Goal: Task Accomplishment & Management: Use online tool/utility

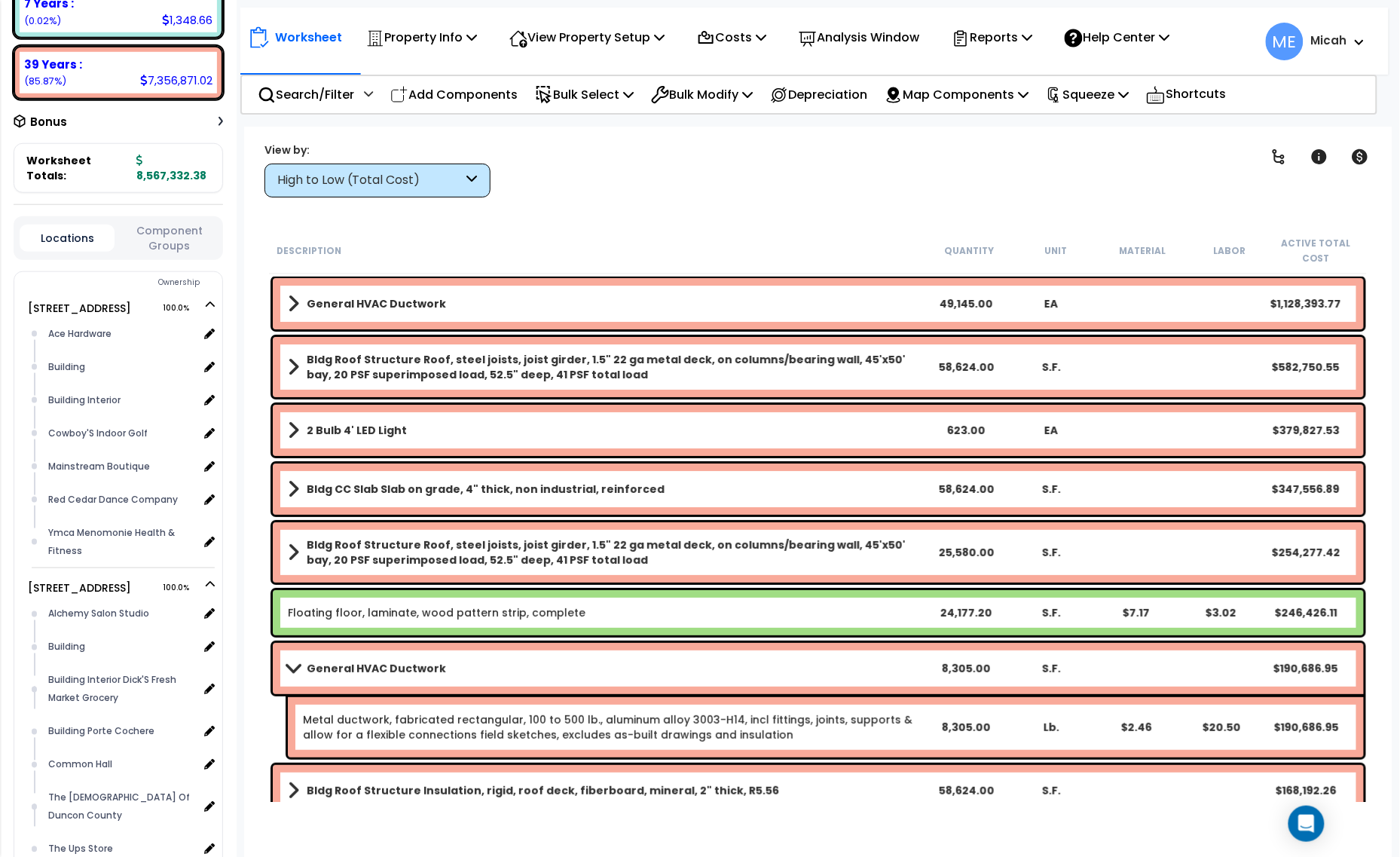
click at [461, 173] on div "High to Low (Total Cost)" at bounding box center [369, 181] width 186 height 18
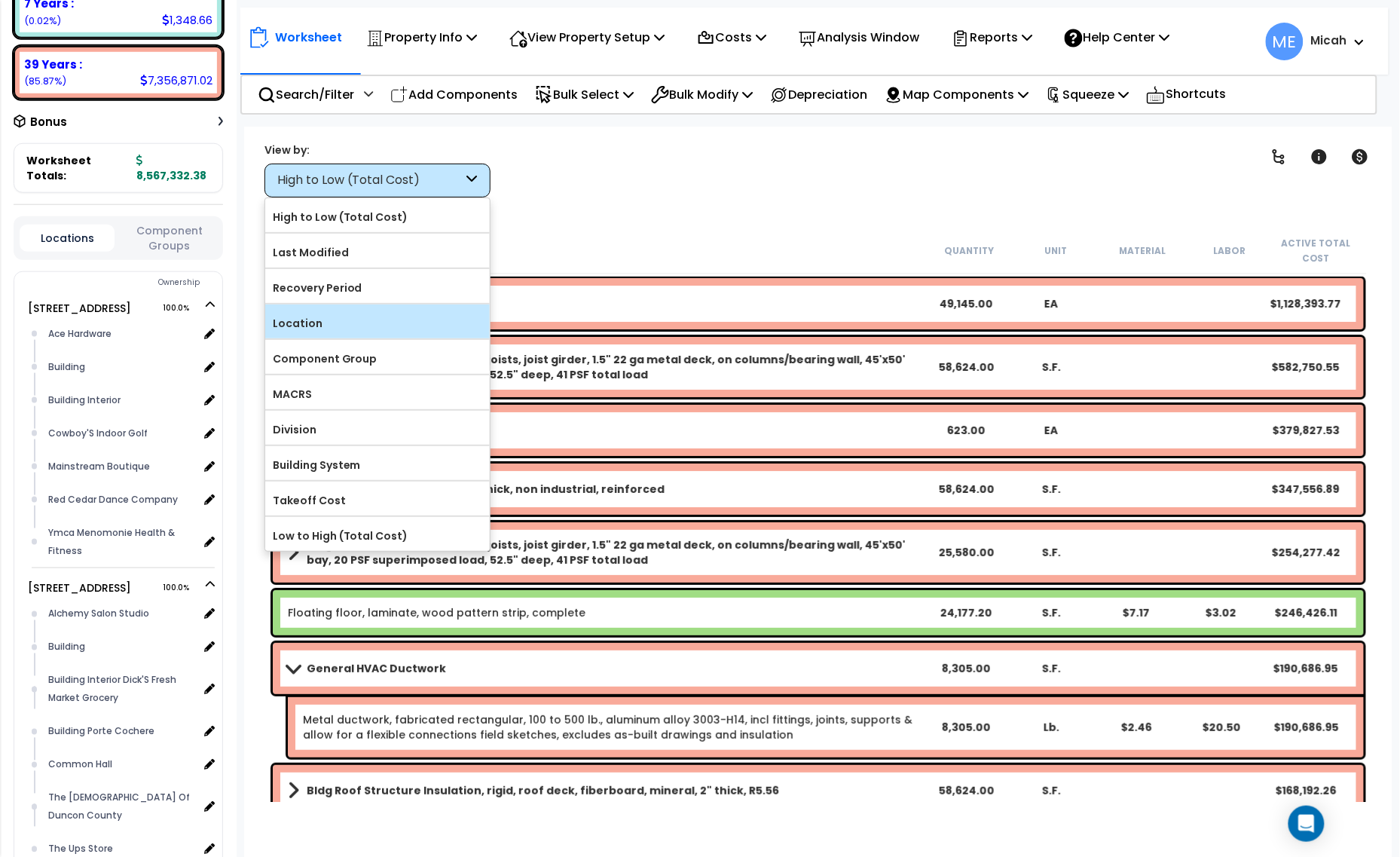
click at [385, 317] on label "Location" at bounding box center [377, 322] width 225 height 23
click at [0, 0] on input "Location" at bounding box center [0, 0] width 0 height 0
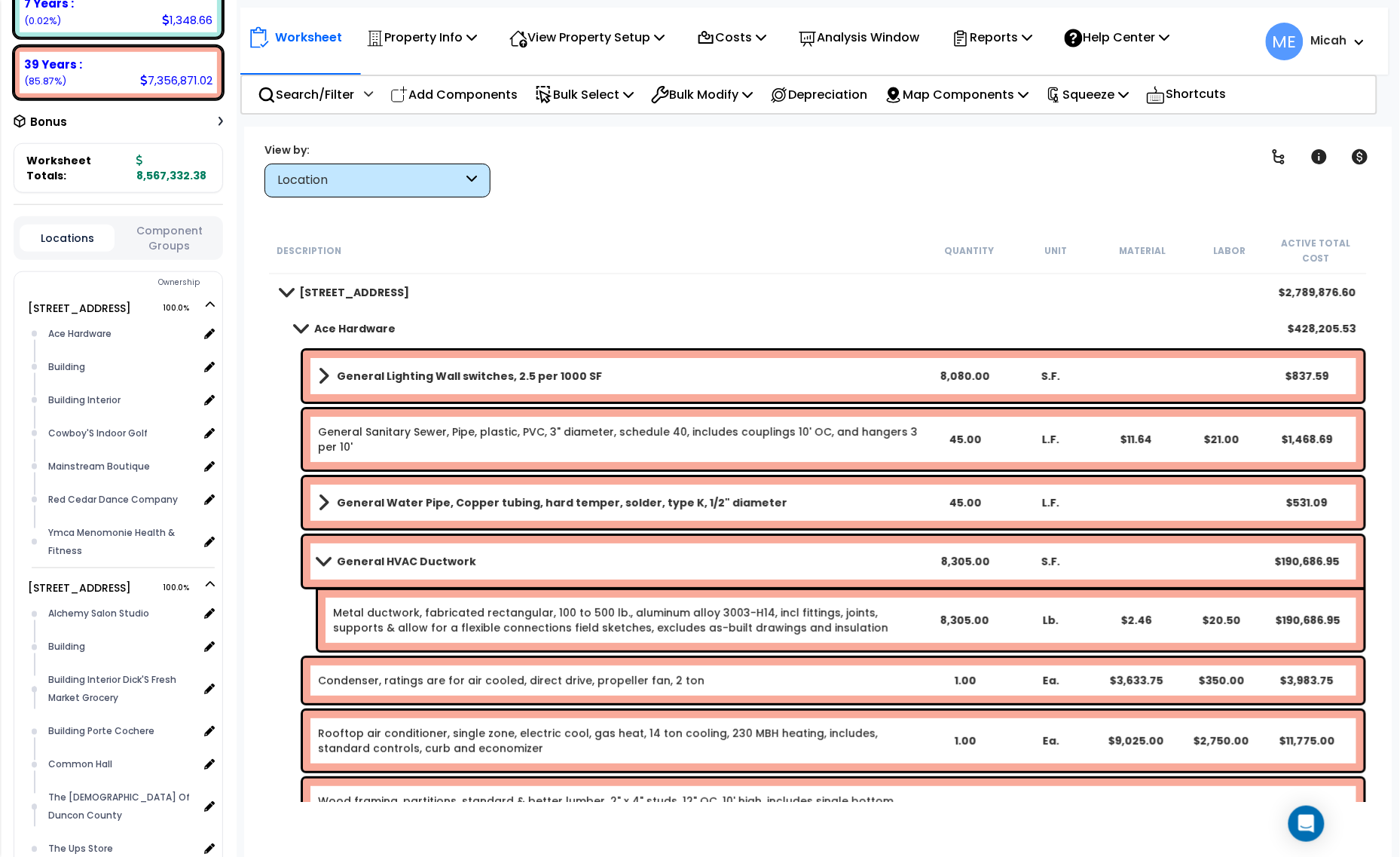
click at [302, 320] on link "Ace Hardware" at bounding box center [337, 328] width 115 height 21
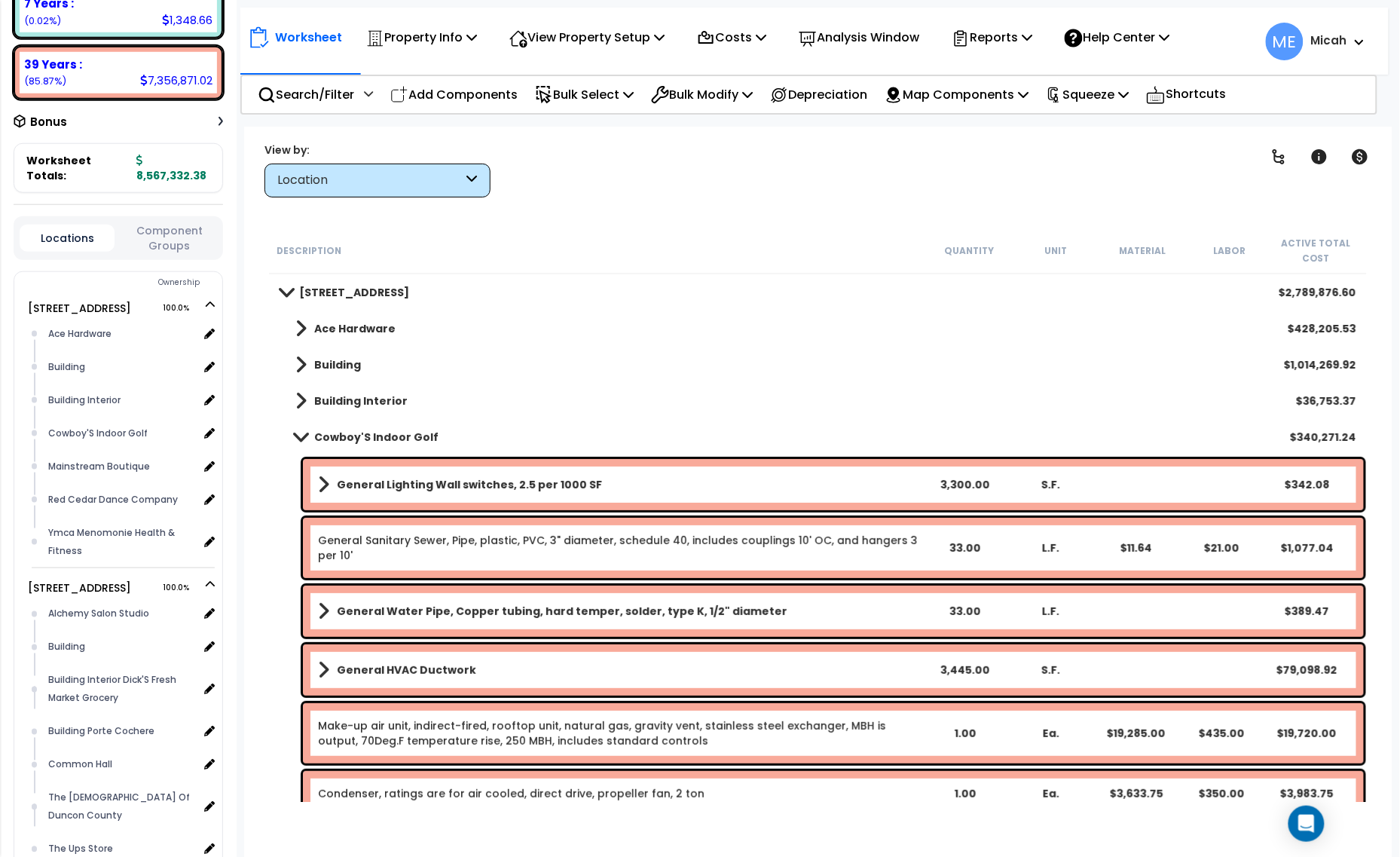
click at [298, 438] on span at bounding box center [300, 437] width 21 height 12
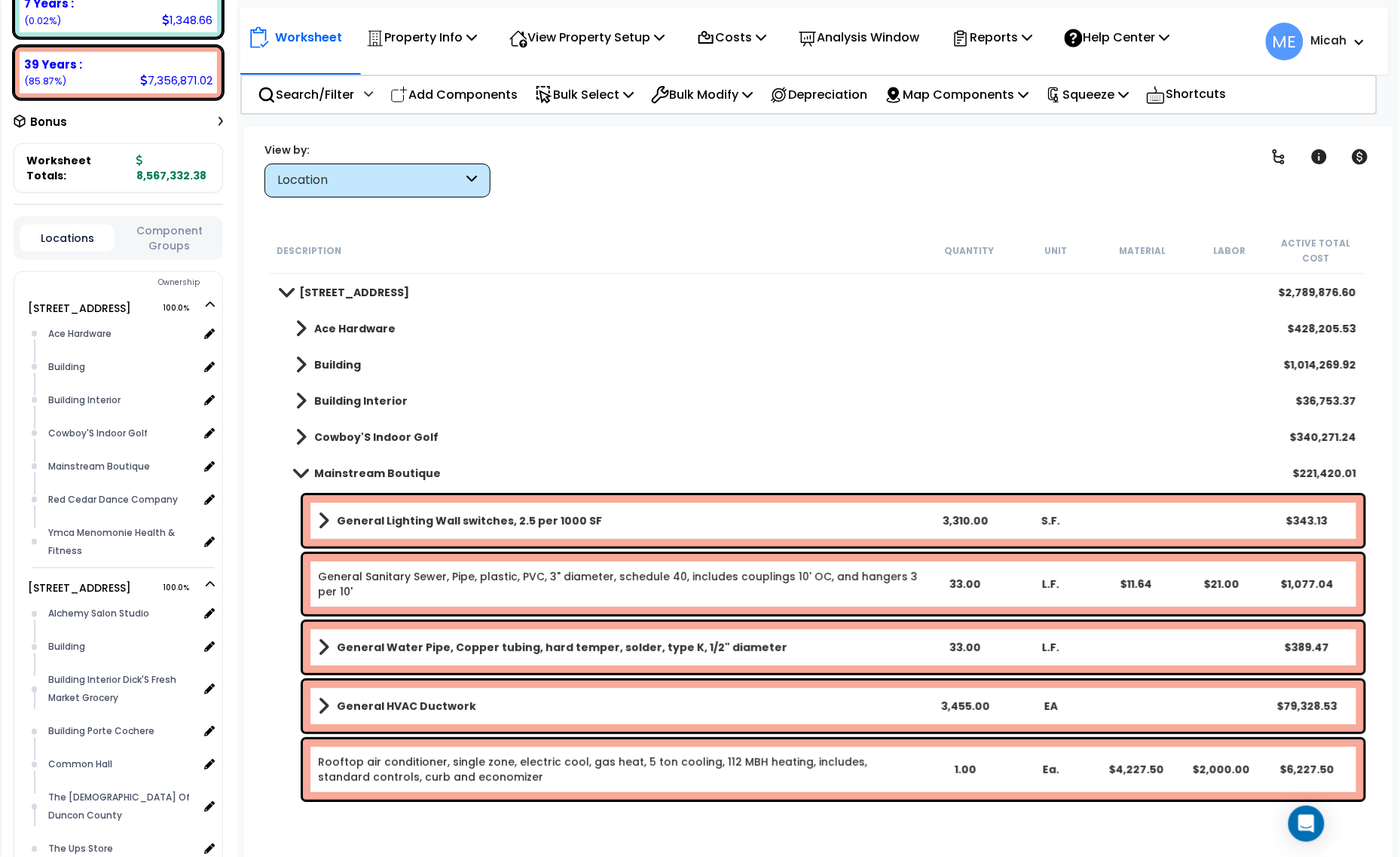
click at [300, 468] on span at bounding box center [300, 473] width 21 height 12
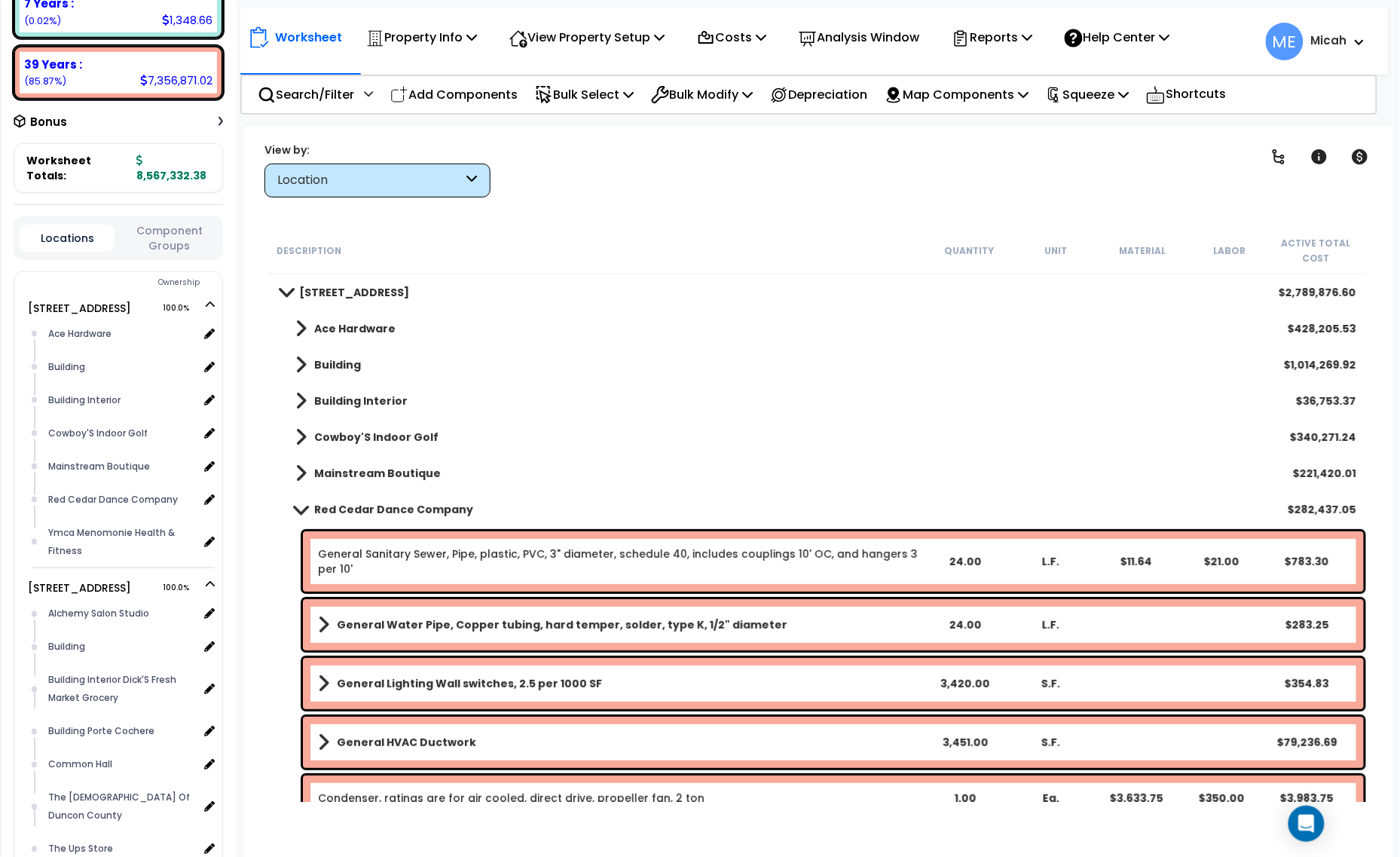
click at [298, 502] on link "Red Cedar Dance Company" at bounding box center [376, 509] width 193 height 21
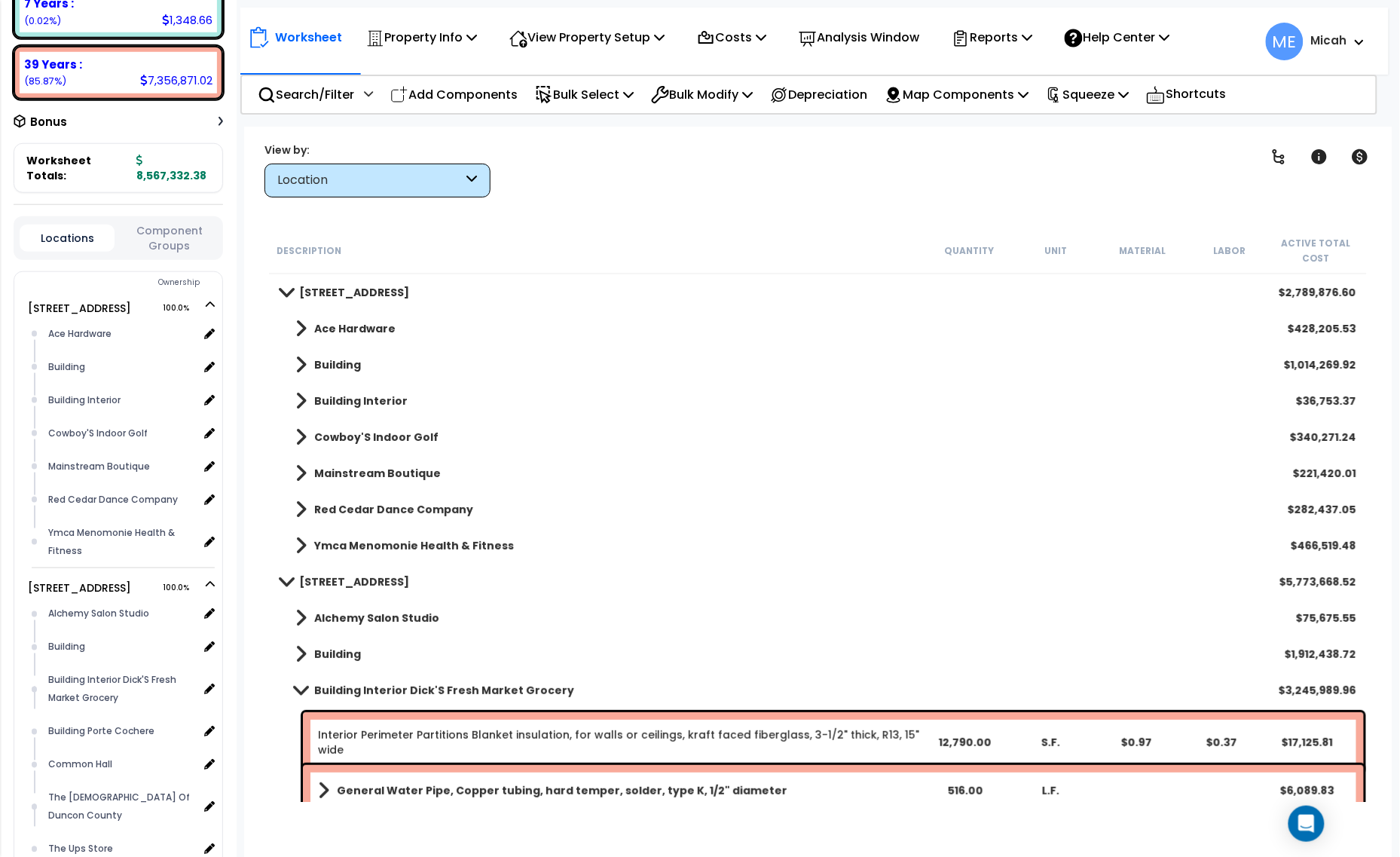
click at [296, 687] on span at bounding box center [300, 690] width 21 height 12
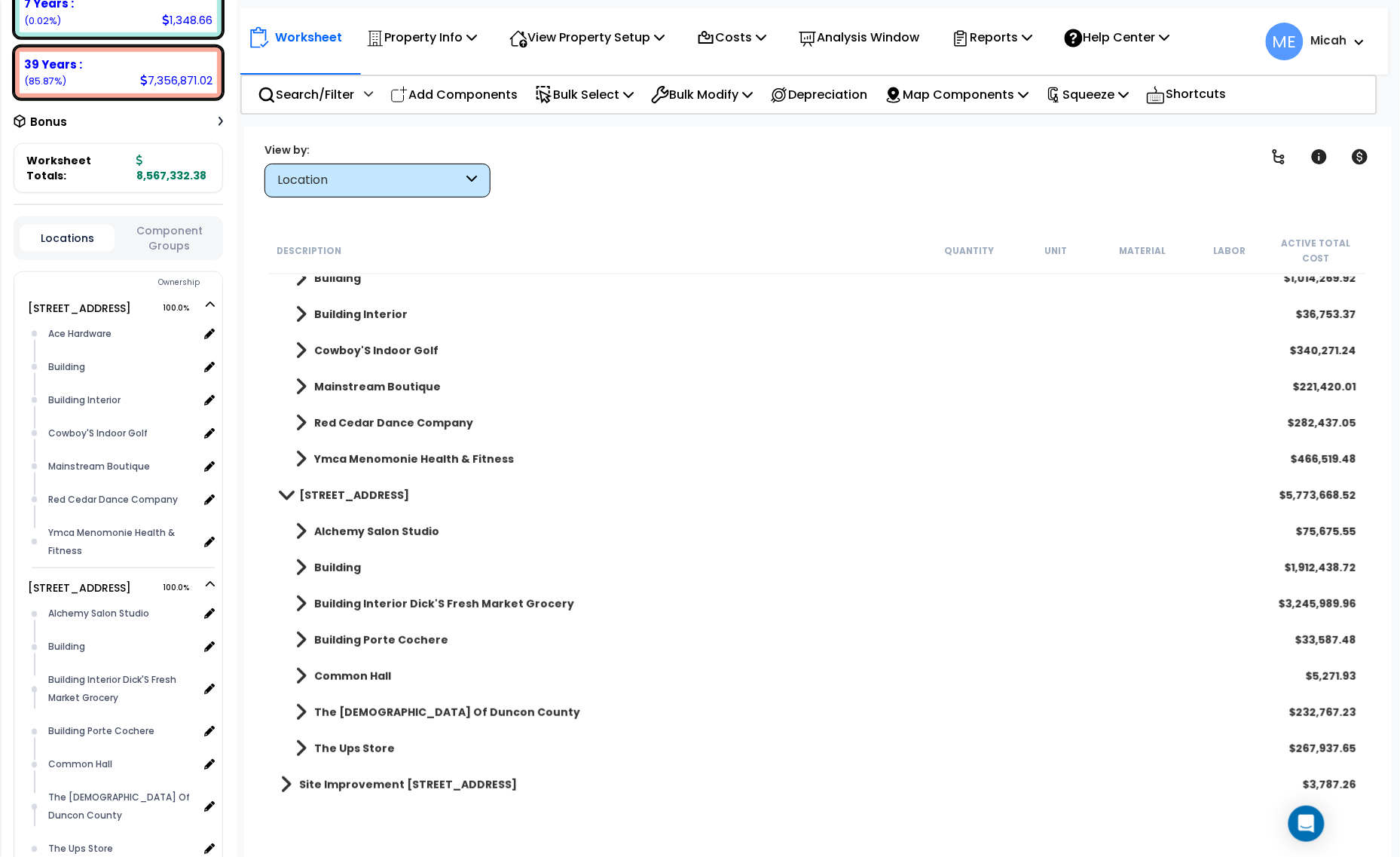
scroll to position [66, 0]
click at [478, 88] on p "Add Components" at bounding box center [454, 94] width 128 height 21
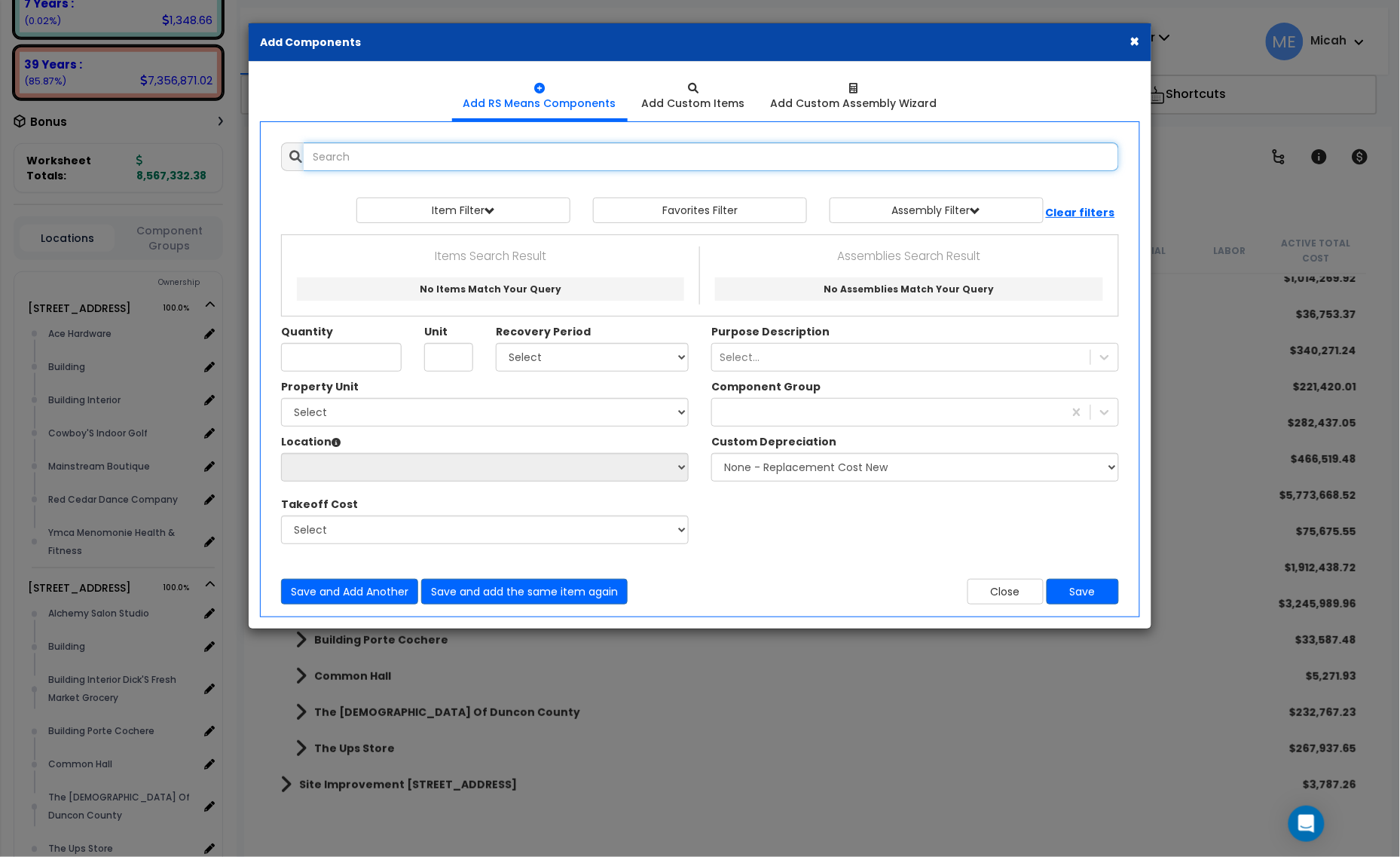
click at [428, 147] on input "text" at bounding box center [711, 156] width 815 height 29
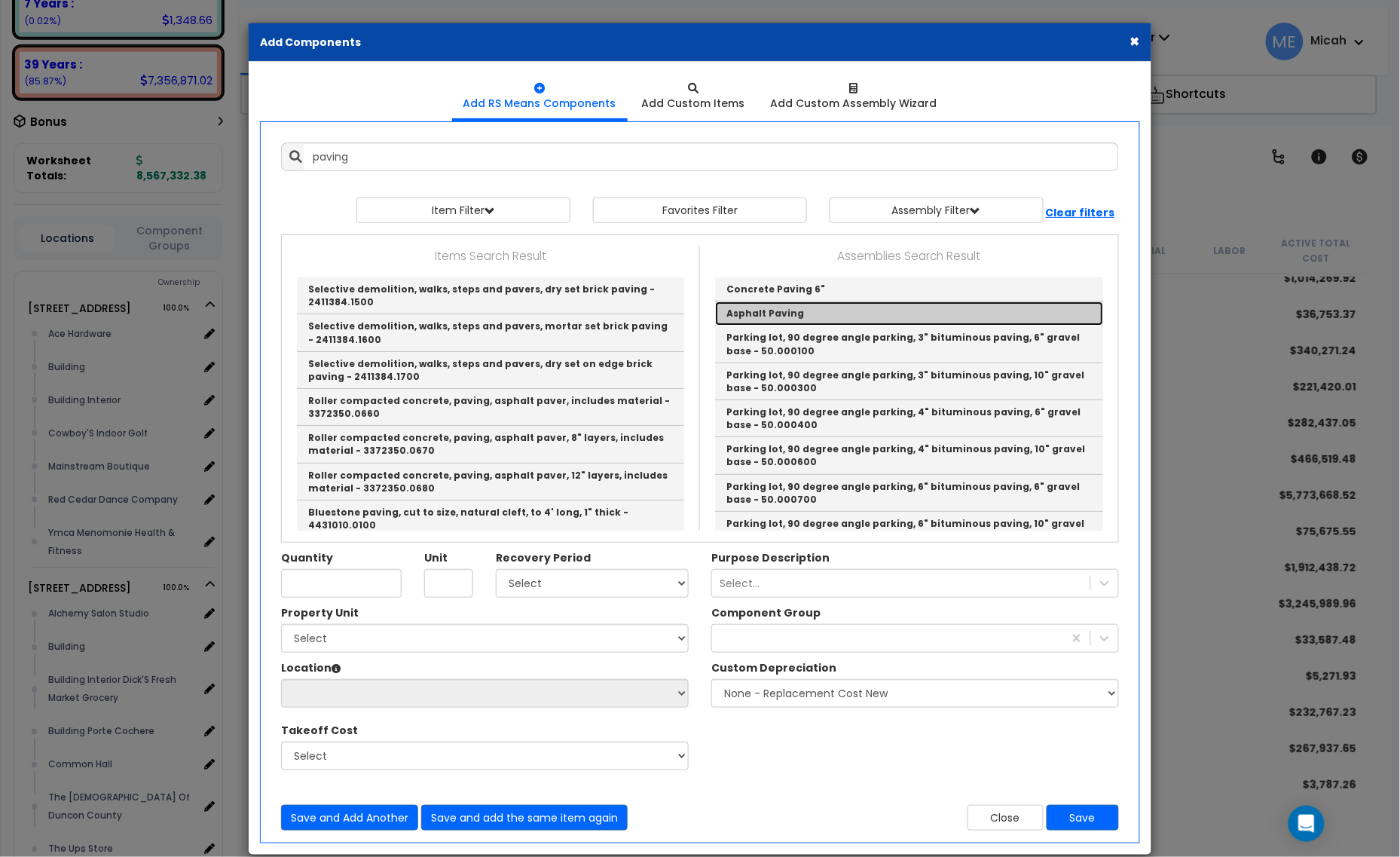
click at [756, 304] on link "Asphalt Paving" at bounding box center [909, 314] width 388 height 25
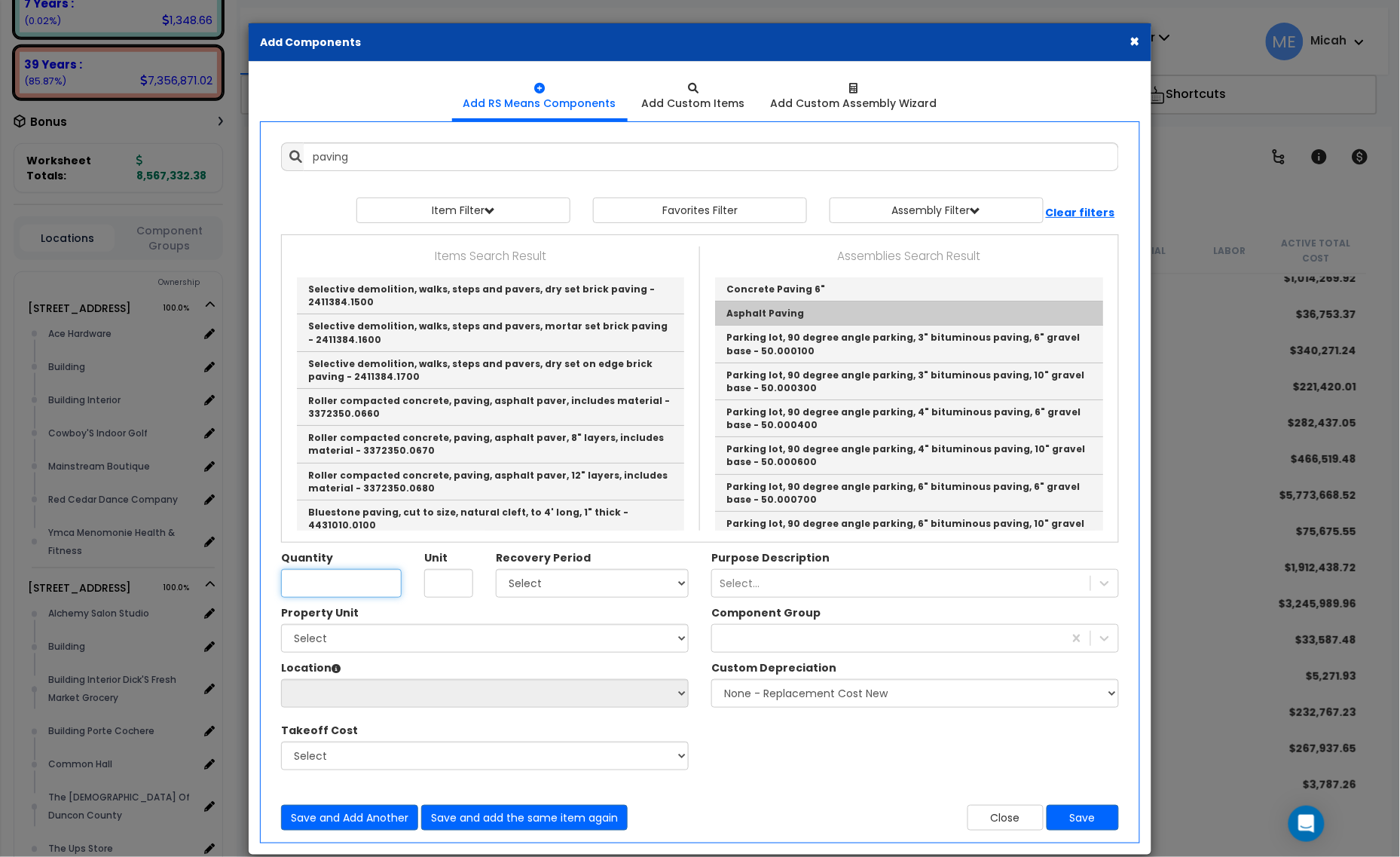
type input "Asphalt Paving"
checkbox input "true"
type input "EA"
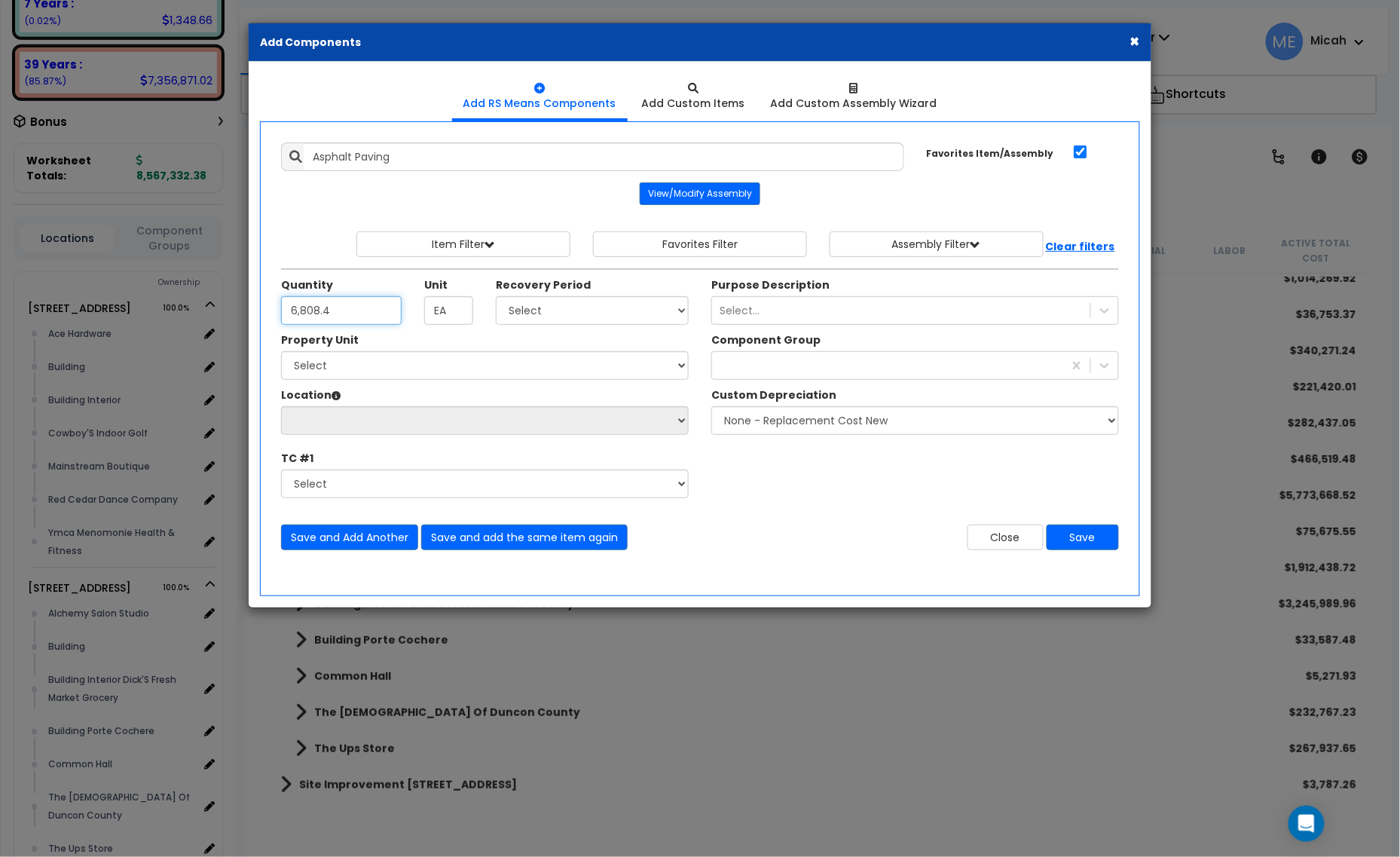
type input "6,808.4"
click at [536, 315] on select "Select 5 Years 7 Years 15 Years 20 Years 39 Years 27.5 Year" at bounding box center [592, 310] width 193 height 29
click at [496, 297] on select "Select 5 Years 7 Years 15 Years 20 Years 39 Years 27.5 Year" at bounding box center [592, 310] width 193 height 29
click at [667, 314] on select "Select 5 Years 7 Years 15 Years 20 Years 39 Years 27.5 Year" at bounding box center [592, 310] width 193 height 29
select select "15Y"
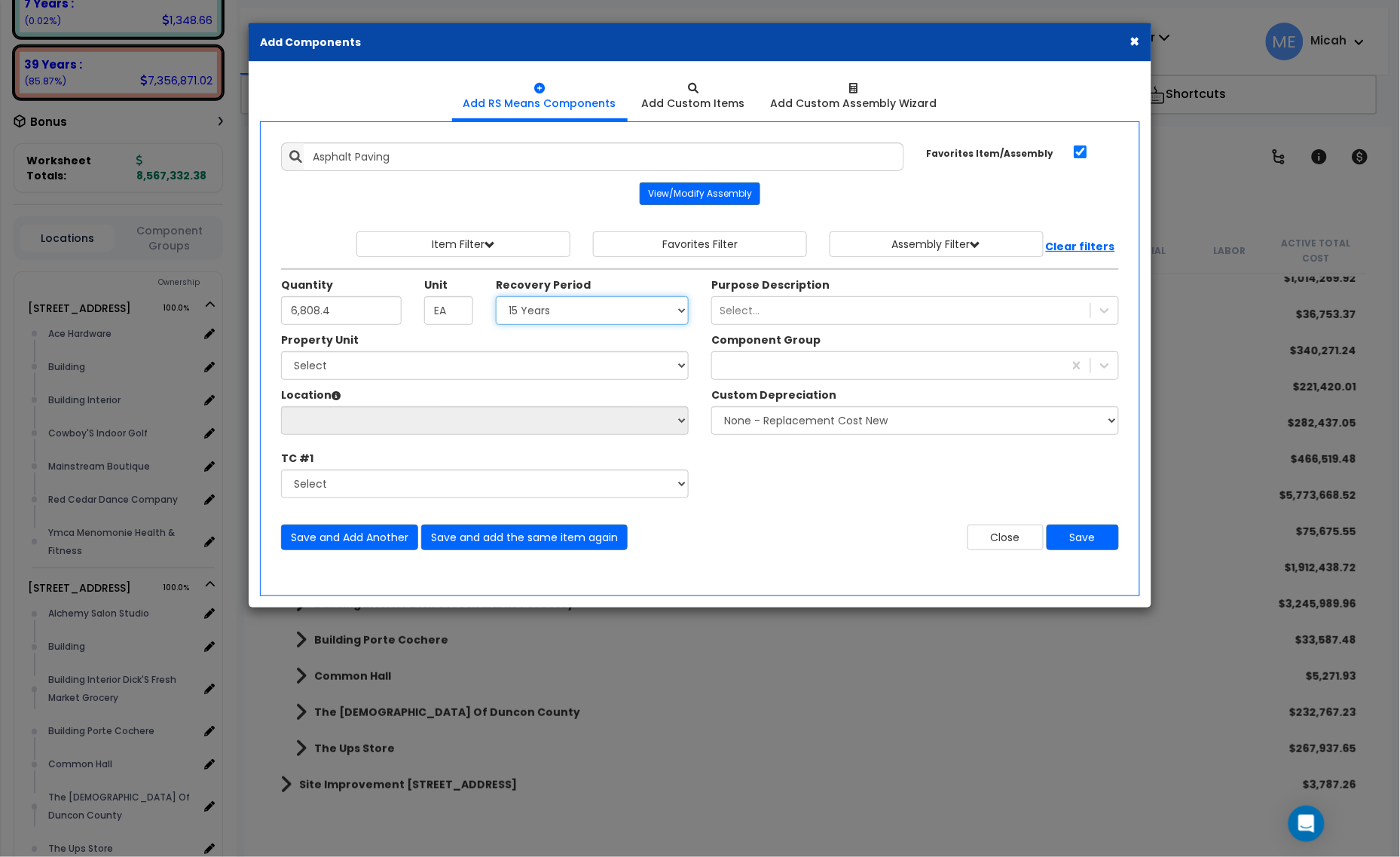
click at [496, 297] on select "Select 5 Years 7 Years 15 Years 20 Years 39 Years 27.5 Year" at bounding box center [592, 310] width 193 height 29
click at [370, 364] on select "Select [STREET_ADDRESS] [STREET_ADDRESS] Site Improvement [STREET_ADDRESS] Site…" at bounding box center [484, 365] width 408 height 29
select select "161428"
click at [281, 353] on select "Select [STREET_ADDRESS] [STREET_ADDRESS] Site Improvement [STREET_ADDRESS] Site…" at bounding box center [484, 365] width 408 height 29
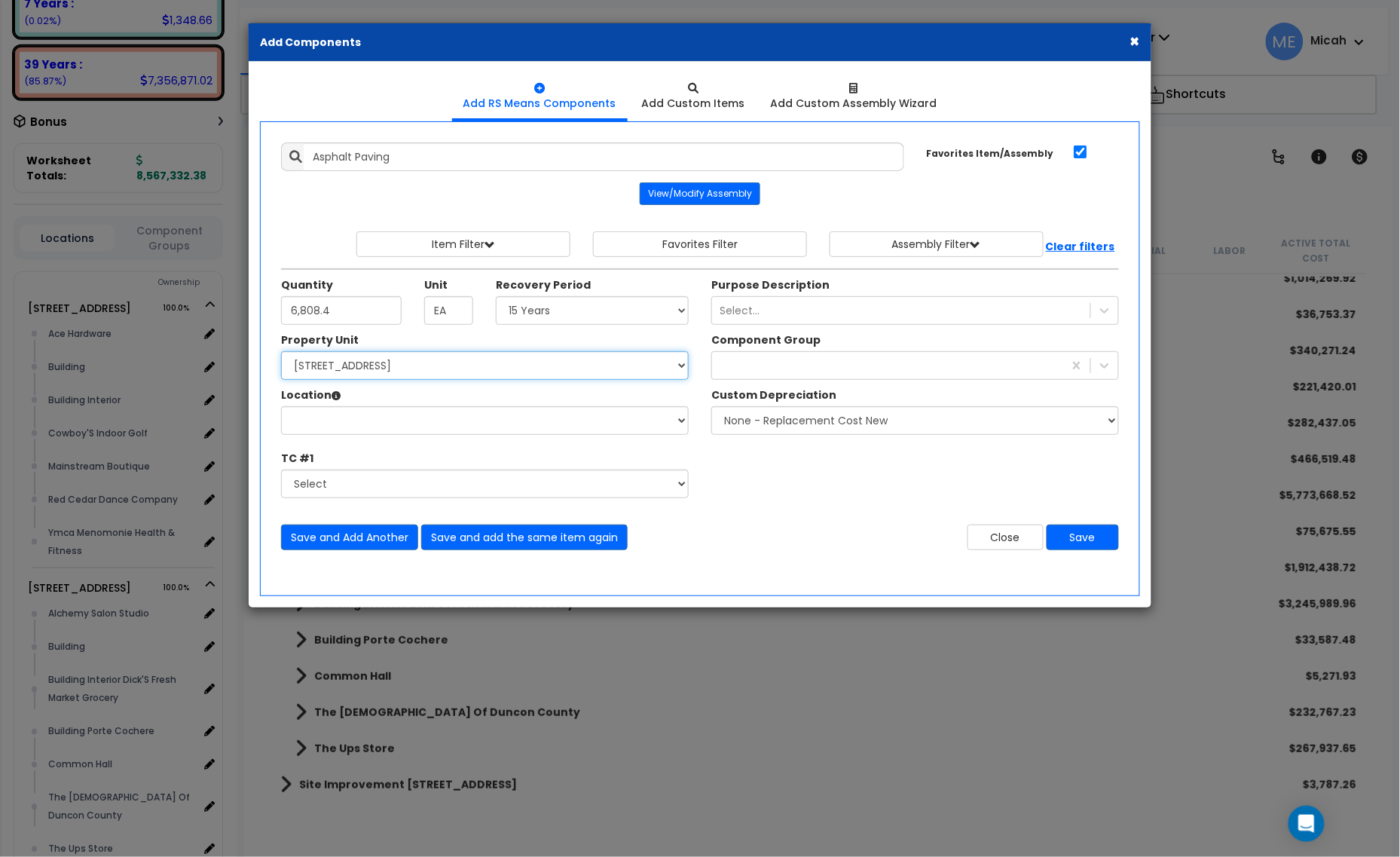
select select
click at [678, 429] on select "Select Alchemy Salon Studio Building Building Interior Building Interior Dick'S…" at bounding box center [484, 420] width 408 height 29
click at [515, 361] on select "Select [STREET_ADDRESS] [STREET_ADDRESS] Site Improvement [STREET_ADDRESS] Site…" at bounding box center [484, 365] width 408 height 29
select select "161444"
click at [281, 353] on select "Select [STREET_ADDRESS] [STREET_ADDRESS] Site Improvement [STREET_ADDRESS] Site…" at bounding box center [484, 365] width 408 height 29
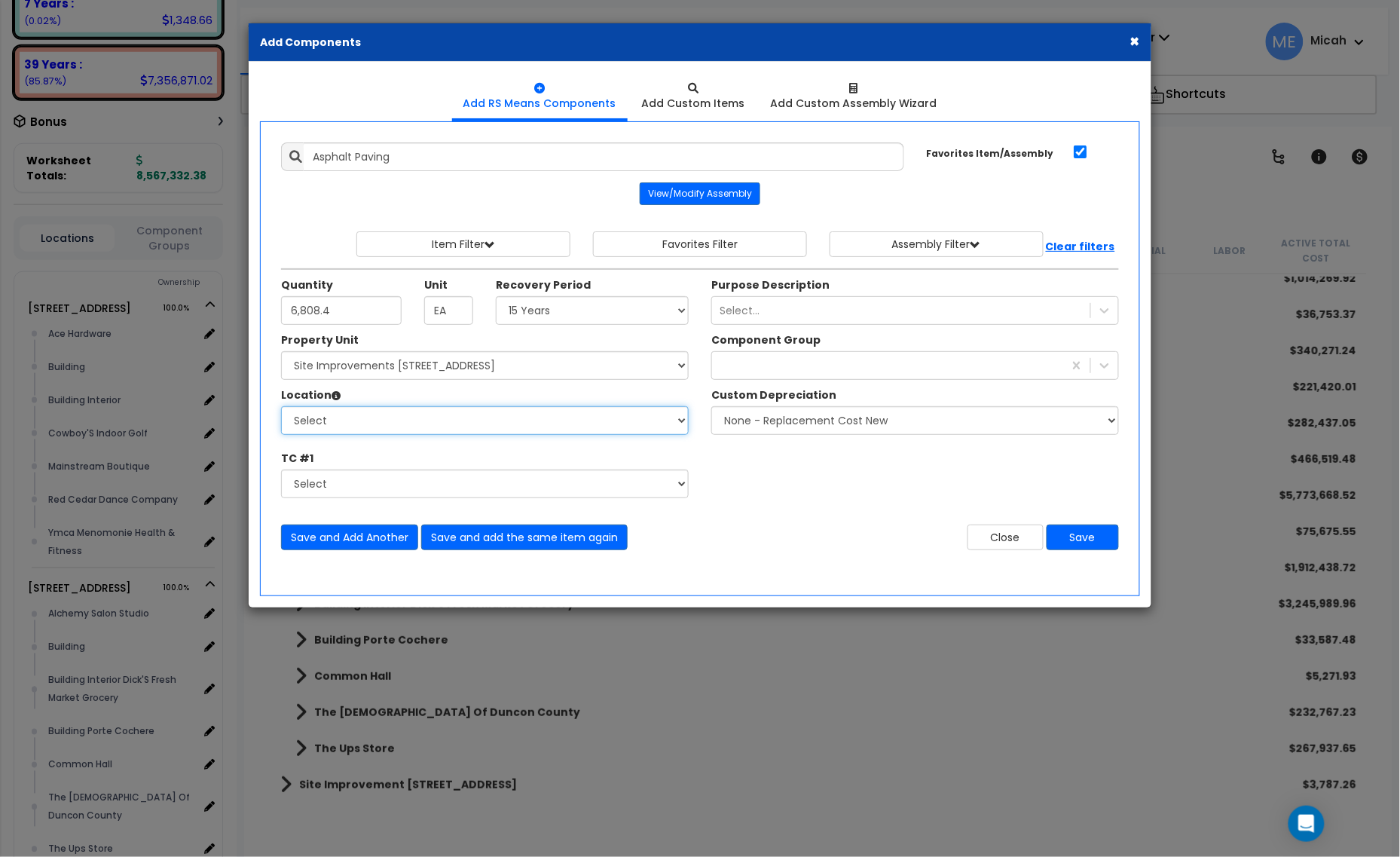
click at [457, 433] on select "Select Site Exterior Add Additional Location" at bounding box center [484, 420] width 408 height 29
select select "462"
click at [281, 408] on select "Select Site Exterior Add Additional Location" at bounding box center [484, 420] width 408 height 29
click at [791, 368] on div at bounding box center [887, 366] width 351 height 25
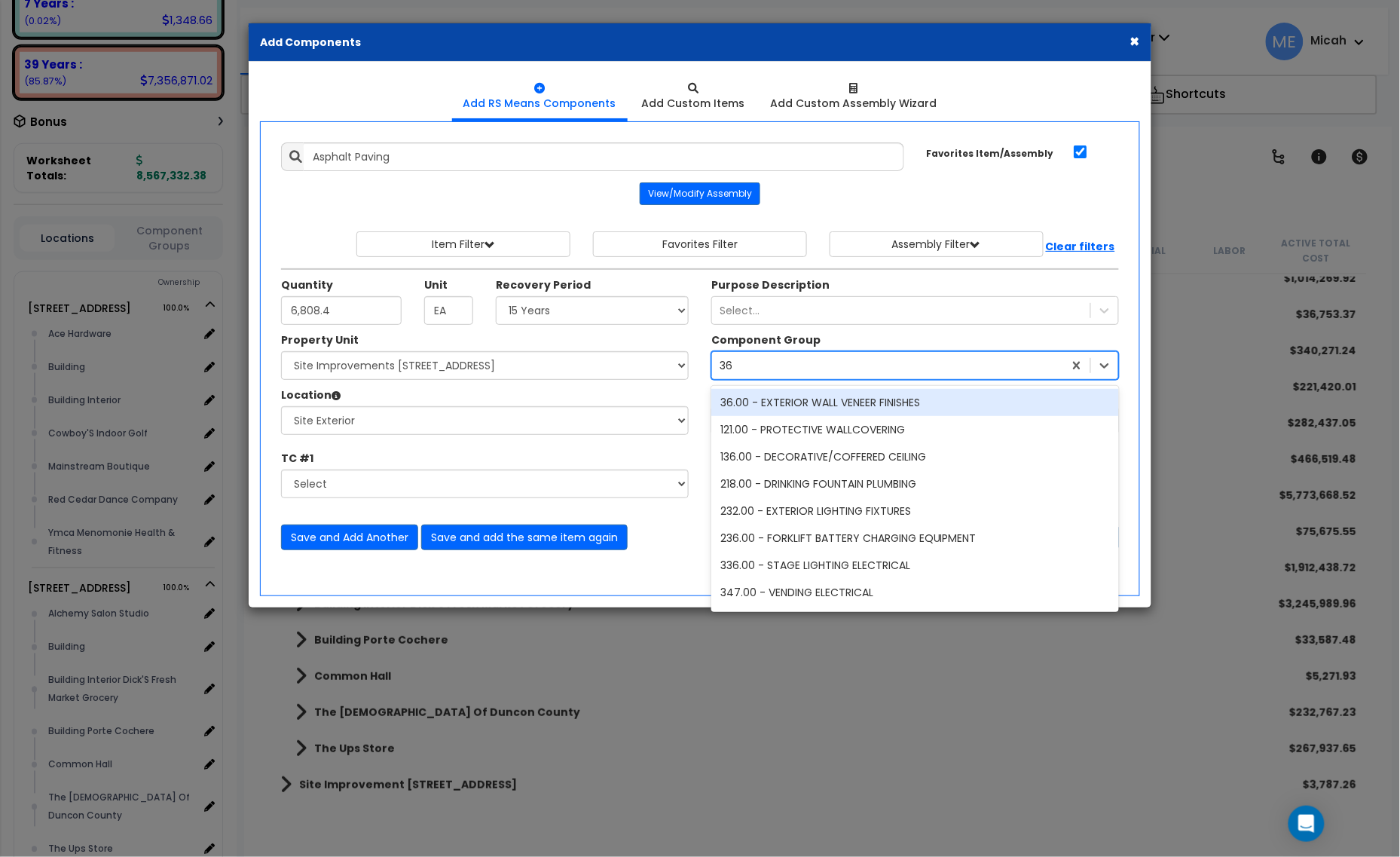
type input "361"
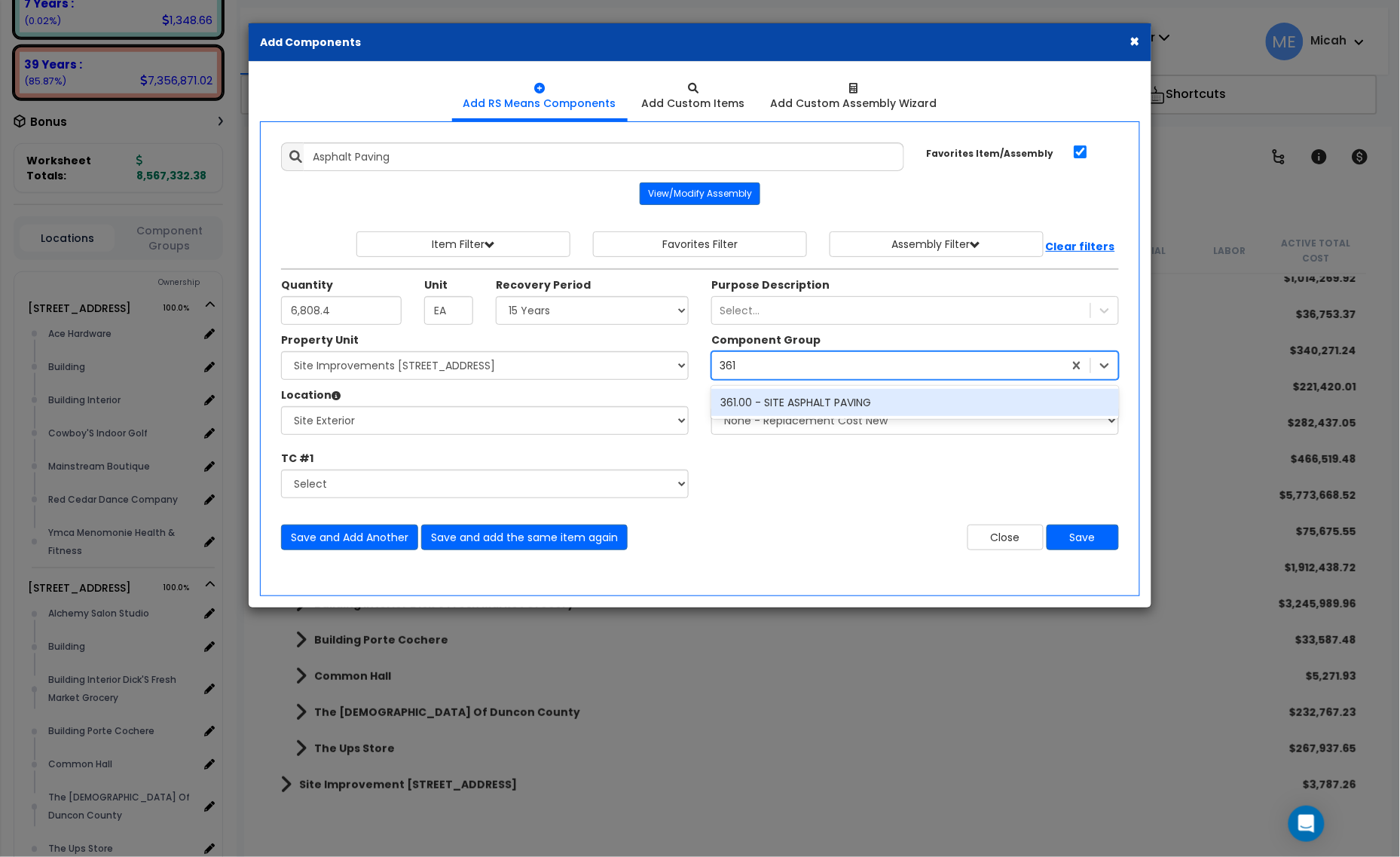
click at [812, 404] on div "361.00 - SITE ASPHALT PAVING" at bounding box center [915, 403] width 408 height 28
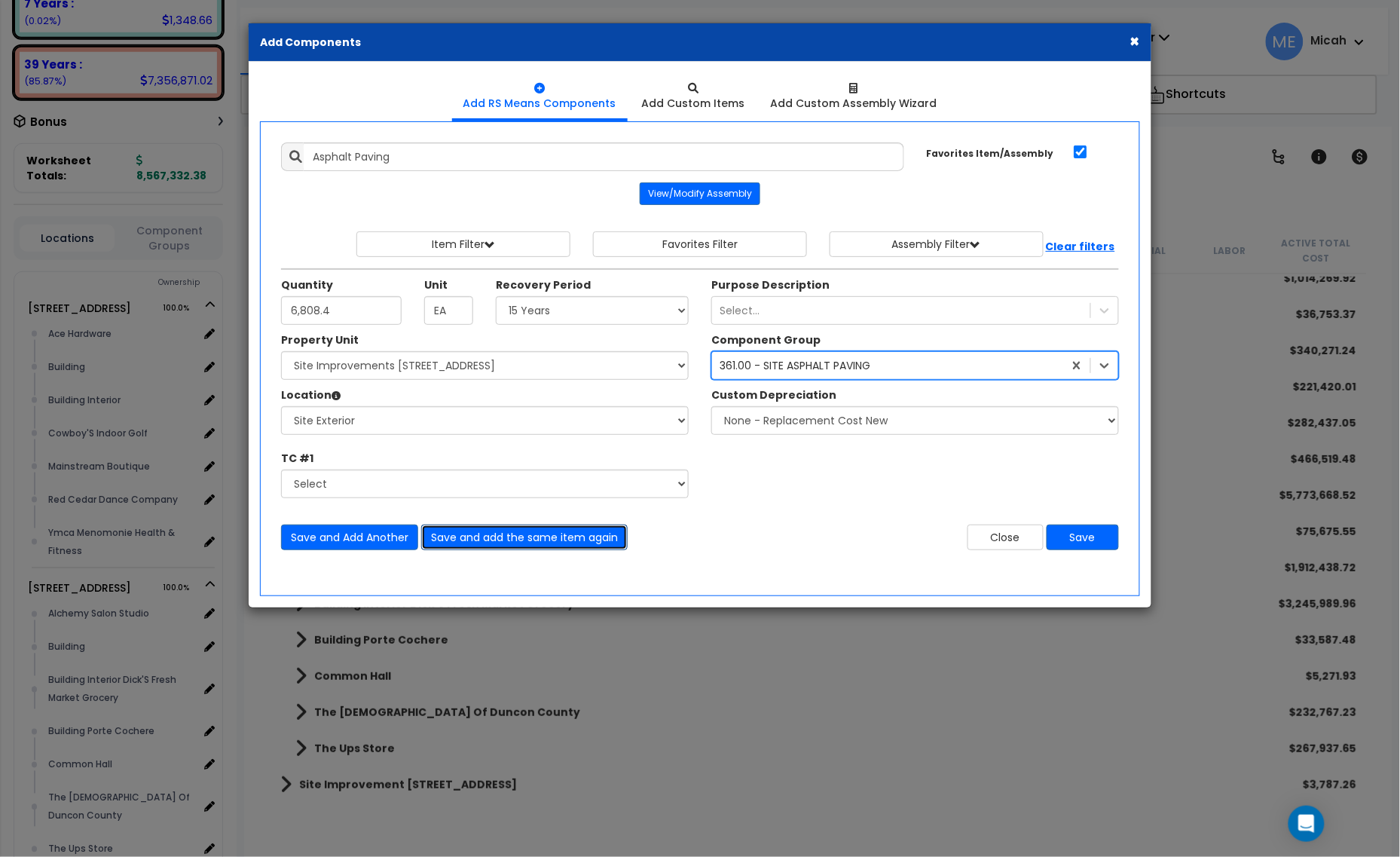
click at [567, 541] on button "Save and add the same item again" at bounding box center [525, 538] width 206 height 26
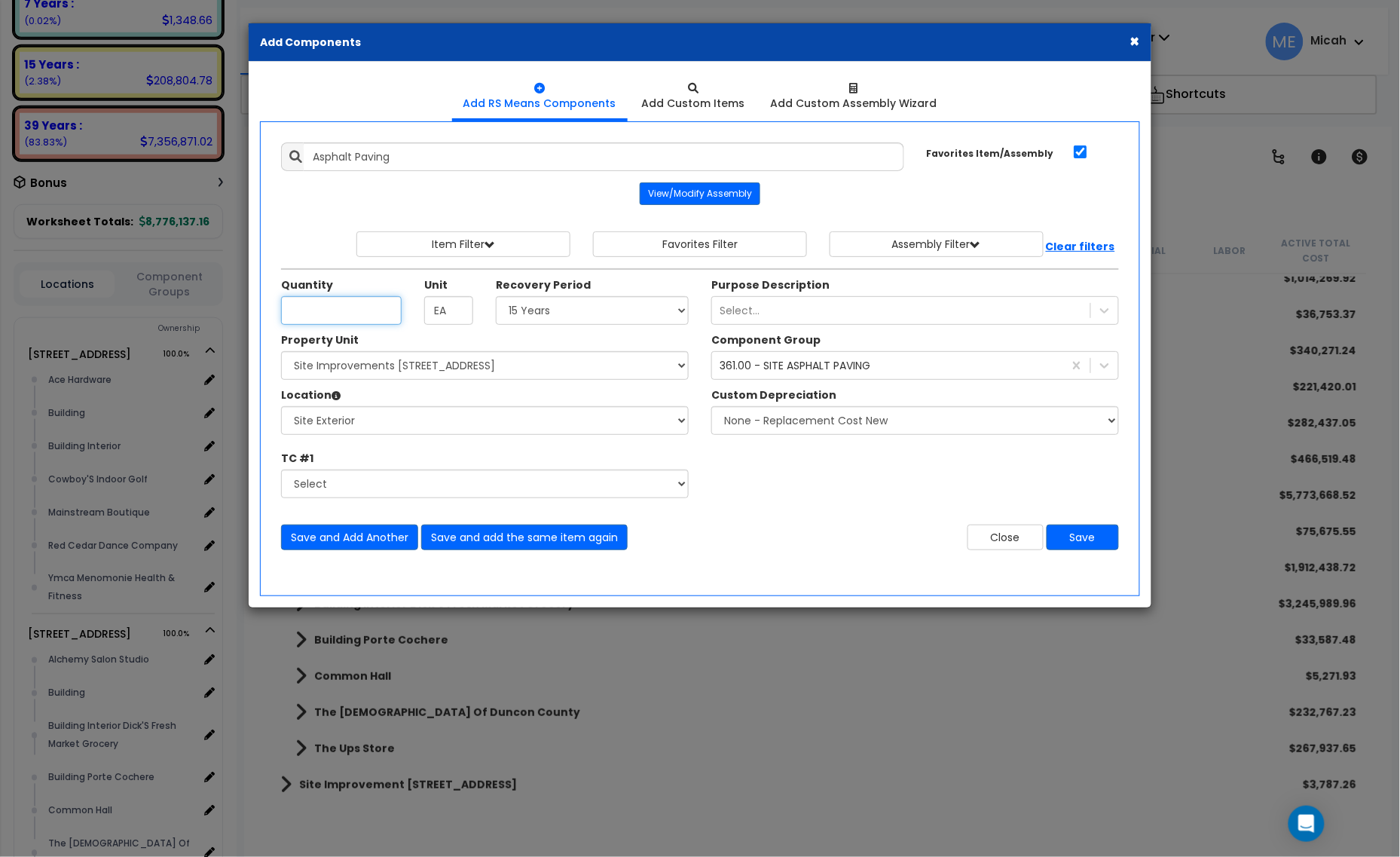
click at [339, 311] on input "Quantity" at bounding box center [341, 310] width 121 height 29
type input "5,231"
click at [415, 376] on select "Select [STREET_ADDRESS] [STREET_ADDRESS] Site Improvement [STREET_ADDRESS] Site…" at bounding box center [484, 365] width 408 height 29
select select "161443"
click at [281, 353] on select "Select [STREET_ADDRESS] [STREET_ADDRESS] Site Improvement [STREET_ADDRESS] Site…" at bounding box center [484, 365] width 408 height 29
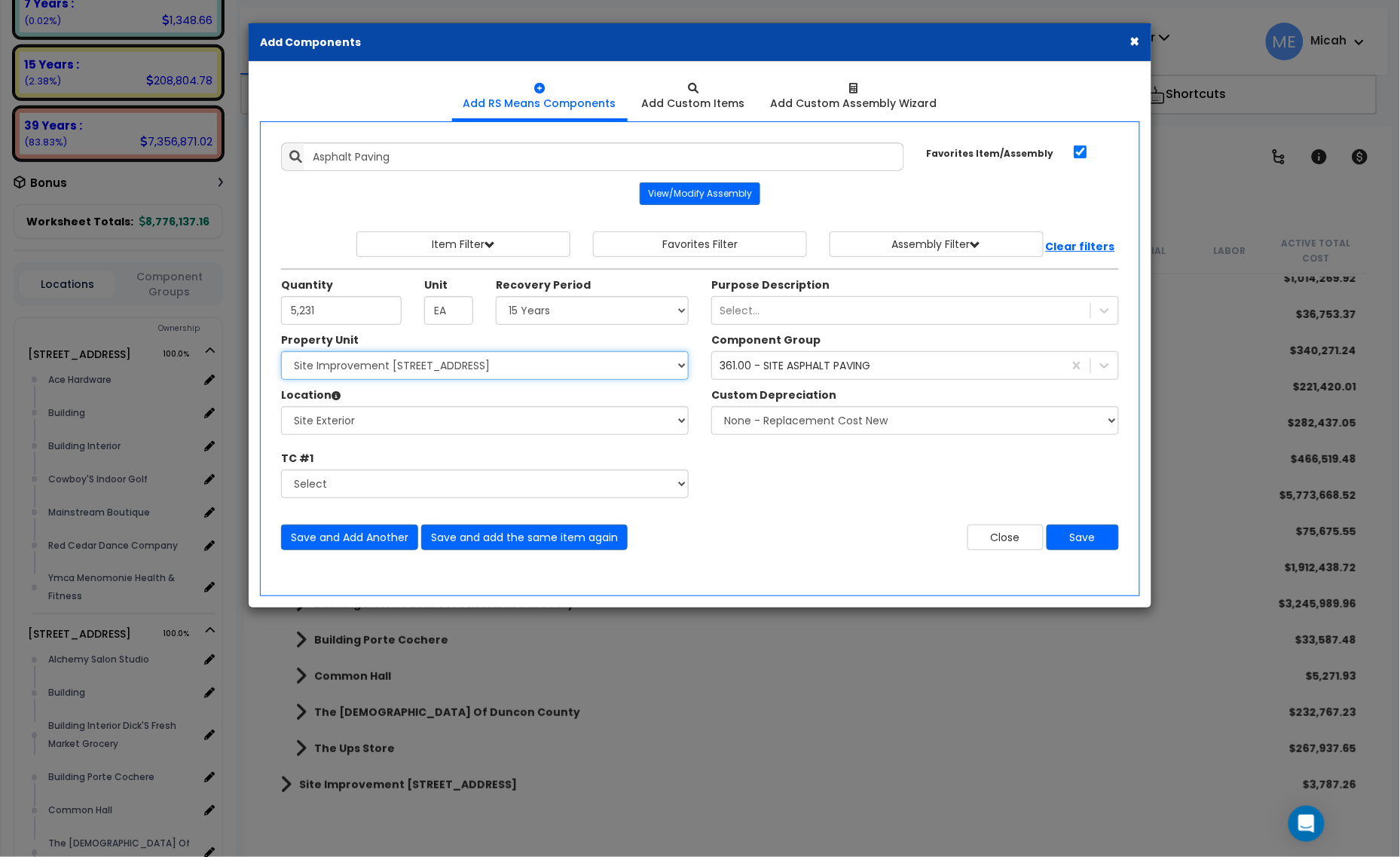
select select
click at [1087, 544] on button "Save" at bounding box center [1083, 538] width 73 height 26
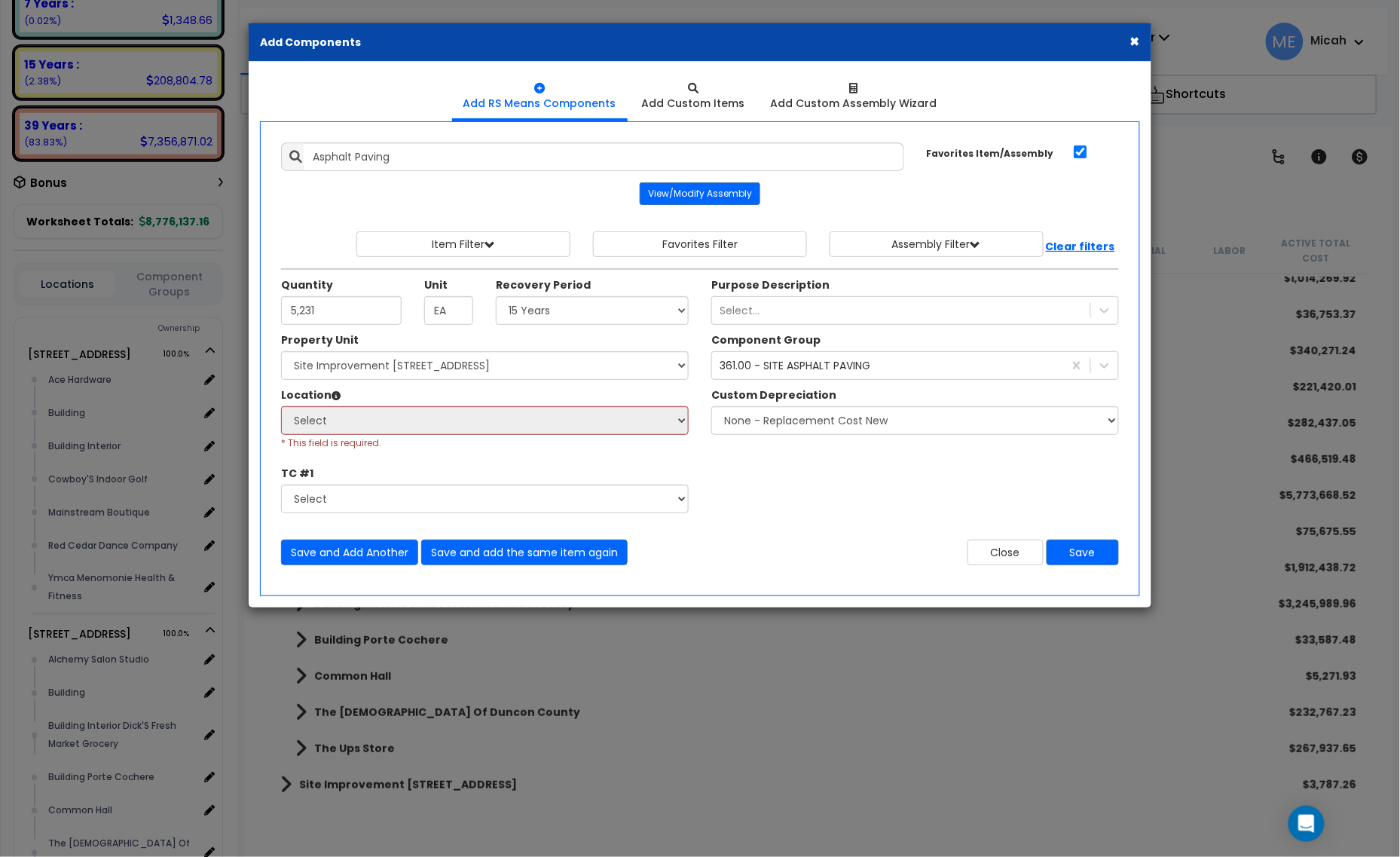
click at [507, 435] on div "Select Site Exterior Add Additional Location * This field is required." at bounding box center [484, 428] width 408 height 43
click at [335, 393] on icon at bounding box center [335, 395] width 9 height 9
click at [509, 364] on select "Select [STREET_ADDRESS] [STREET_ADDRESS] Site Improvement [STREET_ADDRESS] Site…" at bounding box center [484, 365] width 408 height 29
click at [281, 353] on select "Select [STREET_ADDRESS] [STREET_ADDRESS] Site Improvement [STREET_ADDRESS] Site…" at bounding box center [484, 365] width 408 height 29
click at [495, 367] on select "Select [STREET_ADDRESS] [STREET_ADDRESS] Site Improvement [STREET_ADDRESS] Site…" at bounding box center [484, 365] width 408 height 29
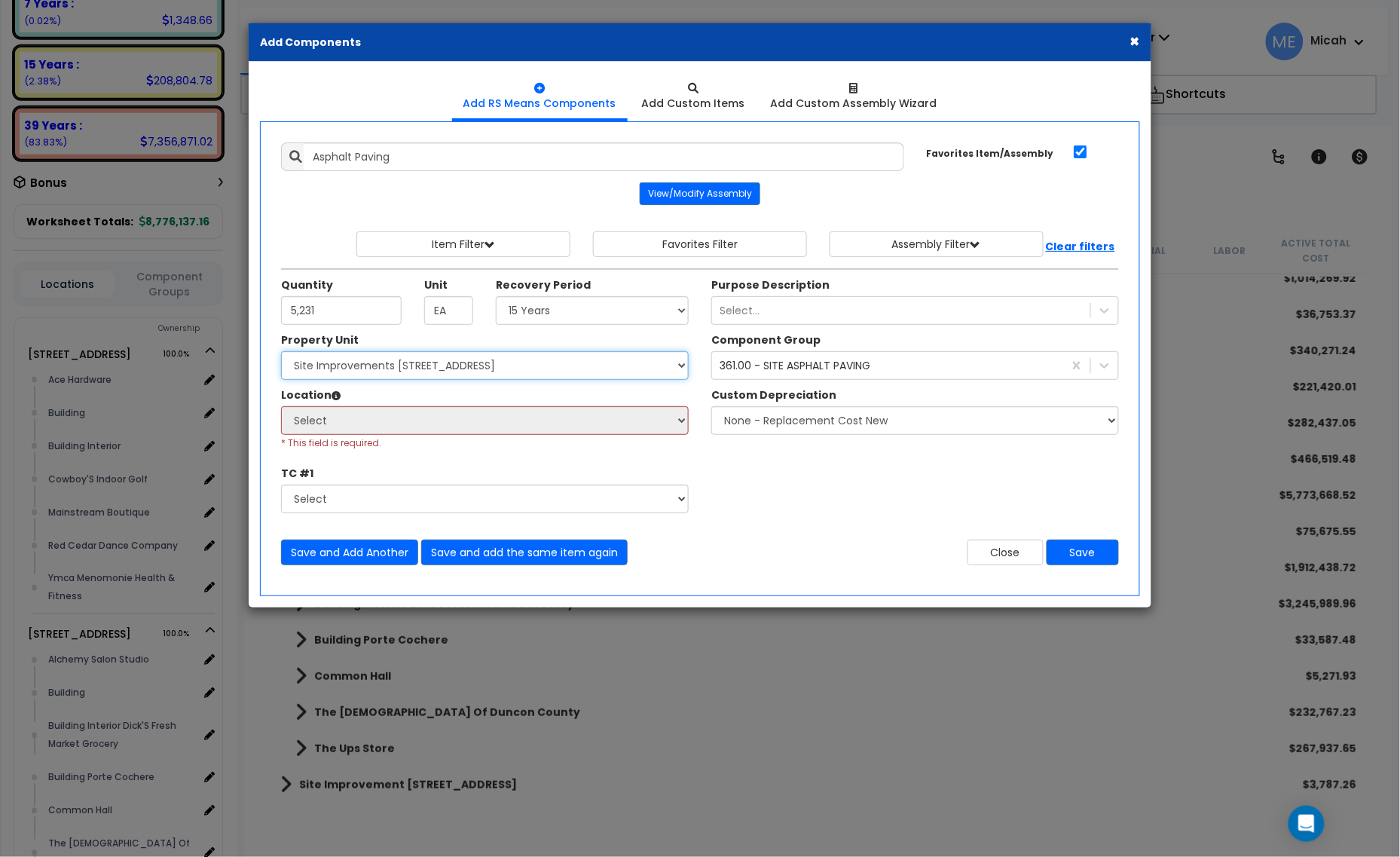
click at [281, 353] on select "Select [STREET_ADDRESS] [STREET_ADDRESS] Site Improvement [STREET_ADDRESS] Site…" at bounding box center [484, 365] width 408 height 29
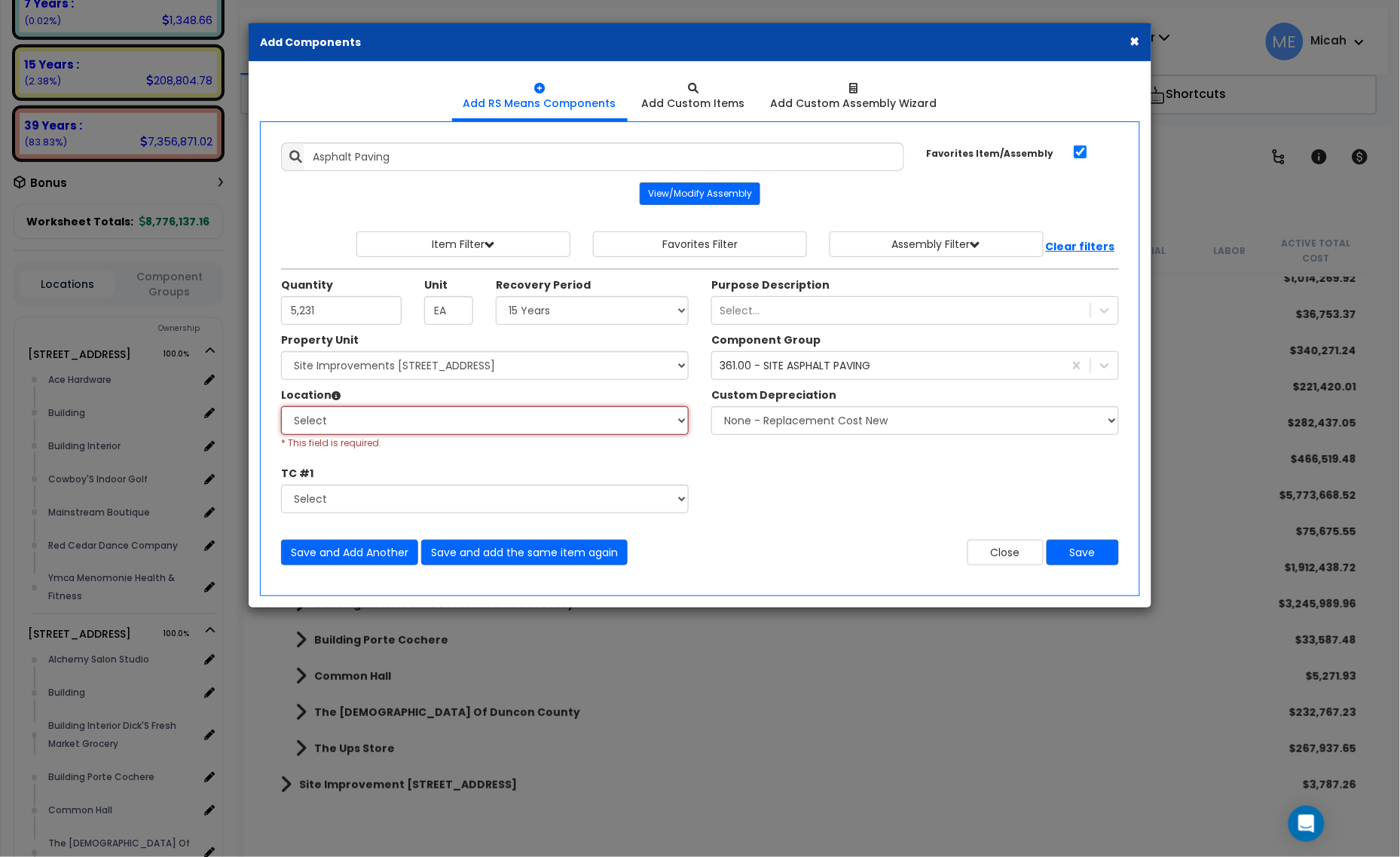
click at [474, 428] on select "Select Site Exterior Add Additional Location" at bounding box center [484, 420] width 408 height 29
click at [480, 367] on select "Select [STREET_ADDRESS] [STREET_ADDRESS] Site Improvement [STREET_ADDRESS] Site…" at bounding box center [484, 365] width 408 height 29
select select "161443"
click at [281, 353] on select "Select [STREET_ADDRESS] [STREET_ADDRESS] Site Improvement [STREET_ADDRESS] Site…" at bounding box center [484, 365] width 408 height 29
click at [441, 427] on select "Select Site Exterior Add Additional Location" at bounding box center [484, 420] width 408 height 29
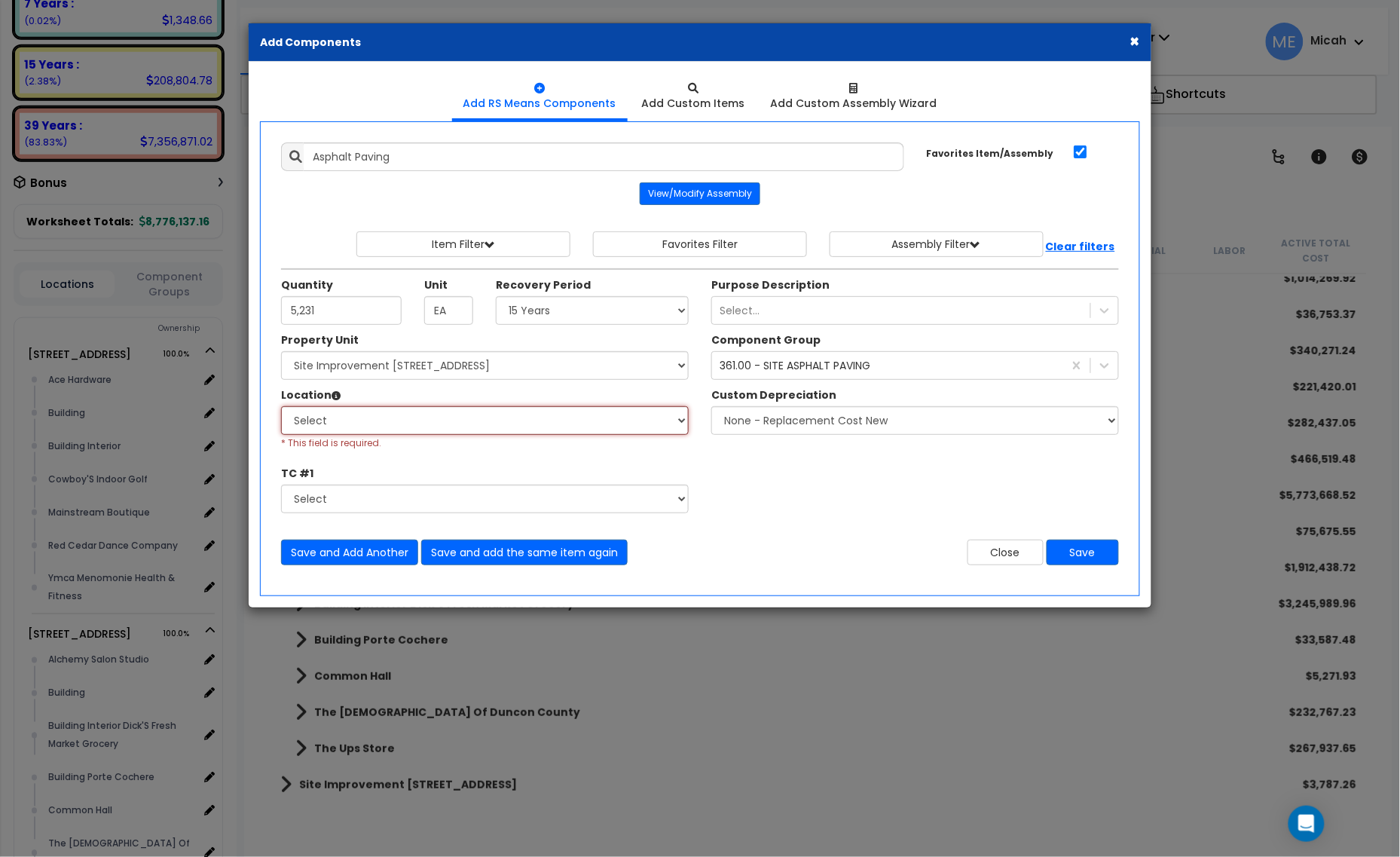
select select "462"
click at [281, 408] on select "Select Site Exterior Add Additional Location" at bounding box center [484, 420] width 408 height 29
click at [1089, 556] on button "Save" at bounding box center [1083, 552] width 73 height 26
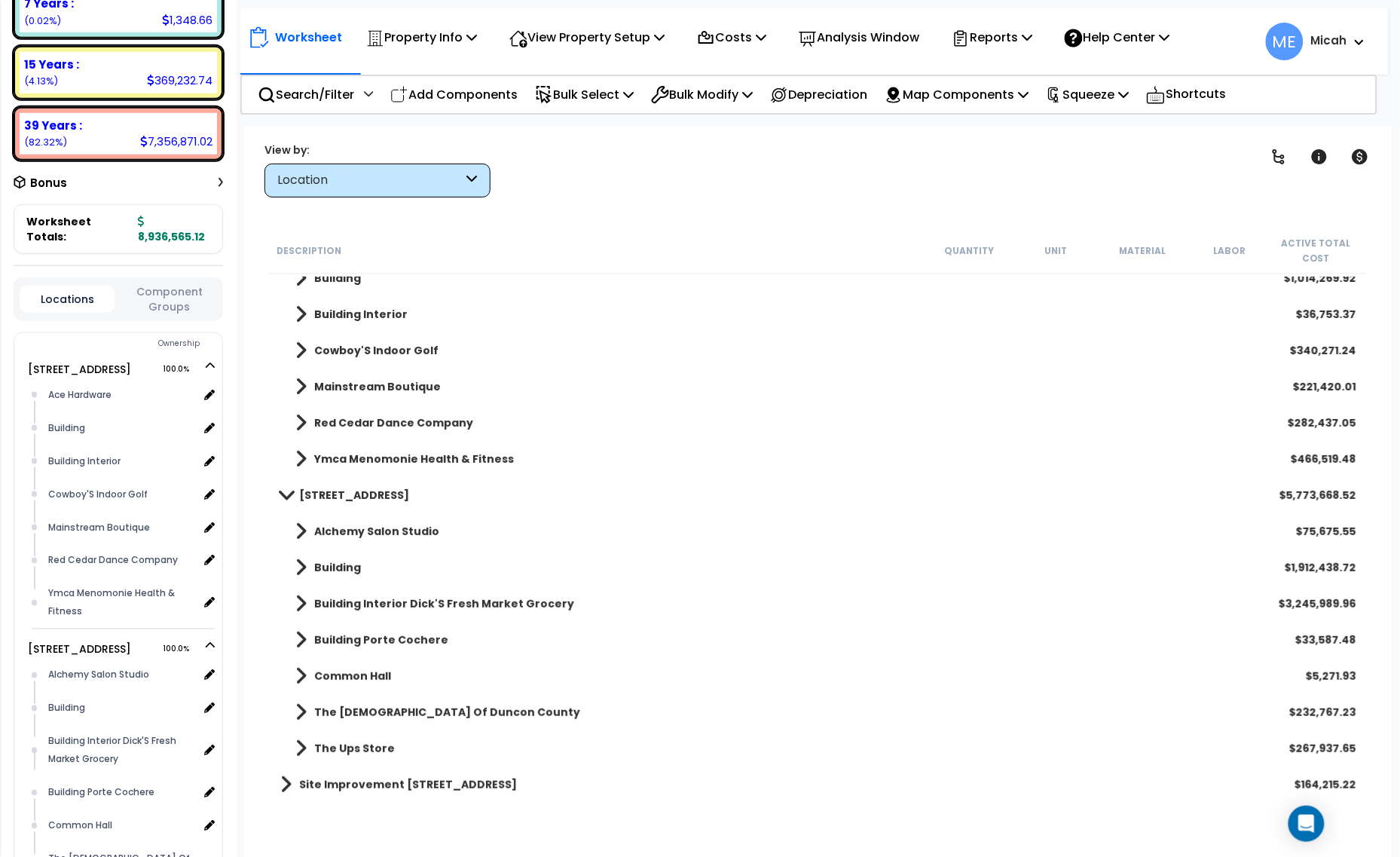
click at [293, 493] on span at bounding box center [285, 495] width 21 height 12
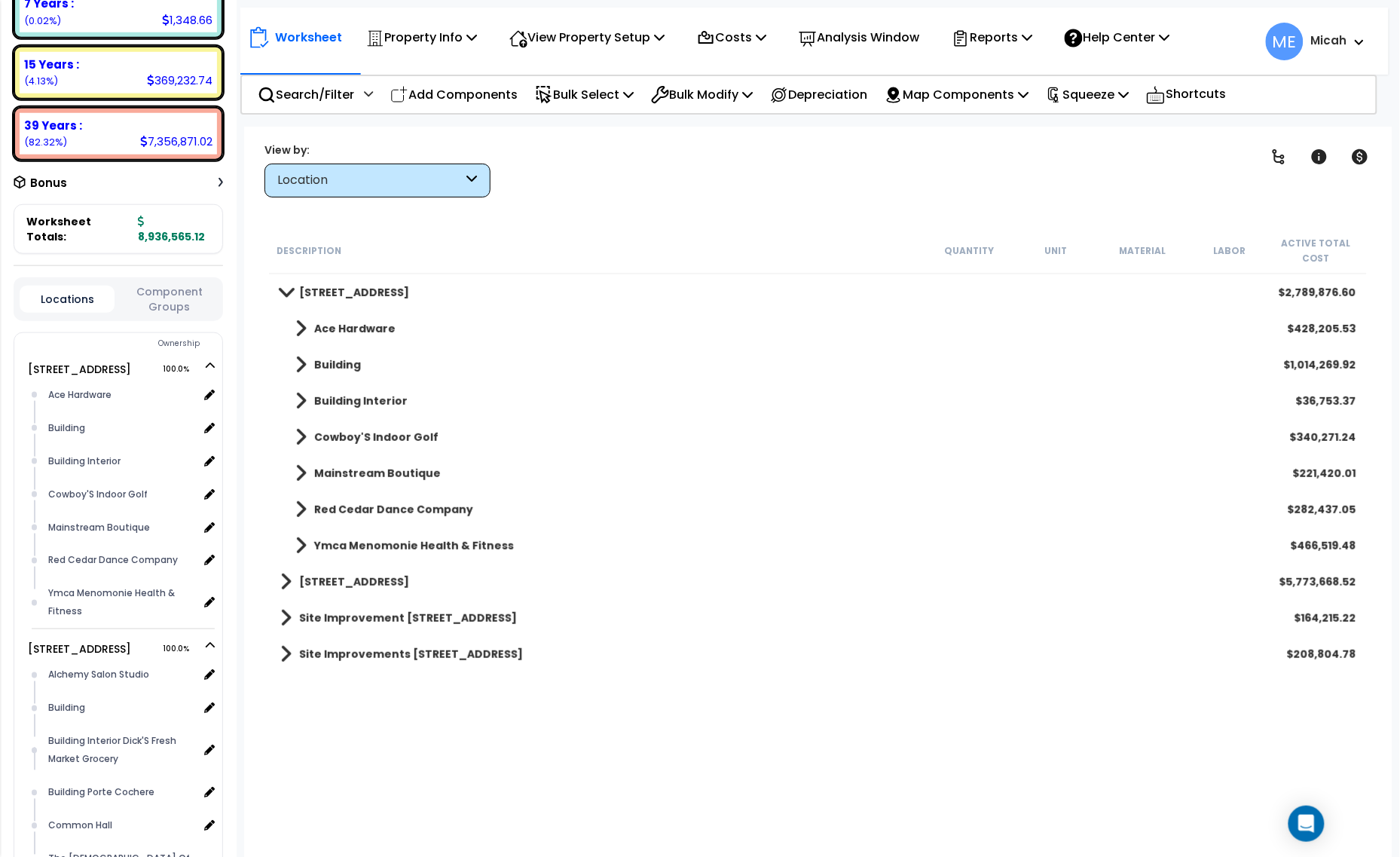
click at [289, 296] on span at bounding box center [285, 292] width 21 height 12
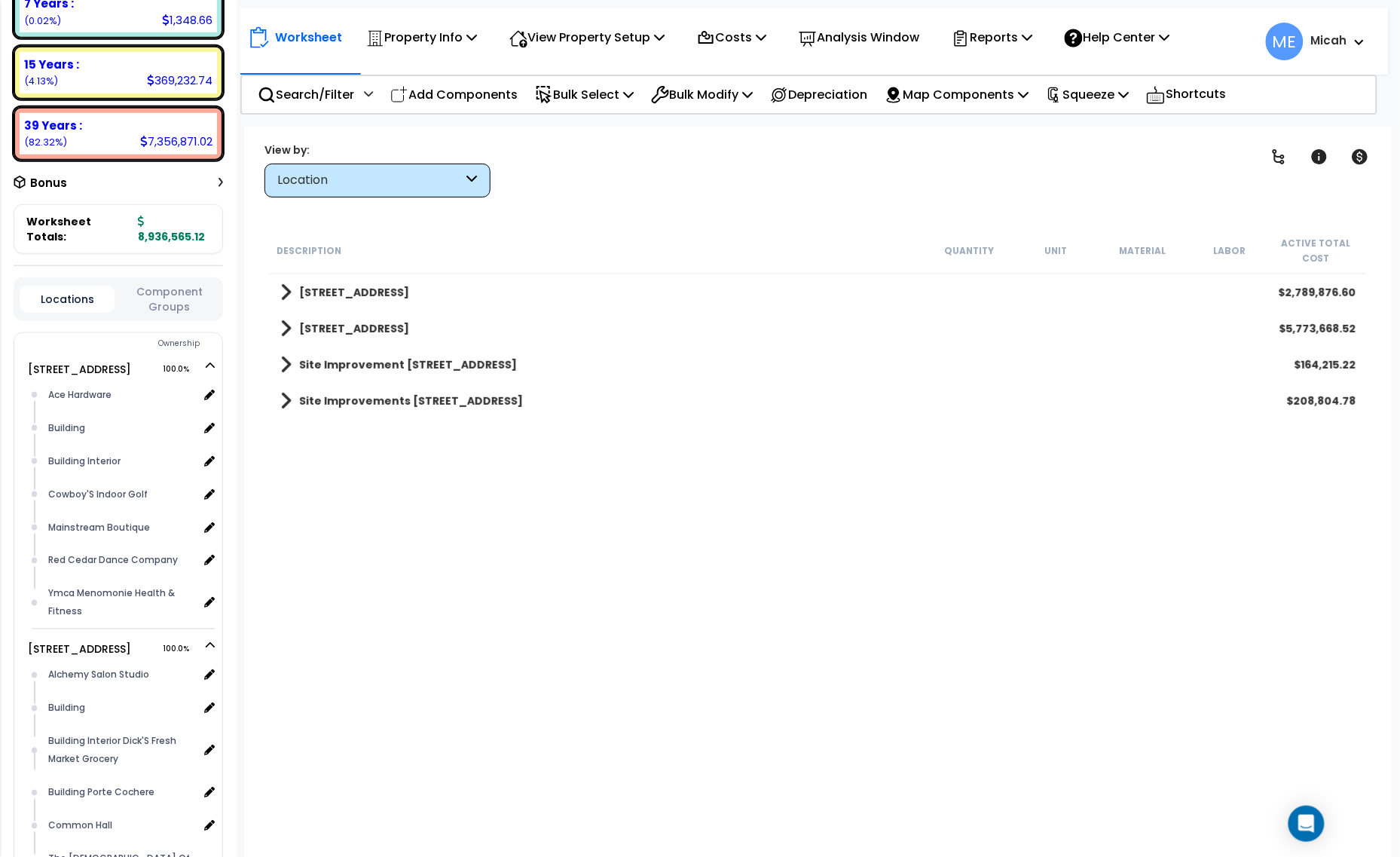
click at [288, 396] on span at bounding box center [286, 400] width 12 height 21
click at [308, 437] on link "Site Exterior" at bounding box center [332, 436] width 105 height 21
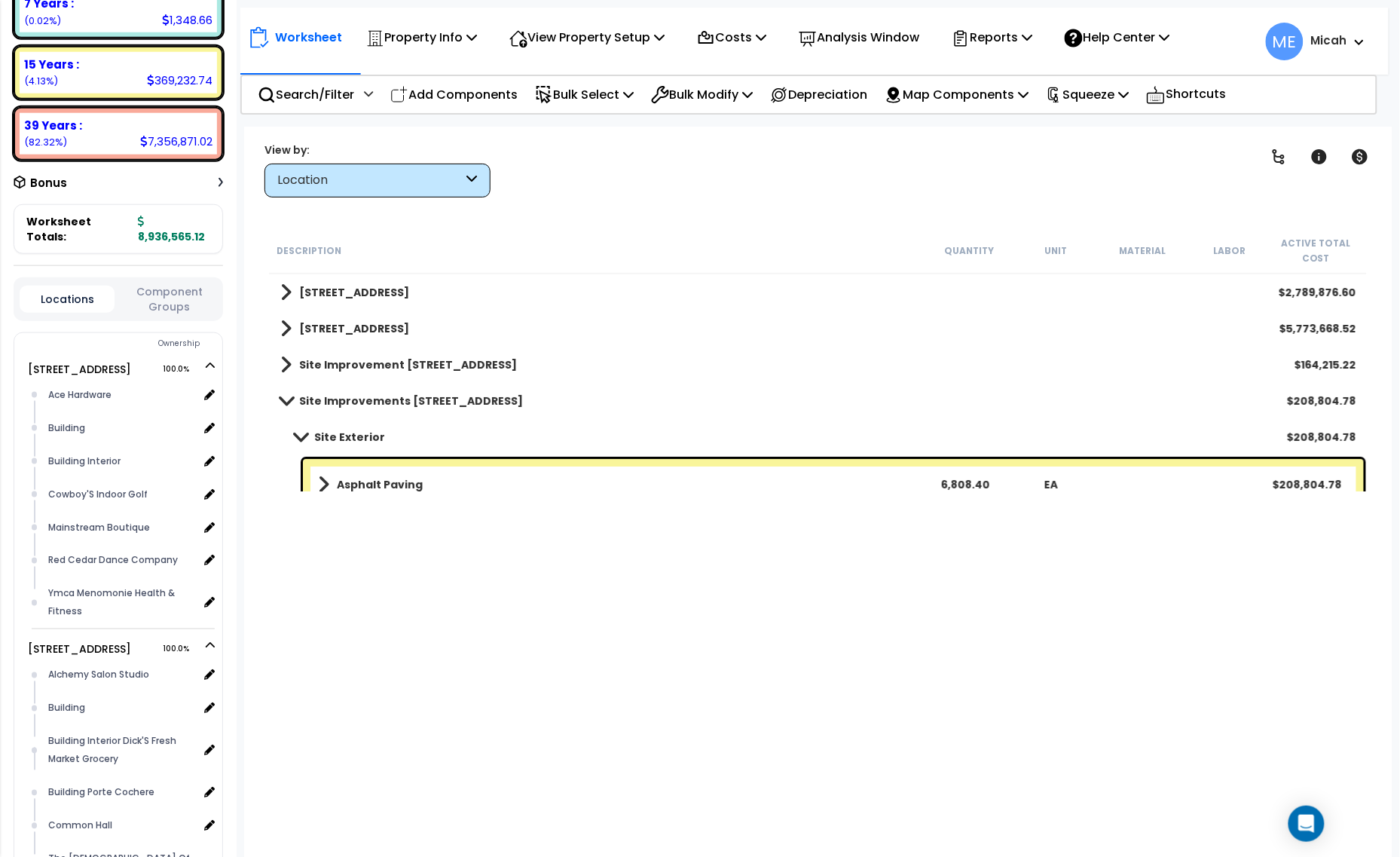
click at [405, 473] on div "Asphalt Paving 6,808.40 EA $208,804.78" at bounding box center [833, 485] width 1061 height 51
click at [288, 364] on span at bounding box center [286, 364] width 12 height 21
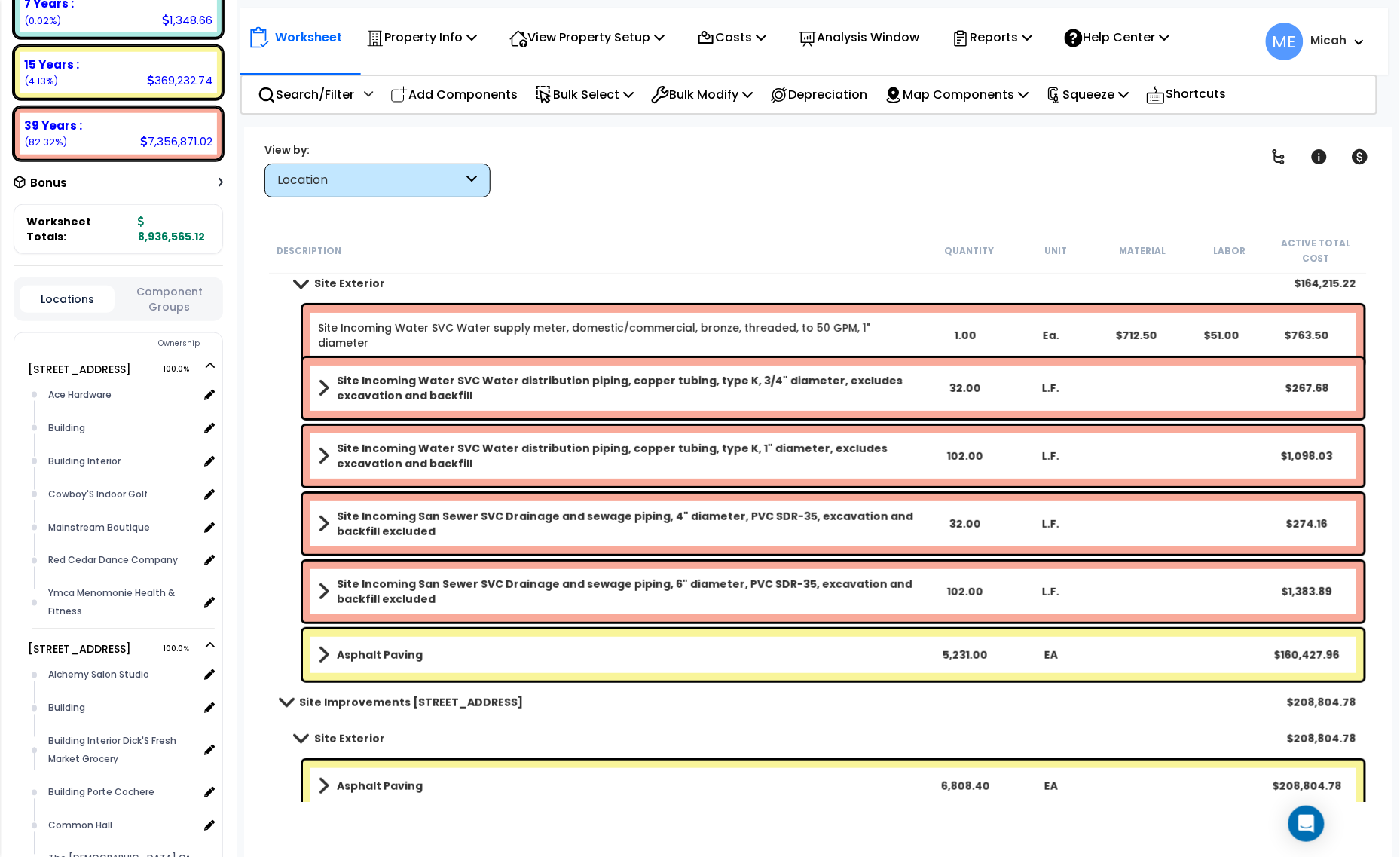
scroll to position [130, 0]
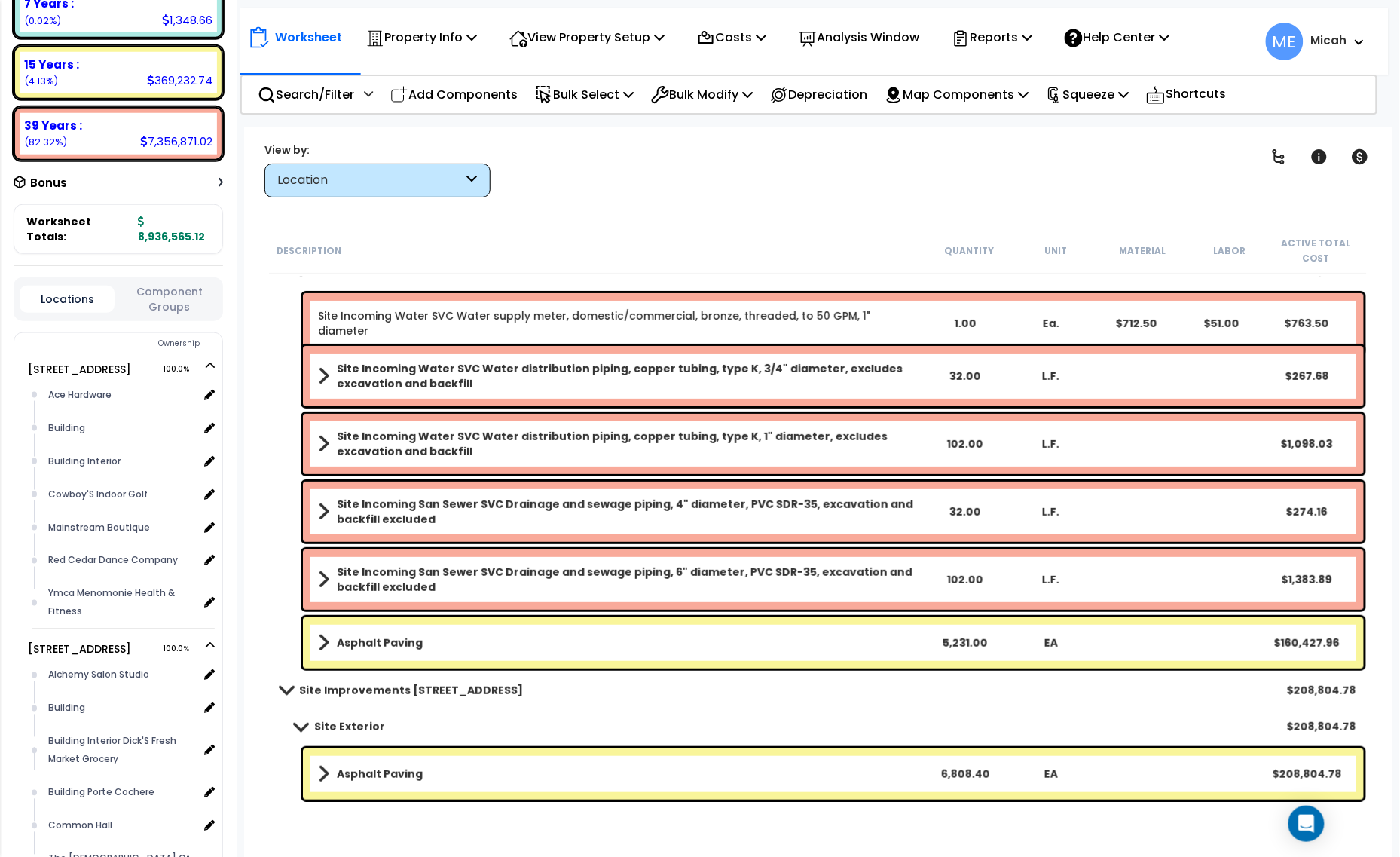
click at [325, 639] on span at bounding box center [324, 642] width 12 height 21
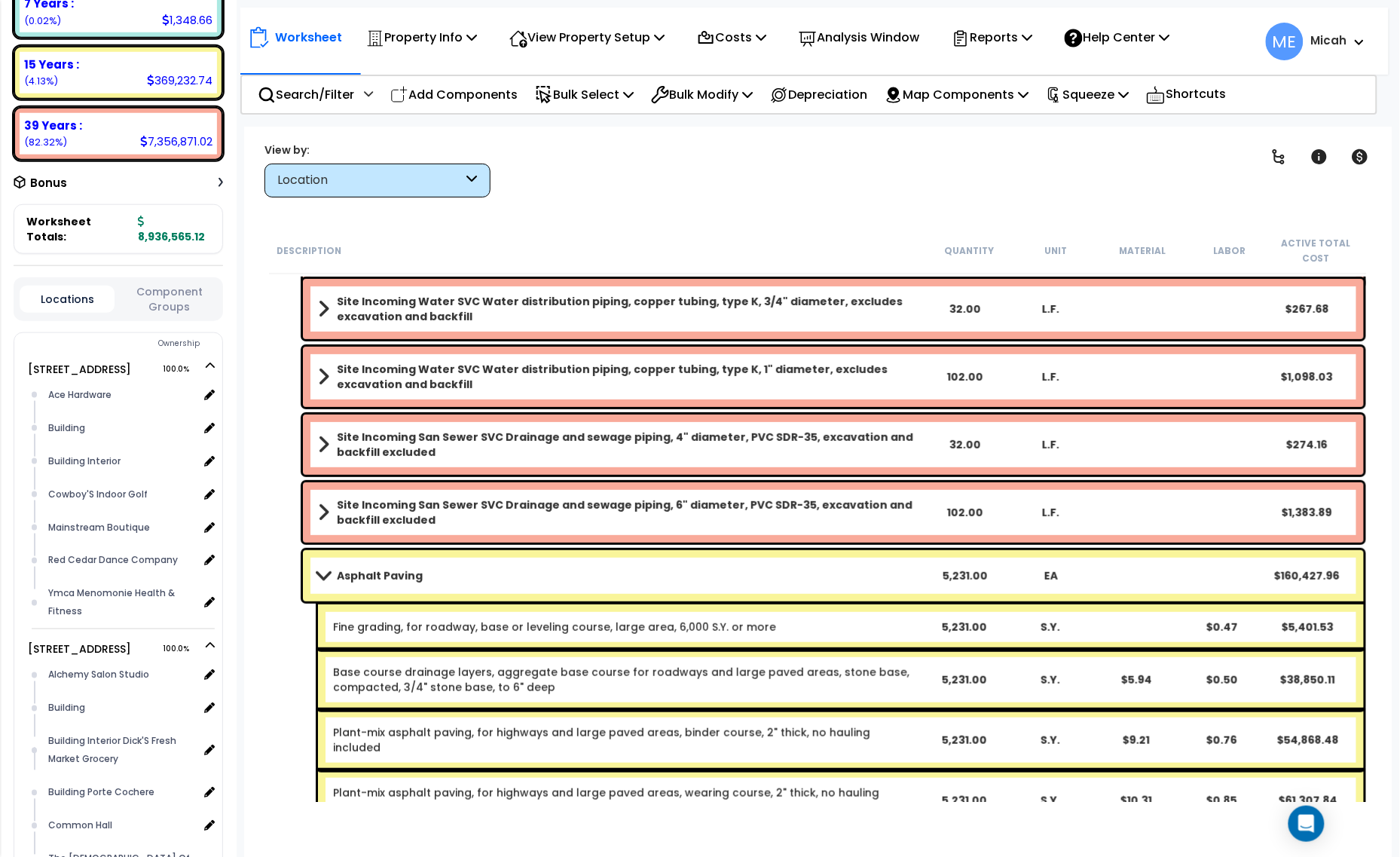
scroll to position [328, 0]
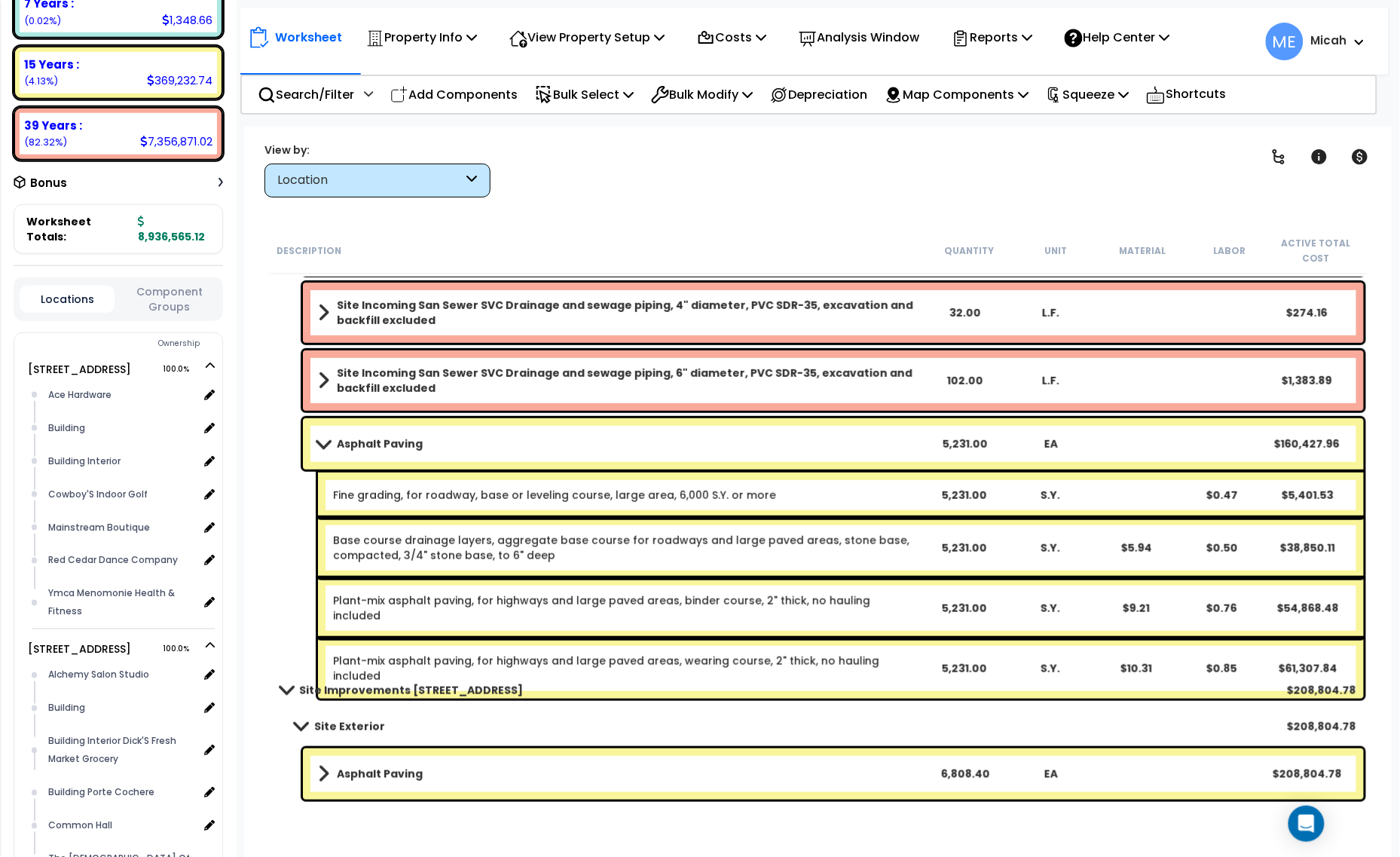
click at [980, 439] on div "5,231.00" at bounding box center [965, 443] width 83 height 15
click at [897, 442] on link "Asphalt Paving" at bounding box center [620, 443] width 603 height 21
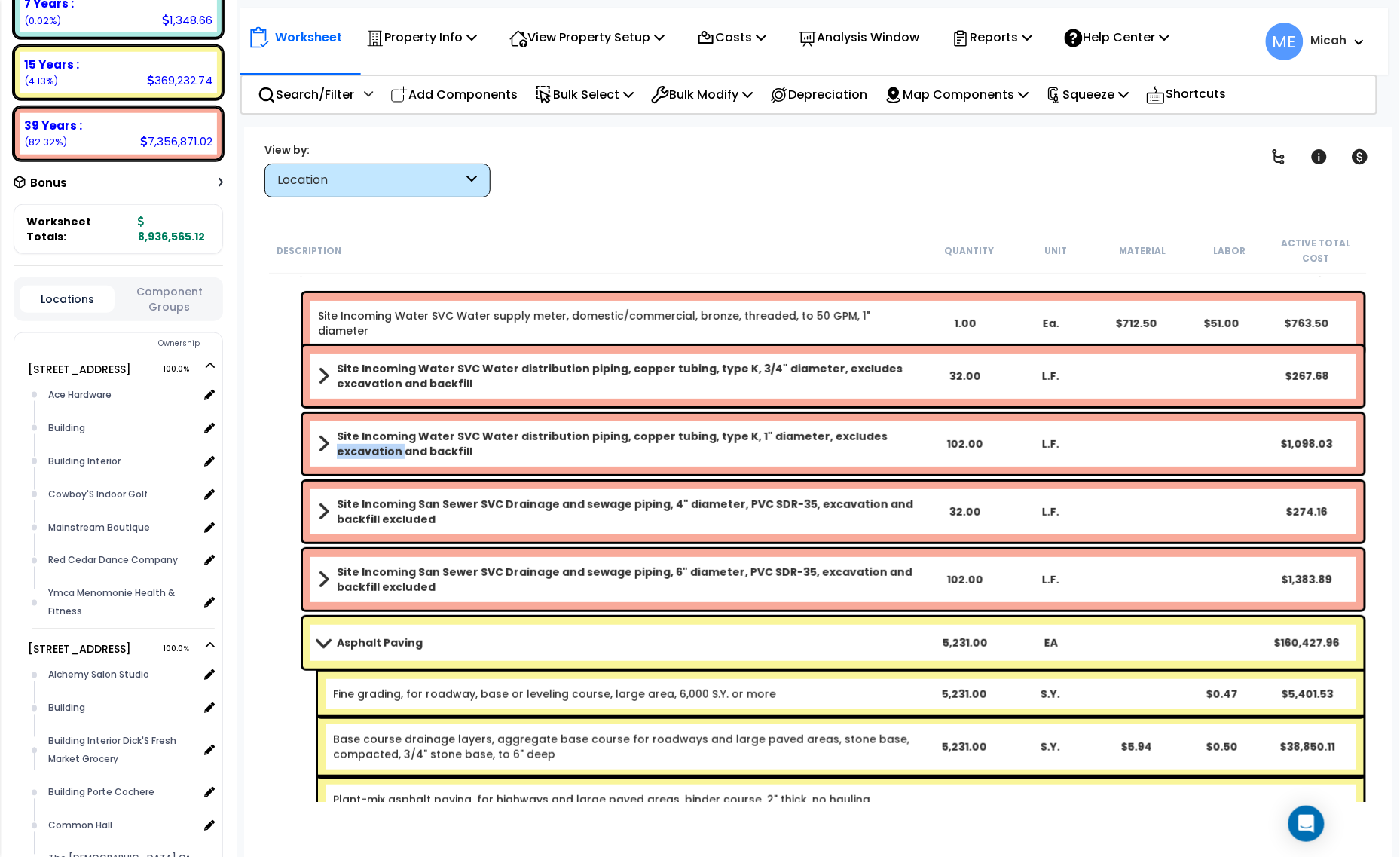
click at [897, 442] on b "Site Incoming Water SVC Water distribution piping, copper tubing, type K, 1" di…" at bounding box center [629, 443] width 585 height 30
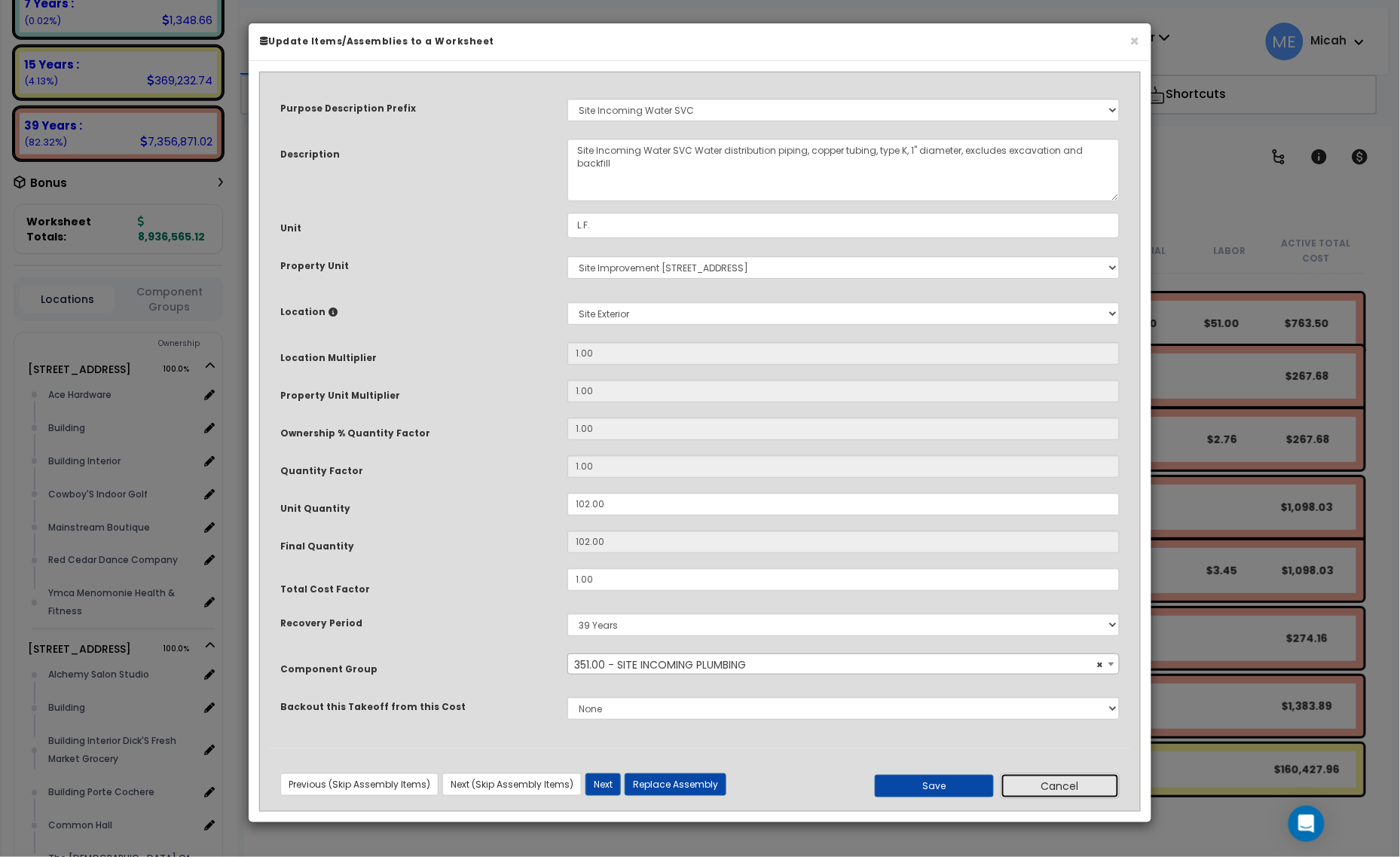
click at [1025, 794] on button "Cancel" at bounding box center [1059, 786] width 119 height 26
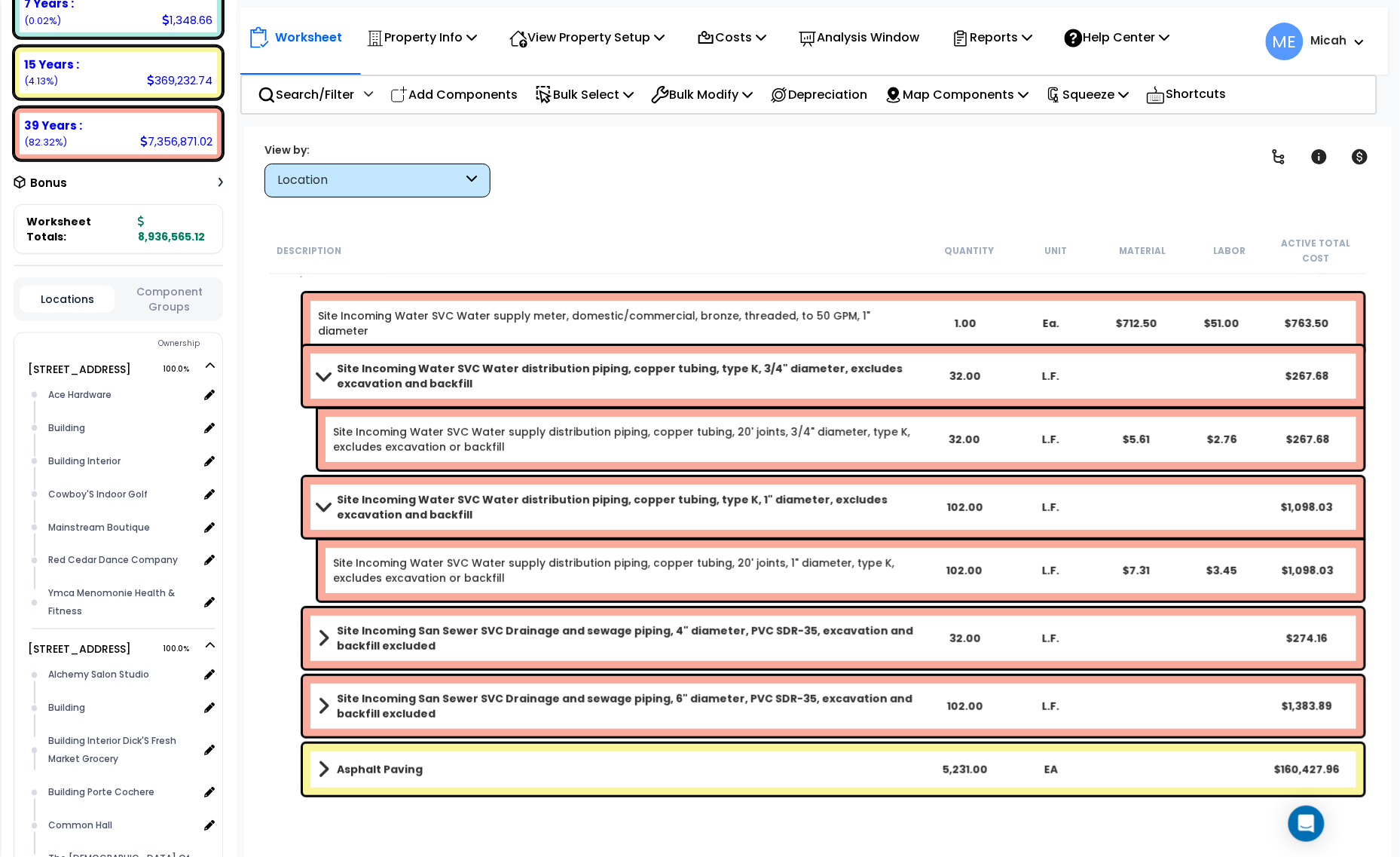
click at [803, 752] on div "Asphalt Paving 5,231.00 EA $160,427.96" at bounding box center [833, 770] width 1061 height 51
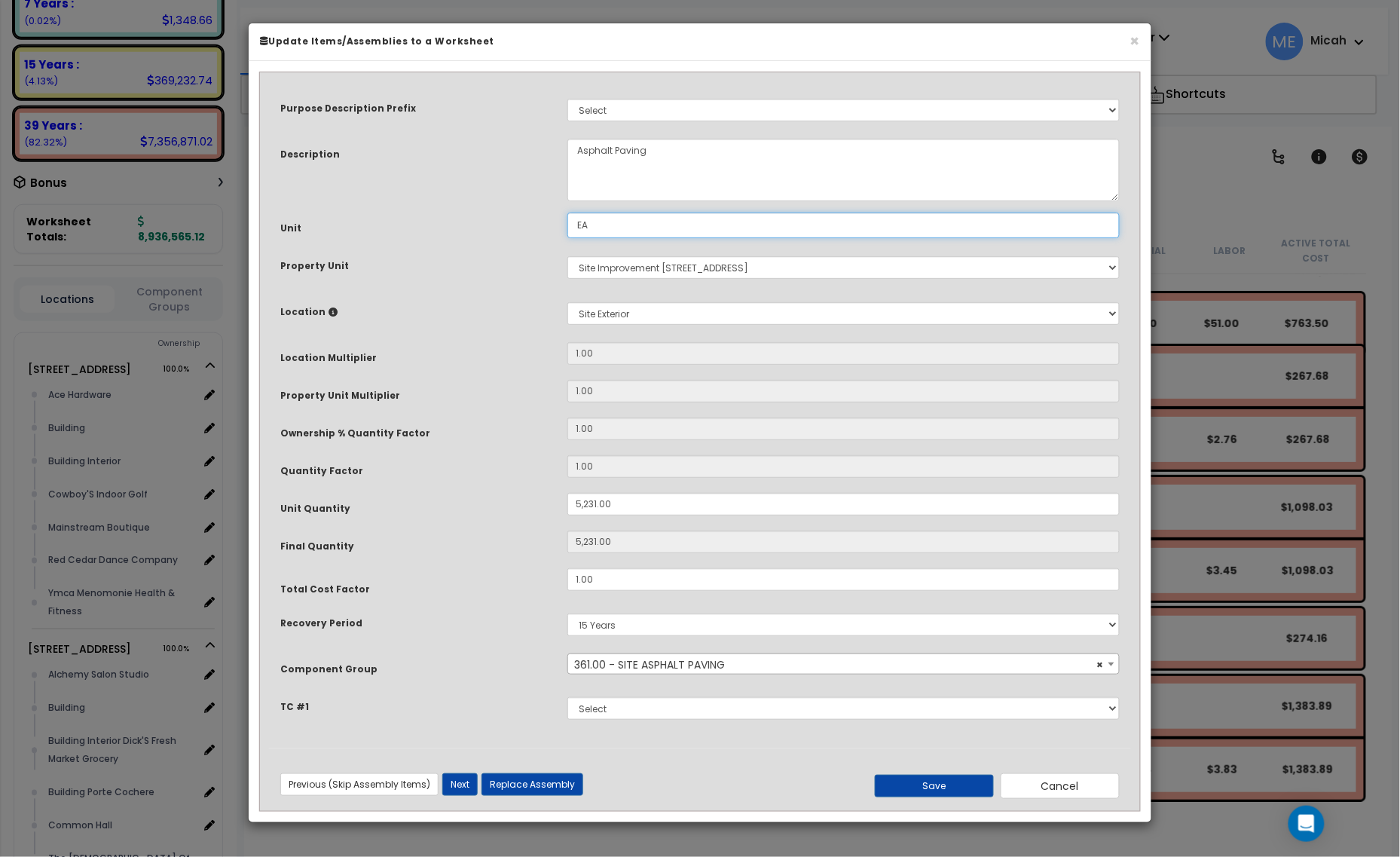
drag, startPoint x: 596, startPoint y: 228, endPoint x: 563, endPoint y: 228, distance: 33.0
click at [564, 228] on div "EA" at bounding box center [843, 225] width 575 height 26
type input "S.Y."
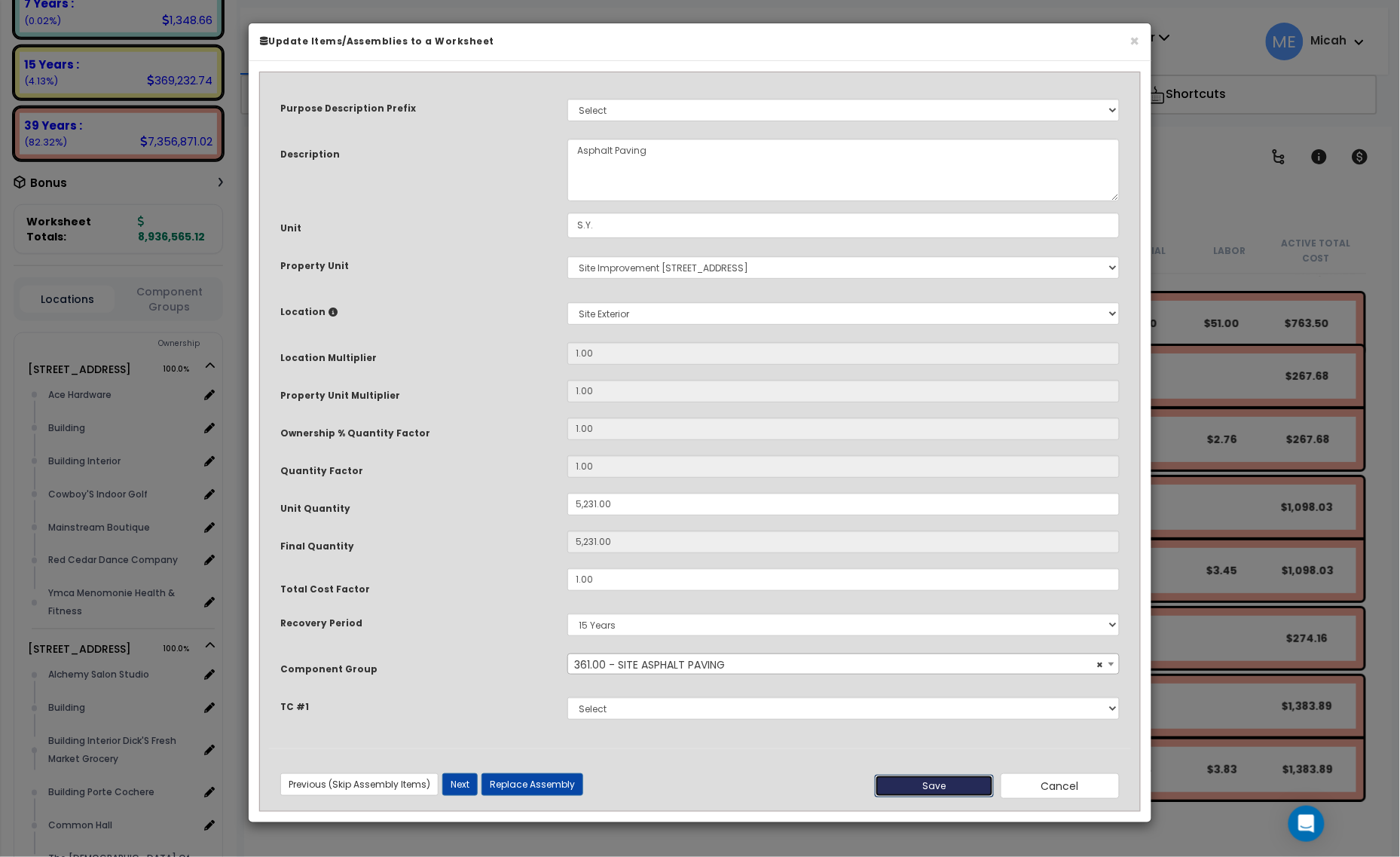
click at [969, 792] on button "Save" at bounding box center [933, 785] width 119 height 23
type input "5231.00"
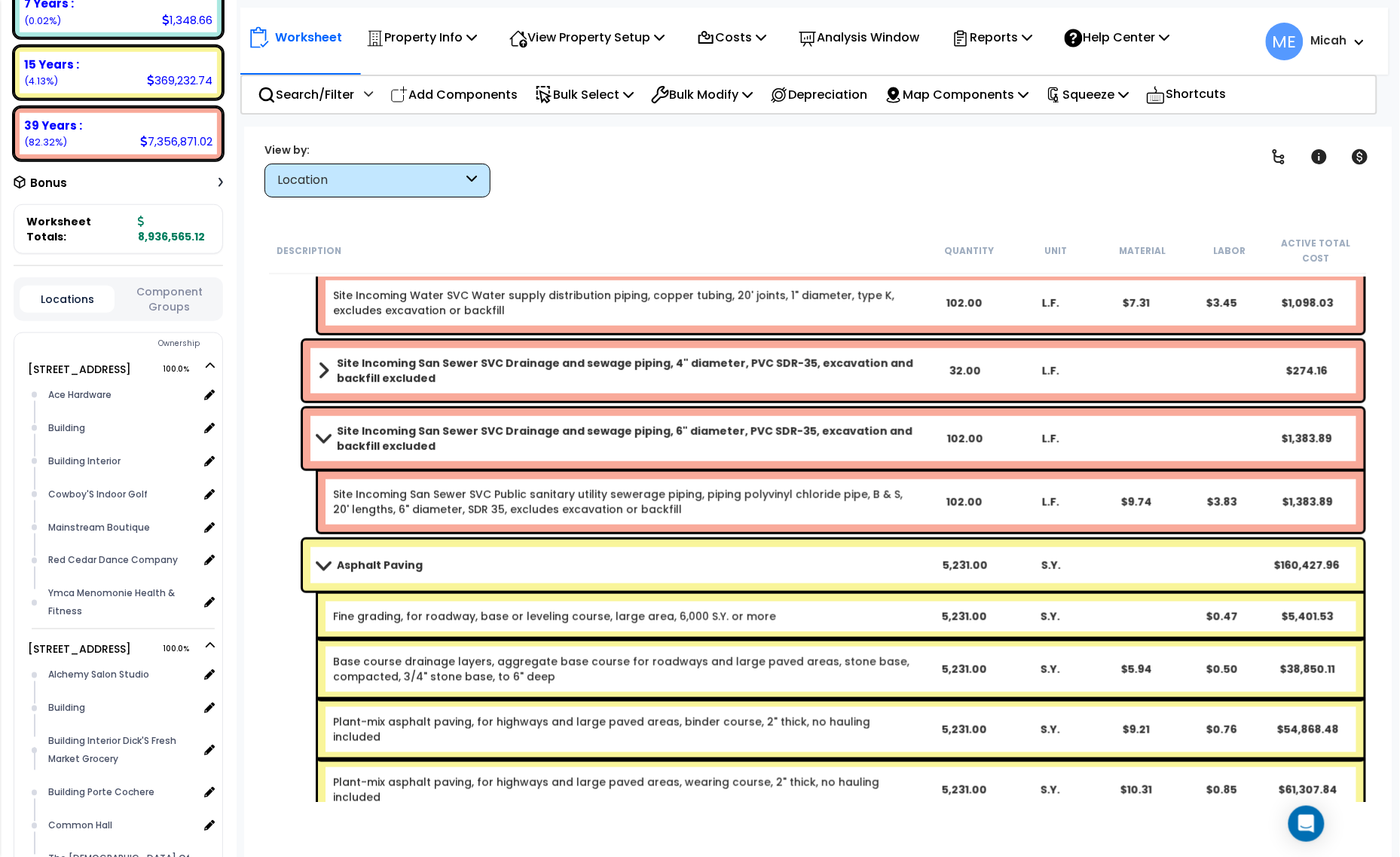
scroll to position [224, 0]
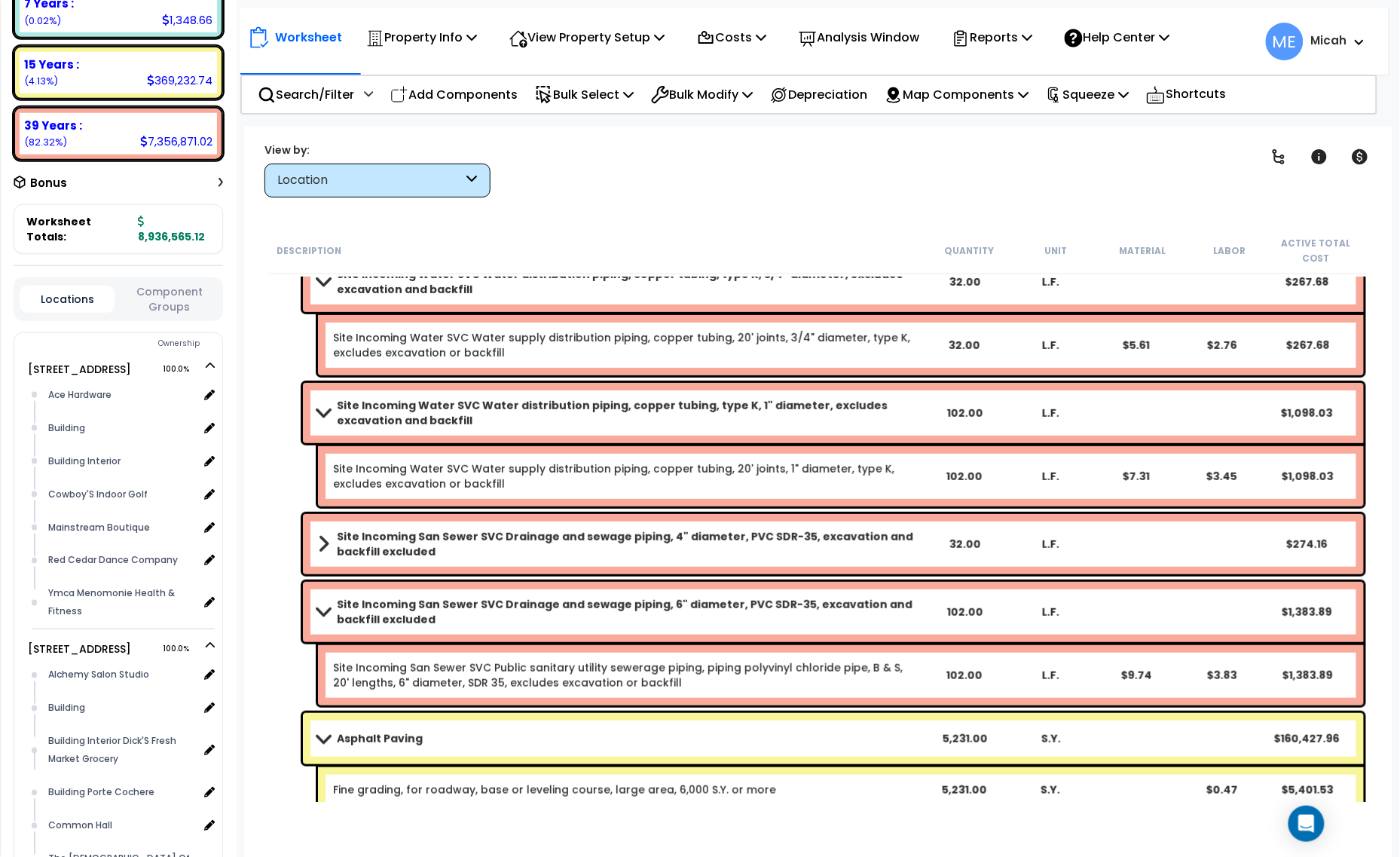
click at [318, 603] on link "Site Incoming San Sewer SVC Drainage and sewage piping, 6" diameter, PVC SDR-35…" at bounding box center [620, 611] width 603 height 30
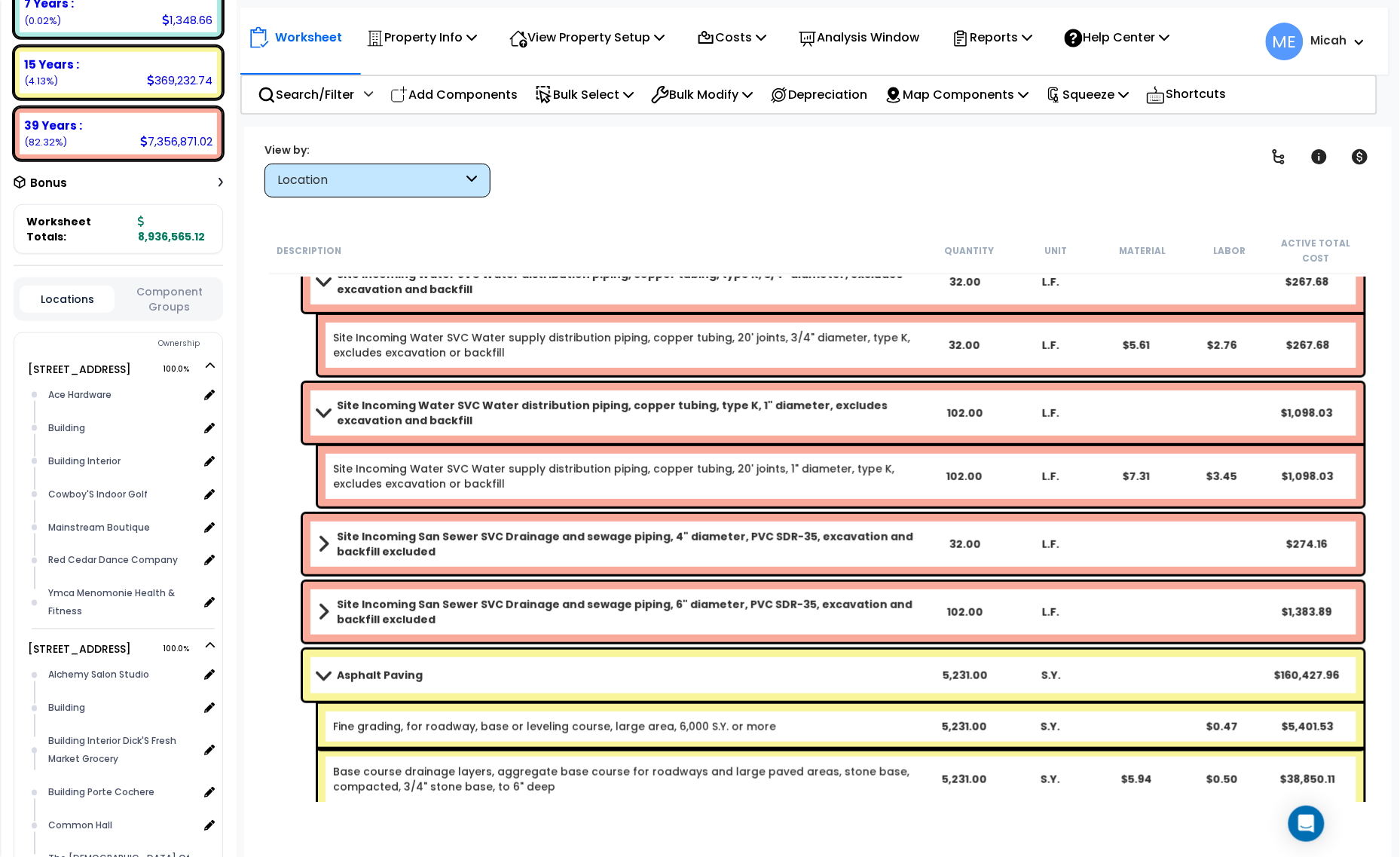
click at [308, 392] on div "Site Incoming Water SVC Water distribution piping, copper tubing, type K, 1" di…" at bounding box center [833, 413] width 1061 height 60
click at [322, 406] on link "Site Incoming Water SVC Water distribution piping, copper tubing, type K, 1" di…" at bounding box center [620, 413] width 603 height 30
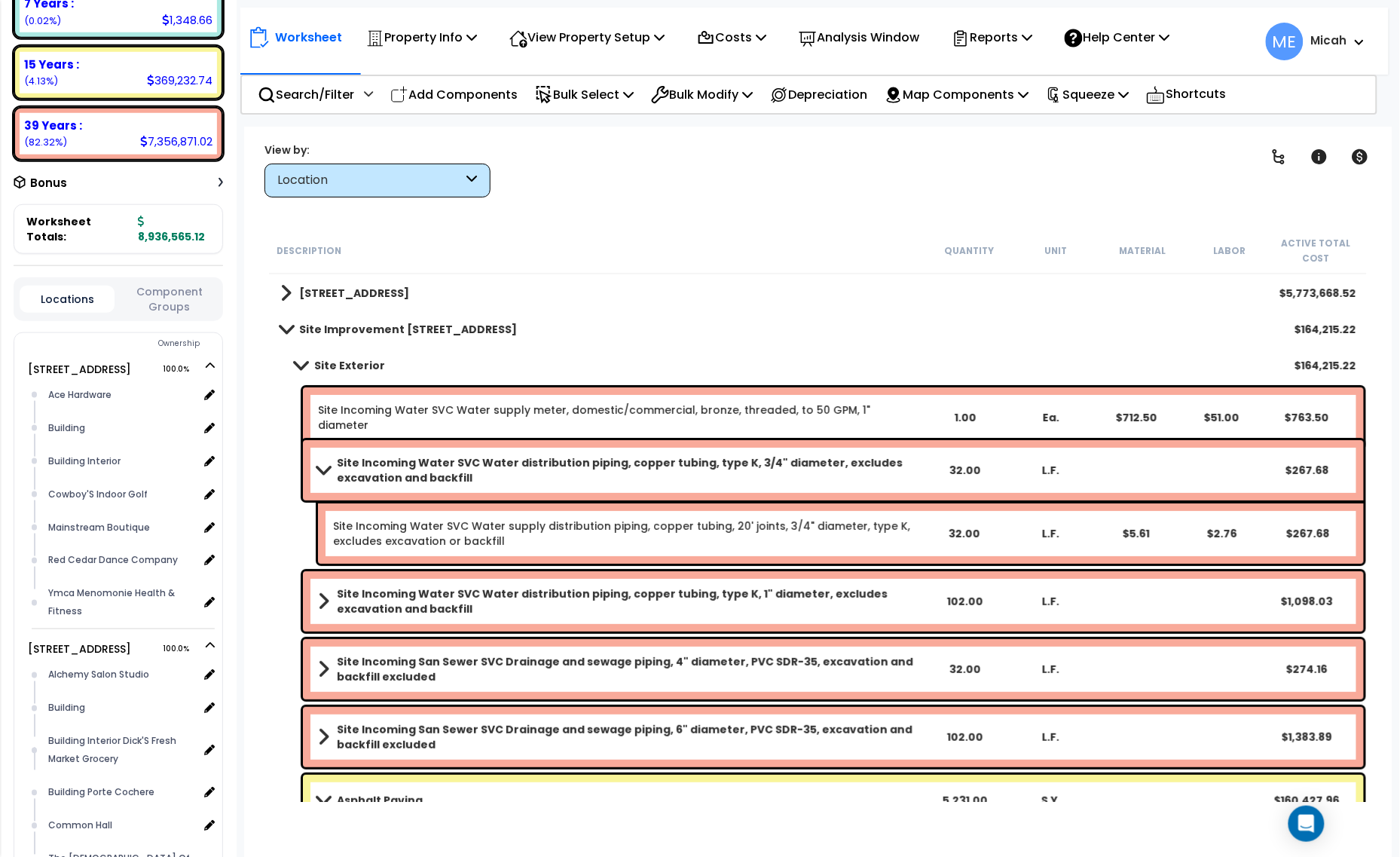
click at [320, 464] on link "Site Incoming Water SVC Water distribution piping, copper tubing, type K, 3/4" …" at bounding box center [620, 470] width 603 height 30
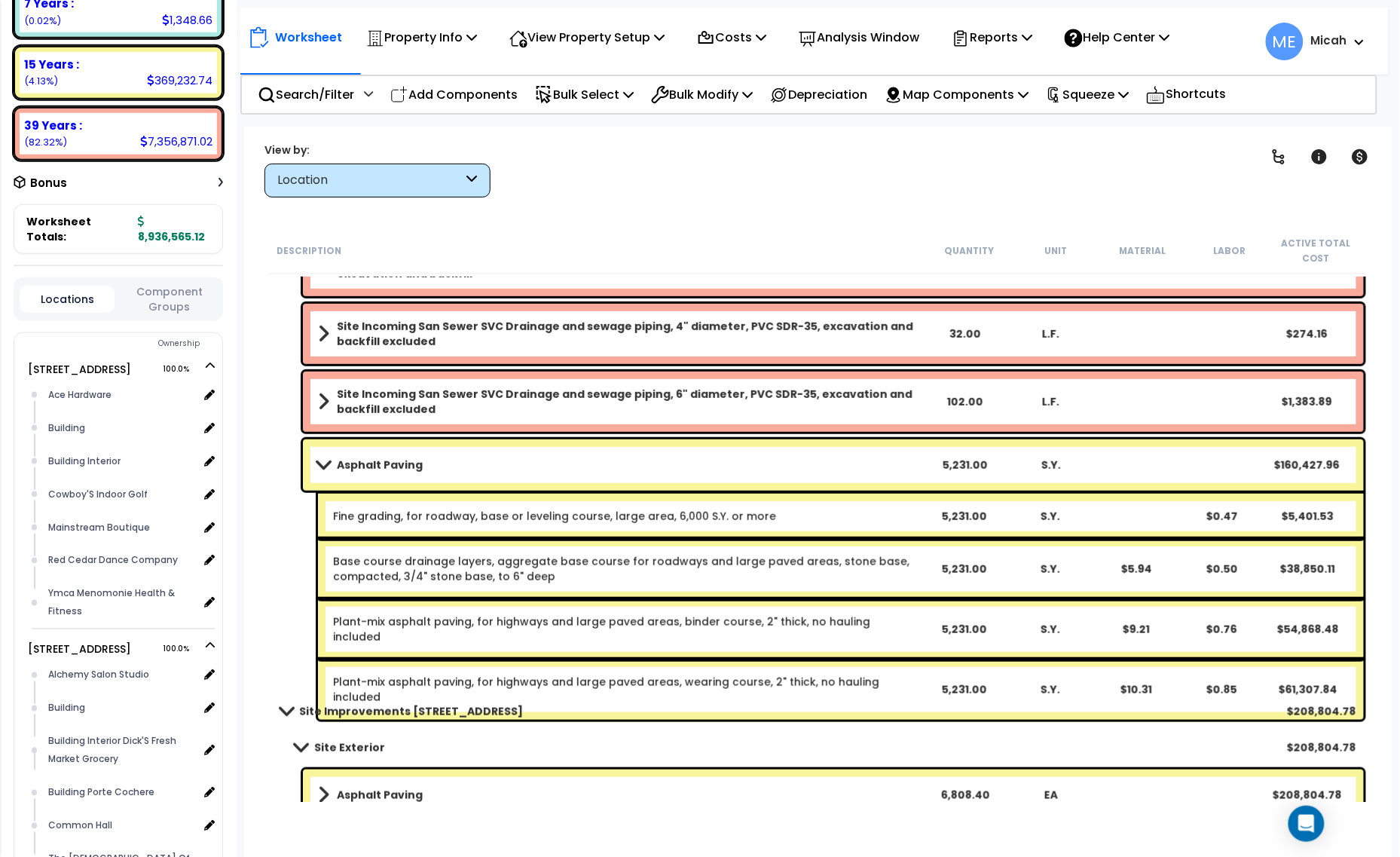
scroll to position [318, 0]
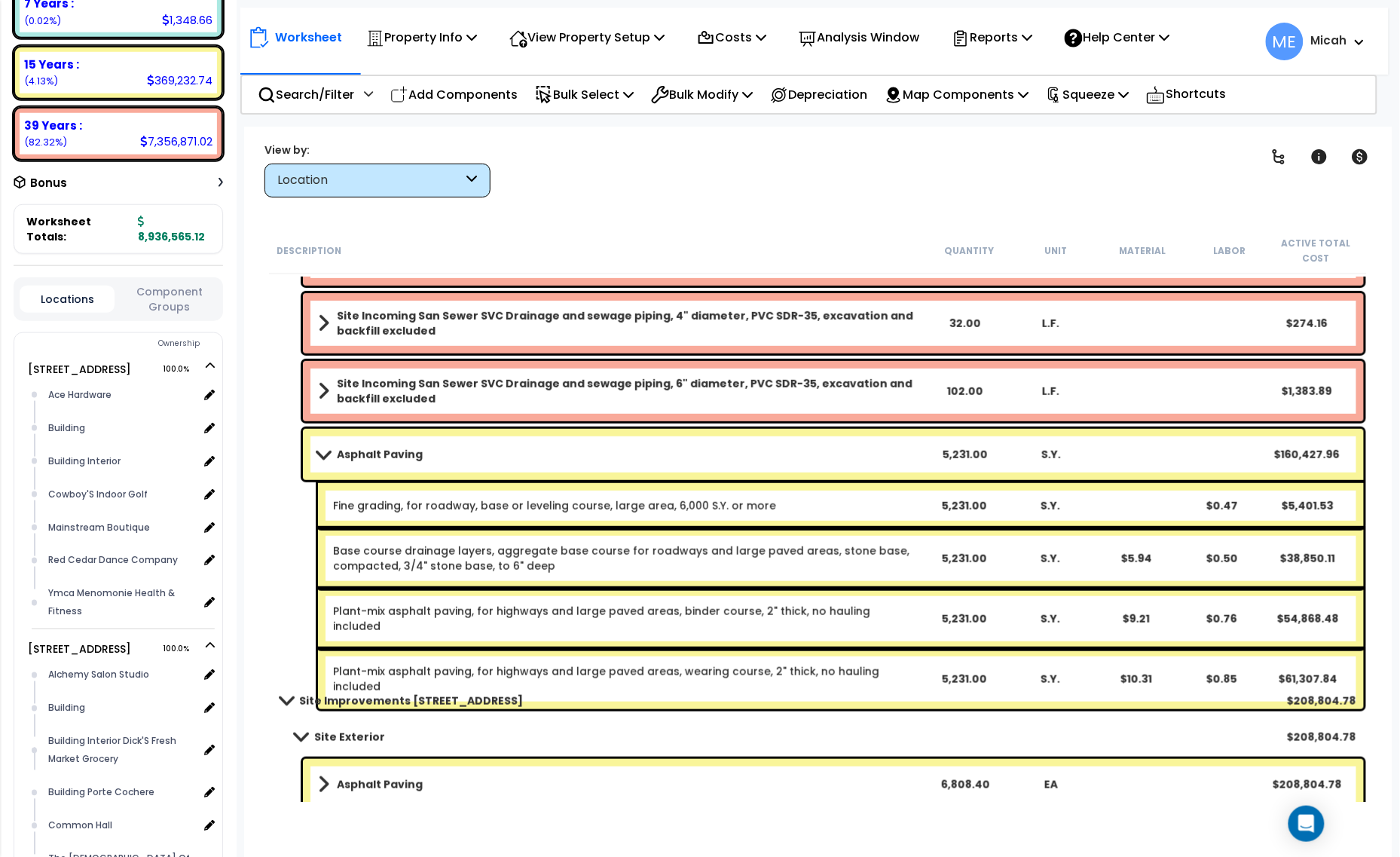
click at [317, 450] on span at bounding box center [322, 454] width 21 height 12
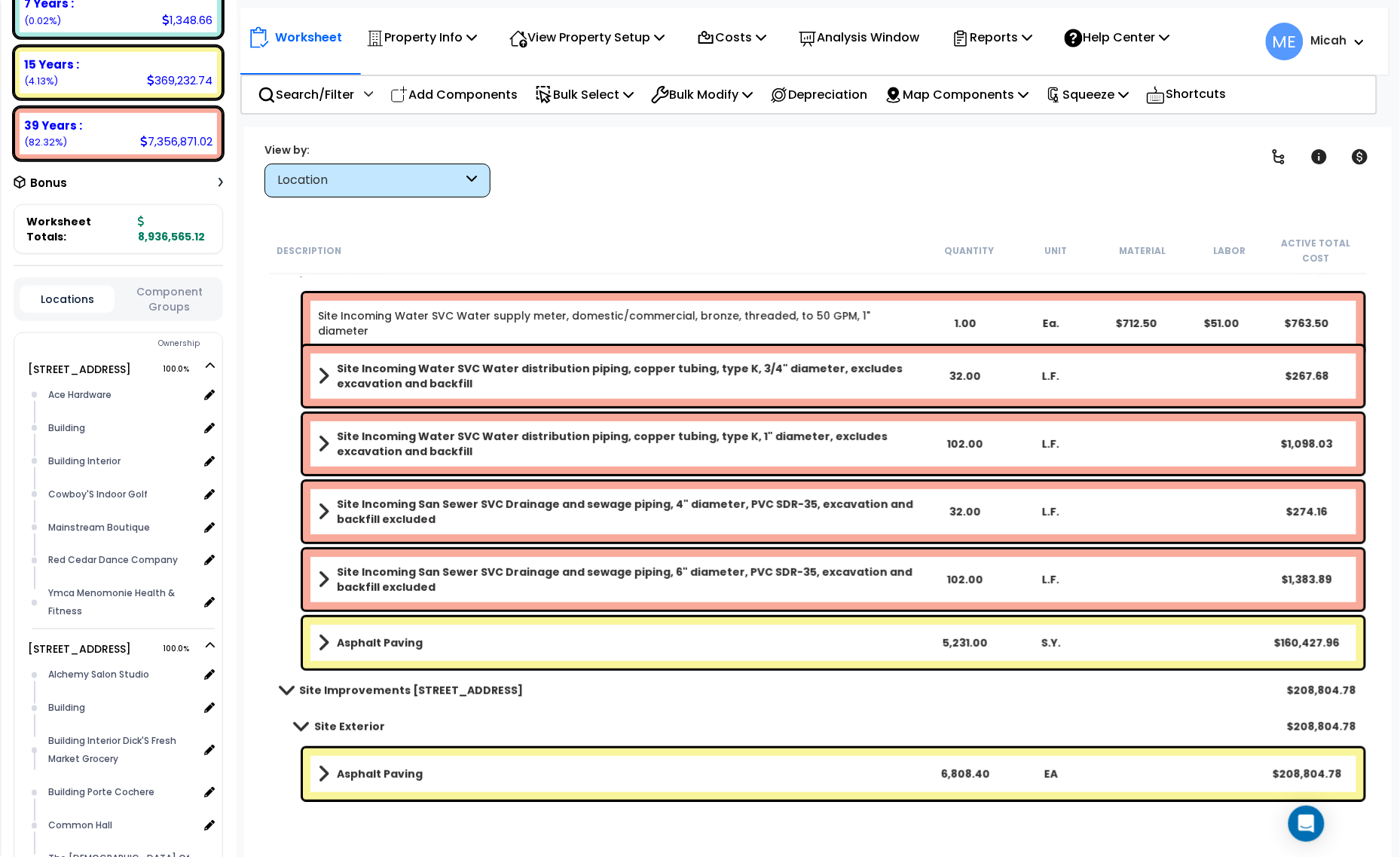
scroll to position [66, 0]
click at [509, 780] on link "Asphalt Paving" at bounding box center [620, 773] width 603 height 21
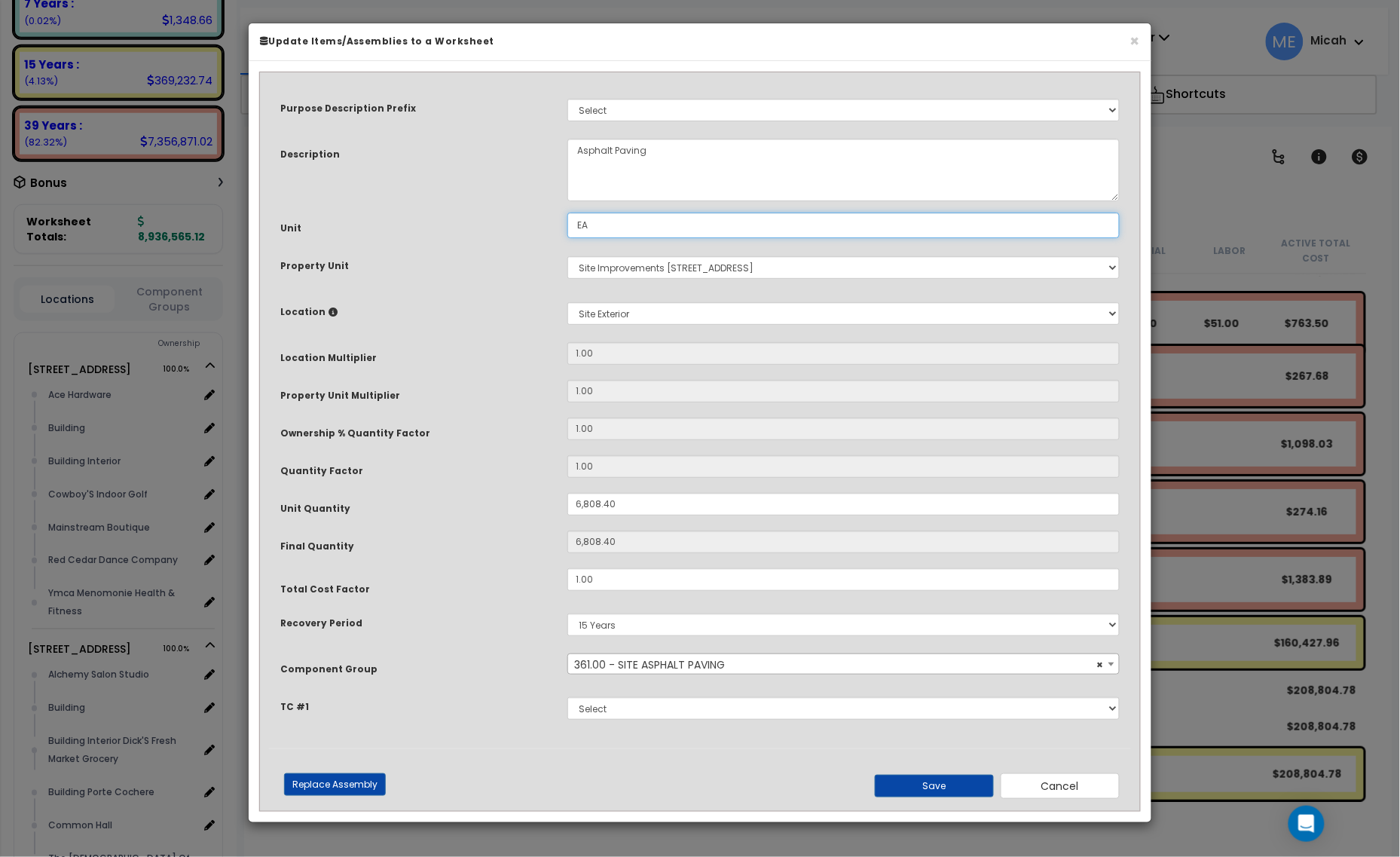
drag, startPoint x: 579, startPoint y: 228, endPoint x: 547, endPoint y: 228, distance: 32.0
click at [548, 228] on div "Unit EA" at bounding box center [700, 225] width 862 height 27
type input "S.Y."
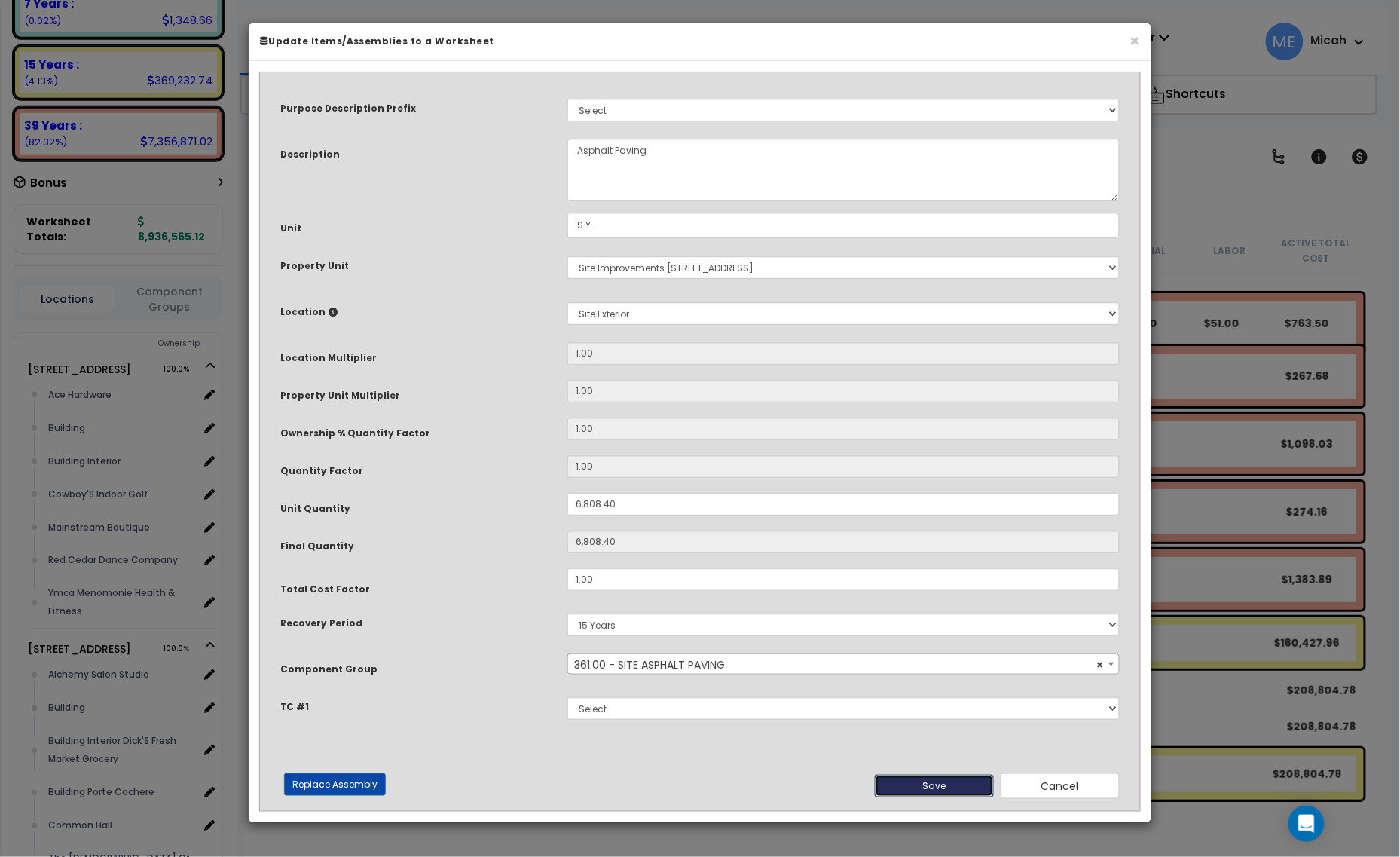
click at [900, 791] on button "Save" at bounding box center [933, 785] width 119 height 23
type input "6808.40"
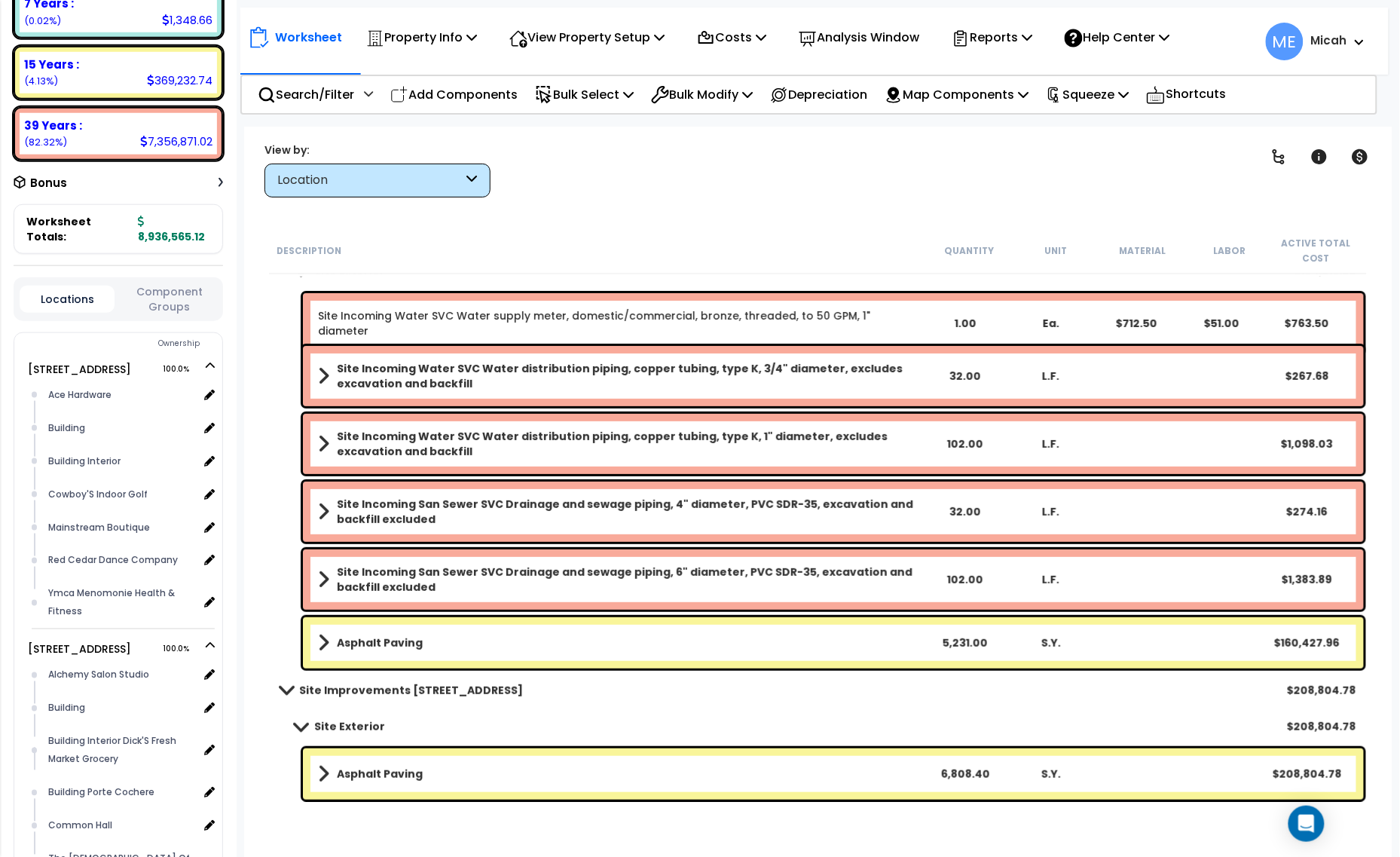
click at [320, 774] on span at bounding box center [324, 773] width 12 height 21
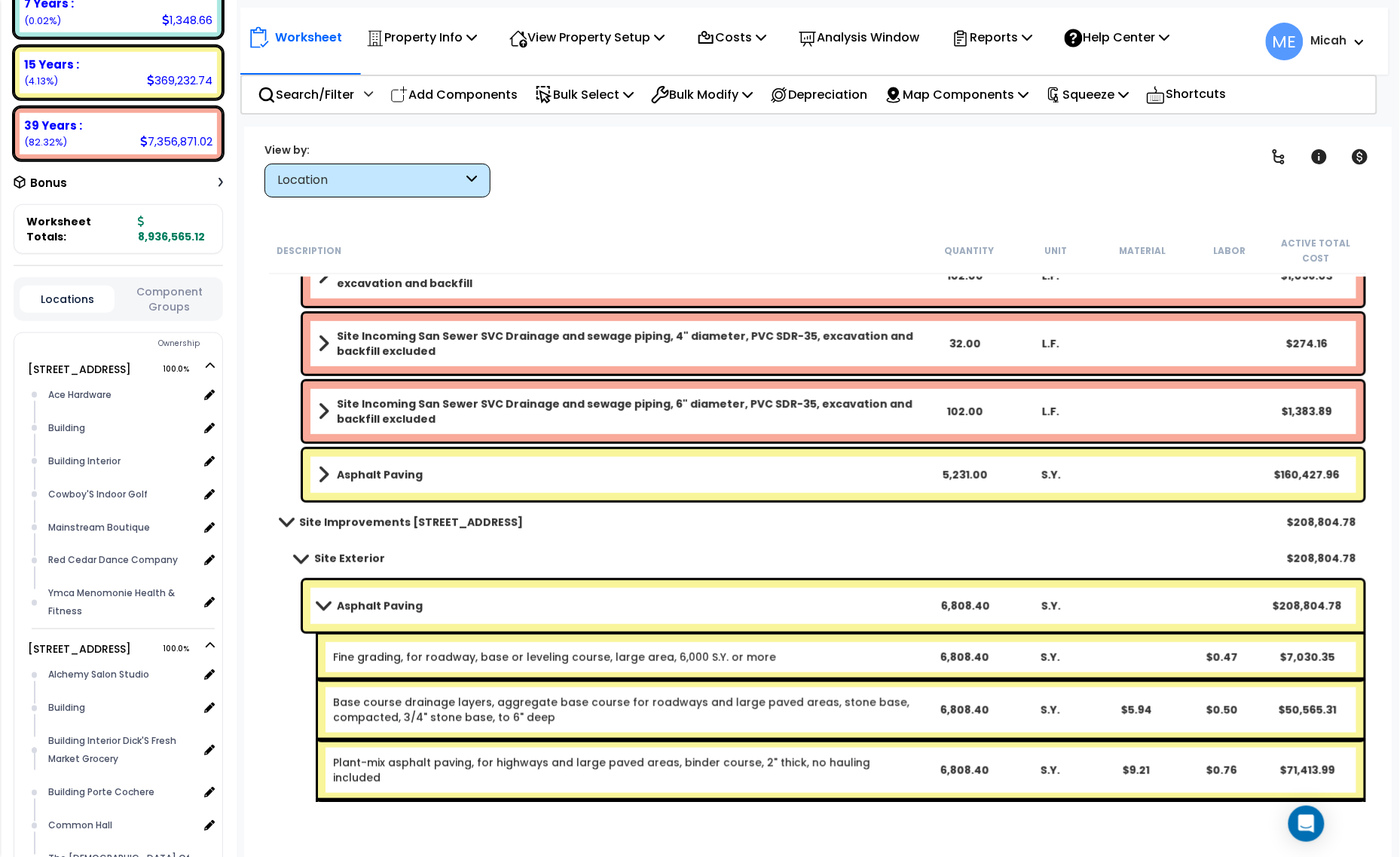
scroll to position [328, 0]
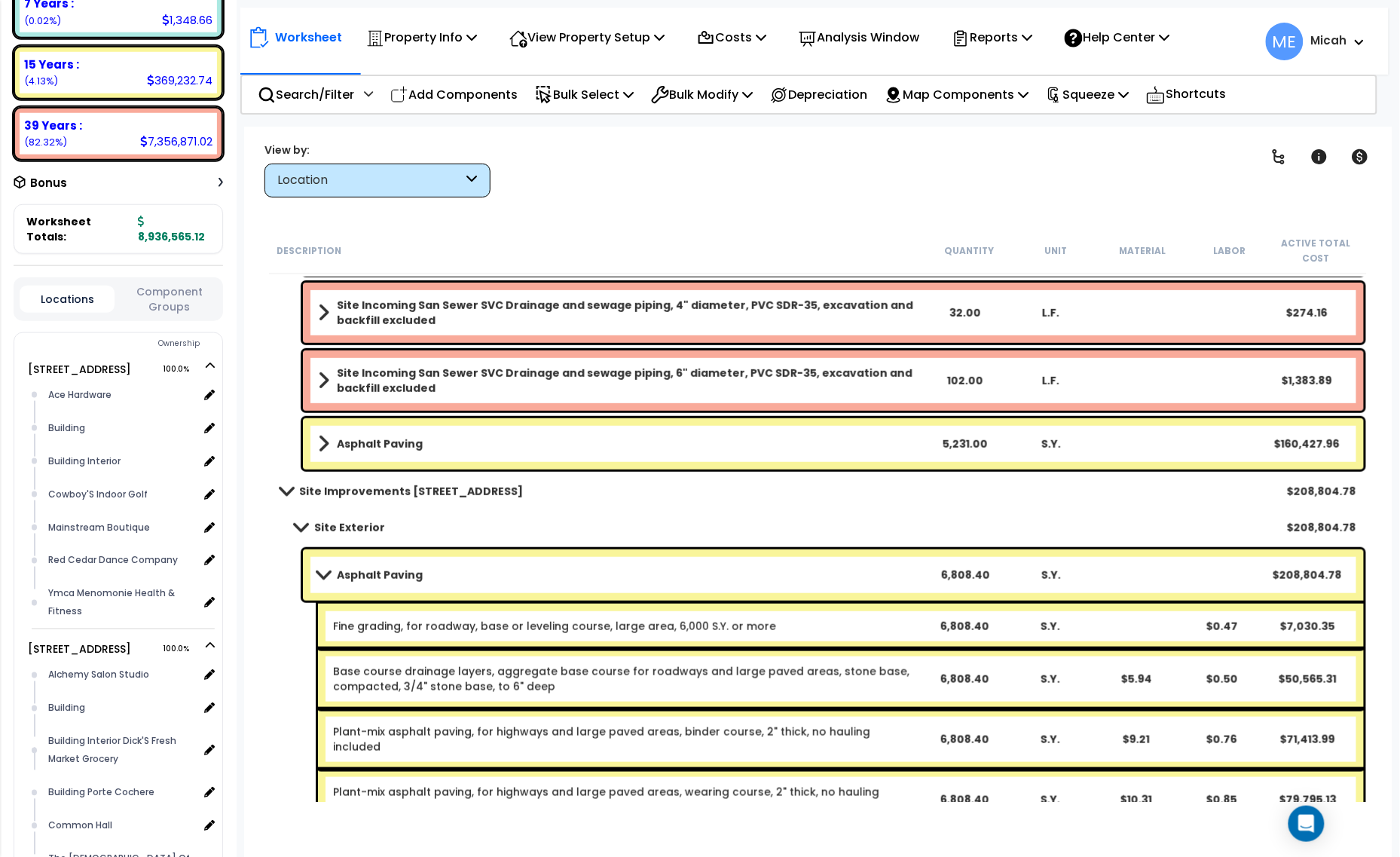
click at [299, 525] on span at bounding box center [300, 528] width 21 height 12
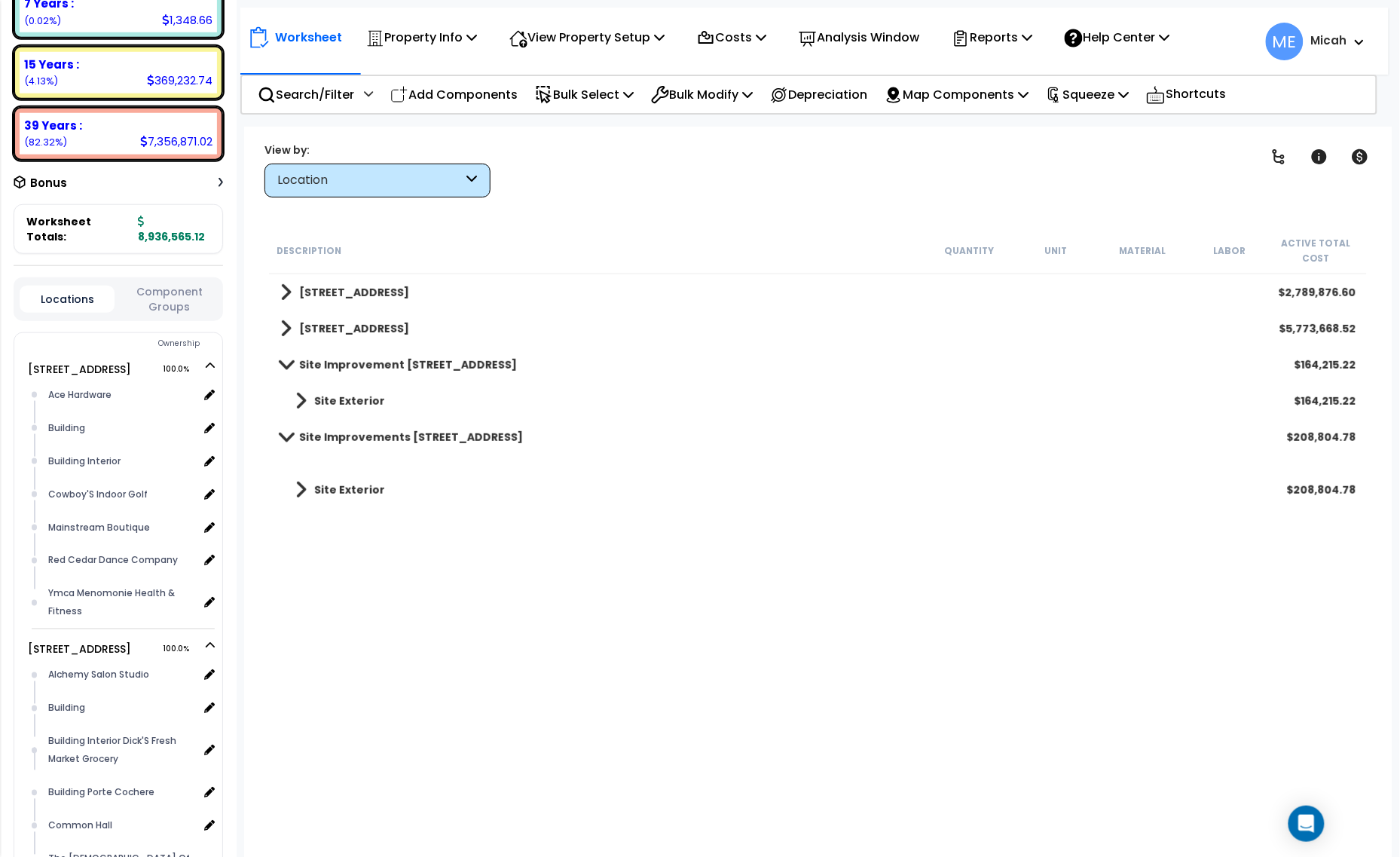
click at [299, 488] on span at bounding box center [302, 489] width 12 height 21
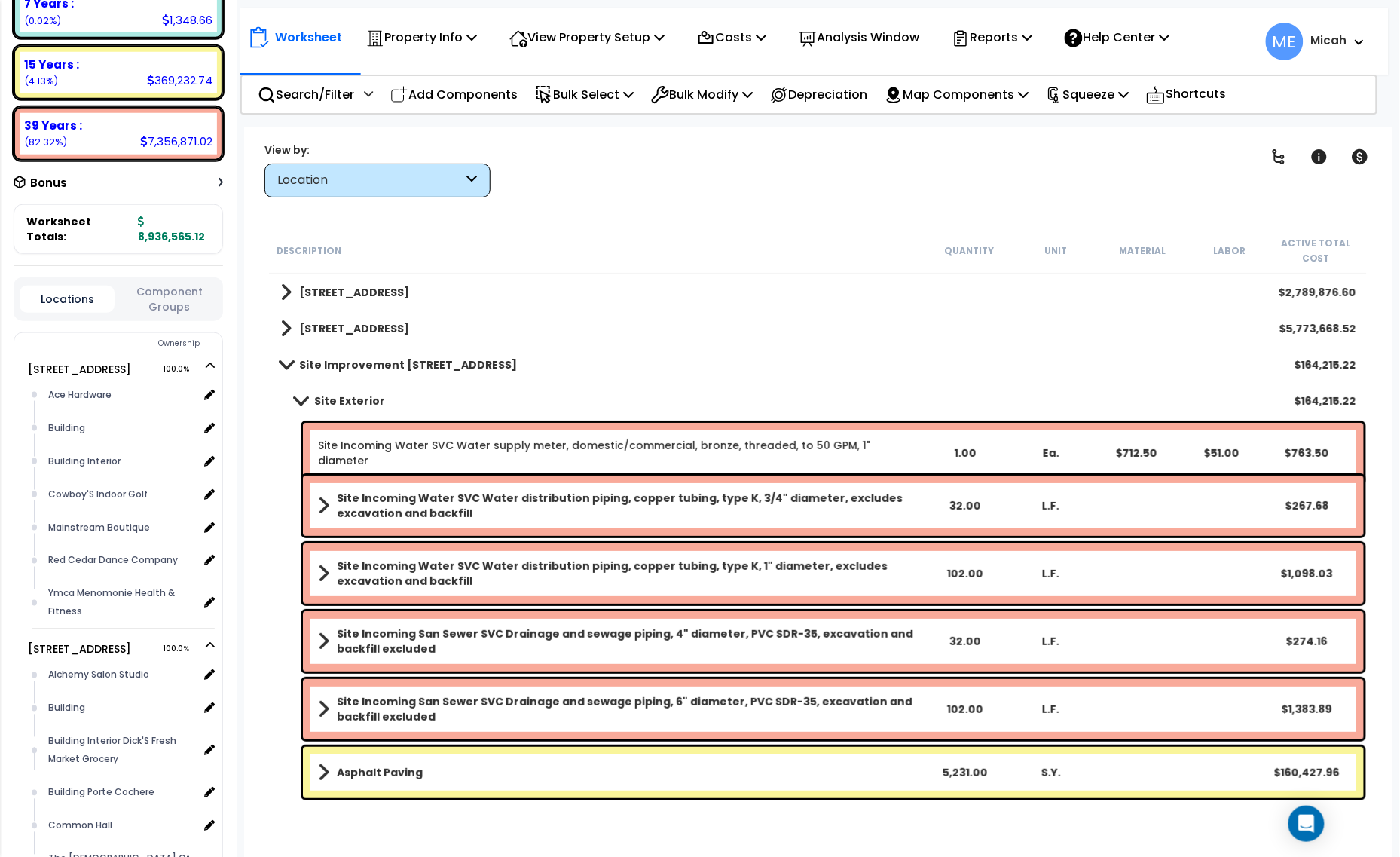
click at [559, 447] on link "Site Incoming Water SVC Water supply meter, domestic/commercial, bronze, thread…" at bounding box center [594, 453] width 552 height 30
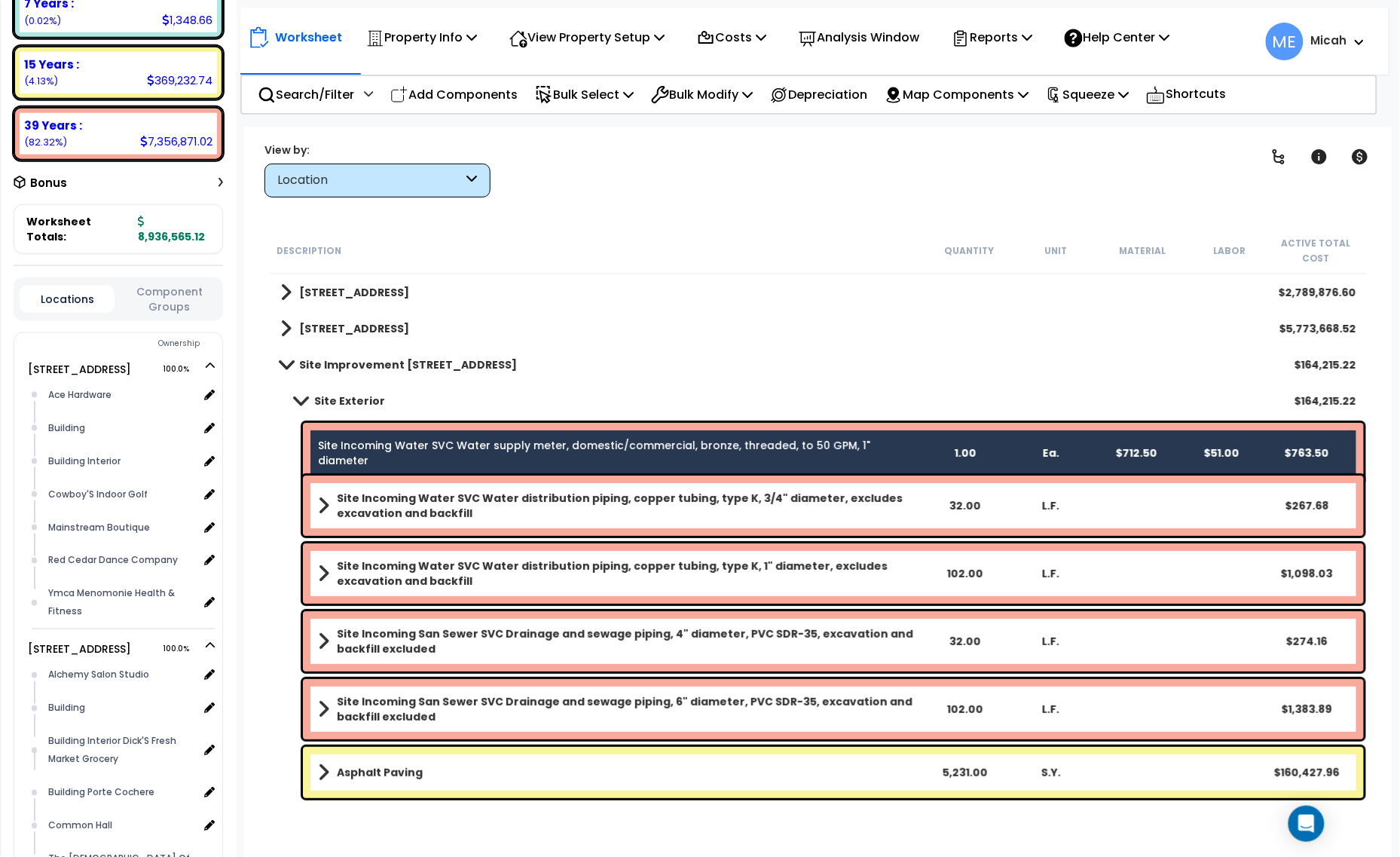
click at [569, 501] on b "Site Incoming Water SVC Water distribution piping, copper tubing, type K, 3/4" …" at bounding box center [629, 505] width 585 height 30
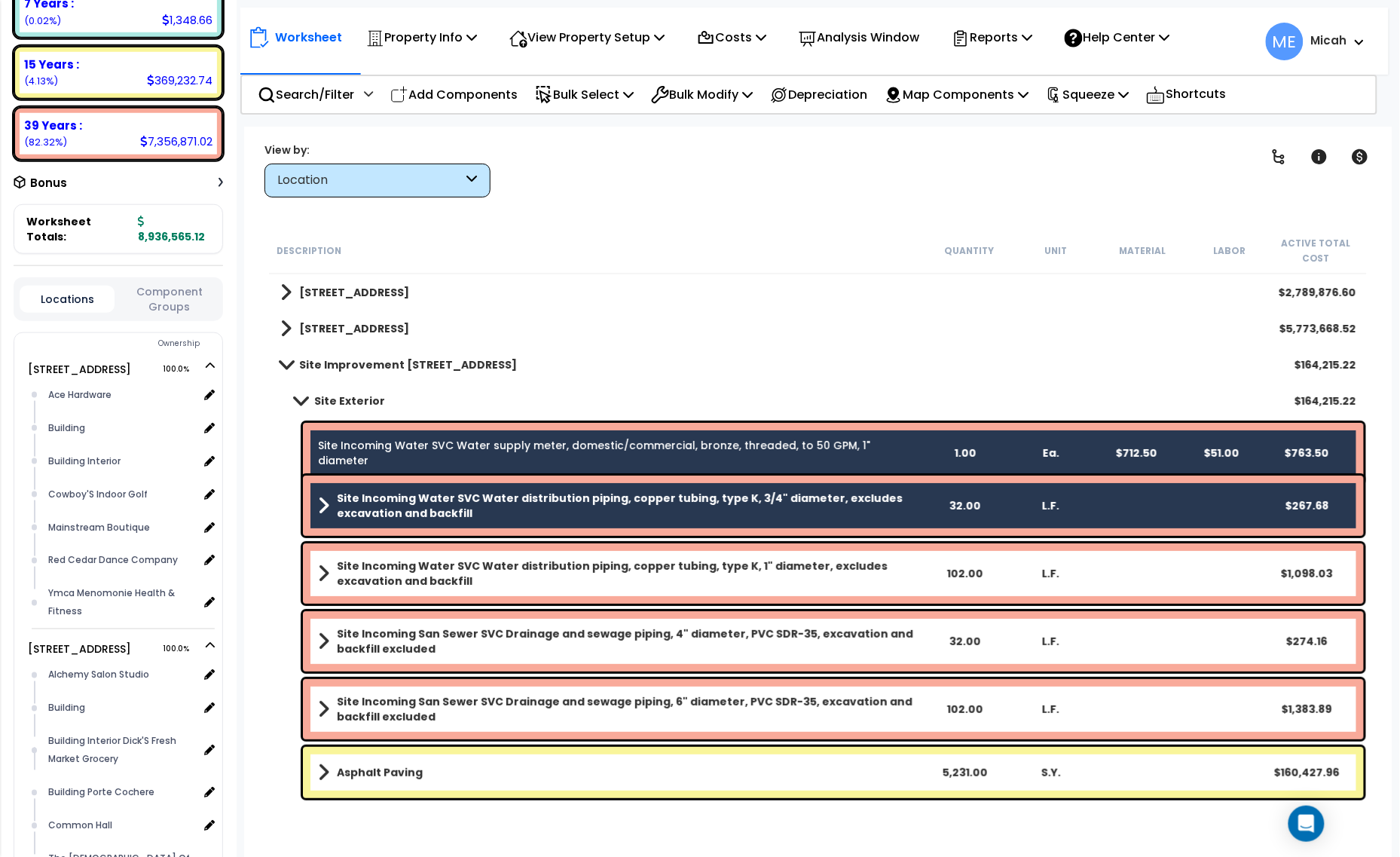
click at [574, 566] on b "Site Incoming Water SVC Water distribution piping, copper tubing, type K, 1" di…" at bounding box center [629, 573] width 585 height 30
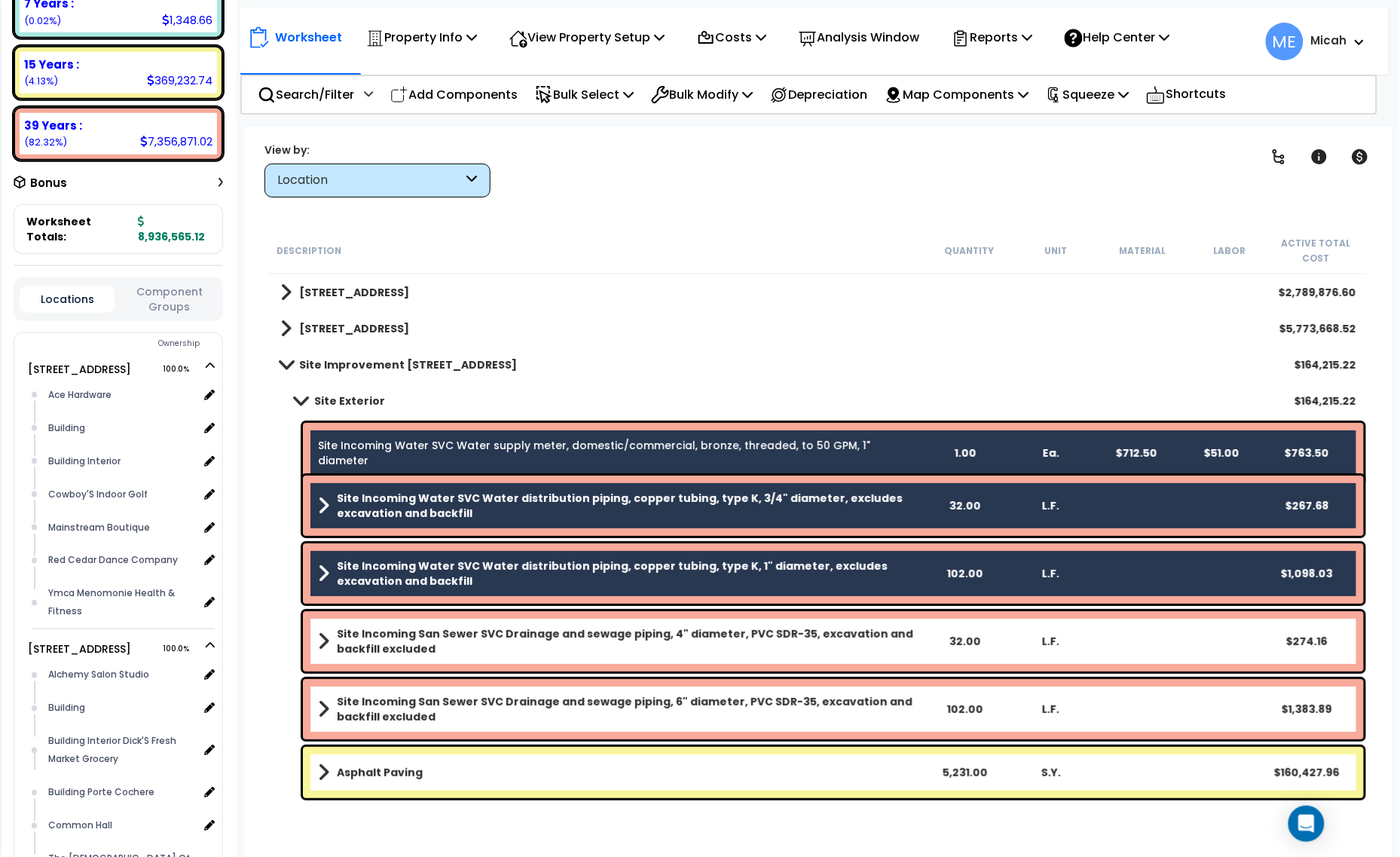
click at [581, 635] on b "Site Incoming San Sewer SVC Drainage and sewage piping, 4" diameter, PVC SDR-35…" at bounding box center [629, 641] width 585 height 30
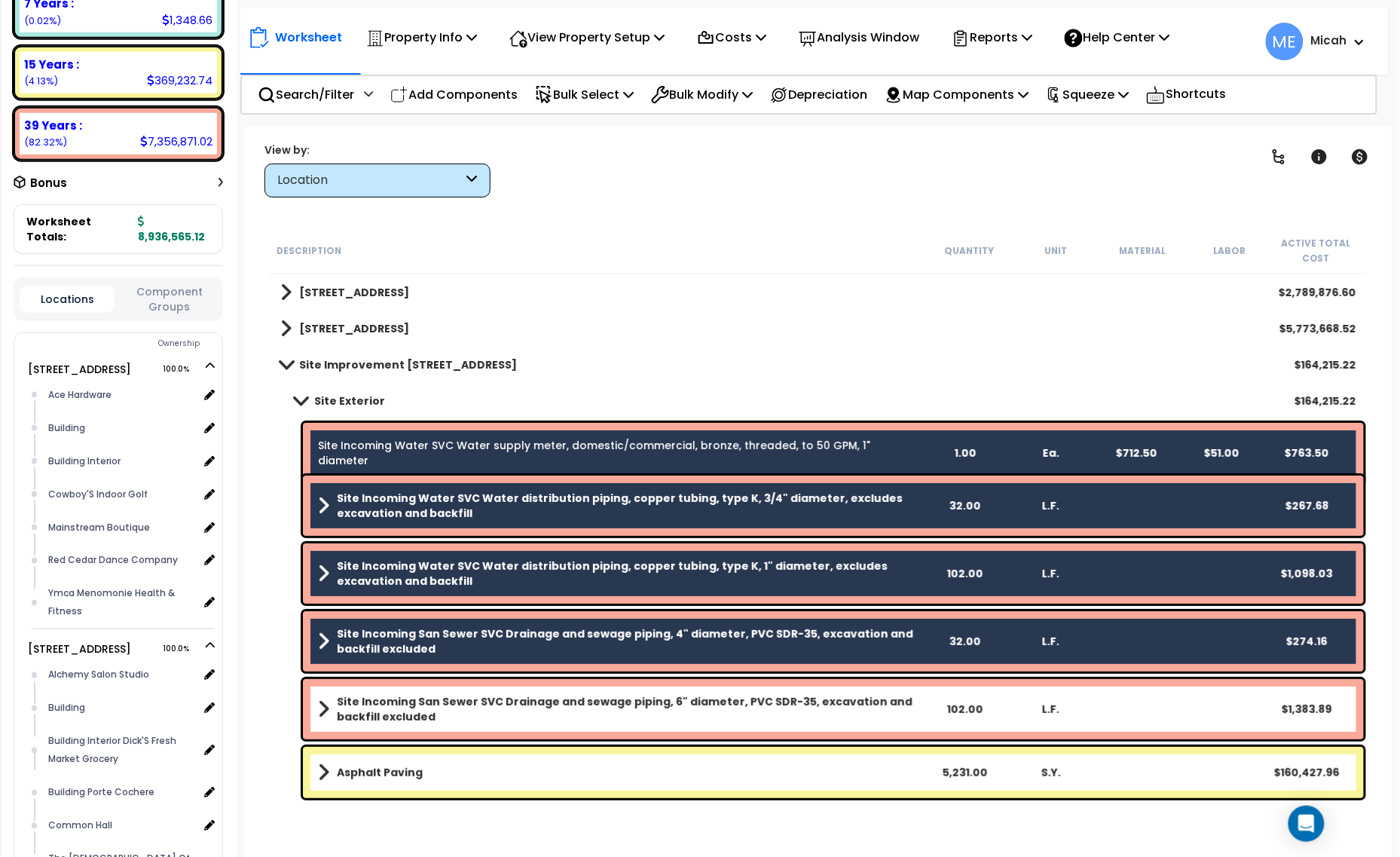
click at [592, 705] on b "Site Incoming San Sewer SVC Drainage and sewage piping, 6" diameter, PVC SDR-35…" at bounding box center [629, 709] width 585 height 30
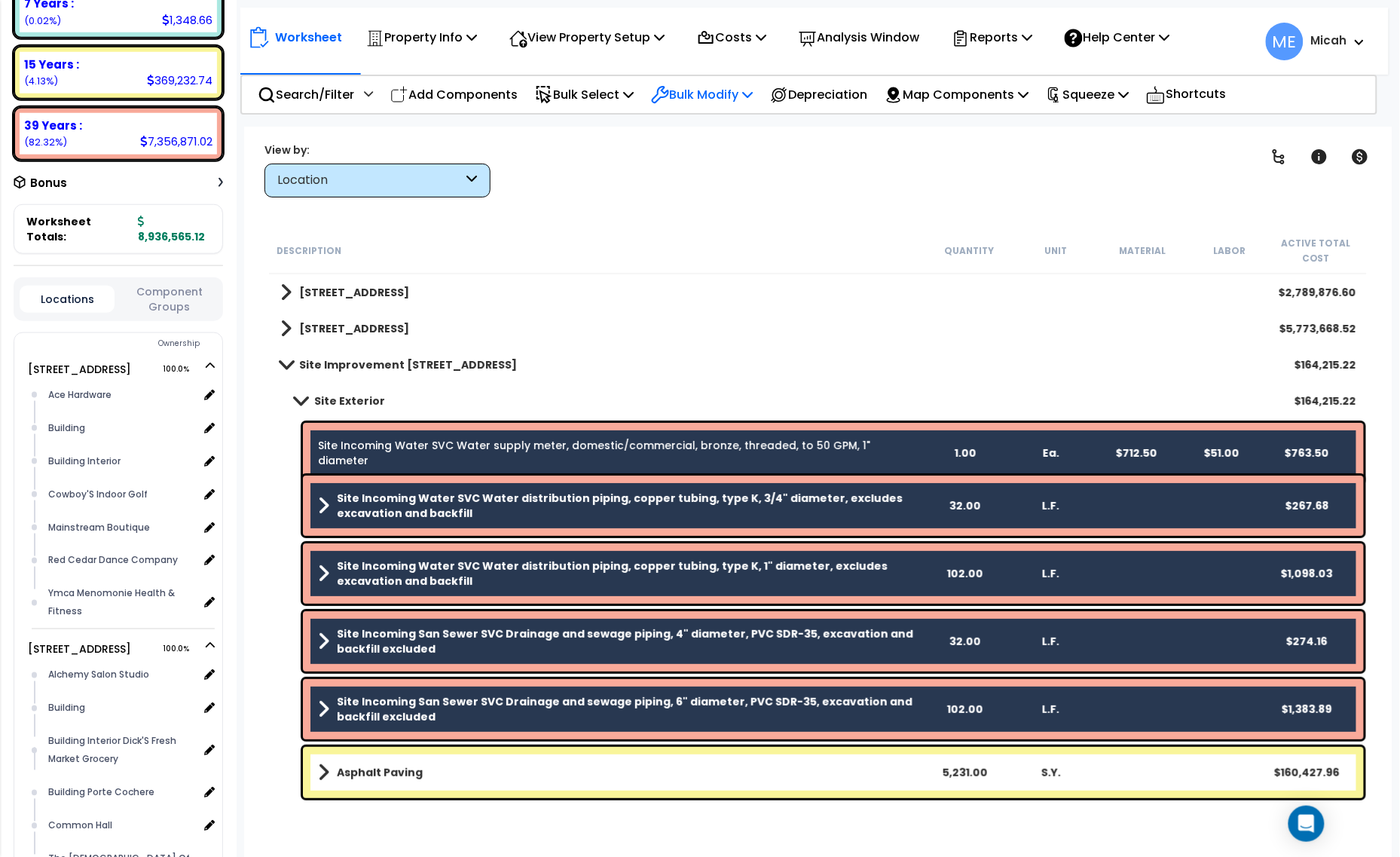
click at [753, 95] on icon at bounding box center [747, 94] width 11 height 12
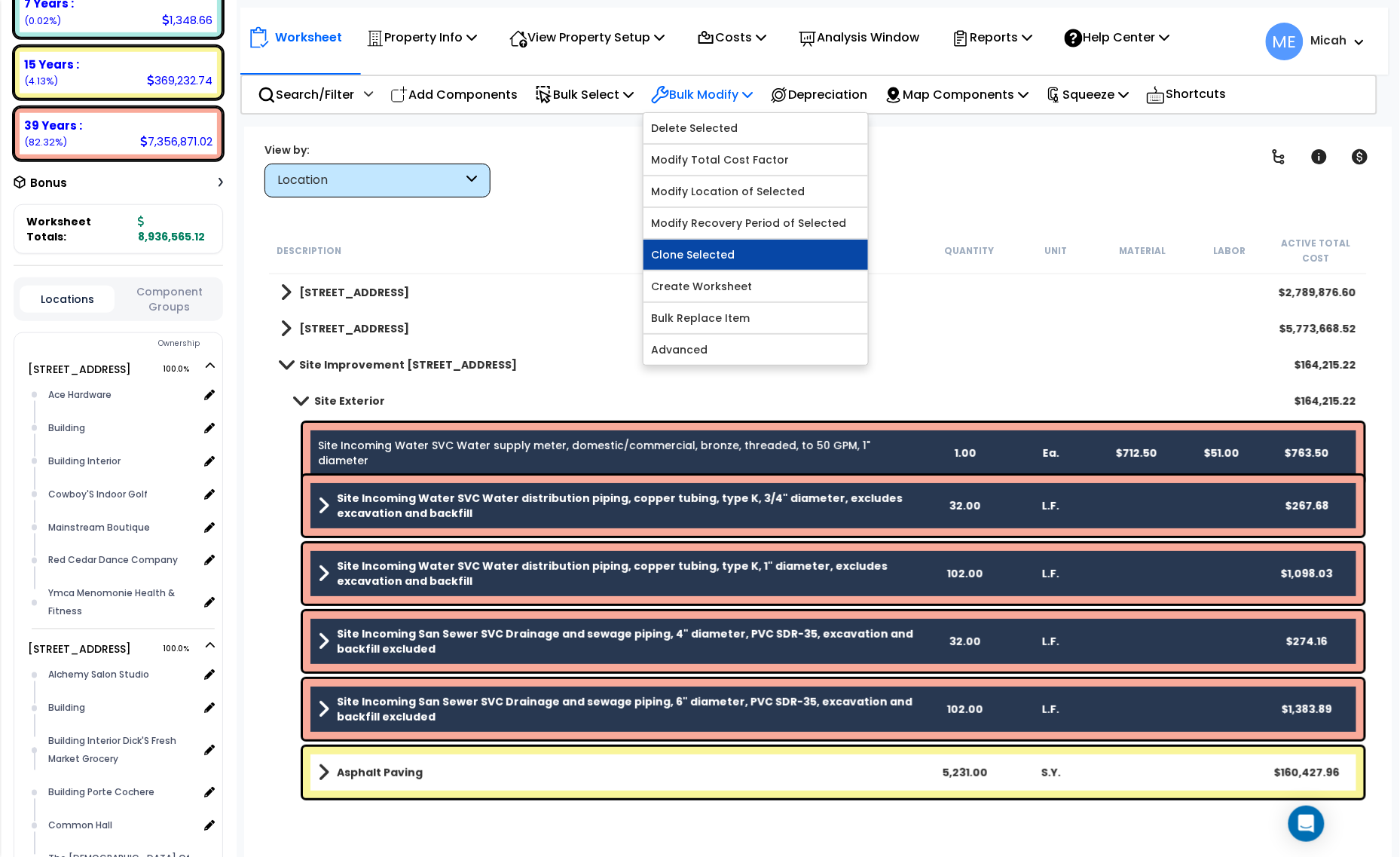
click at [726, 257] on link "Clone Selected" at bounding box center [756, 255] width 225 height 30
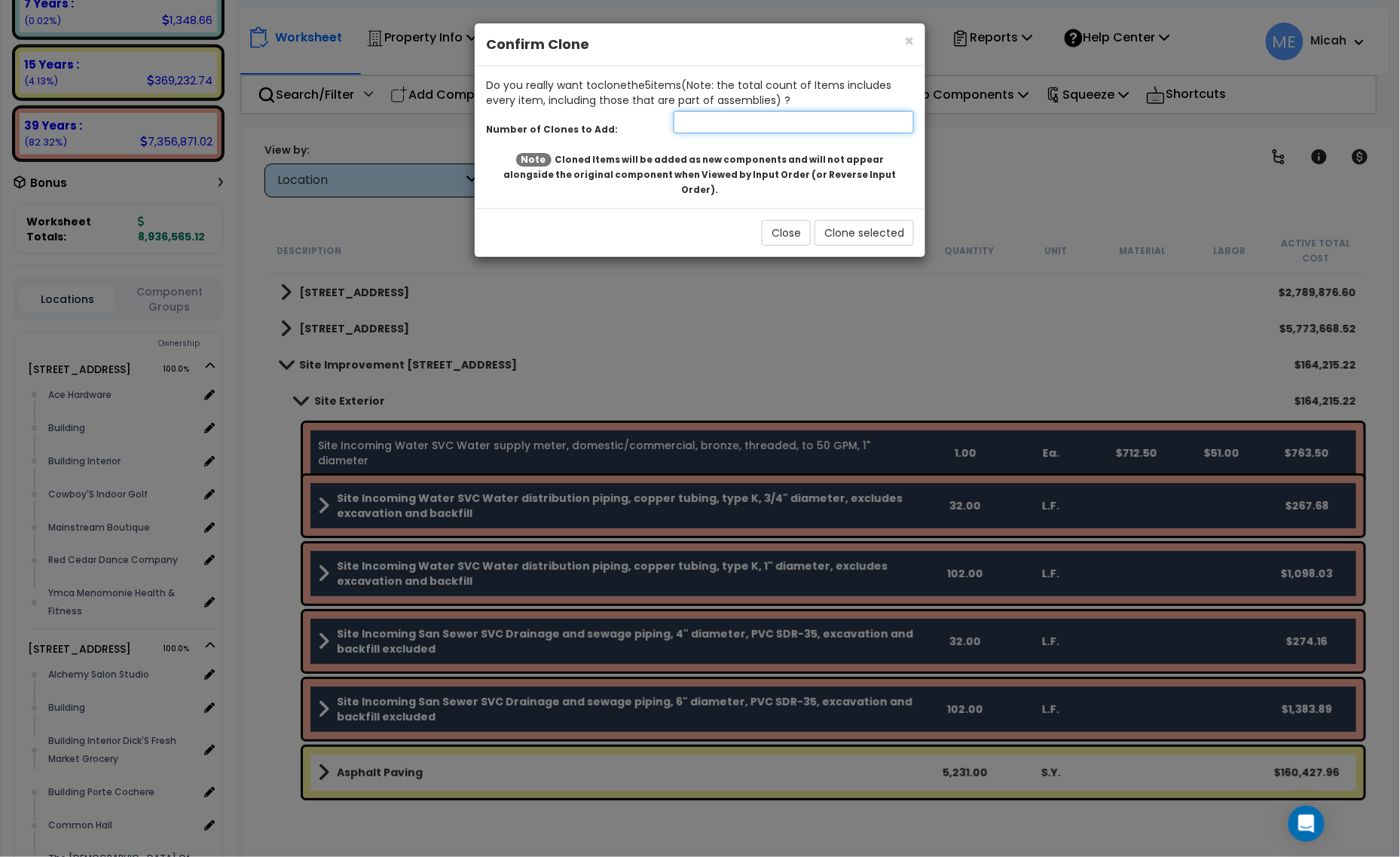
click at [735, 133] on input "number" at bounding box center [794, 122] width 241 height 23
type input "1"
click at [864, 222] on button "Clone selected" at bounding box center [864, 233] width 99 height 26
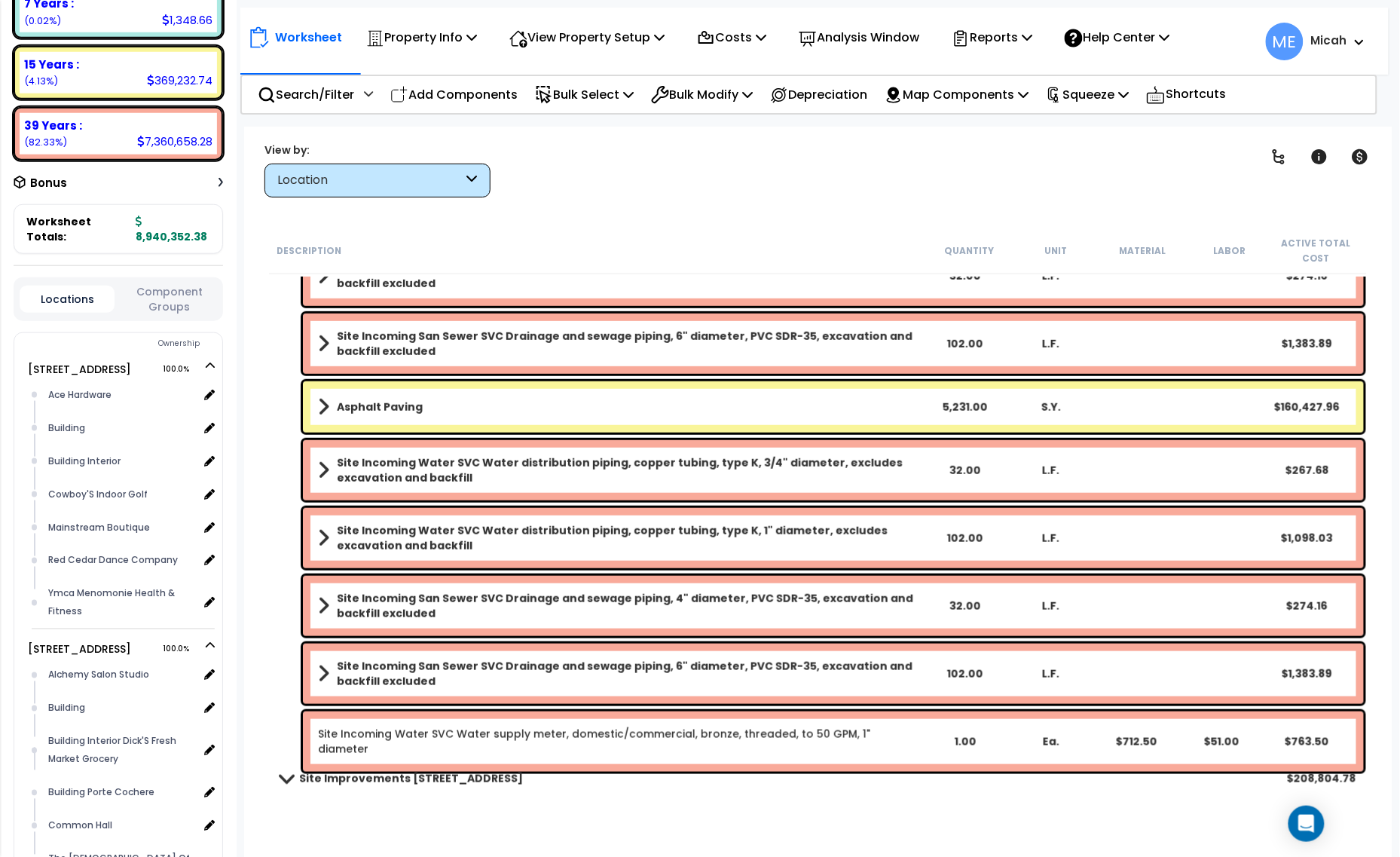
scroll to position [376, 0]
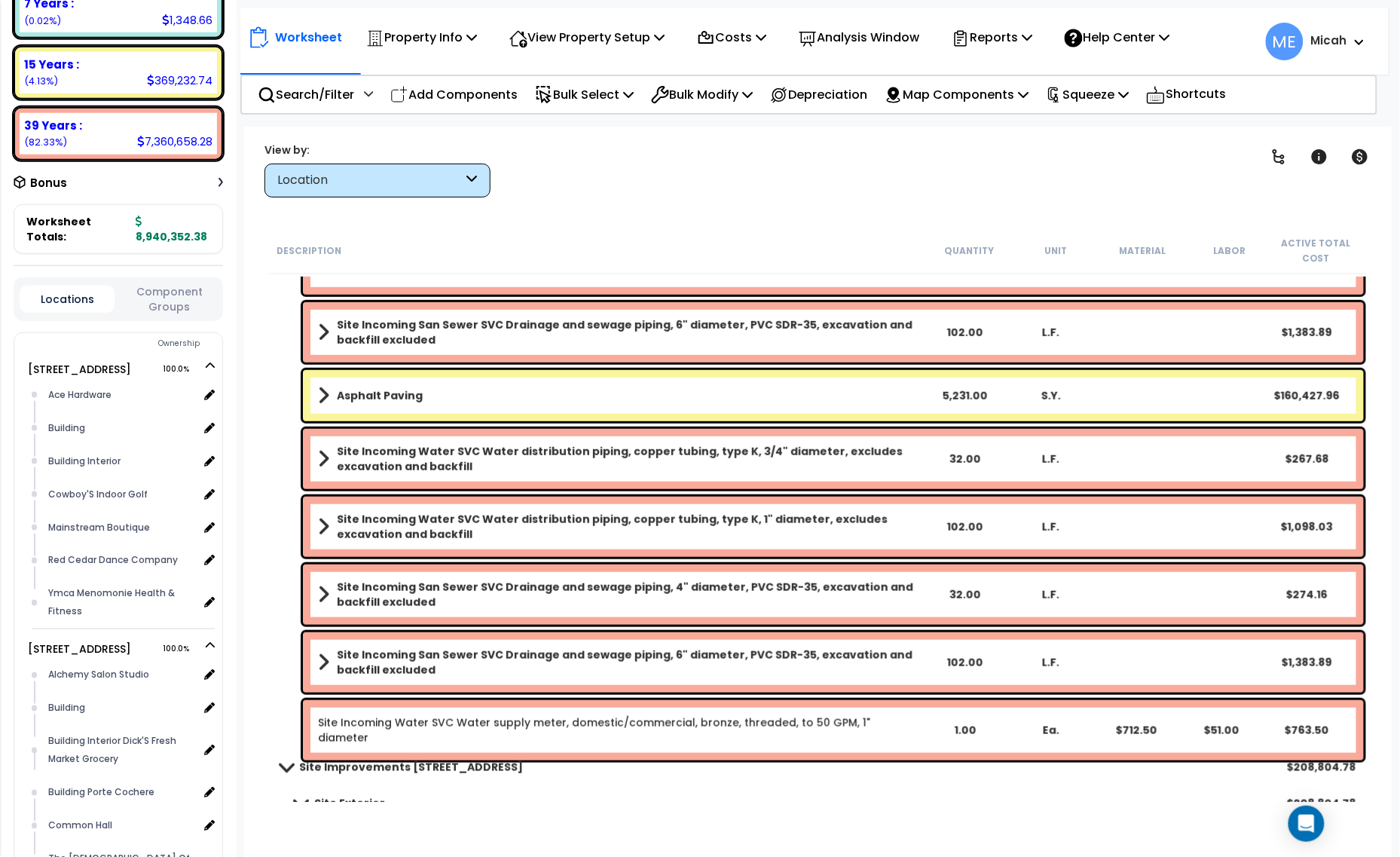
click at [461, 460] on b "Site Incoming Water SVC Water distribution piping, copper tubing, type K, 3/4" …" at bounding box center [629, 459] width 585 height 30
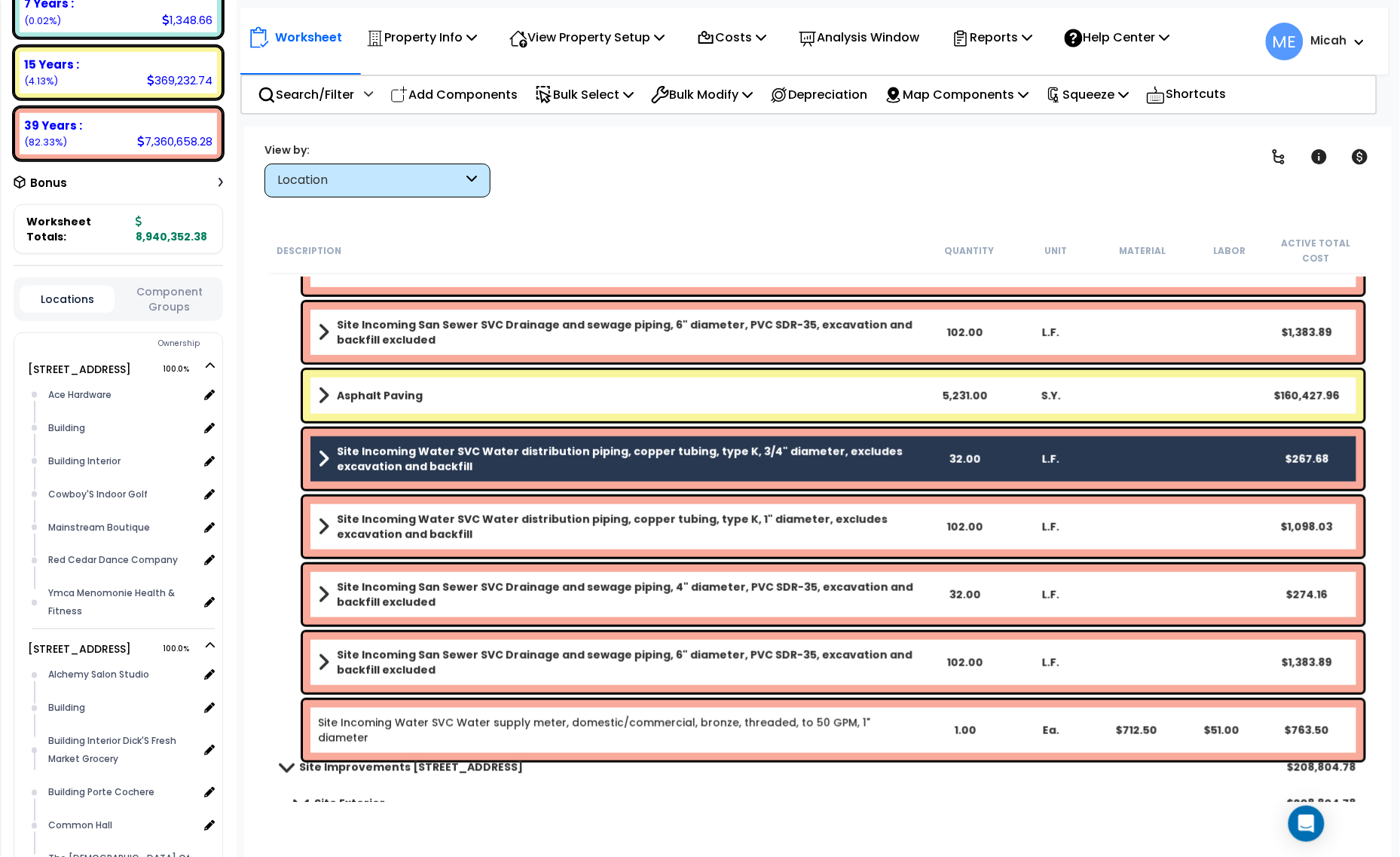
click at [461, 518] on b "Site Incoming Water SVC Water distribution piping, copper tubing, type K, 1" di…" at bounding box center [629, 527] width 585 height 30
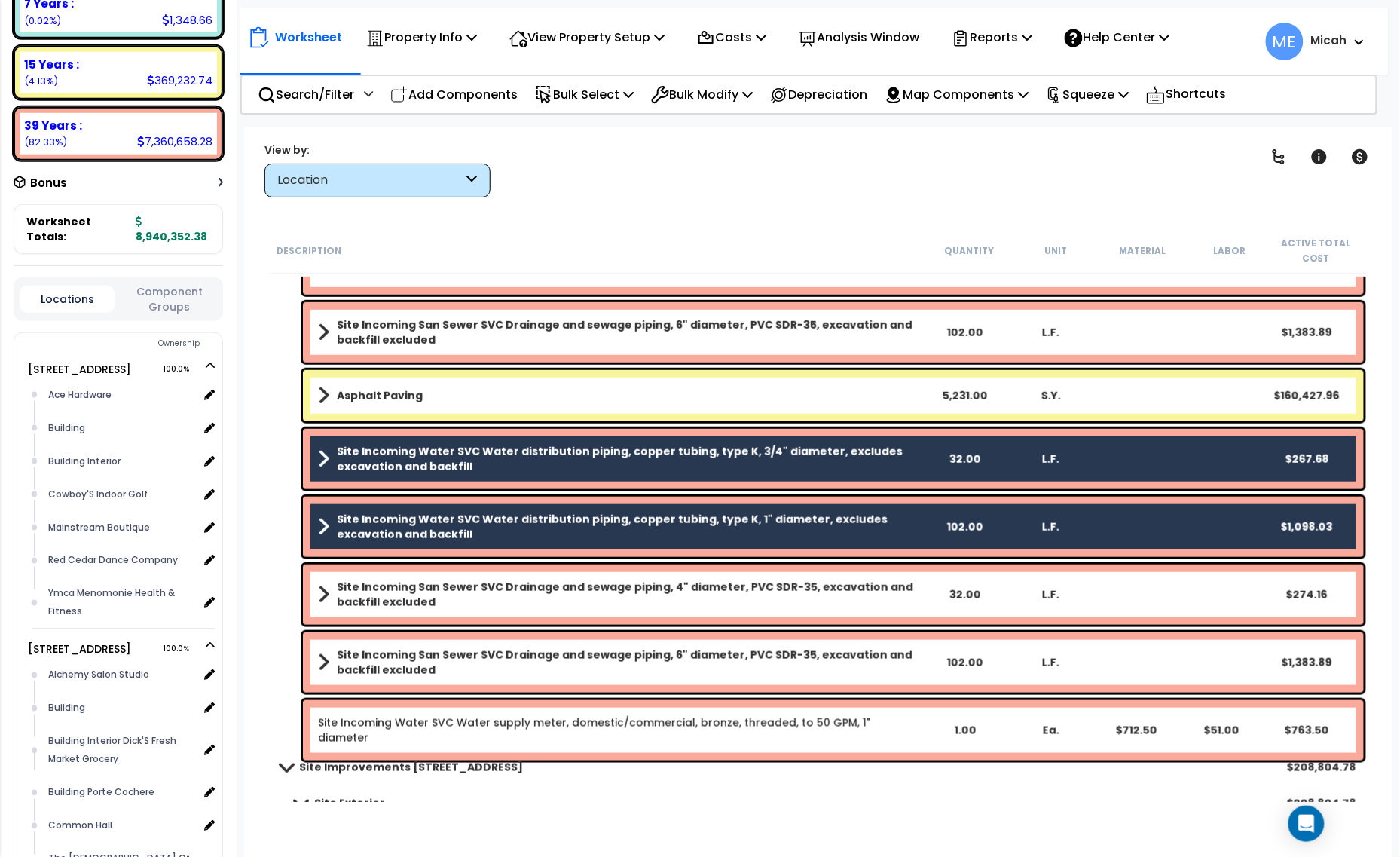
click at [465, 590] on b "Site Incoming San Sewer SVC Drainage and sewage piping, 4" diameter, PVC SDR-35…" at bounding box center [629, 595] width 585 height 30
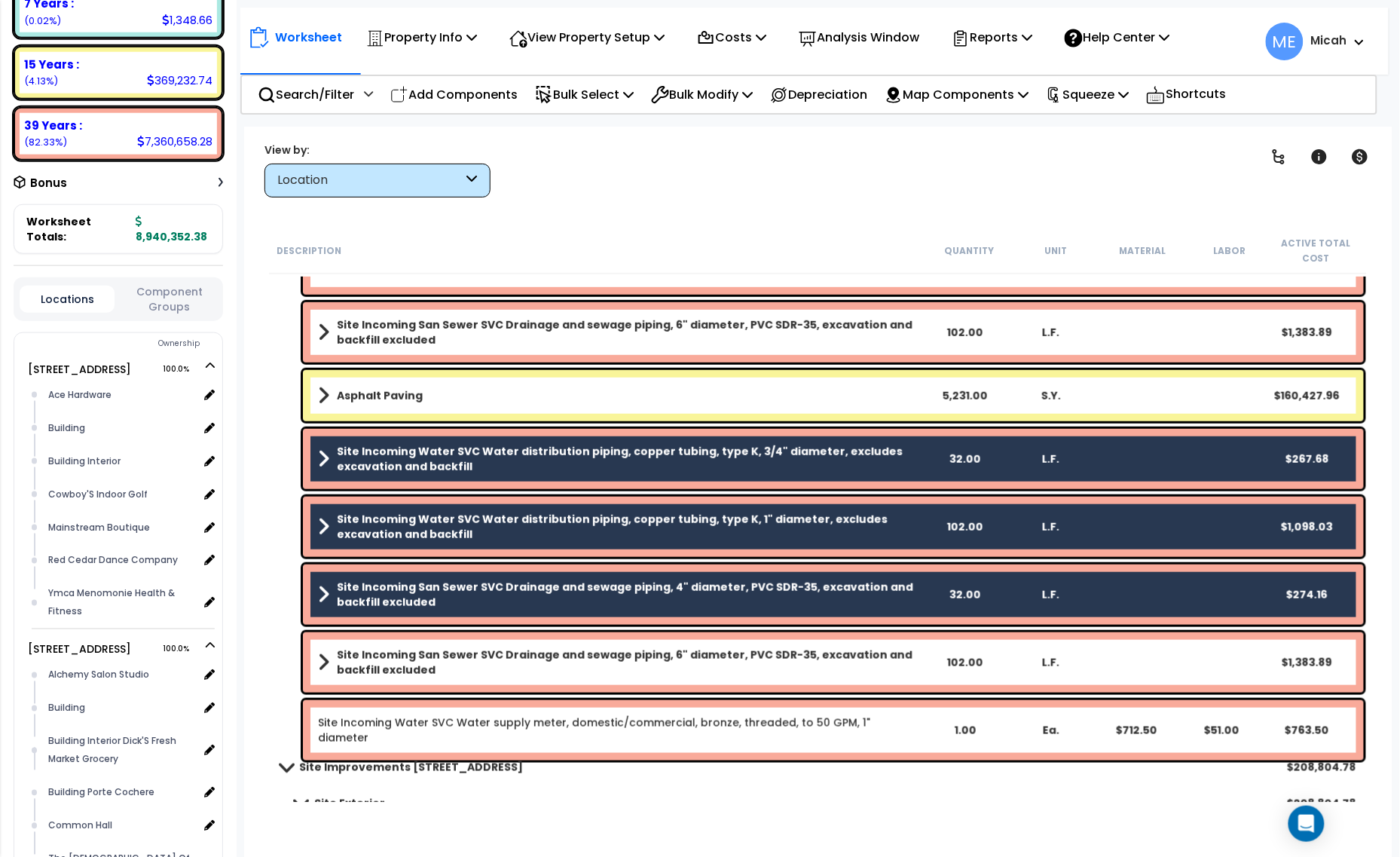
click at [465, 651] on b "Site Incoming San Sewer SVC Drainage and sewage piping, 6" diameter, PVC SDR-35…" at bounding box center [629, 662] width 585 height 30
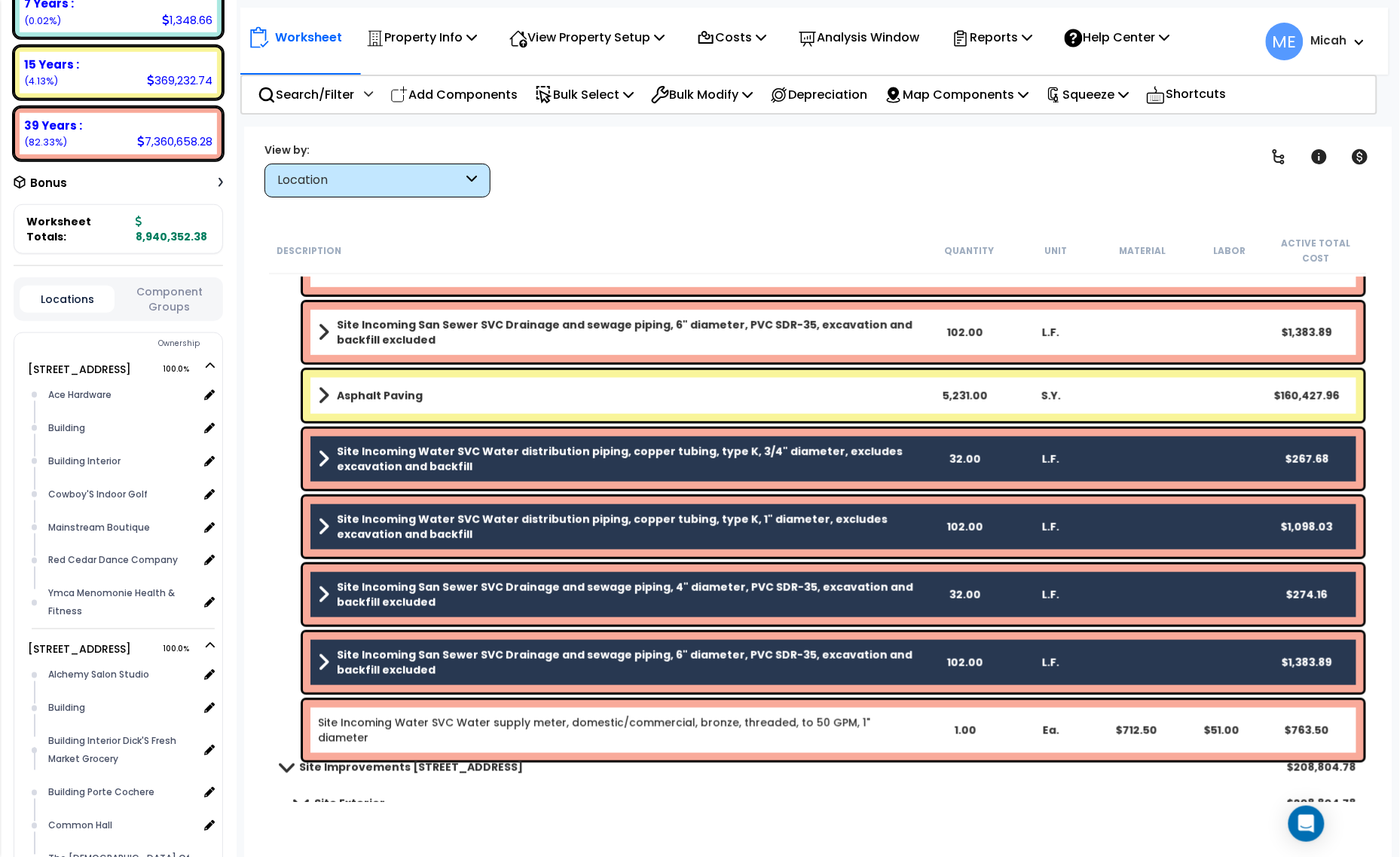
click at [473, 723] on link "Site Incoming Water SVC Water supply meter, domestic/commercial, bronze, thread…" at bounding box center [594, 730] width 552 height 30
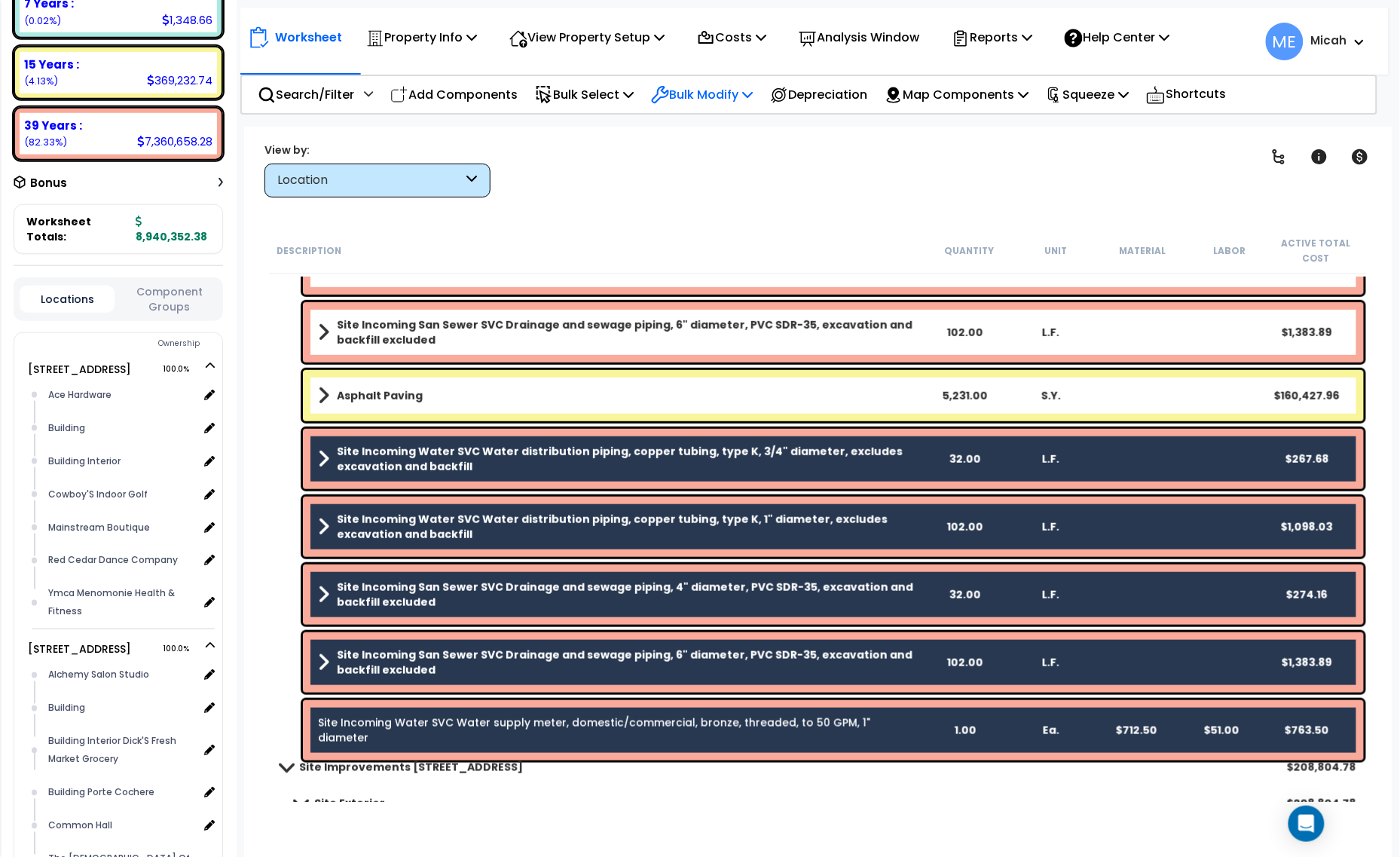
click at [753, 86] on p "Bulk Modify" at bounding box center [702, 94] width 102 height 21
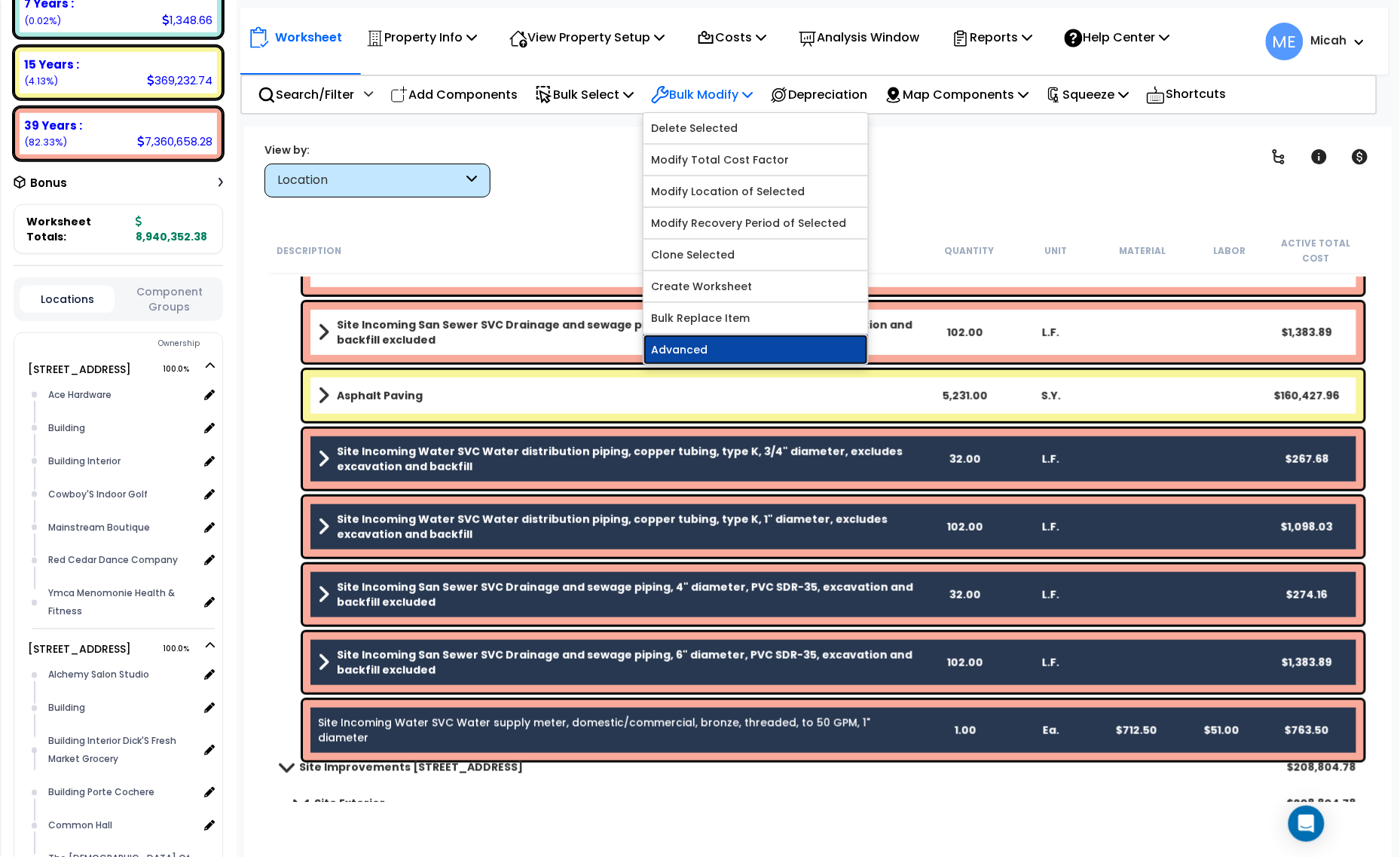
click at [737, 354] on link "Advanced" at bounding box center [756, 350] width 225 height 30
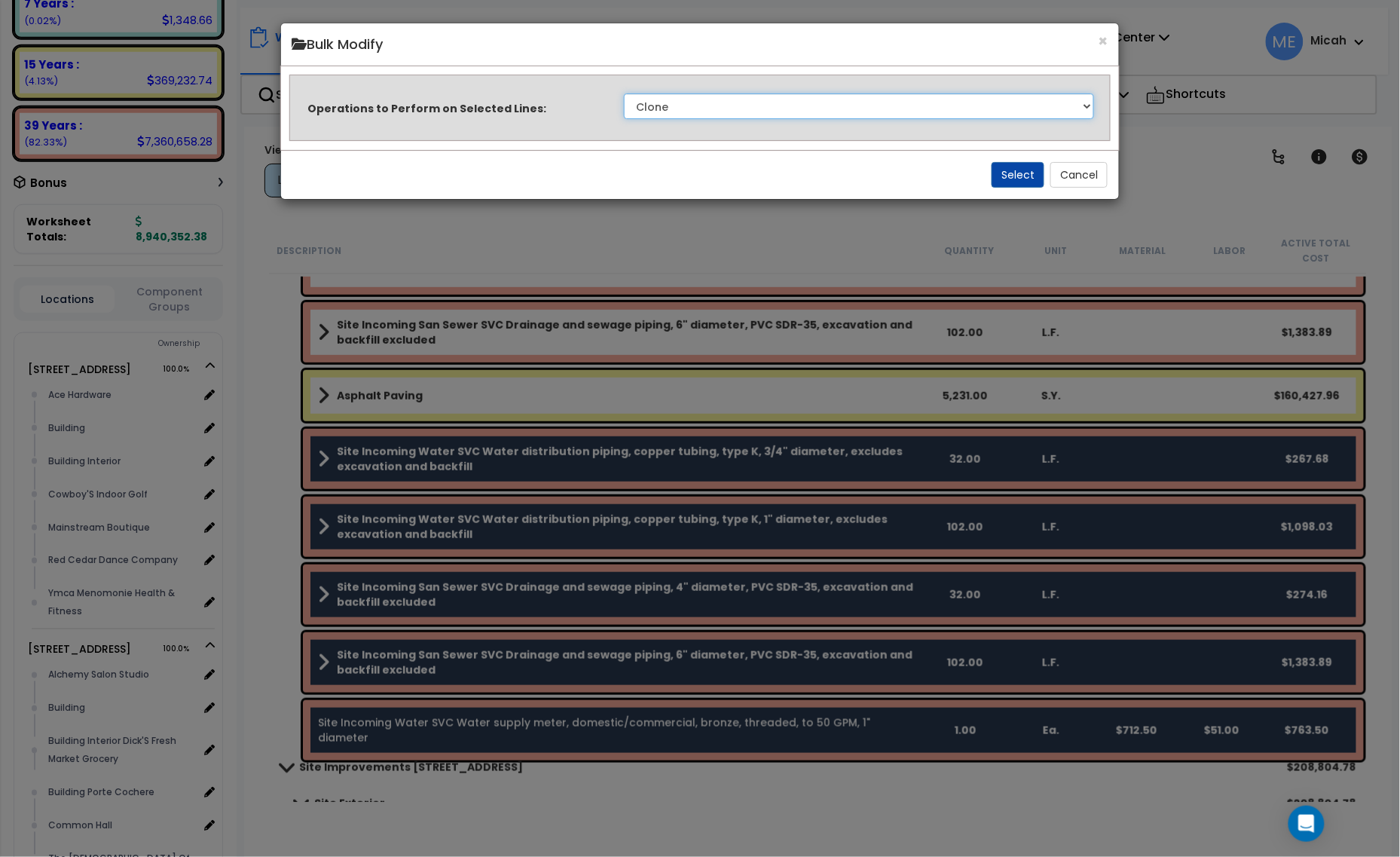
click at [993, 115] on select "Clone Delete Delete Zero Quantities Modify Component Group Modify Cost Sources …" at bounding box center [859, 106] width 471 height 26
select select "modifyLocation"
click at [624, 93] on select "Clone Delete Delete Zero Quantities Modify Component Group Modify Cost Sources …" at bounding box center [859, 106] width 471 height 26
click at [1022, 173] on button "Select" at bounding box center [1018, 175] width 53 height 26
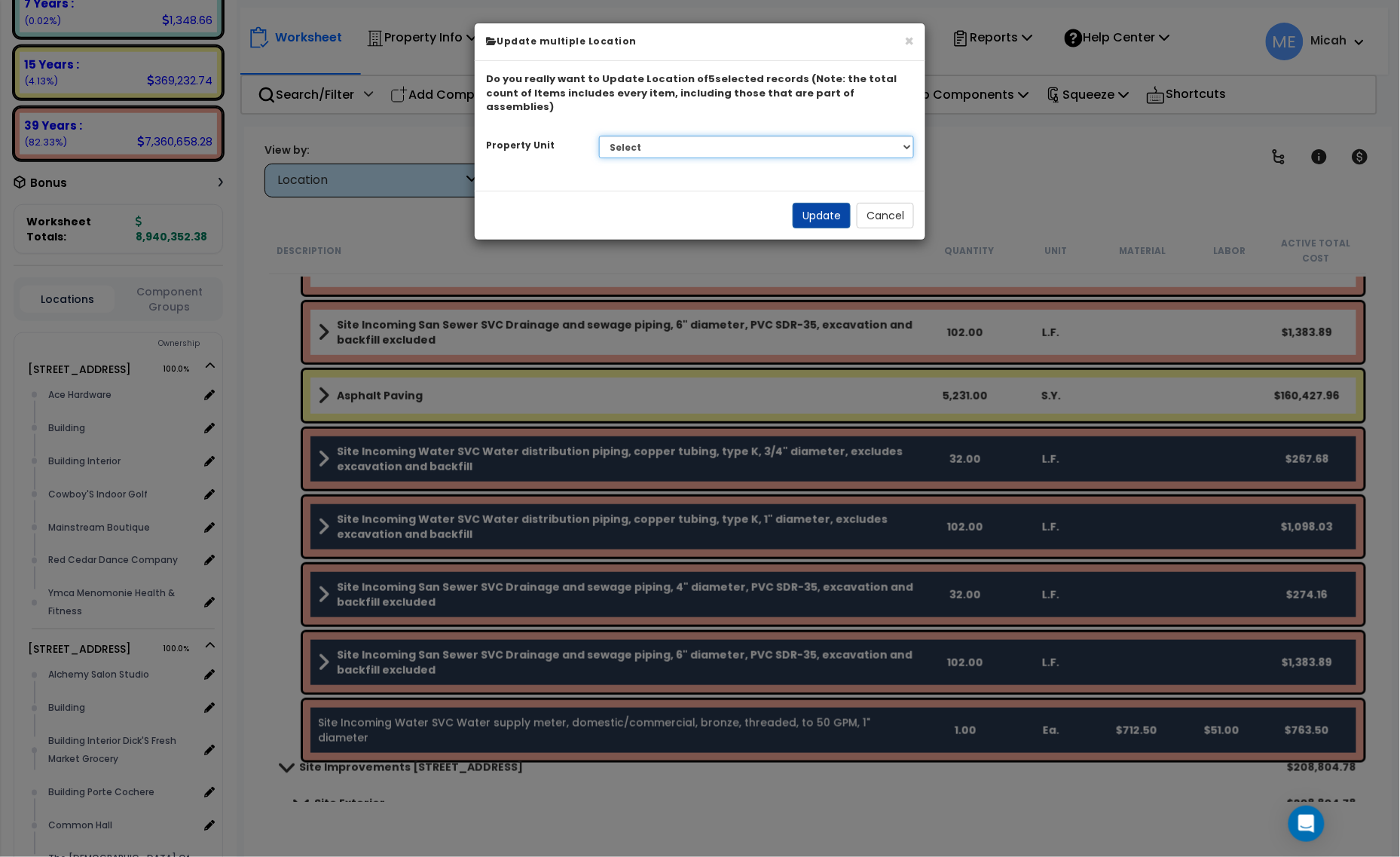
click at [842, 136] on select "Select [STREET_ADDRESS] [STREET_ADDRESS] Site Improvement [STREET_ADDRESS] Site…" at bounding box center [756, 146] width 315 height 23
select select "161444"
click at [599, 136] on select "Select [STREET_ADDRESS] [STREET_ADDRESS] Site Improvement [STREET_ADDRESS] Site…" at bounding box center [756, 146] width 315 height 23
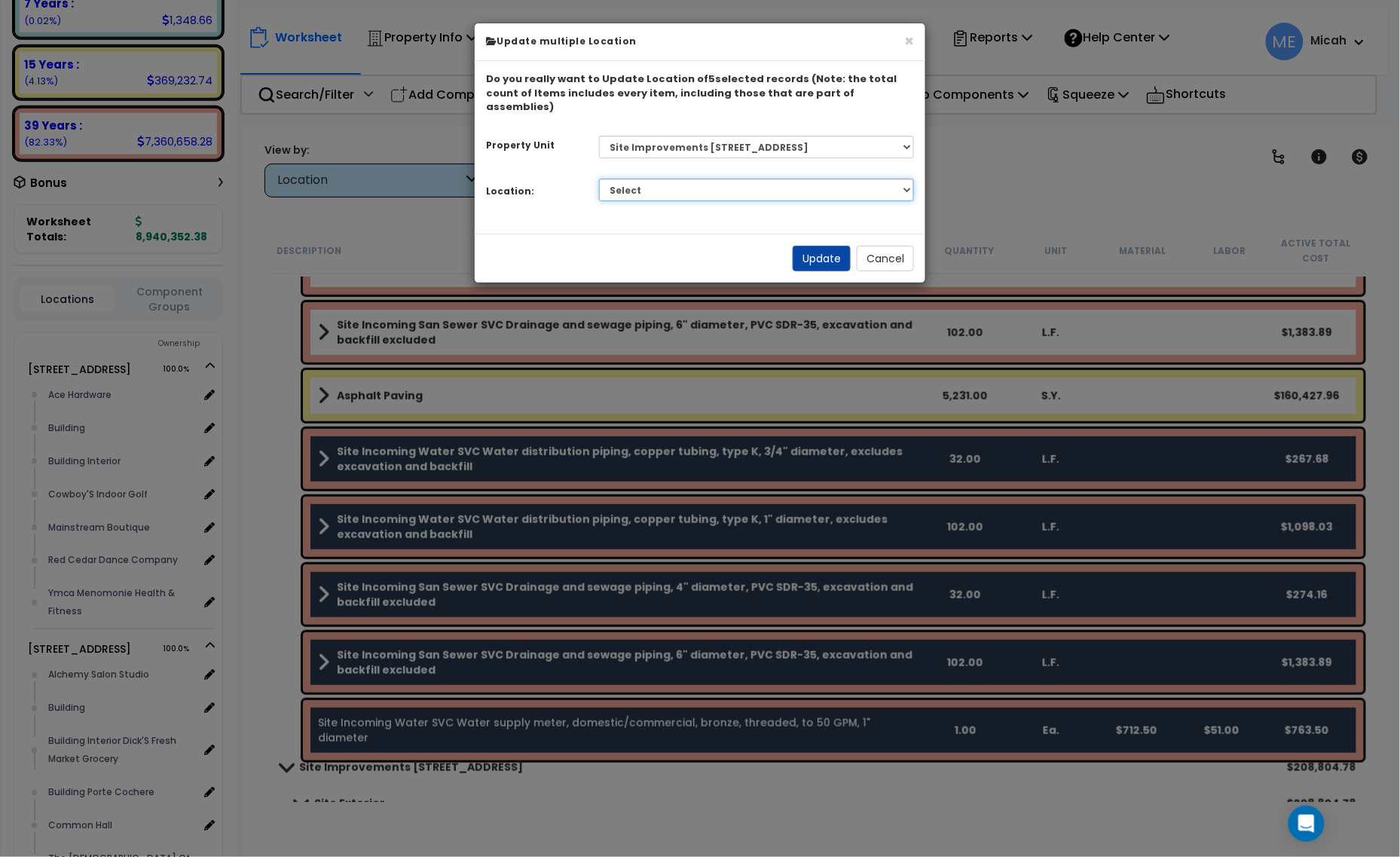
click at [742, 179] on select "Select Site Exterior Add Additional Location" at bounding box center [756, 190] width 315 height 23
select select "462"
click at [599, 179] on select "Select Site Exterior Add Additional Location" at bounding box center [756, 190] width 315 height 23
click at [812, 246] on button "Update" at bounding box center [821, 258] width 58 height 26
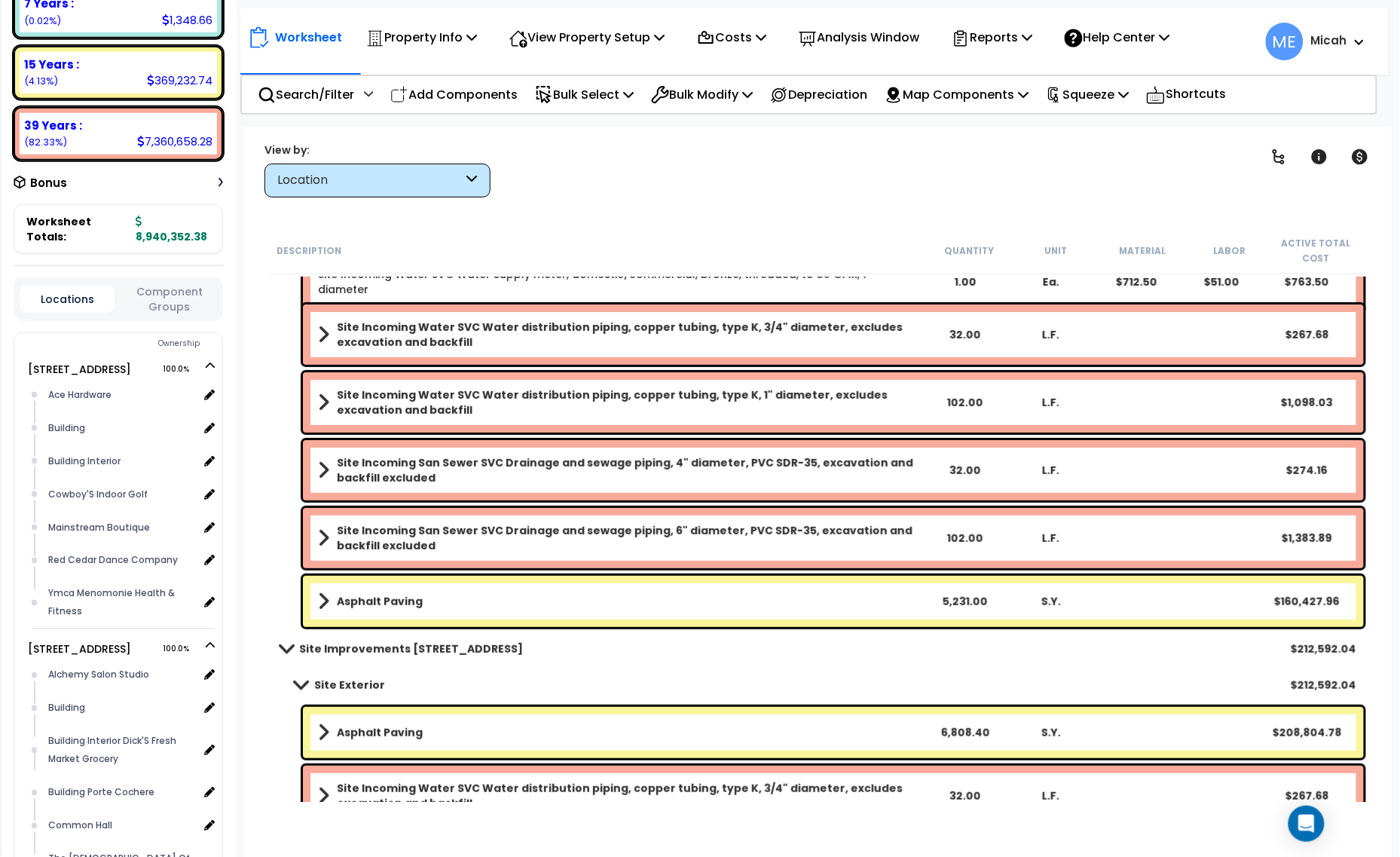
scroll to position [0, 0]
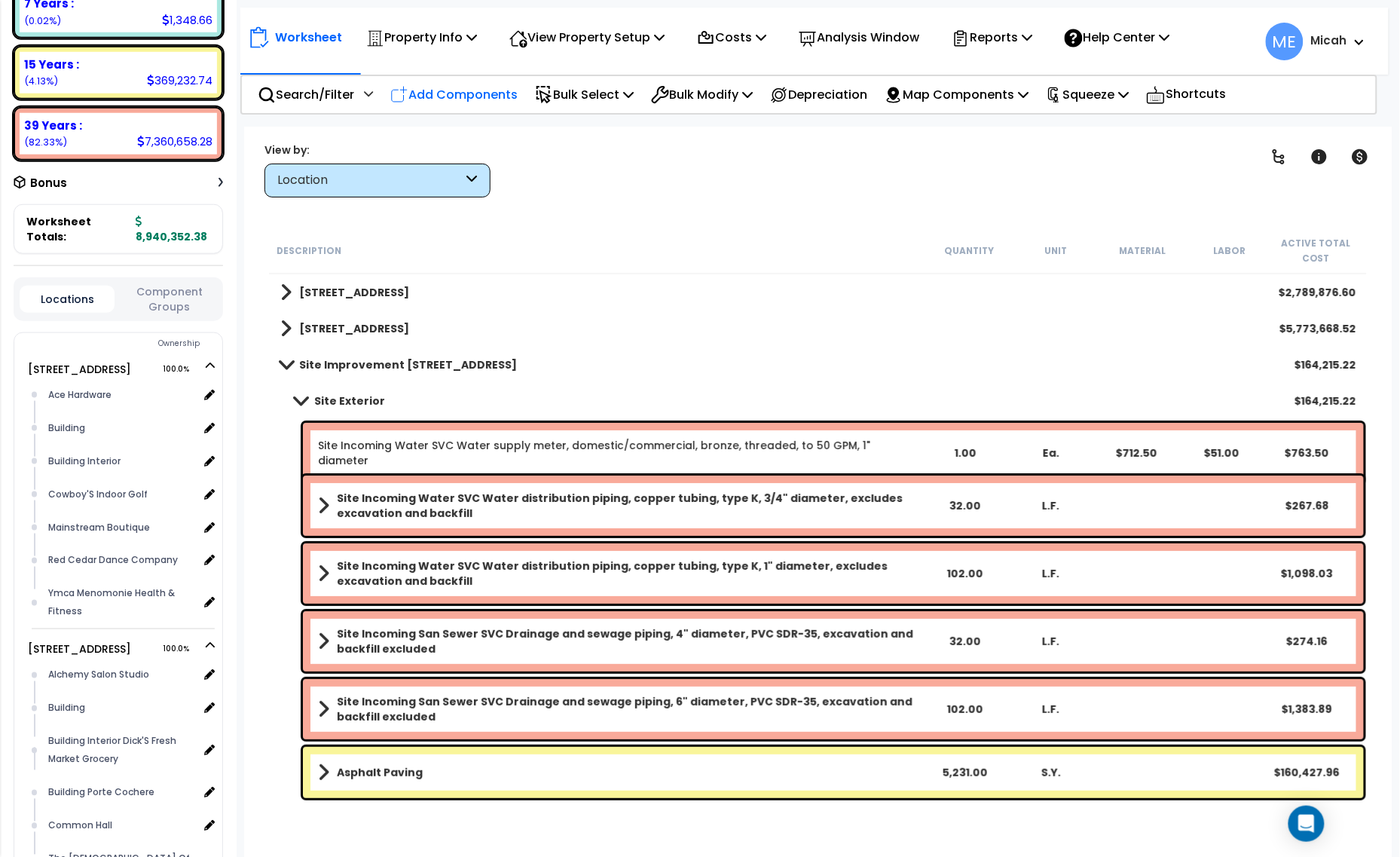
click at [457, 99] on p "Add Components" at bounding box center [454, 94] width 128 height 21
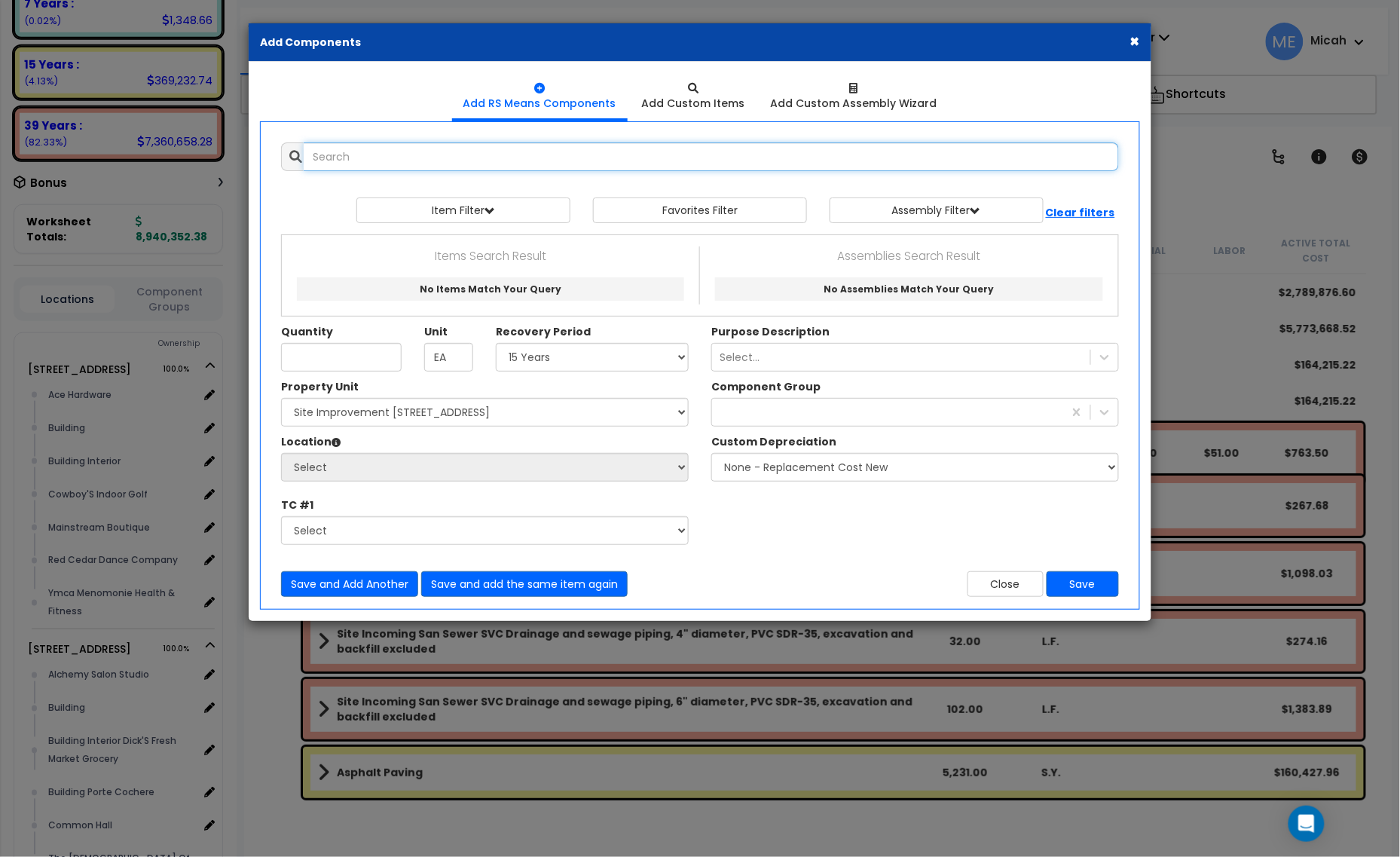
select select
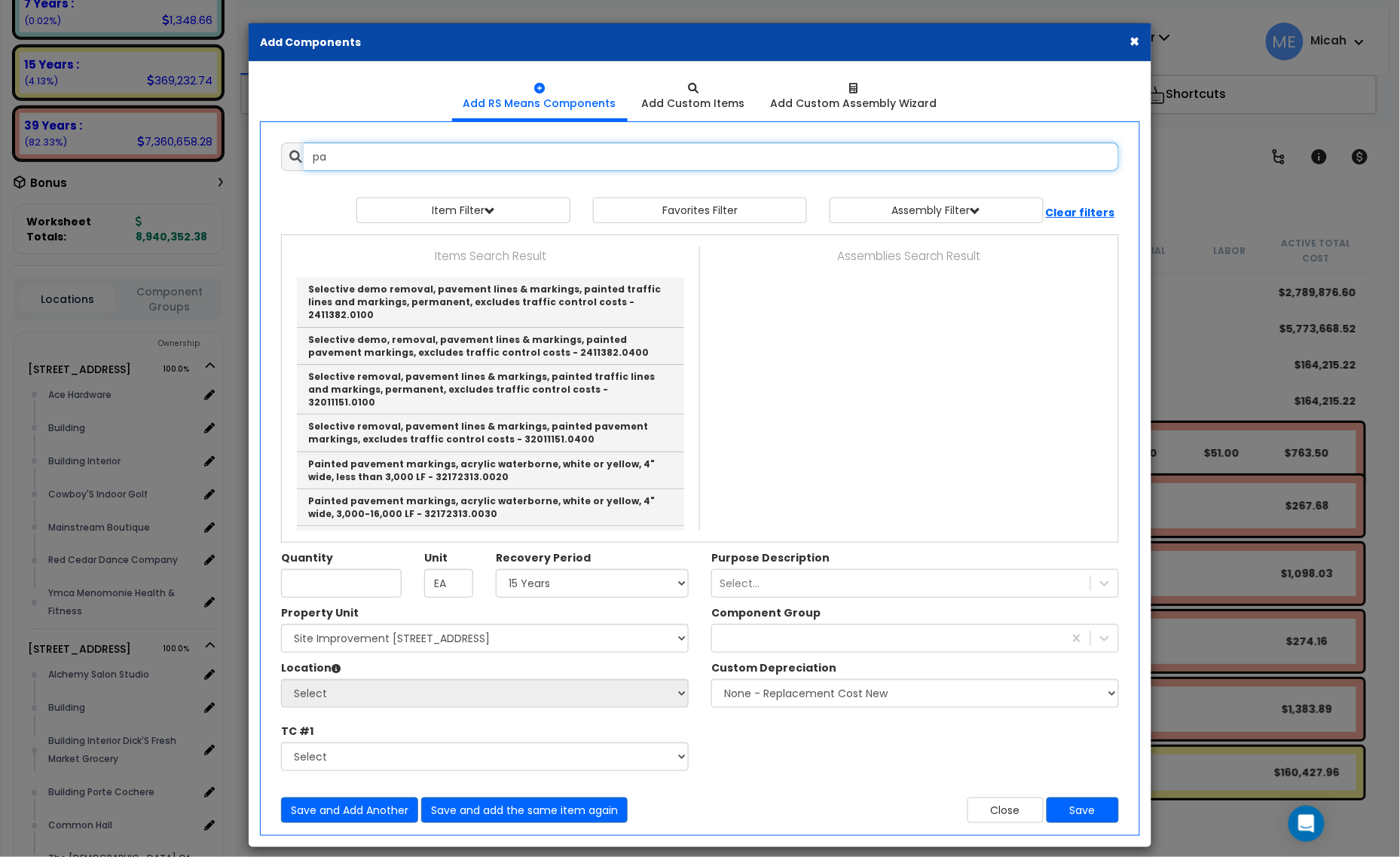
type input "p"
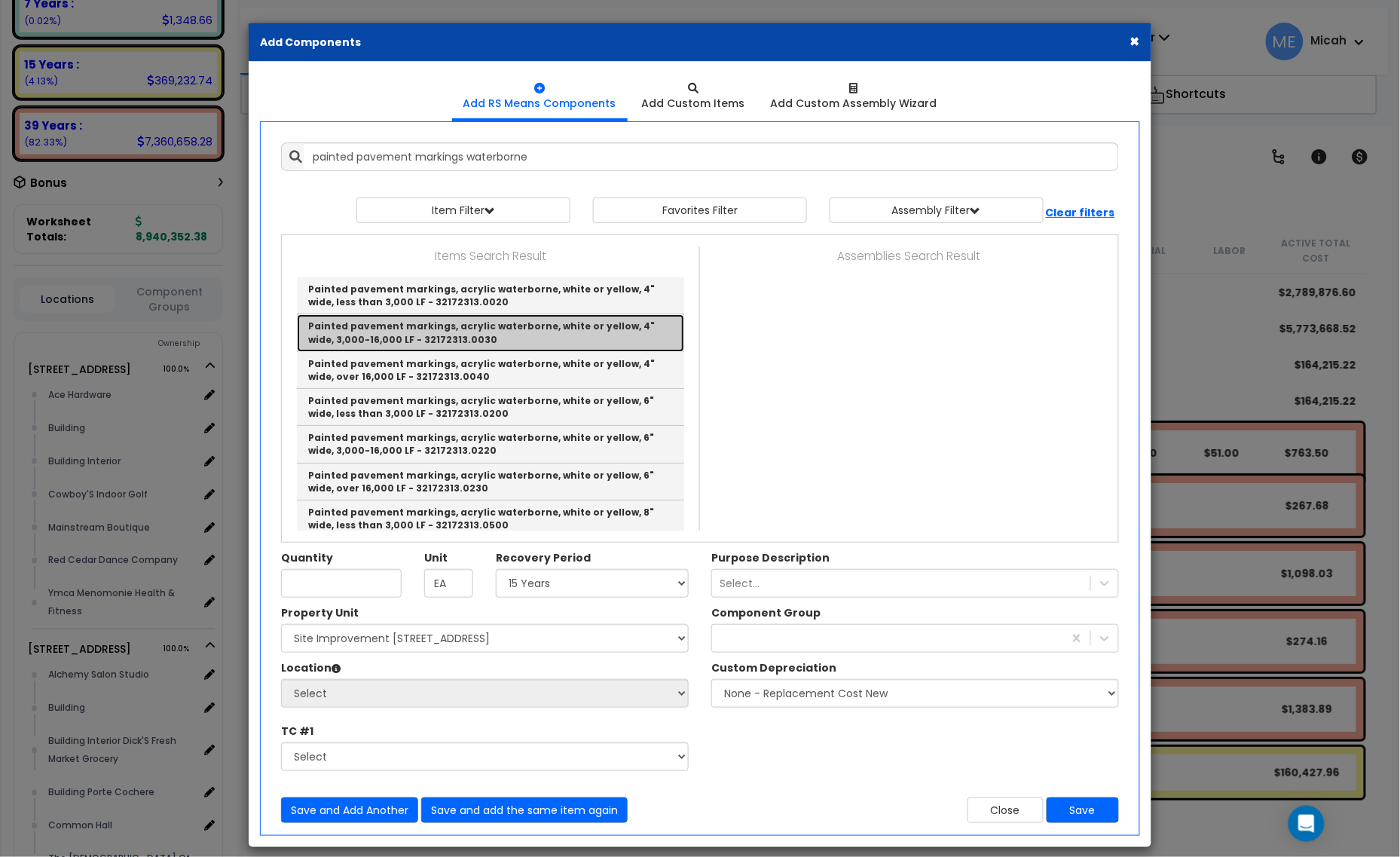
click at [556, 339] on link "Painted pavement markings, acrylic waterborne, white or yellow, 4" wide, 3,000-…" at bounding box center [490, 333] width 387 height 37
type input "Painted pavement markings, acrylic waterborne, white or yellow, 4" wide, 3,000-…"
checkbox input "false"
type input "L.F."
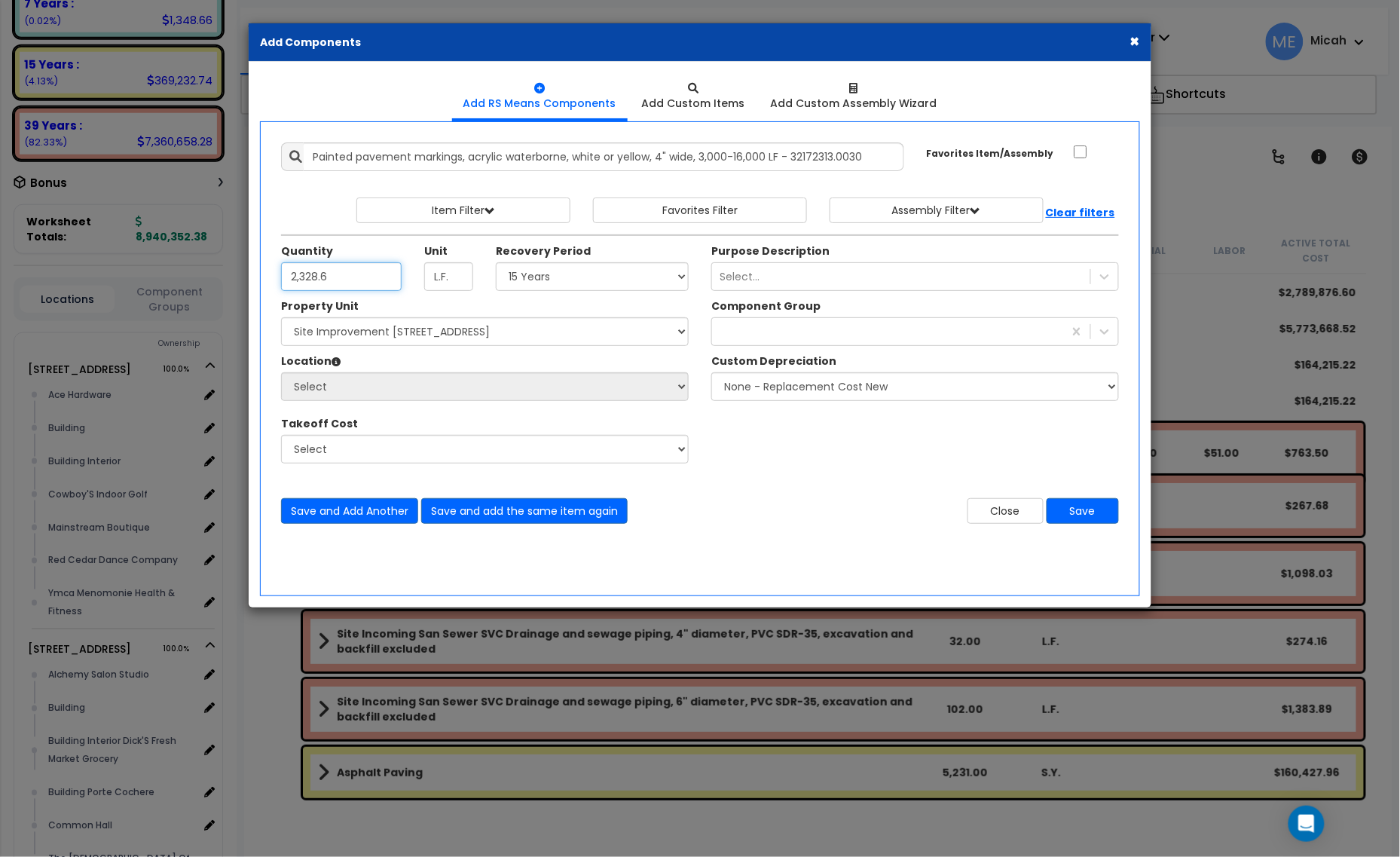
type input "2,328.6"
click at [556, 276] on select "Select 5 Years 7 Years 15 Years 20 Years 39 Years 27.5 Year" at bounding box center [592, 276] width 193 height 29
click at [872, 337] on div "361" at bounding box center [887, 331] width 351 height 25
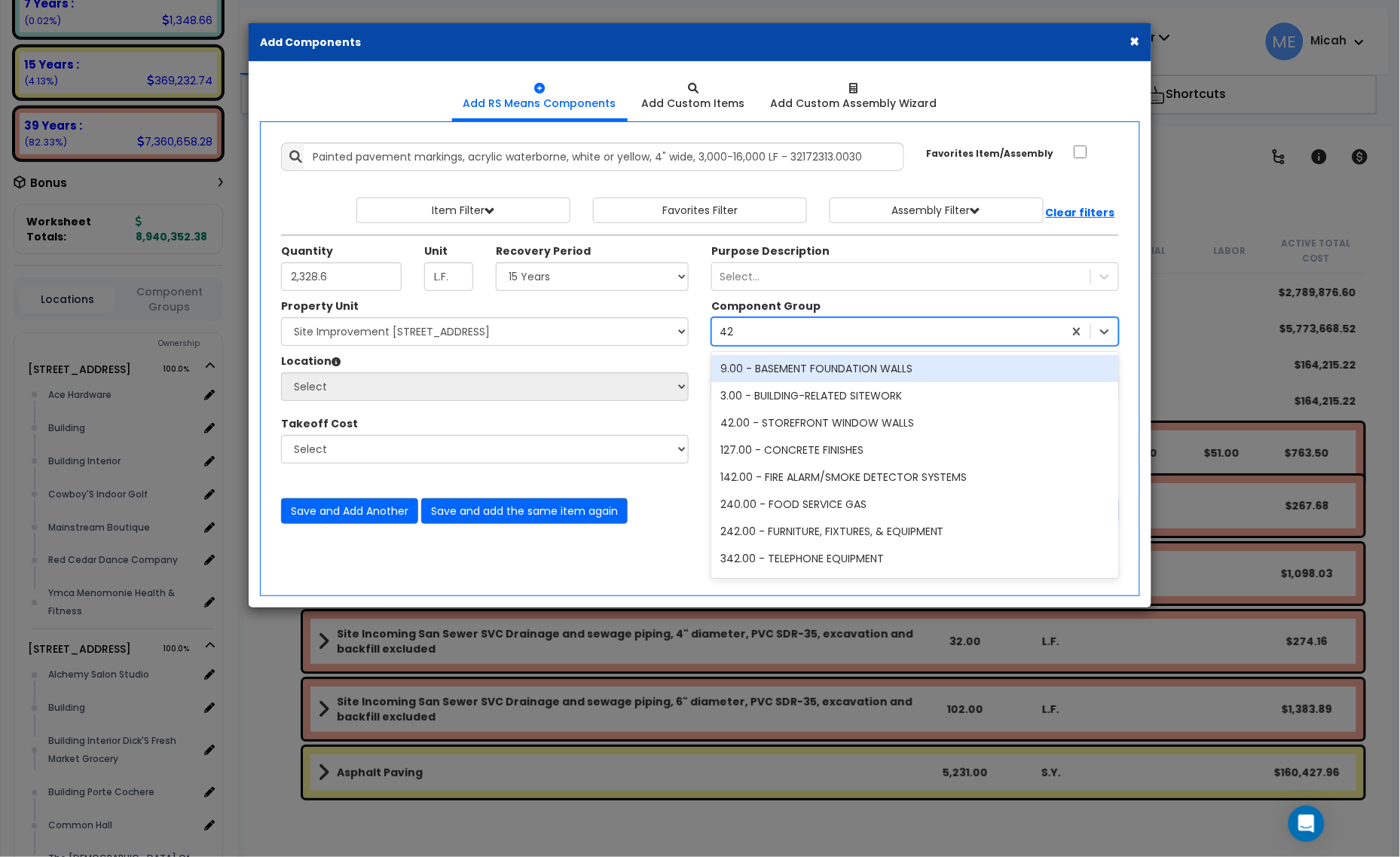
type input "423"
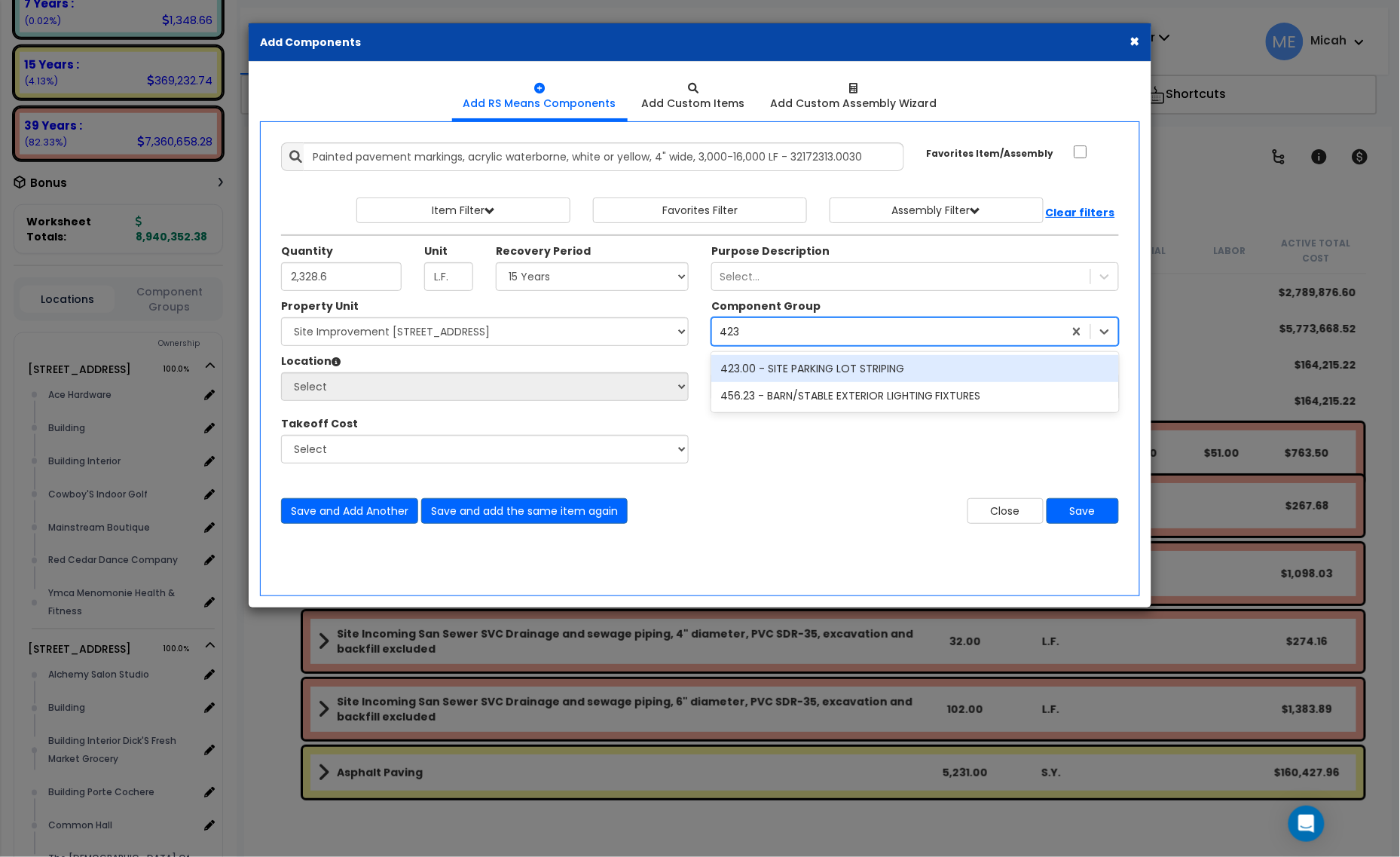
click at [871, 381] on div "423.00 - SITE PARKING LOT STRIPING" at bounding box center [915, 369] width 408 height 28
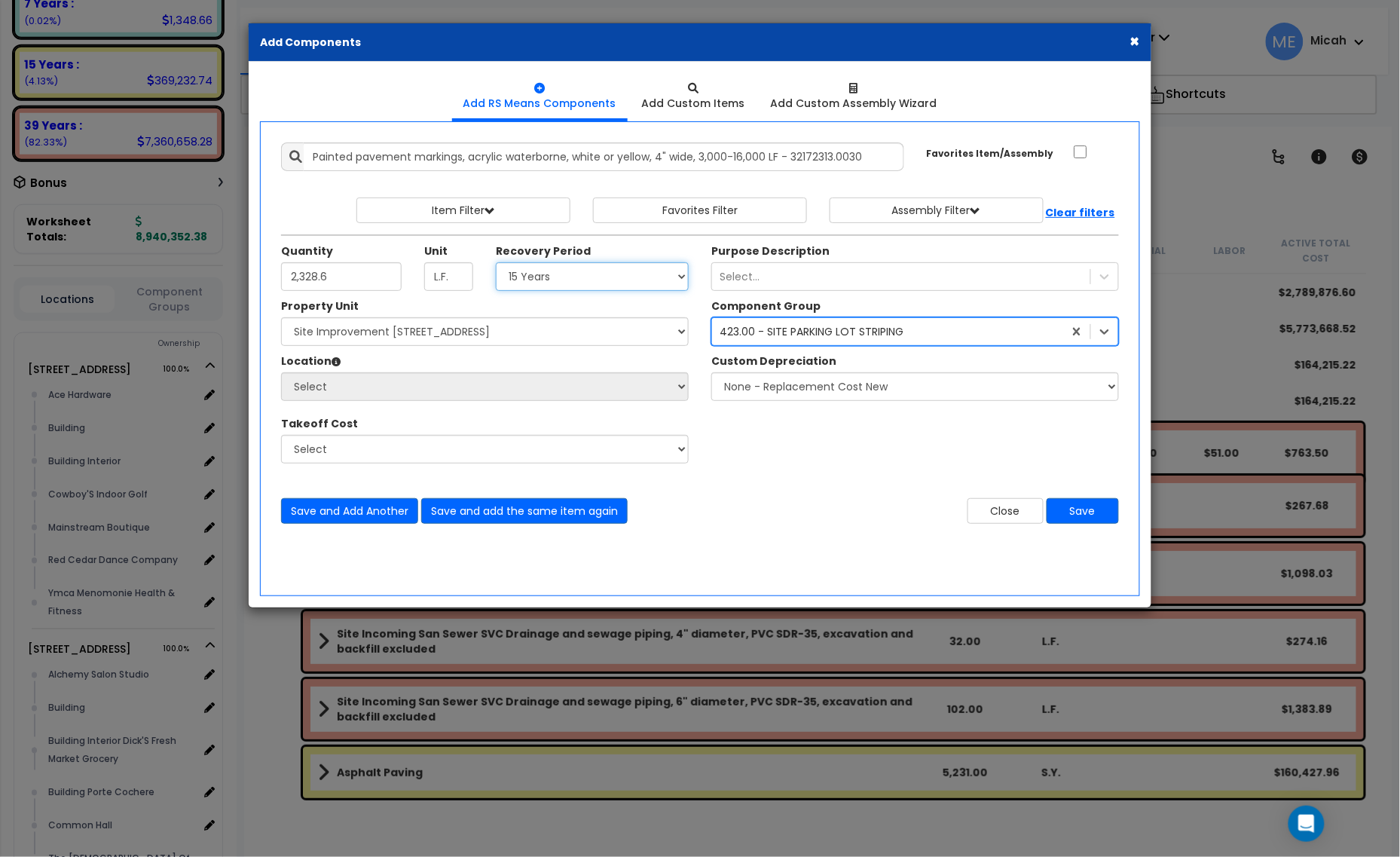
click at [654, 286] on select "Select 5 Years 7 Years 15 Years 20 Years 39 Years 27.5 Year" at bounding box center [592, 276] width 193 height 29
select select "39Y"
click at [496, 263] on select "Select 5 Years 7 Years 15 Years 20 Years 39 Years 27.5 Year" at bounding box center [592, 276] width 193 height 29
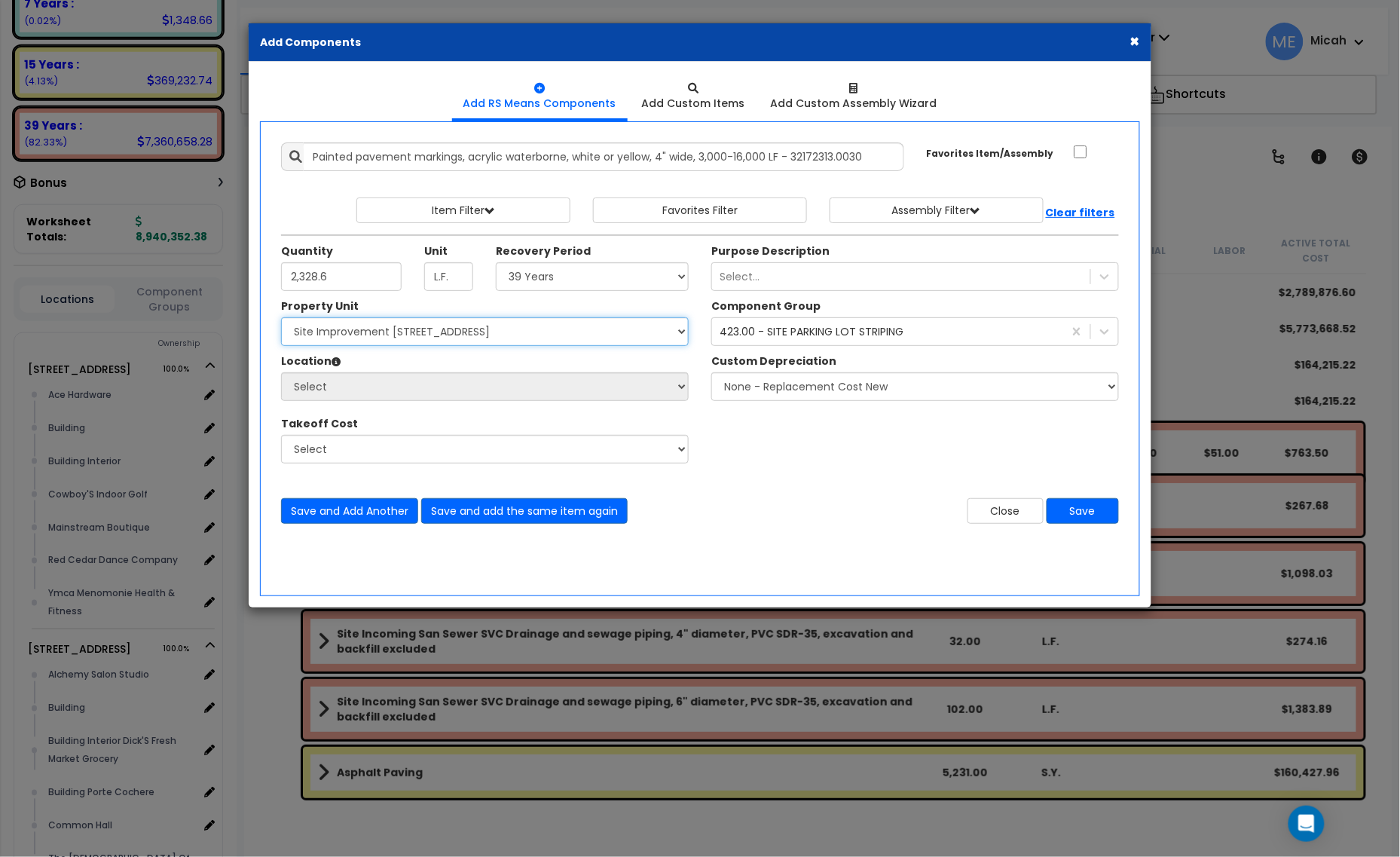
click at [431, 335] on select "Select [STREET_ADDRESS] [STREET_ADDRESS] Site Improvement [STREET_ADDRESS] Site…" at bounding box center [484, 331] width 408 height 29
select select "161444"
click at [281, 318] on select "Select [STREET_ADDRESS] [STREET_ADDRESS] Site Improvement [STREET_ADDRESS] Site…" at bounding box center [484, 331] width 408 height 29
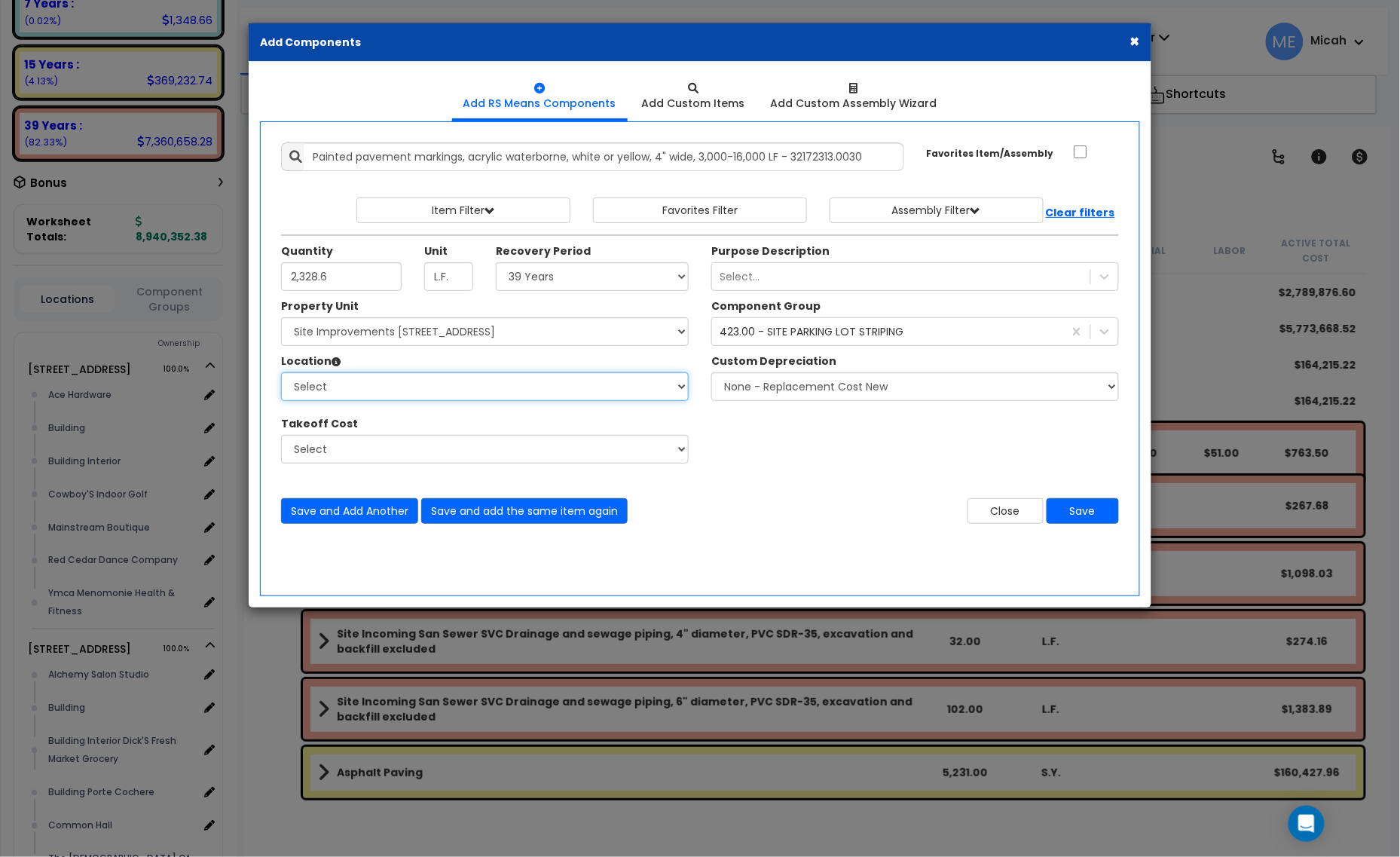
click at [385, 389] on select "Select Site Exterior Add Additional Location" at bounding box center [484, 386] width 408 height 29
select select "462"
click at [281, 373] on select "Select Site Exterior Add Additional Location" at bounding box center [484, 386] width 408 height 29
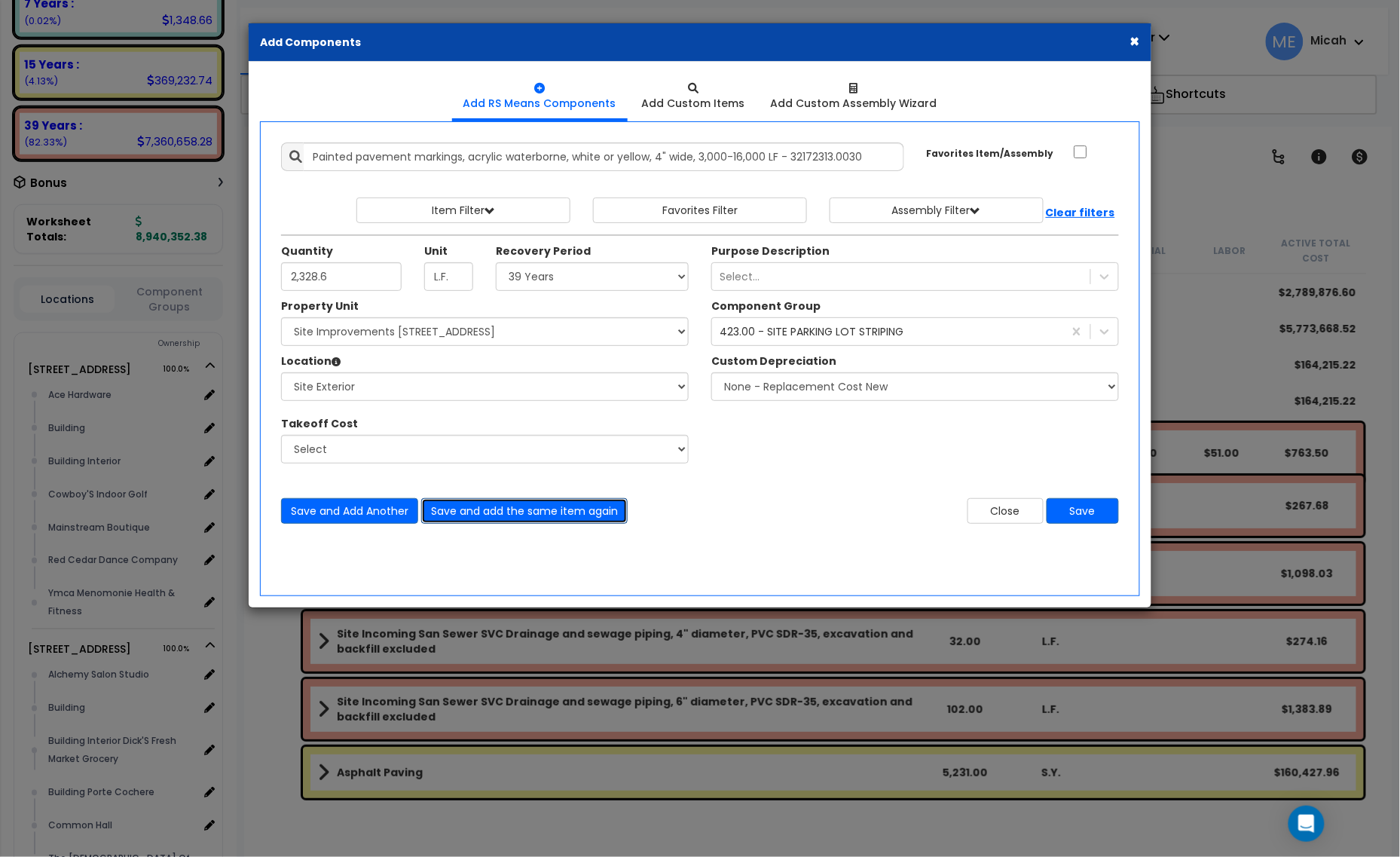
click at [565, 516] on button "Save and add the same item again" at bounding box center [525, 511] width 206 height 26
click at [335, 260] on div "Quantity" at bounding box center [342, 267] width 143 height 47
click at [352, 283] on input "Unit Quantity" at bounding box center [341, 276] width 121 height 29
type input "2,227.1"
click at [447, 331] on select "Select [STREET_ADDRESS] [STREET_ADDRESS] Site Improvement [STREET_ADDRESS] Site…" at bounding box center [484, 331] width 408 height 29
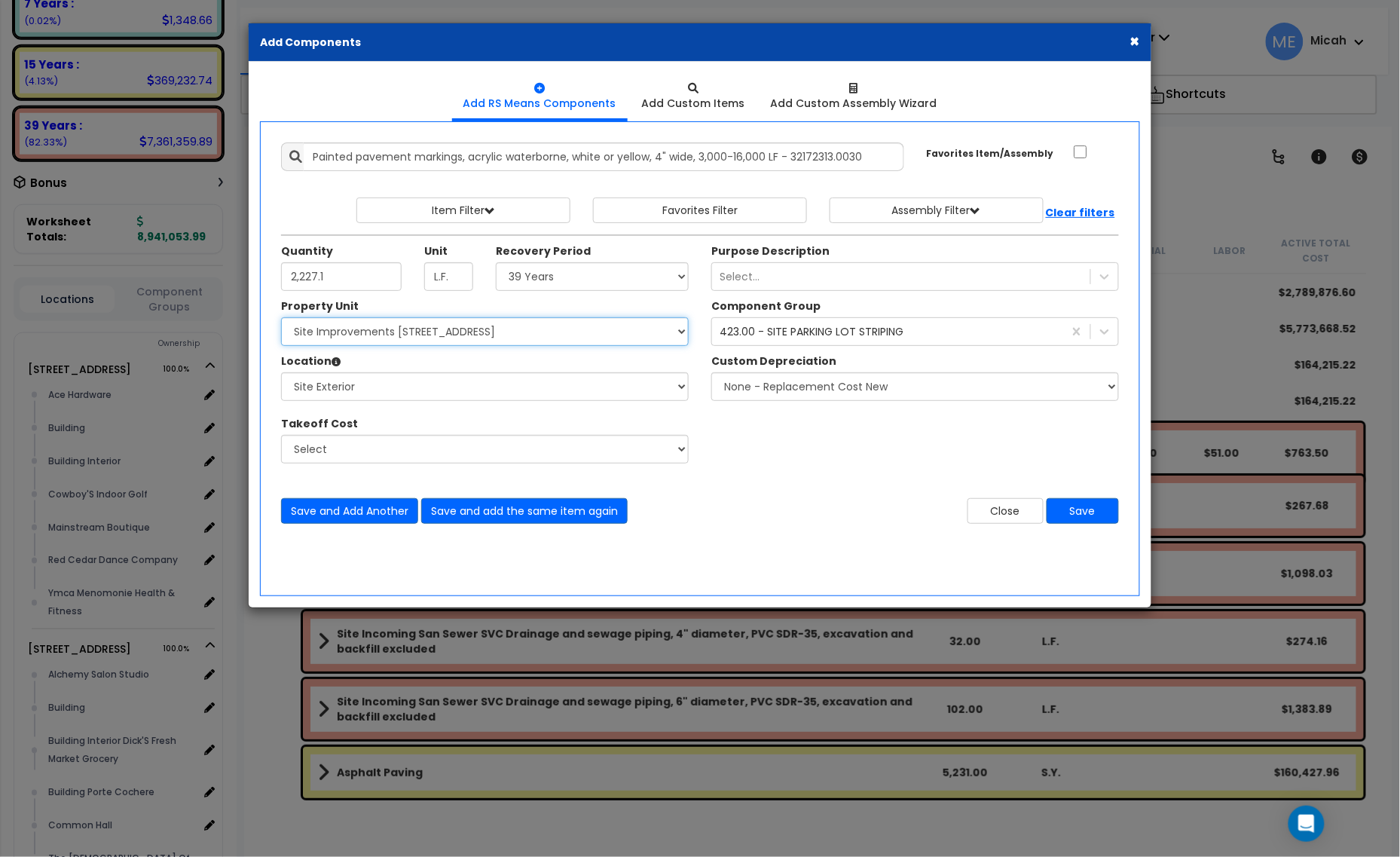
select select "161443"
click at [281, 318] on select "Select [STREET_ADDRESS] [STREET_ADDRESS] Site Improvement [STREET_ADDRESS] Site…" at bounding box center [484, 331] width 408 height 29
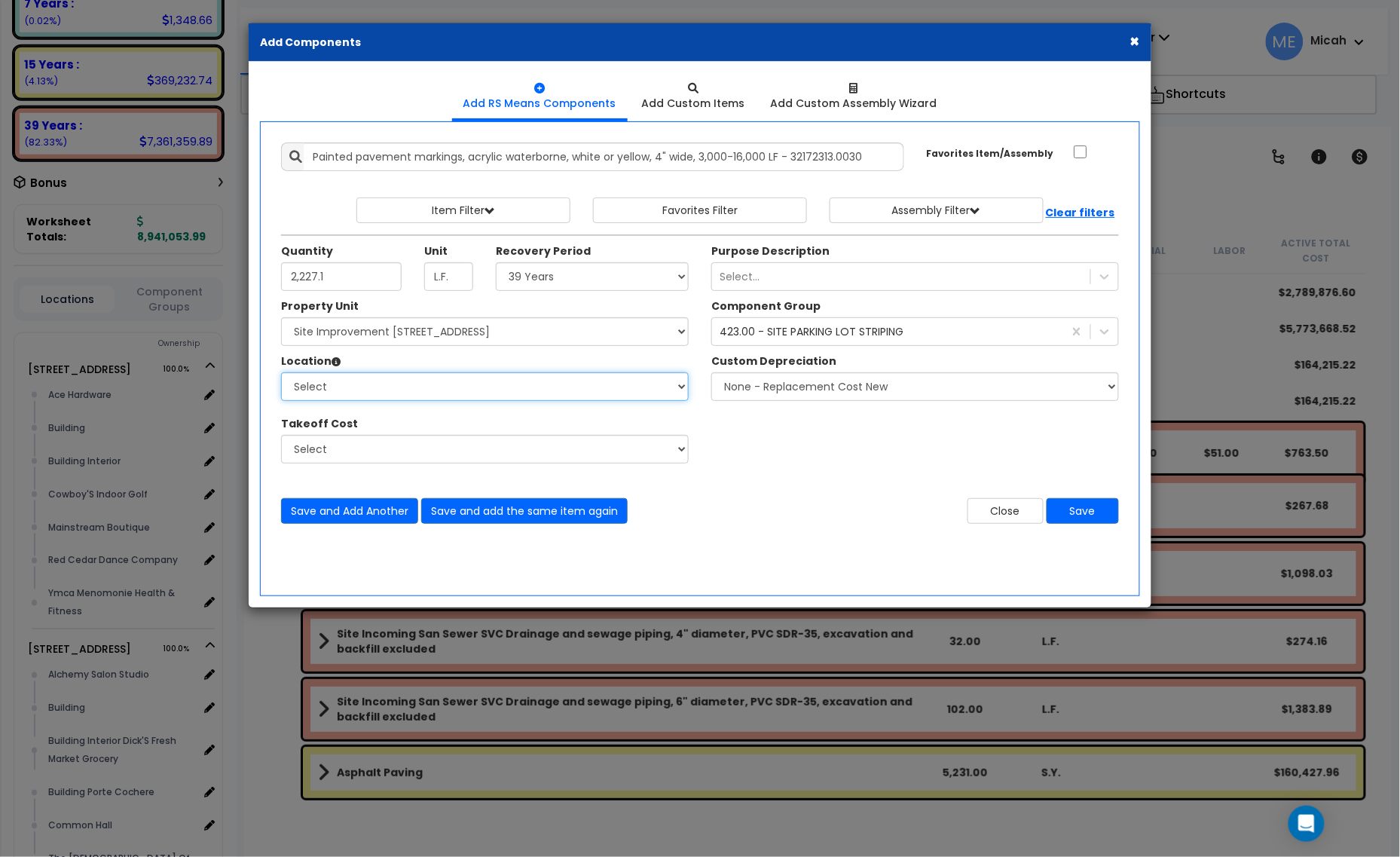
click at [382, 392] on select "Select Site Exterior Add Additional Location" at bounding box center [484, 386] width 408 height 29
select select "462"
click at [281, 373] on select "Select Site Exterior Add Additional Location" at bounding box center [484, 386] width 408 height 29
click at [371, 506] on button "Save and Add Another" at bounding box center [350, 511] width 138 height 26
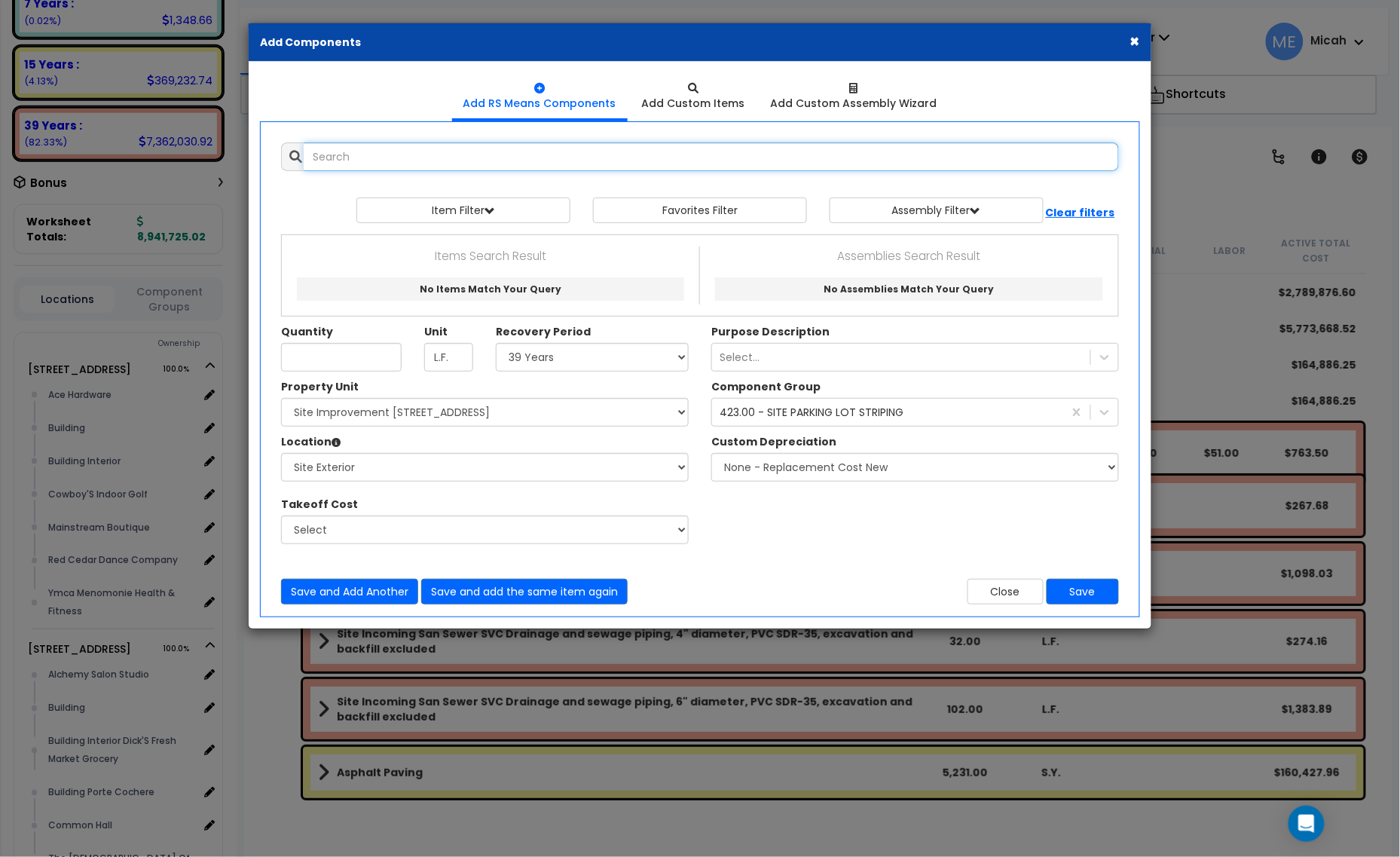
click at [335, 152] on input "text" at bounding box center [711, 156] width 815 height 29
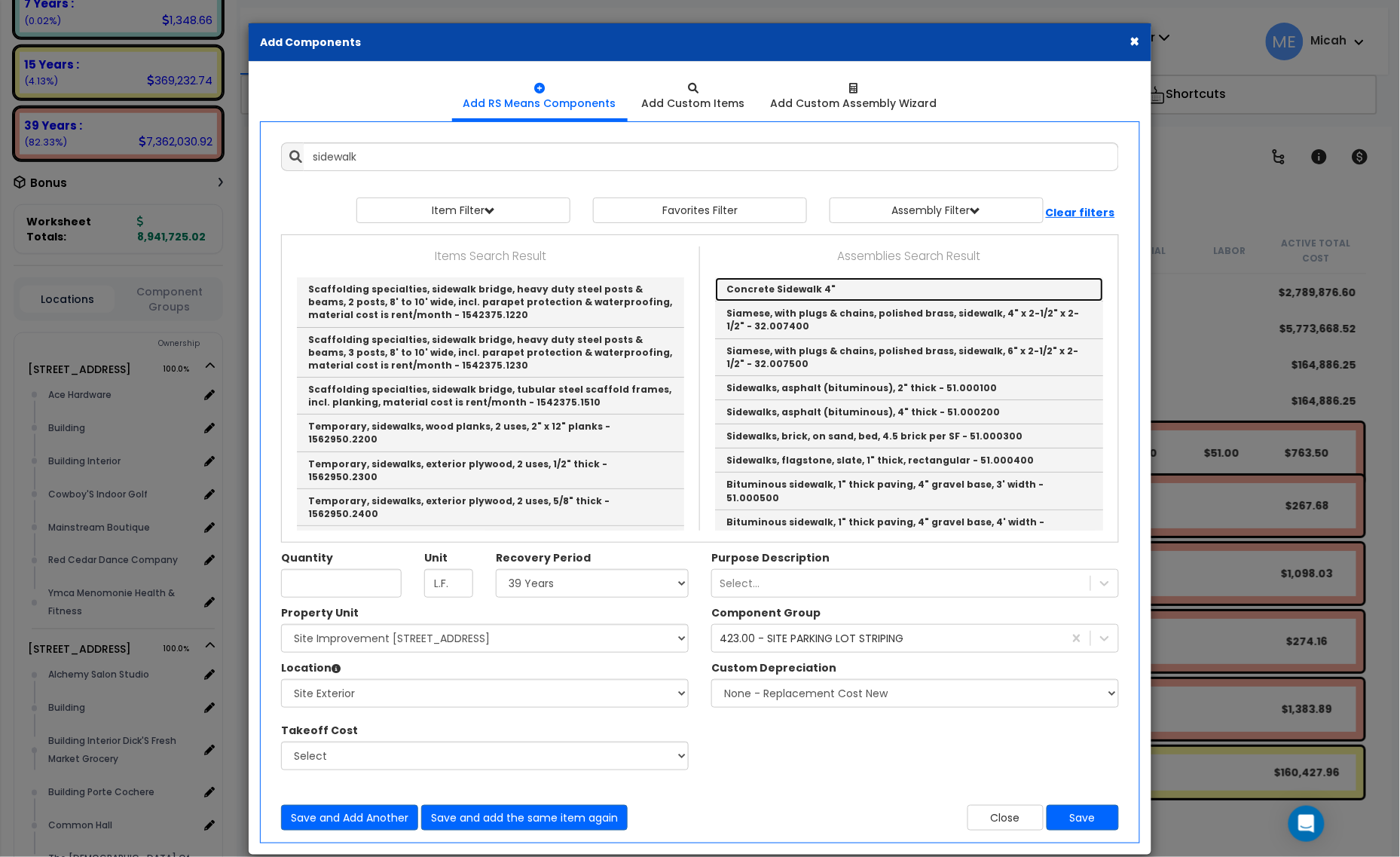
click at [831, 291] on link "Concrete Sidewalk 4"" at bounding box center [909, 289] width 388 height 25
type input "Concrete Sidewalk 4""
checkbox input "true"
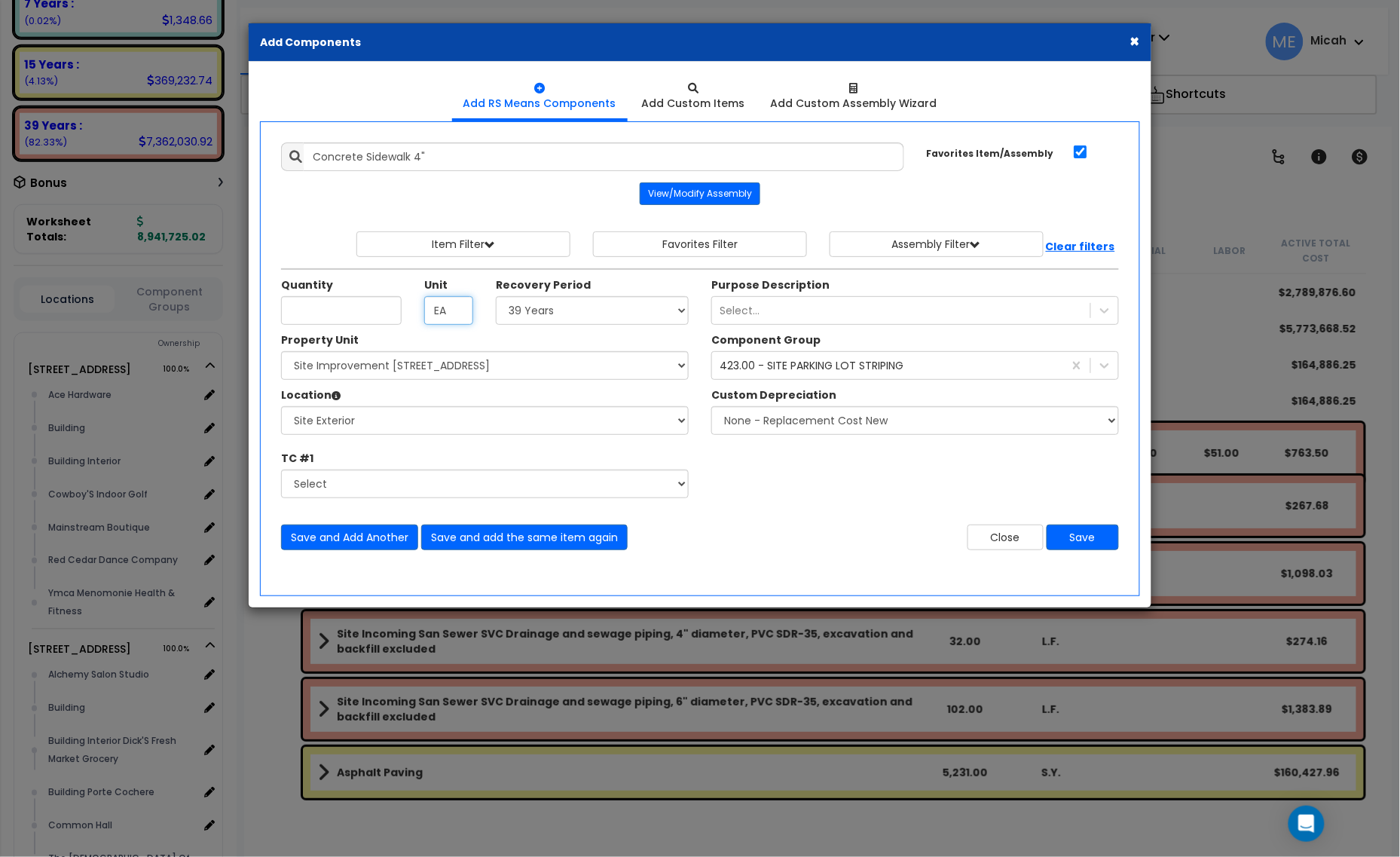
click at [416, 326] on div "Quantity Unit EA Recovery Period Select" at bounding box center [485, 305] width 430 height 55
type input "SF"
click at [363, 313] on input "Unit Quantity" at bounding box center [341, 310] width 121 height 29
type input "579.5"
click at [752, 371] on div "423.00 - SITE PARKING LOT STRIPING" at bounding box center [811, 365] width 184 height 15
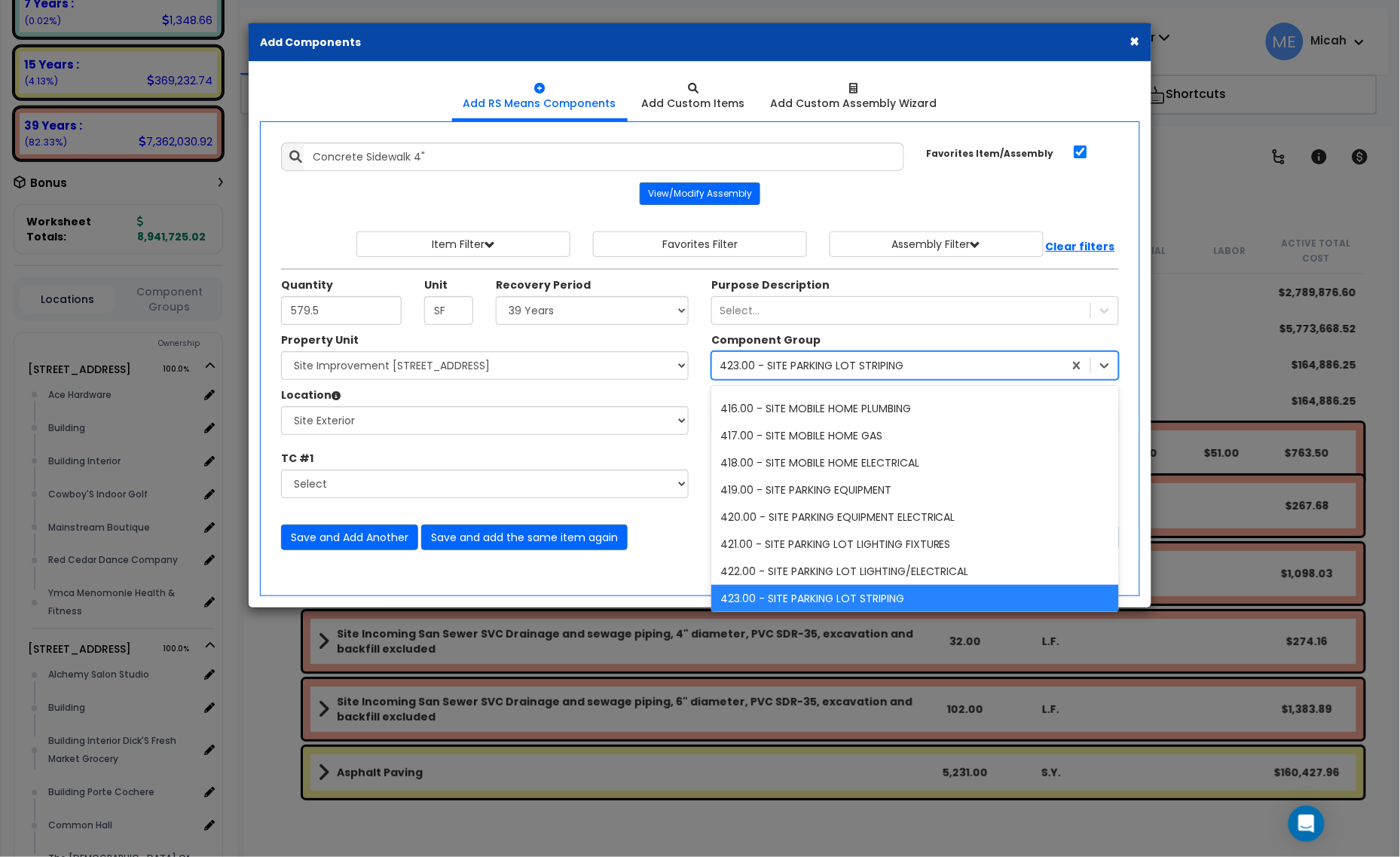
type input "5"
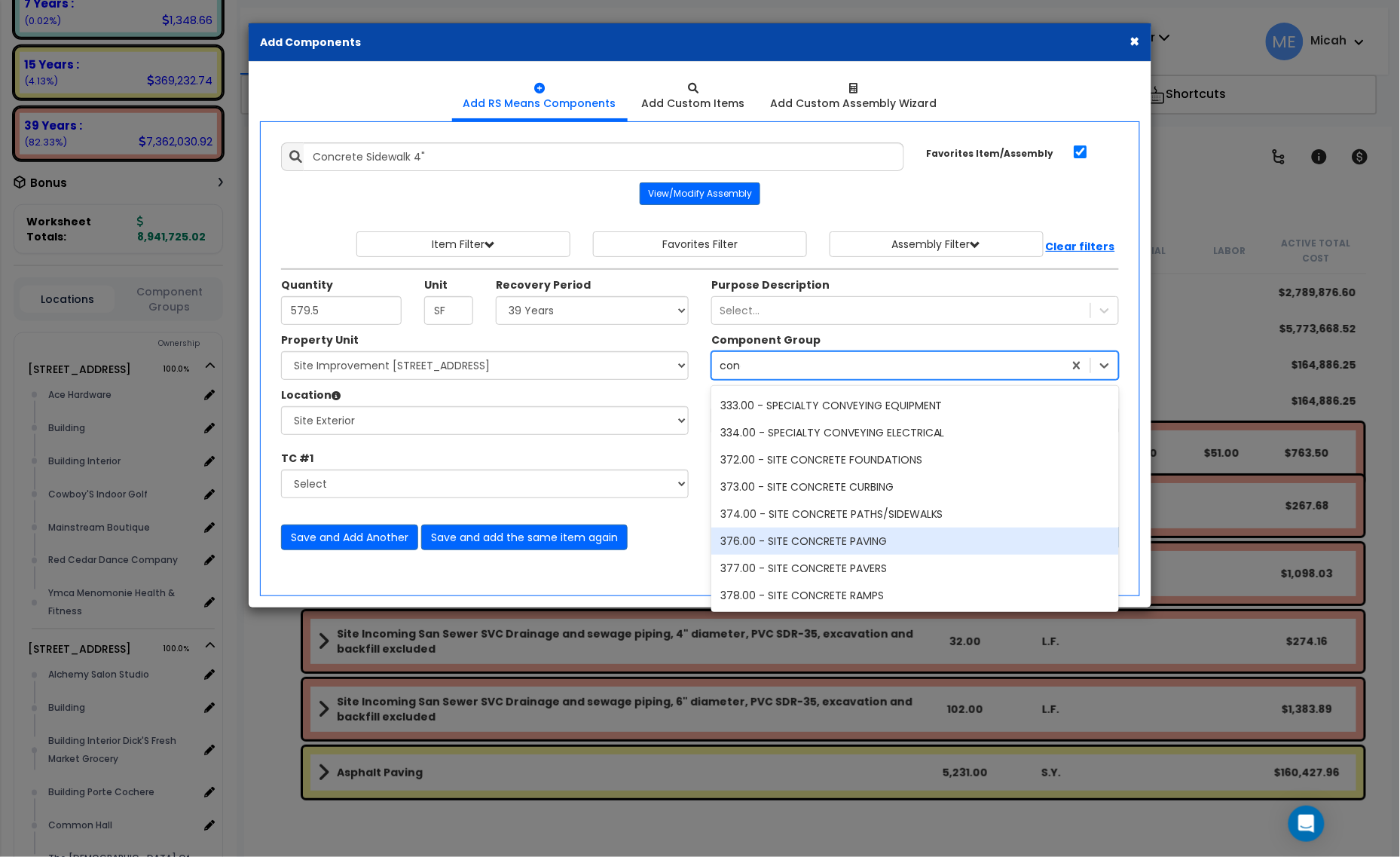
scroll to position [133, 0]
type input "concrete"
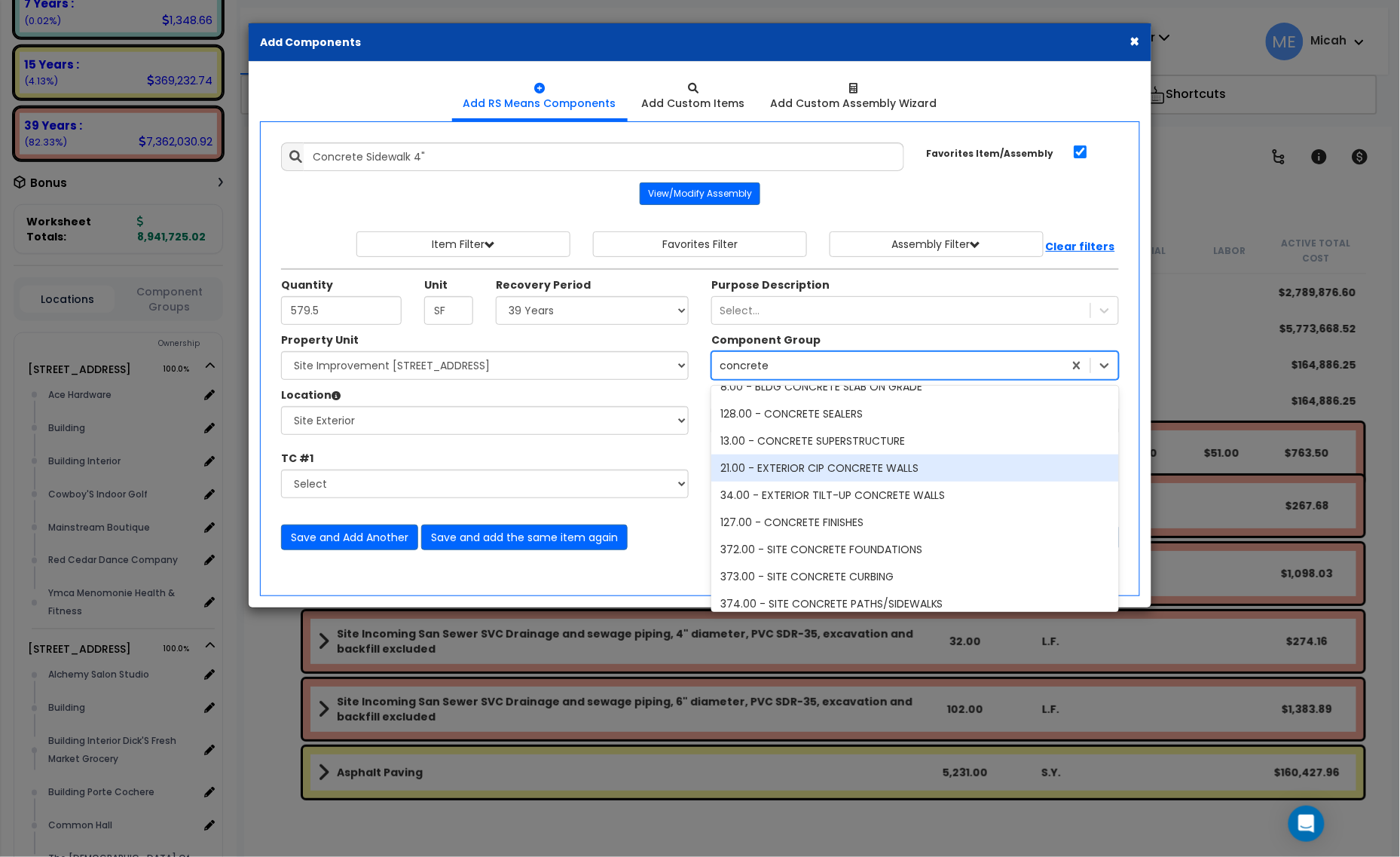
scroll to position [0, 0]
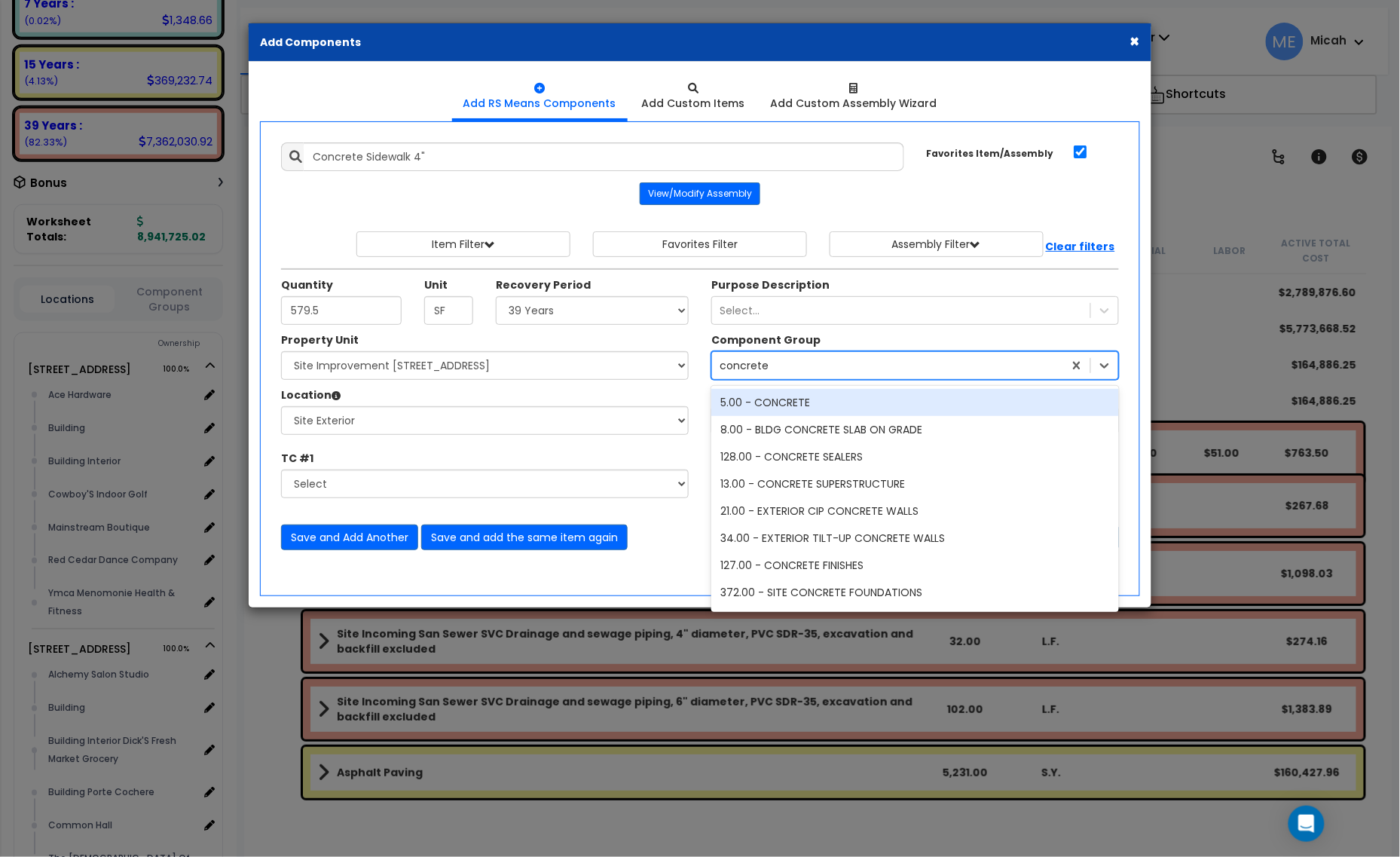
click at [846, 399] on div "5.00 - CONCRETE" at bounding box center [915, 403] width 408 height 28
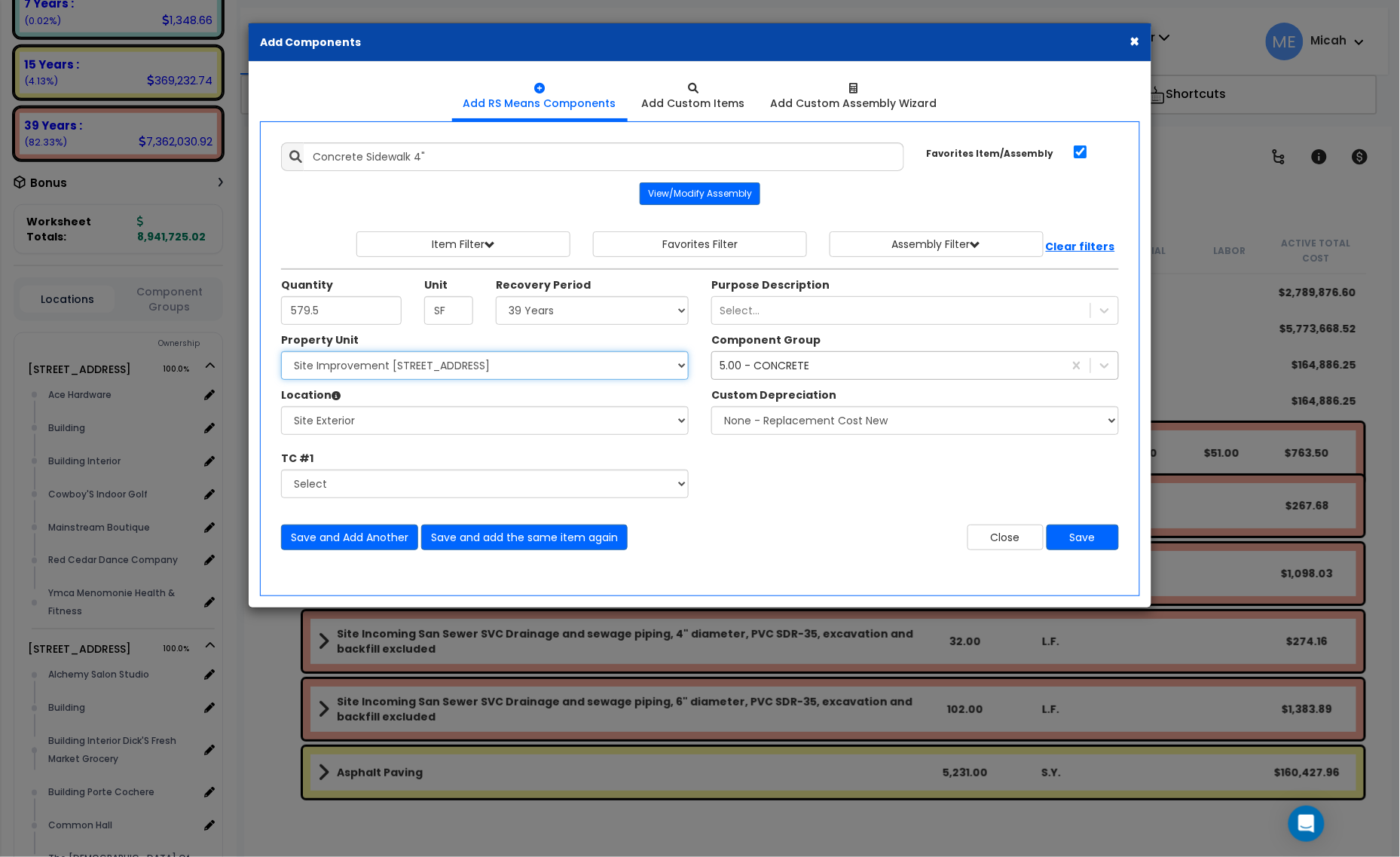
click at [434, 373] on select "Select [STREET_ADDRESS] [STREET_ADDRESS] Site Improvement [STREET_ADDRESS] Site…" at bounding box center [484, 365] width 408 height 29
select select "161444"
click at [281, 353] on select "Select [STREET_ADDRESS] [STREET_ADDRESS] Site Improvement [STREET_ADDRESS] Site…" at bounding box center [484, 365] width 408 height 29
click at [426, 428] on select "Select Site Exterior Add Additional Location" at bounding box center [484, 420] width 408 height 29
select select "462"
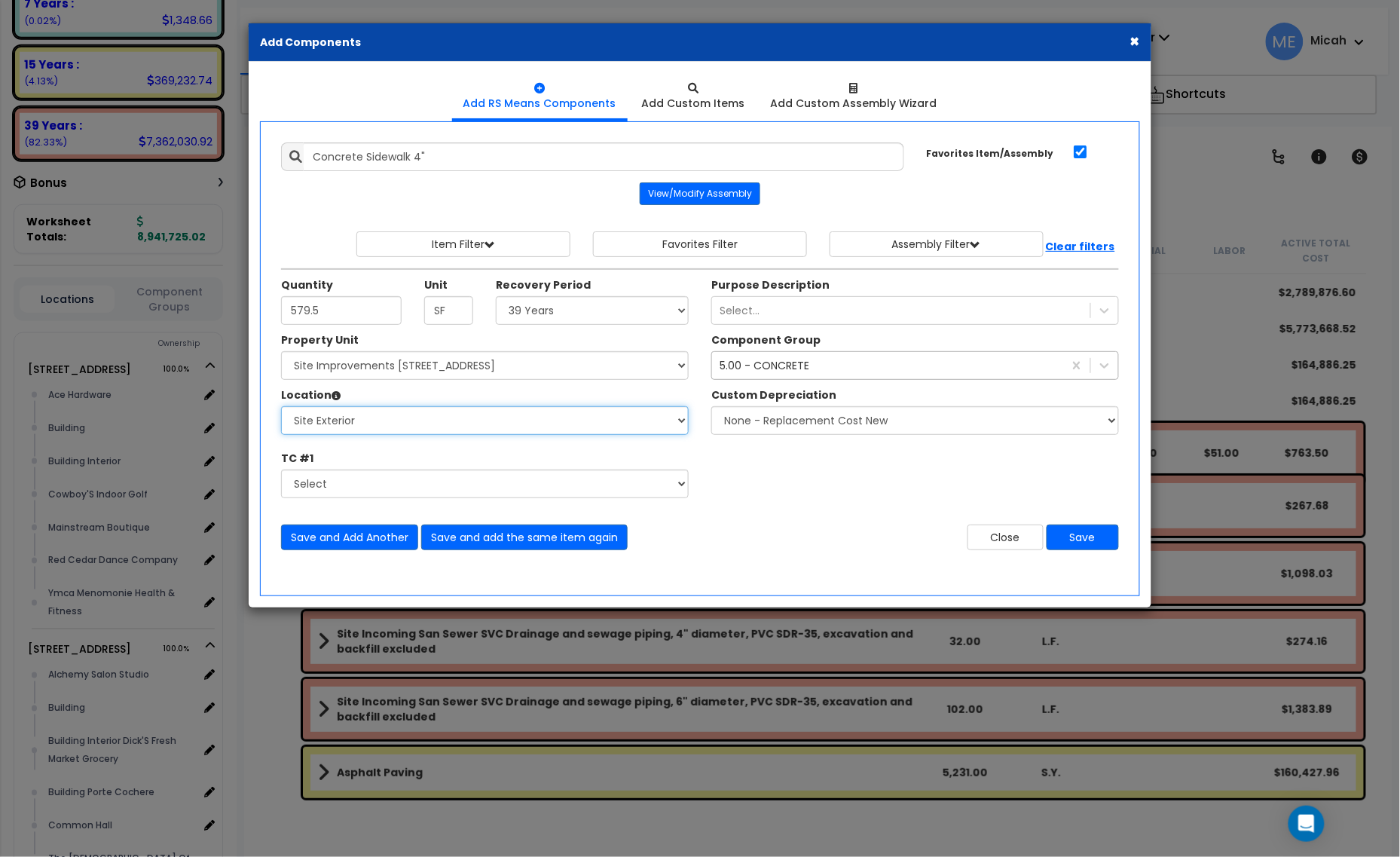
click at [281, 408] on select "Select Site Exterior Add Additional Location" at bounding box center [484, 420] width 408 height 29
click at [1076, 538] on button "Save" at bounding box center [1083, 538] width 73 height 26
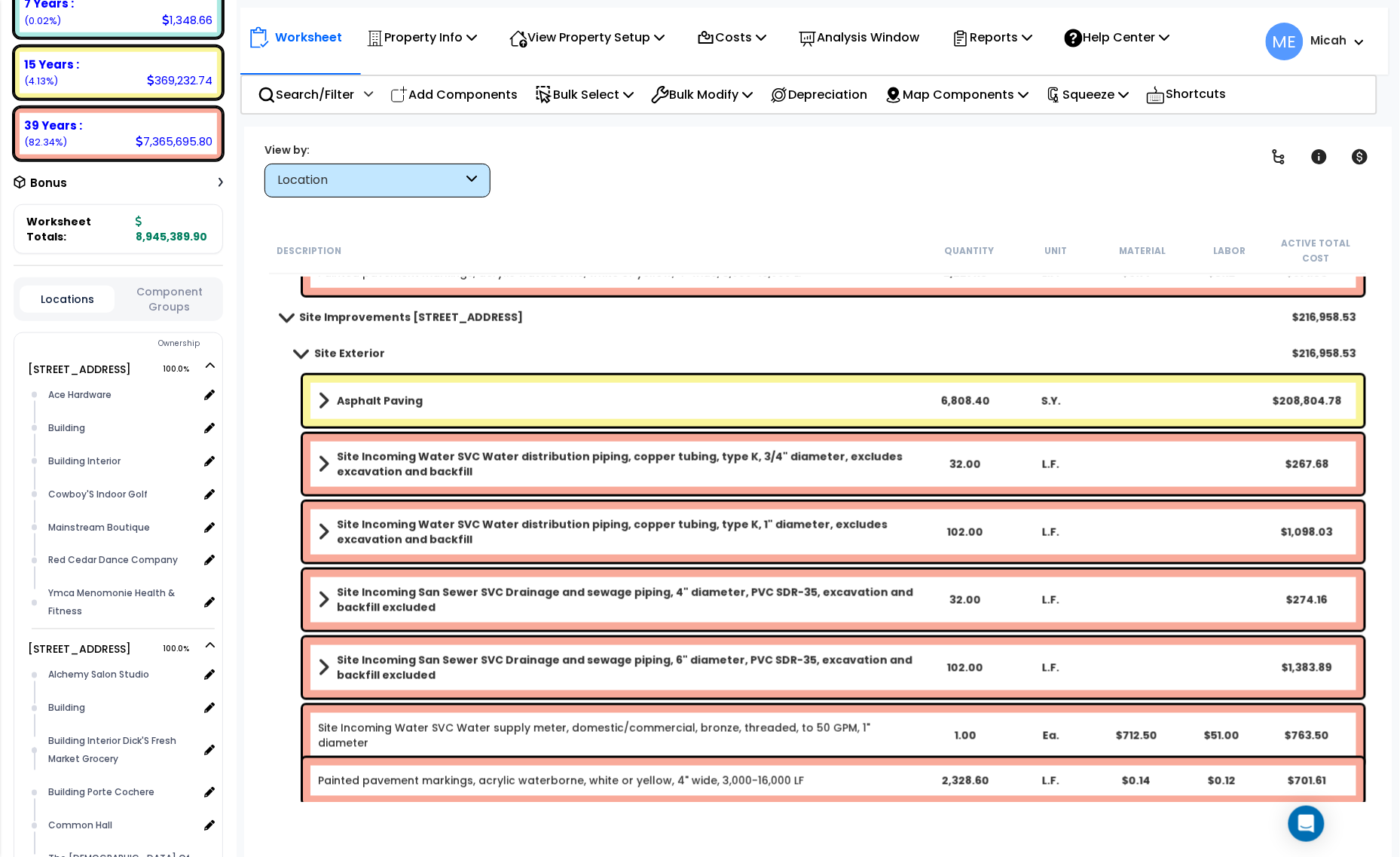
scroll to position [619, 0]
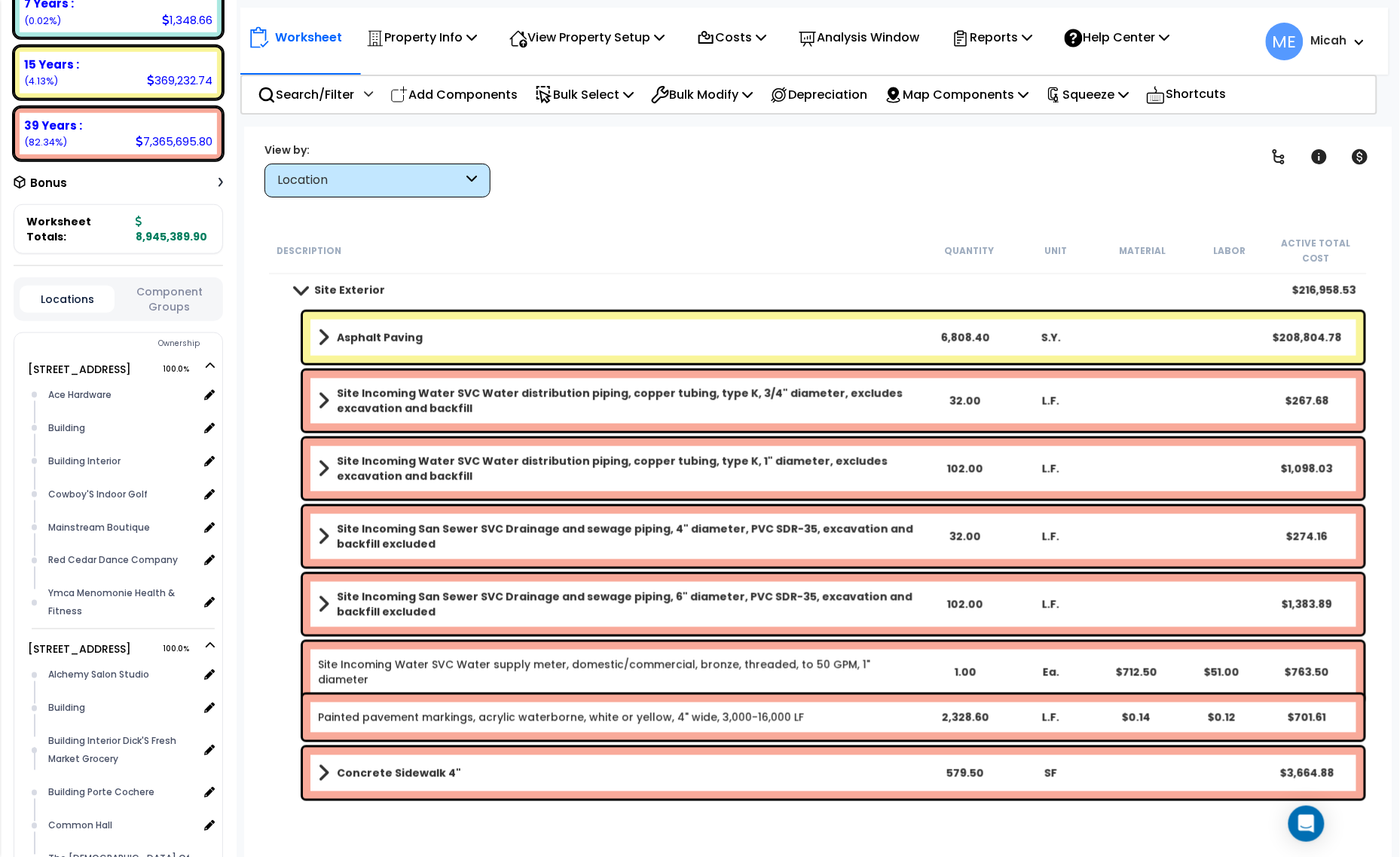
click at [398, 771] on b "Concrete Sidewalk 4"" at bounding box center [399, 772] width 125 height 15
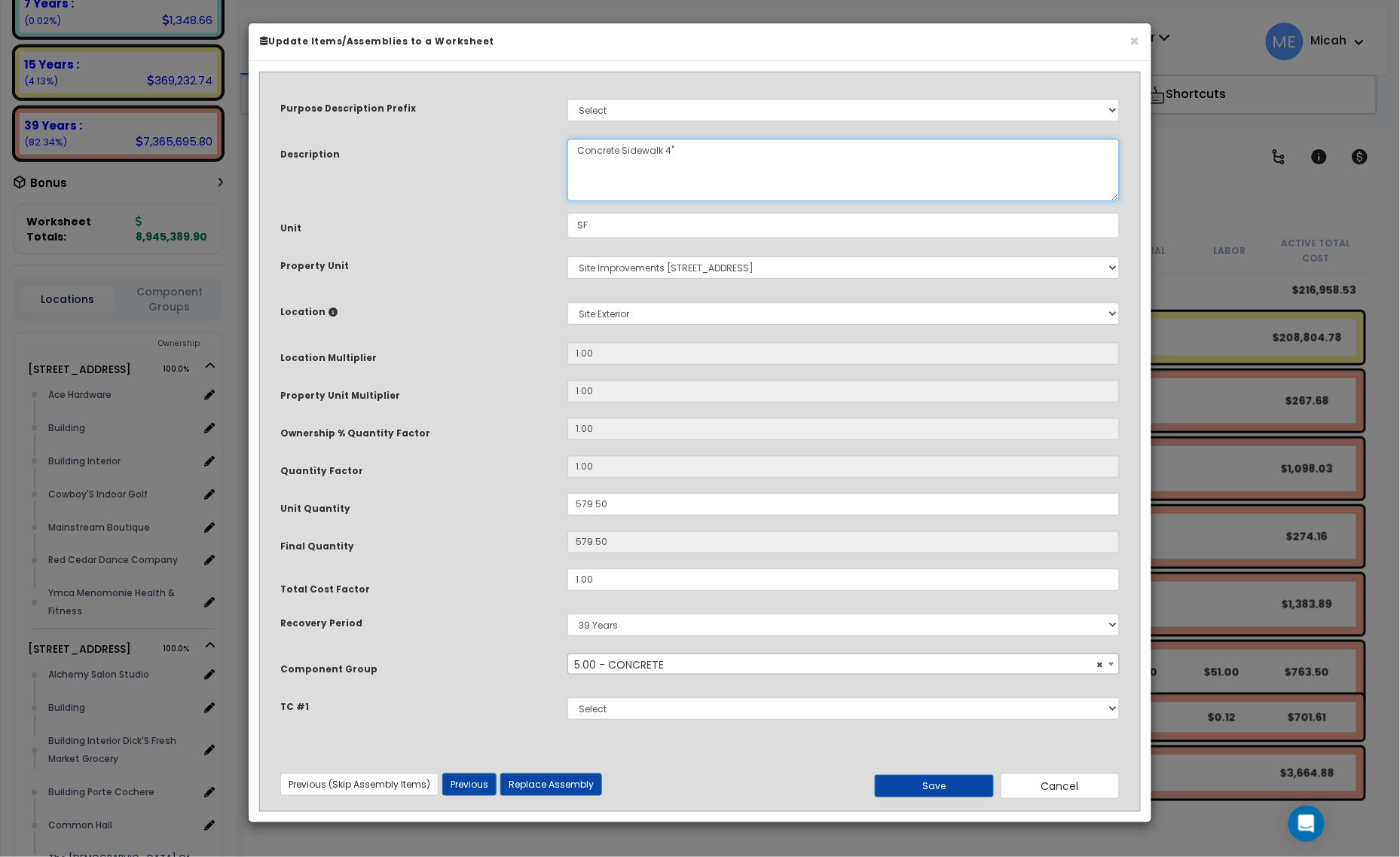
drag, startPoint x: 661, startPoint y: 145, endPoint x: 634, endPoint y: 159, distance: 30.4
click at [623, 144] on textarea "Concrete Sidewalk 4"" at bounding box center [843, 170] width 552 height 63
type textarea "Concrete Island 4""
click at [939, 787] on button "Save" at bounding box center [933, 785] width 119 height 23
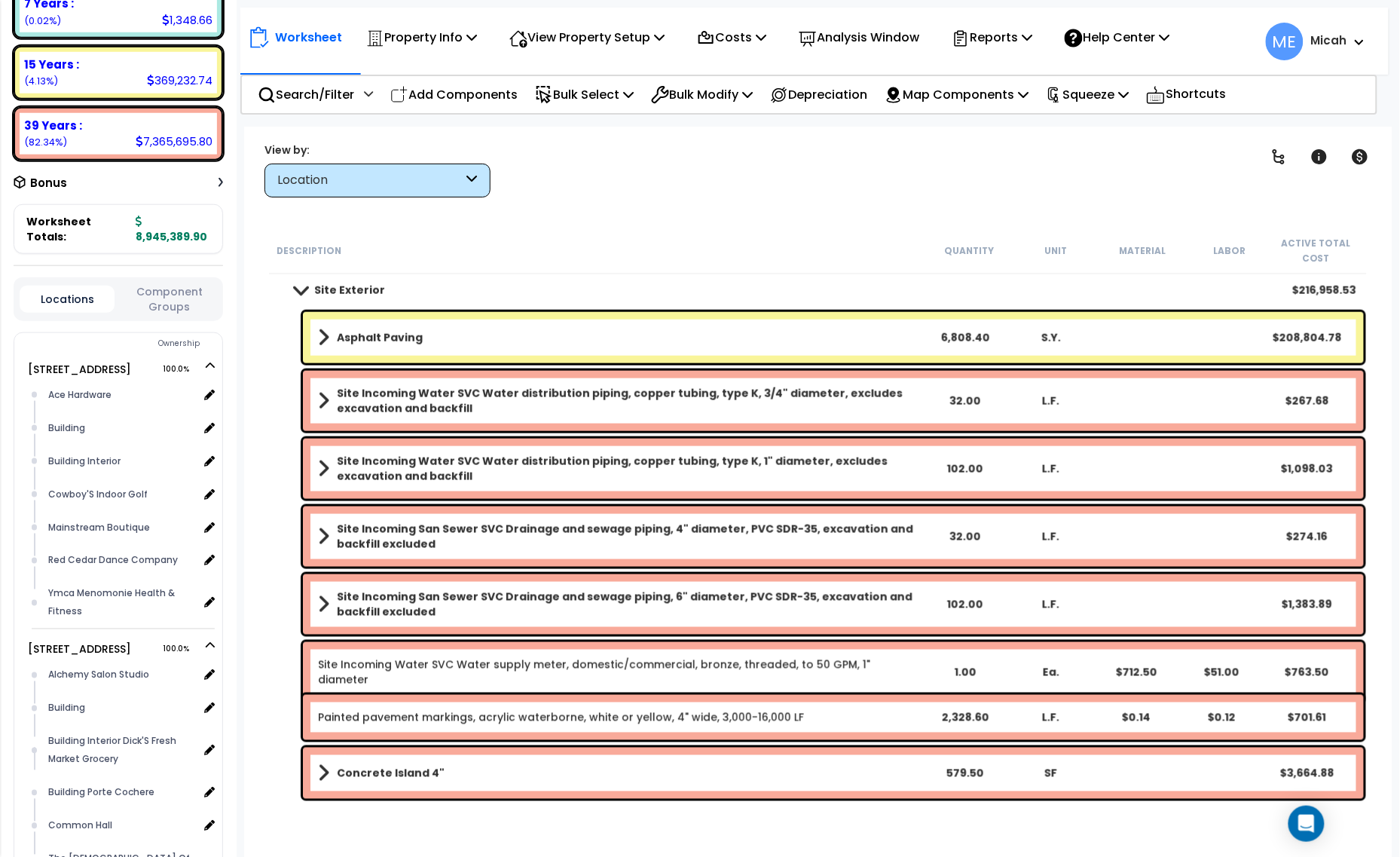
click at [321, 768] on span at bounding box center [324, 772] width 12 height 21
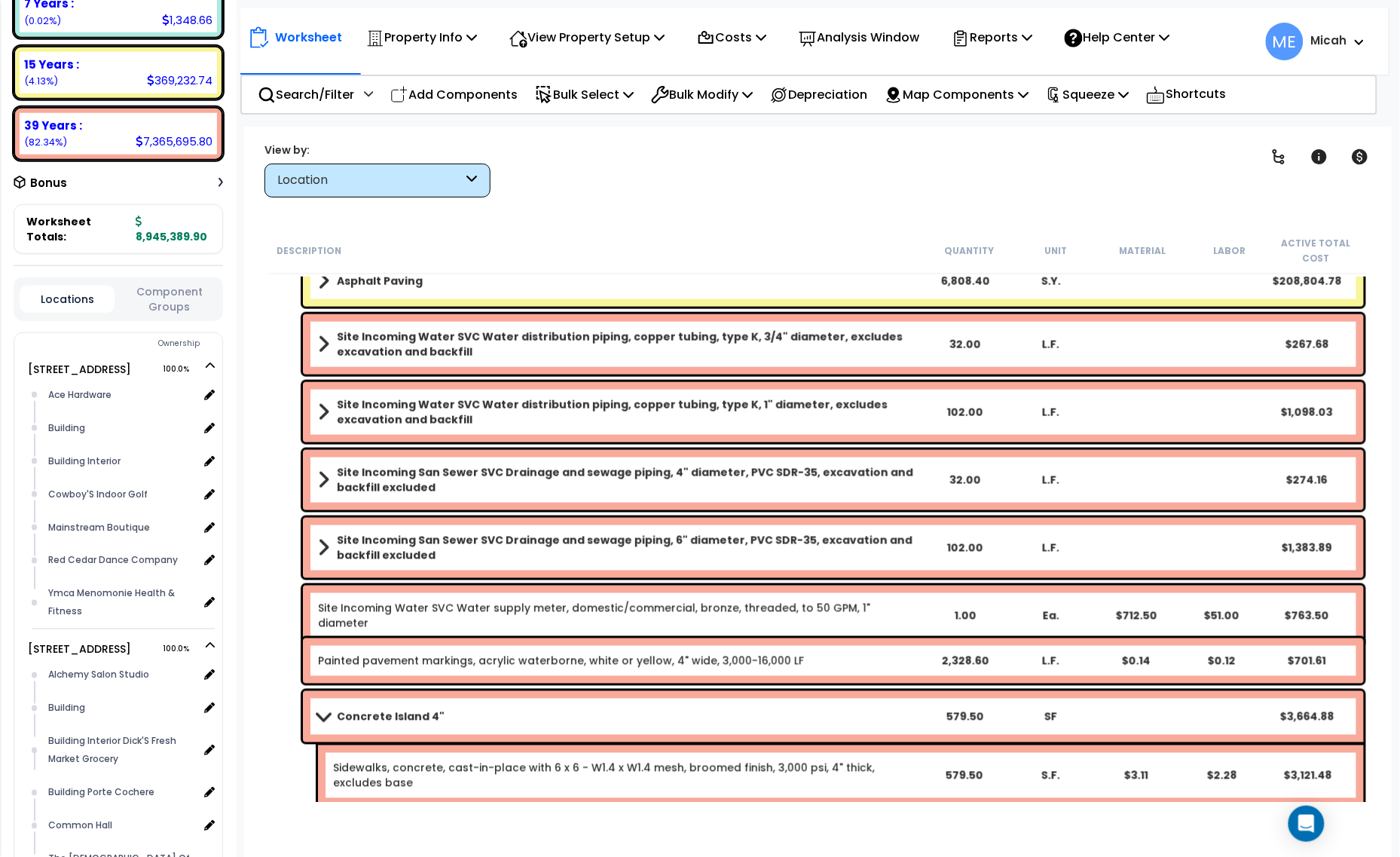
scroll to position [727, 0]
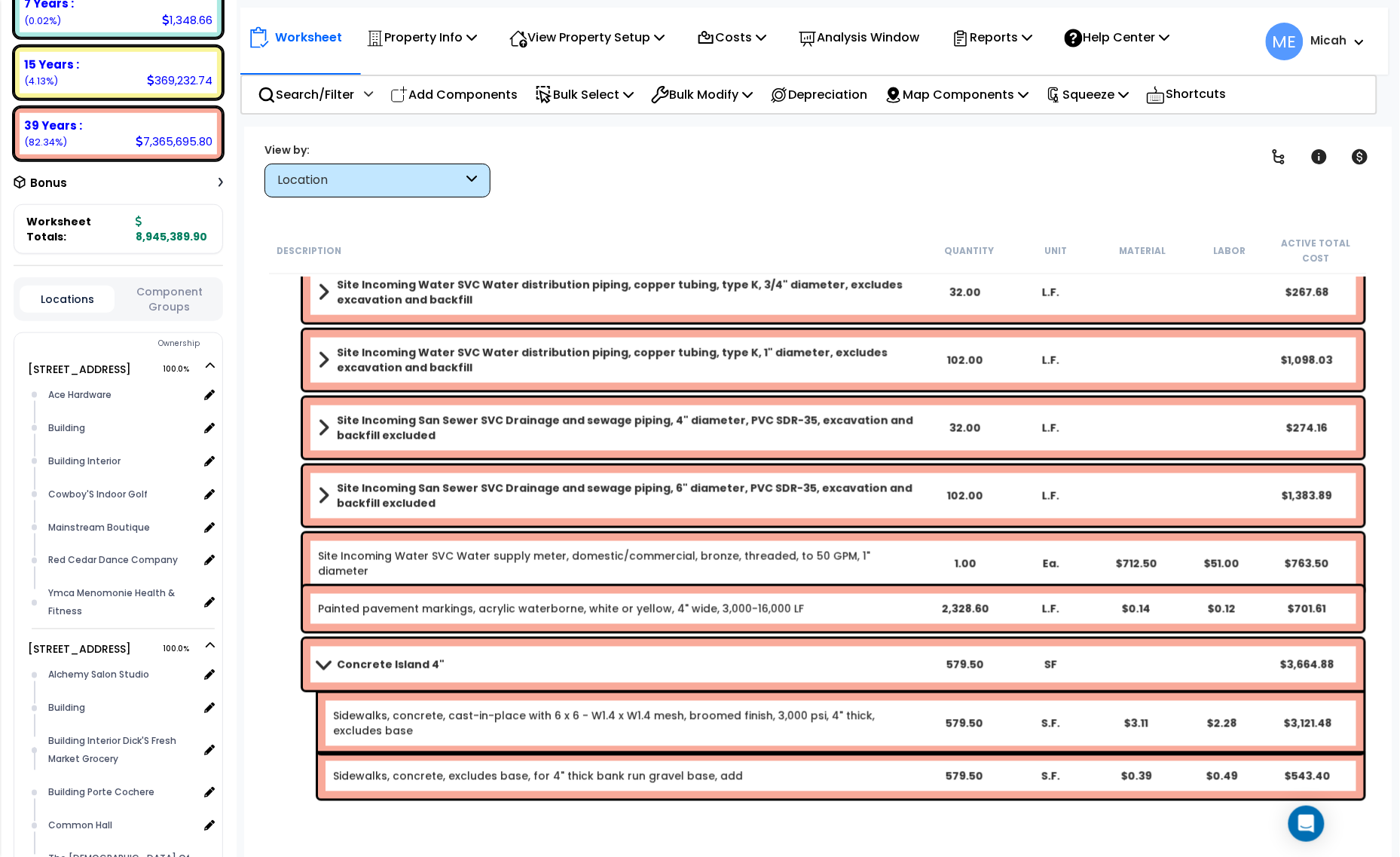
click at [318, 658] on span at bounding box center [322, 664] width 21 height 12
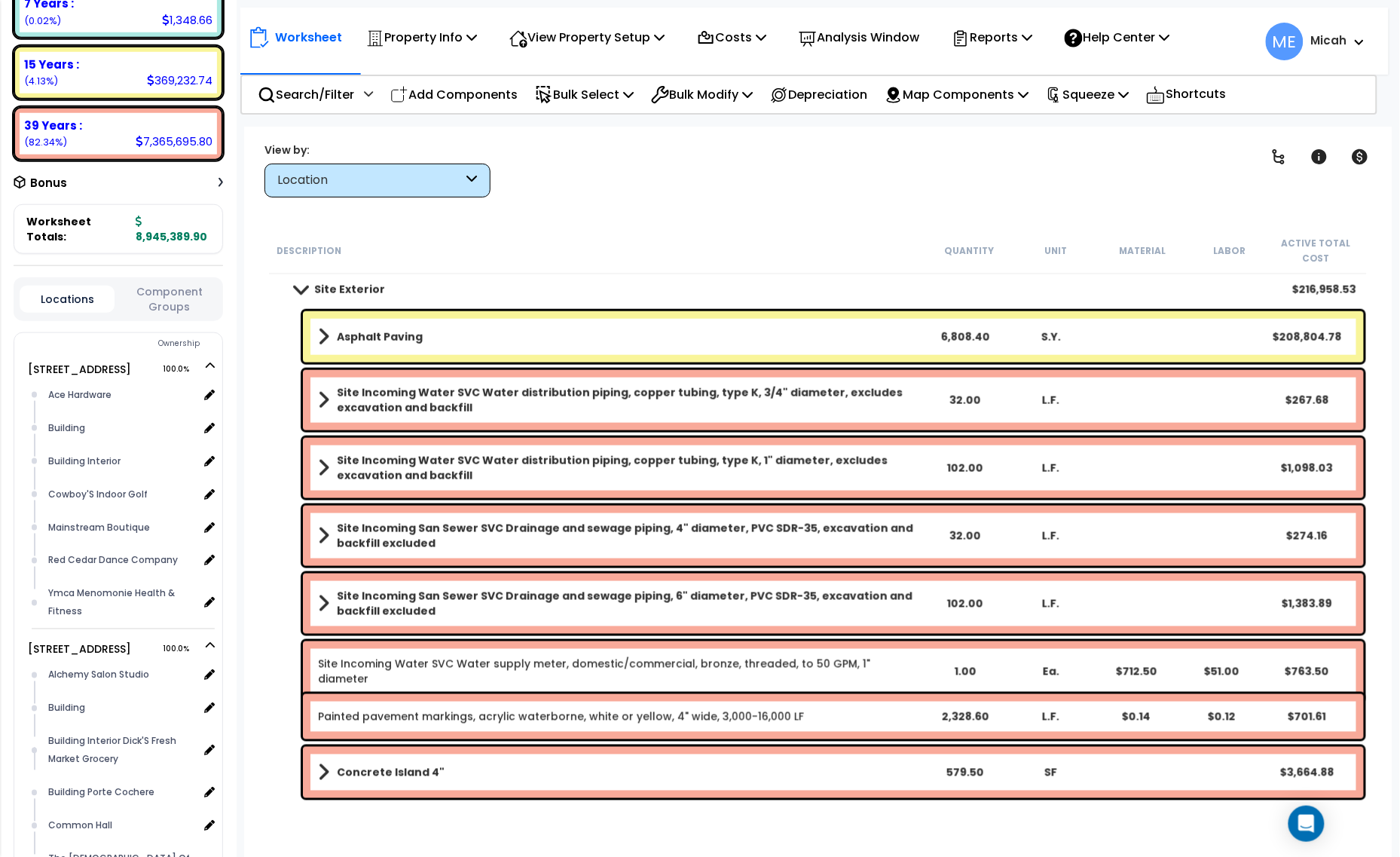
scroll to position [619, 0]
click at [487, 99] on p "Add Components" at bounding box center [454, 94] width 128 height 21
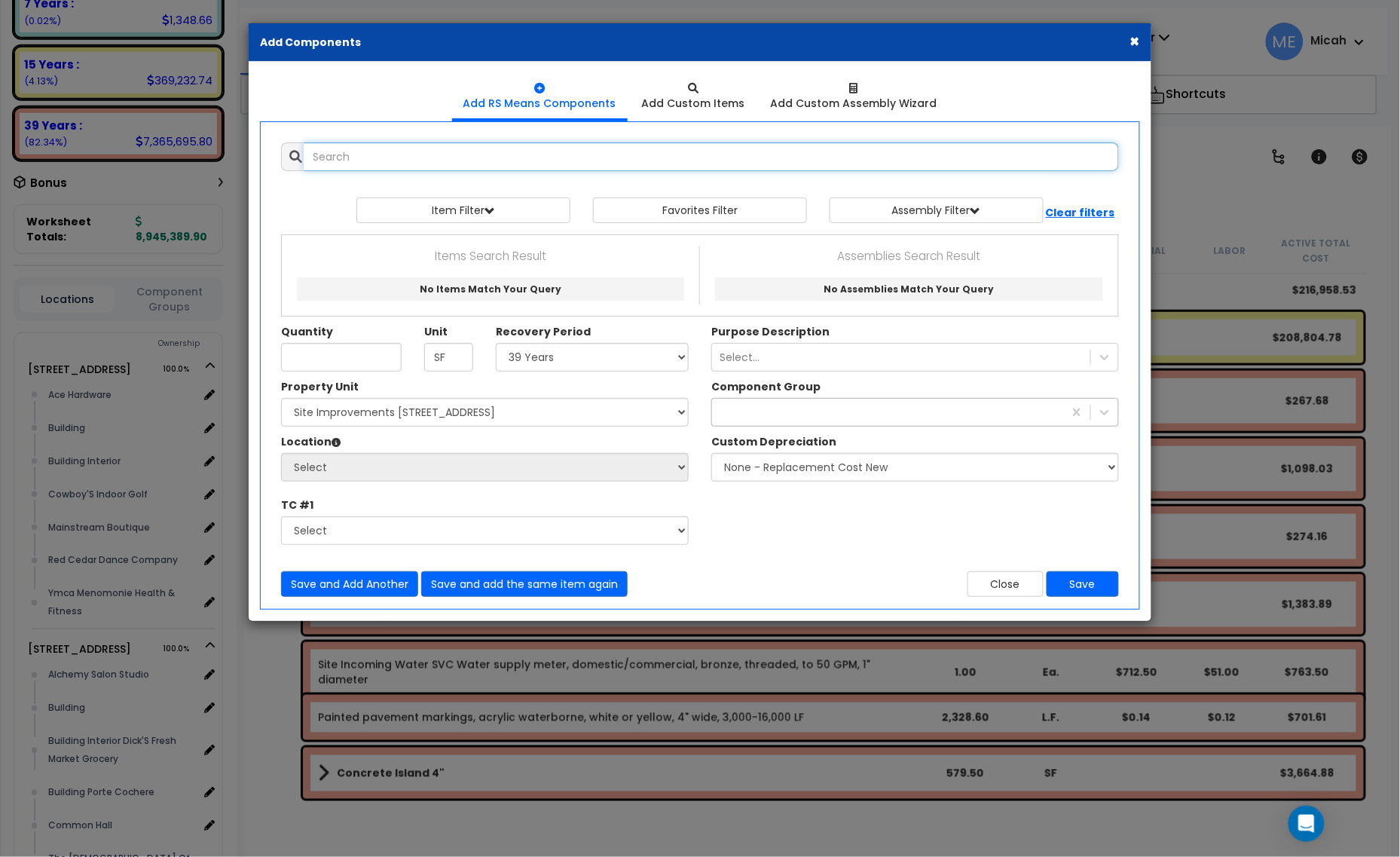
select select
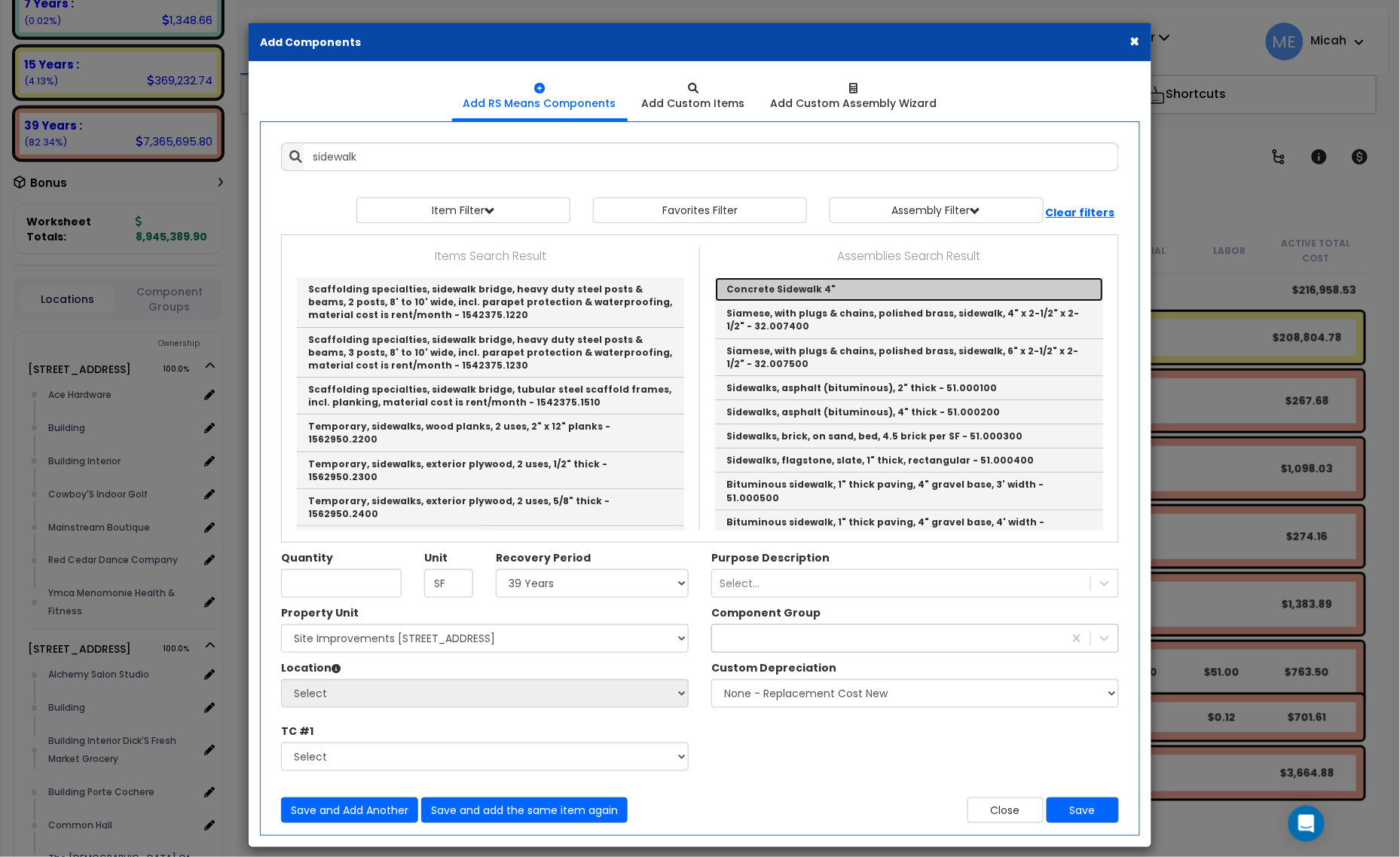
click at [825, 286] on link "Concrete Sidewalk 4"" at bounding box center [909, 289] width 388 height 25
type input "Concrete Sidewalk 4""
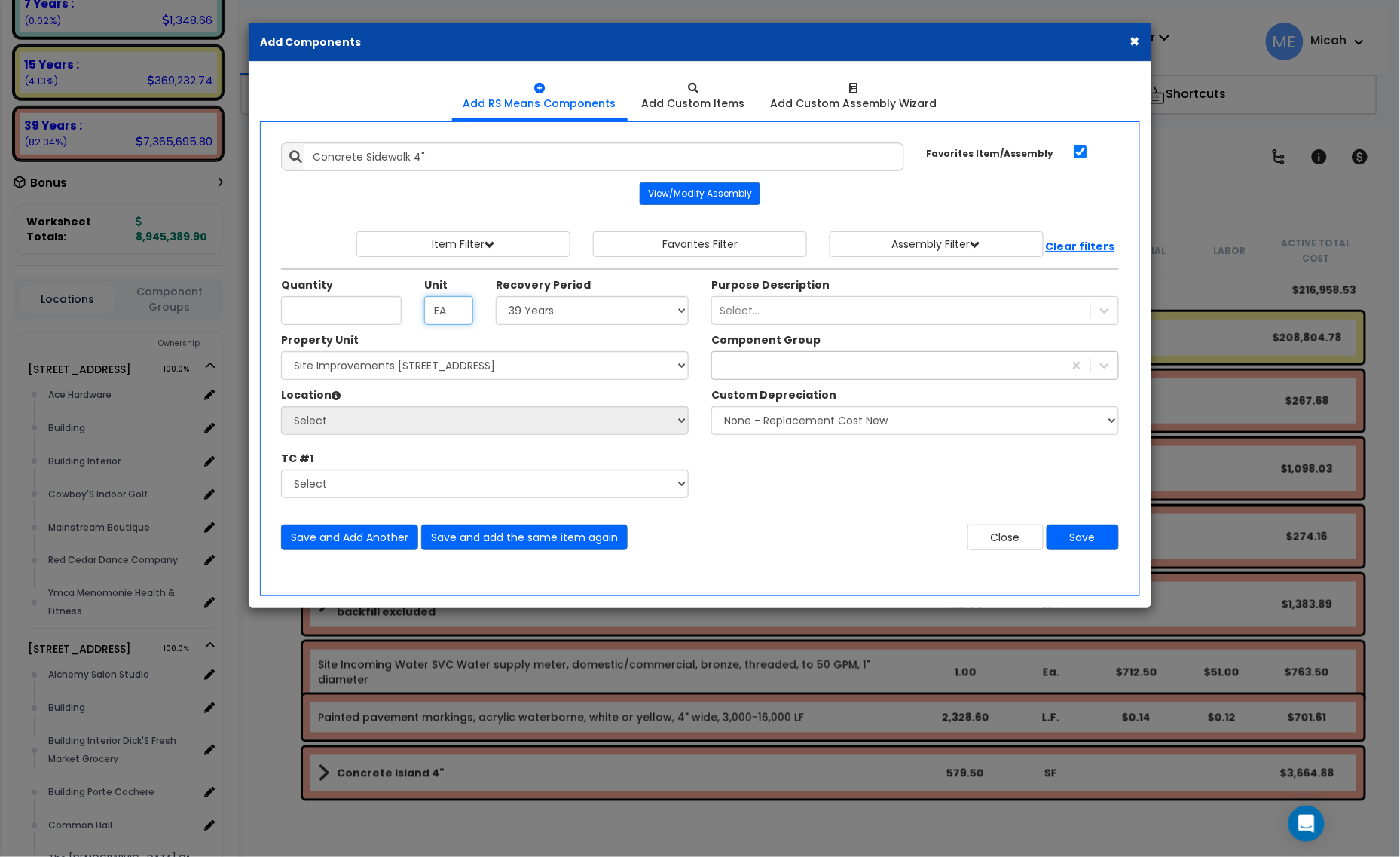
drag, startPoint x: 454, startPoint y: 316, endPoint x: 409, endPoint y: 316, distance: 45.0
click at [409, 316] on div "Quantity Unit EA Recovery Period" at bounding box center [485, 301] width 430 height 47
type input "SF"
click at [560, 313] on select "Select 5 Years 7 Years 15 Years 20 Years 39 Years 27.5 Year" at bounding box center [592, 310] width 193 height 29
select select "15Y"
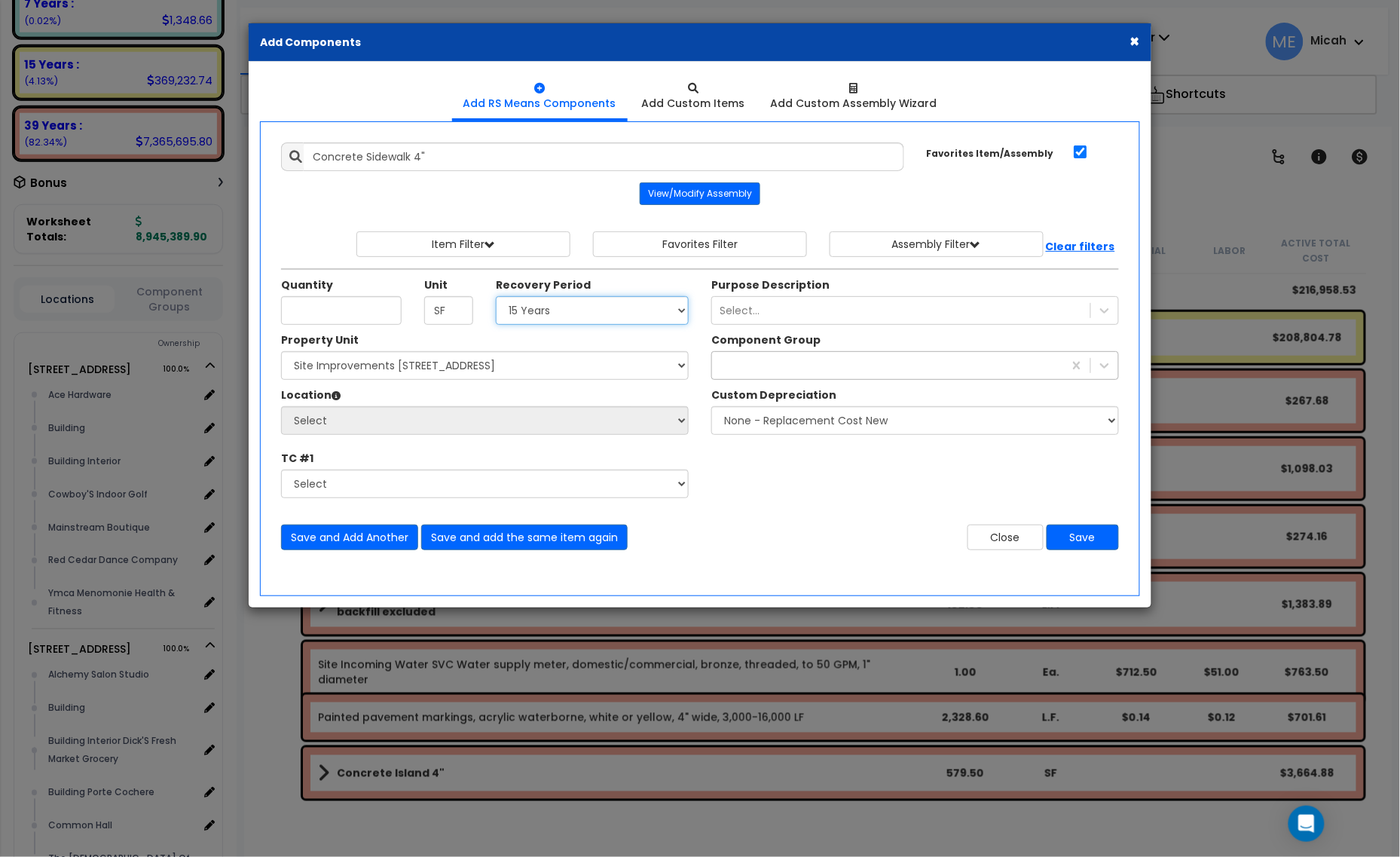
click at [496, 297] on select "Select 5 Years 7 Years 15 Years 20 Years 39 Years 27.5 Year" at bounding box center [592, 310] width 193 height 29
click at [326, 312] on input "Unit Quantity" at bounding box center [341, 310] width 121 height 29
click at [340, 318] on input "Unit Quantity" at bounding box center [341, 310] width 121 height 29
type input "3,778.5"
click at [776, 373] on div "concrete" at bounding box center [887, 366] width 351 height 25
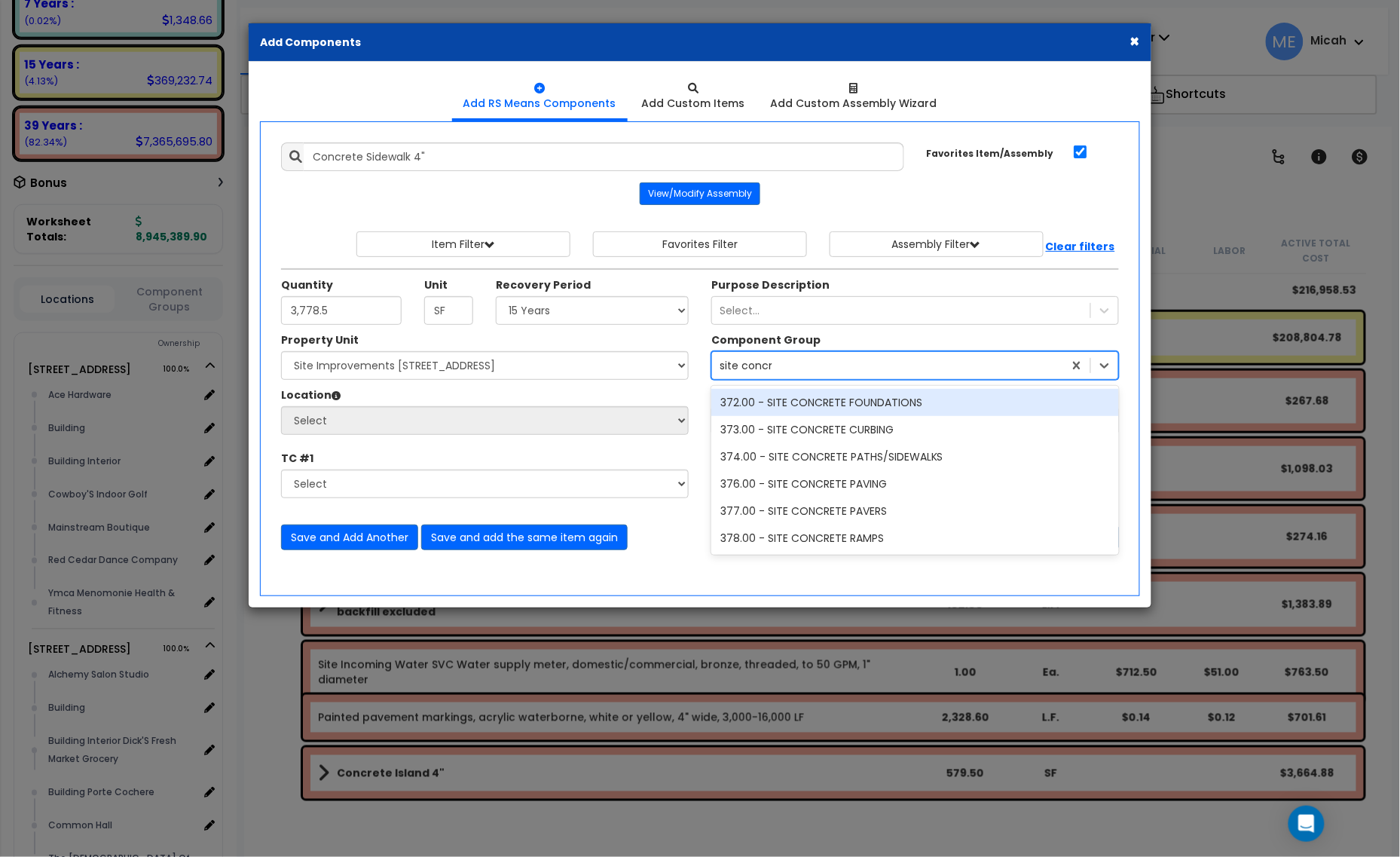
type input "site concrete"
drag, startPoint x: 808, startPoint y: 360, endPoint x: 723, endPoint y: 366, distance: 85.2
click at [723, 366] on div "site concrete site concrete" at bounding box center [887, 366] width 351 height 25
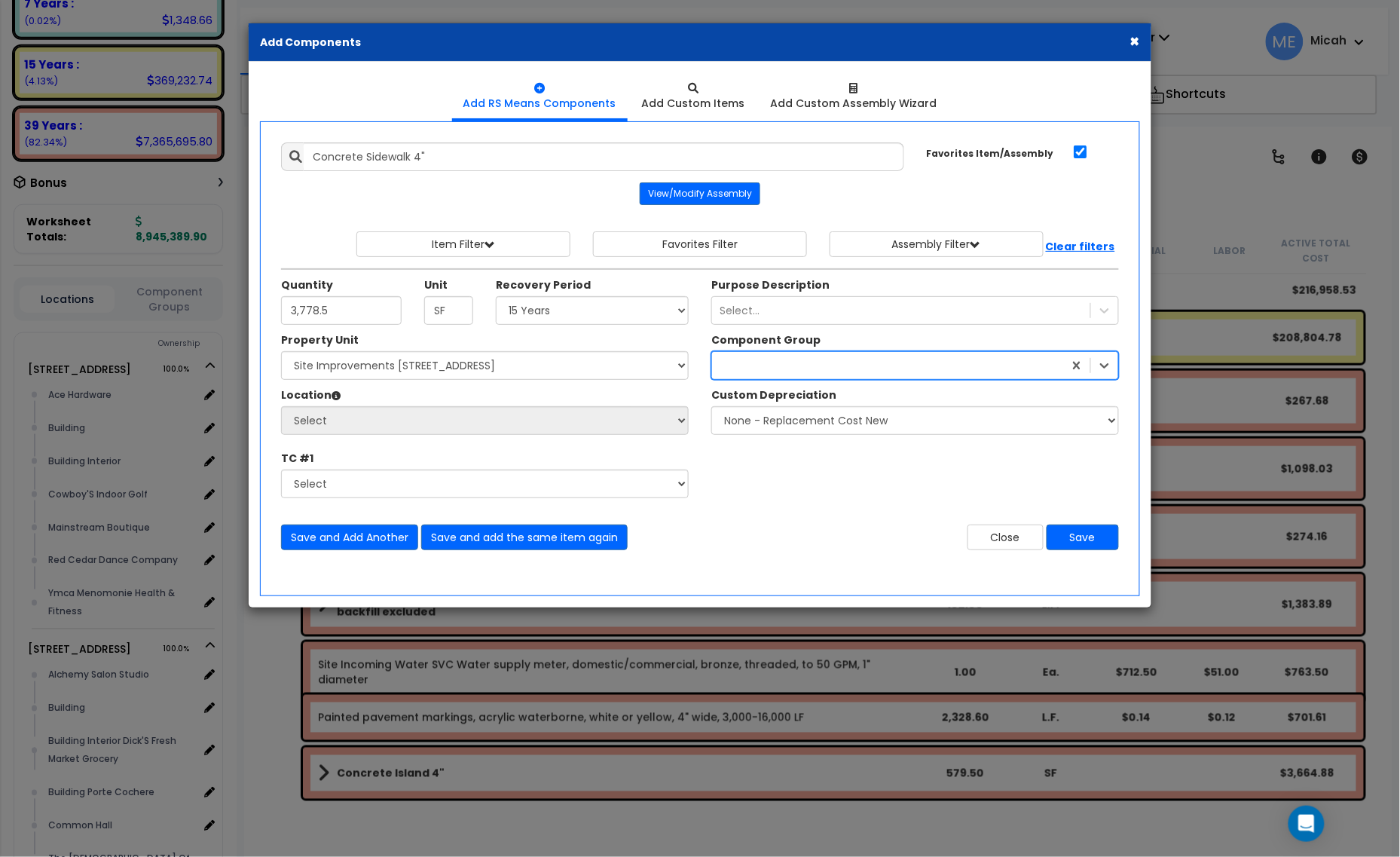
type input "5"
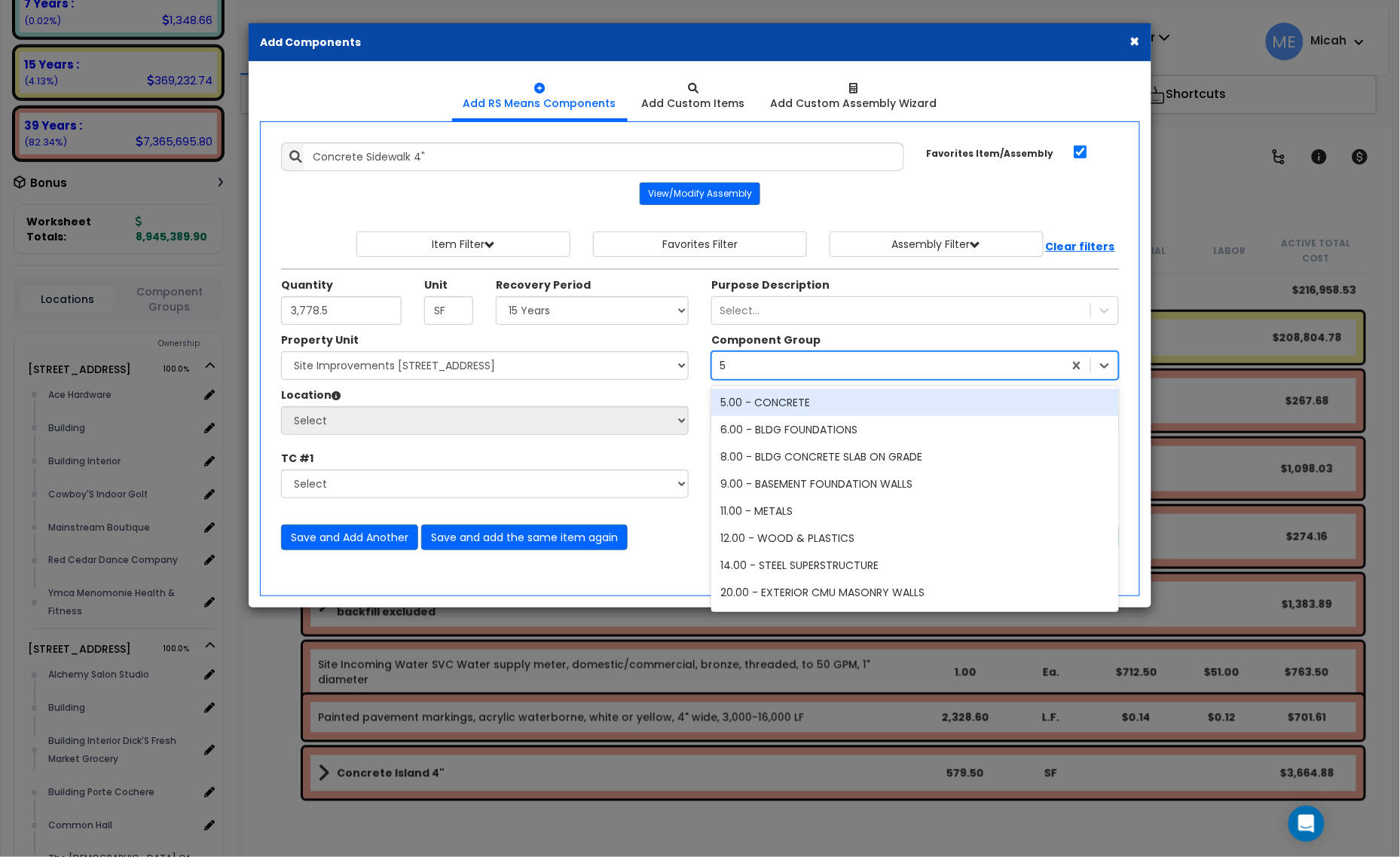
click at [830, 407] on div "5.00 - CONCRETE" at bounding box center [915, 403] width 408 height 28
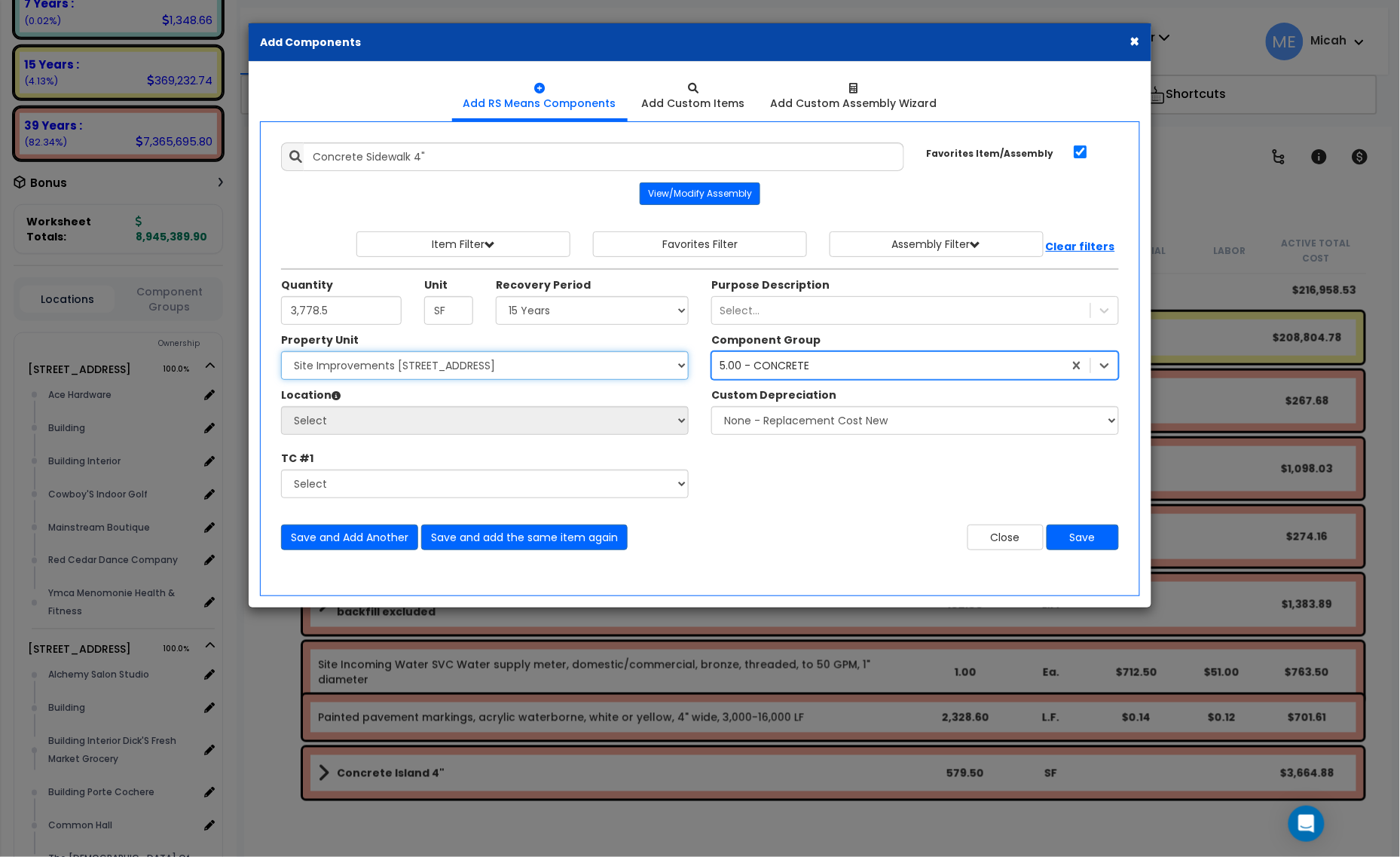
click at [404, 368] on select "Select [STREET_ADDRESS] [STREET_ADDRESS] Site Improvement [STREET_ADDRESS] Site…" at bounding box center [484, 365] width 408 height 29
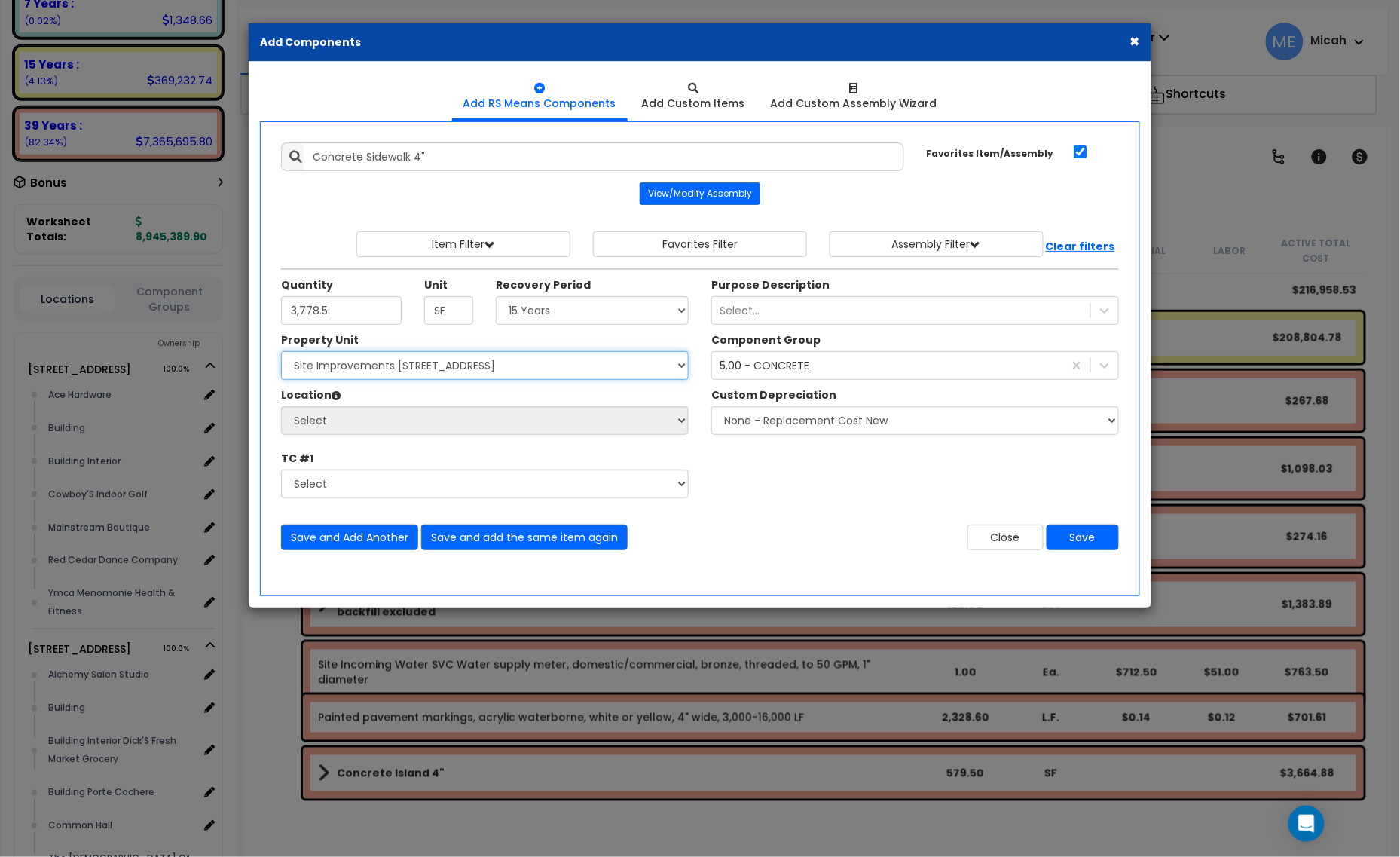
select select "161444"
click at [281, 353] on select "Select [STREET_ADDRESS] [STREET_ADDRESS] Site Improvement [STREET_ADDRESS] Site…" at bounding box center [484, 365] width 408 height 29
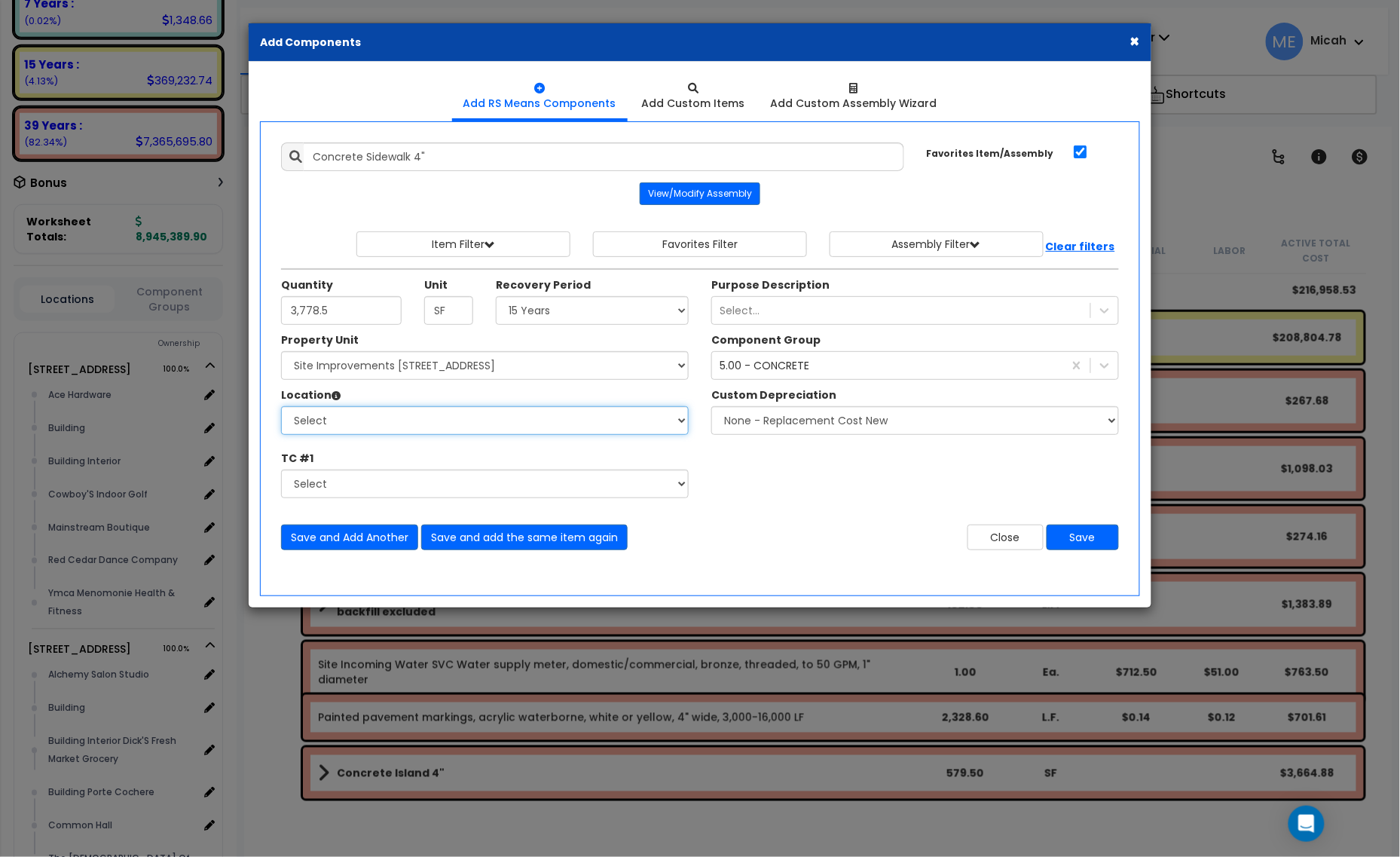
click at [400, 425] on select "Select Site Exterior Add Additional Location" at bounding box center [484, 420] width 408 height 29
select select "462"
click at [281, 408] on select "Select Site Exterior Add Additional Location" at bounding box center [484, 420] width 408 height 29
click at [569, 540] on button "Save and add the same item again" at bounding box center [525, 538] width 206 height 26
click at [321, 318] on input "Unit Quantity" at bounding box center [341, 310] width 121 height 29
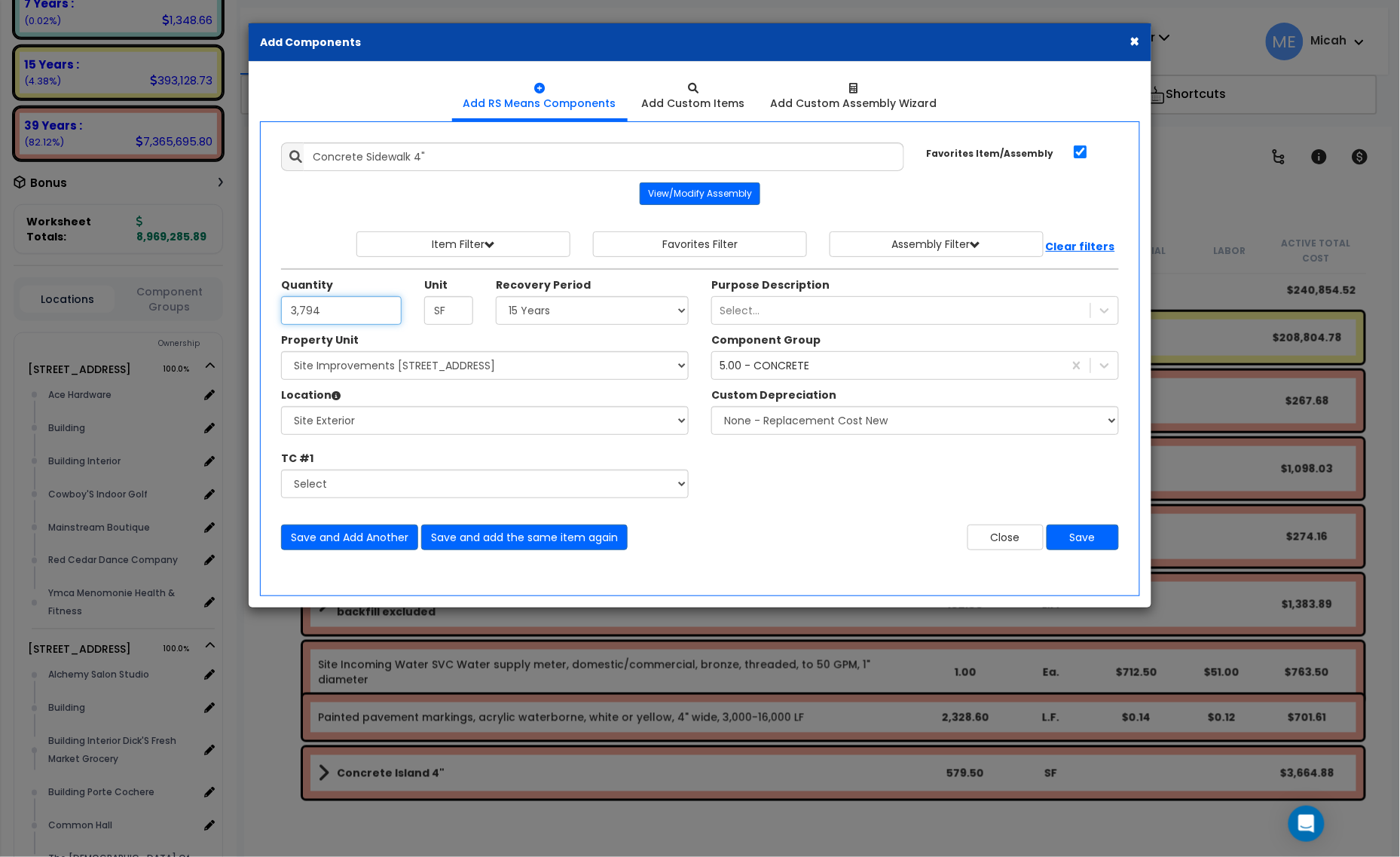
type input "3,794"
click at [464, 371] on select "Select [STREET_ADDRESS] [STREET_ADDRESS] Site Improvement [STREET_ADDRESS] Site…" at bounding box center [484, 365] width 408 height 29
select select "161443"
click at [281, 353] on select "Select [STREET_ADDRESS] [STREET_ADDRESS] Site Improvement [STREET_ADDRESS] Site…" at bounding box center [484, 365] width 408 height 29
click at [409, 433] on select "Select Site Exterior Add Additional Location" at bounding box center [484, 420] width 408 height 29
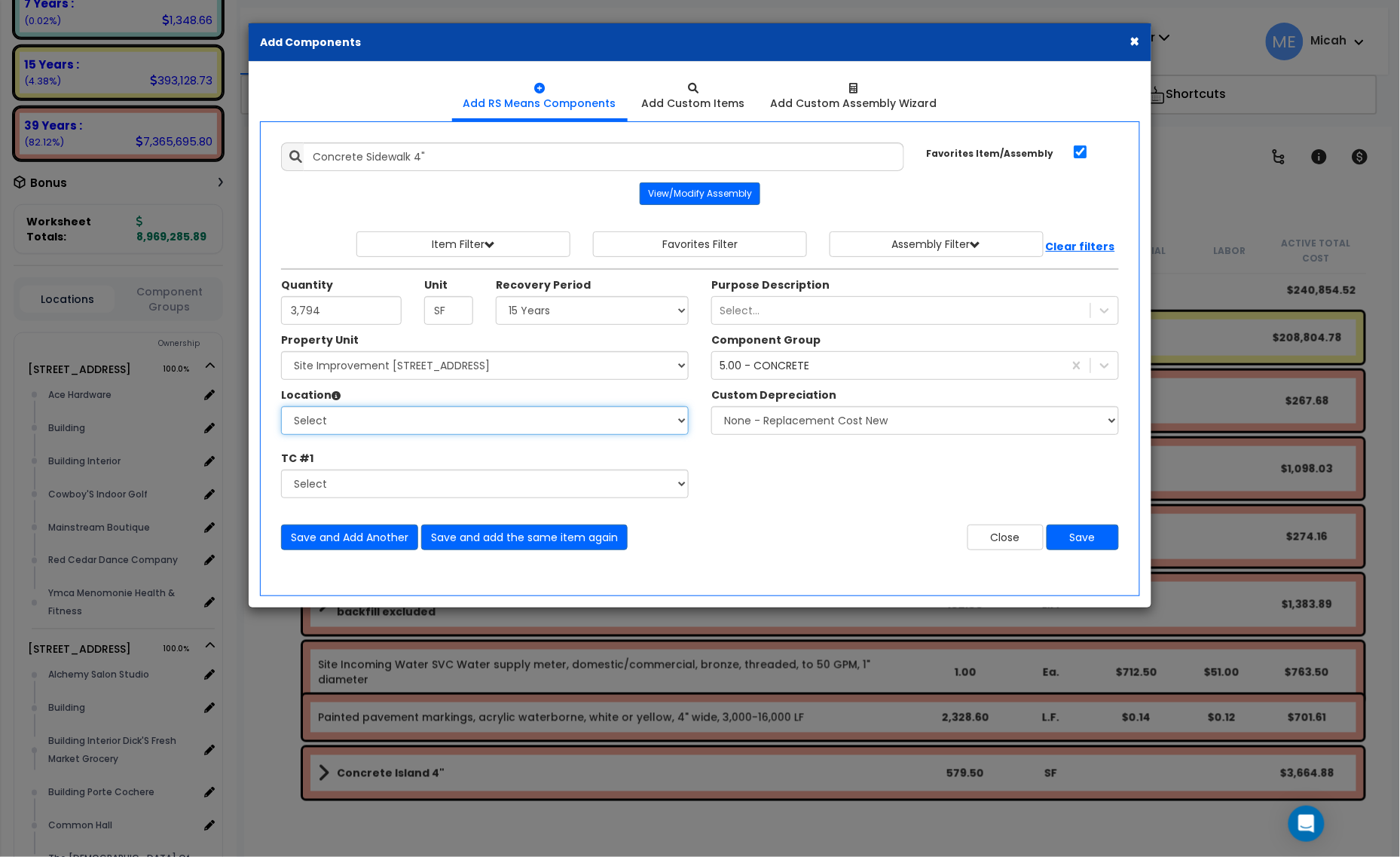
select select "462"
click at [281, 408] on select "Select Site Exterior Add Additional Location" at bounding box center [484, 420] width 408 height 29
click at [364, 532] on button "Save and Add Another" at bounding box center [350, 538] width 138 height 26
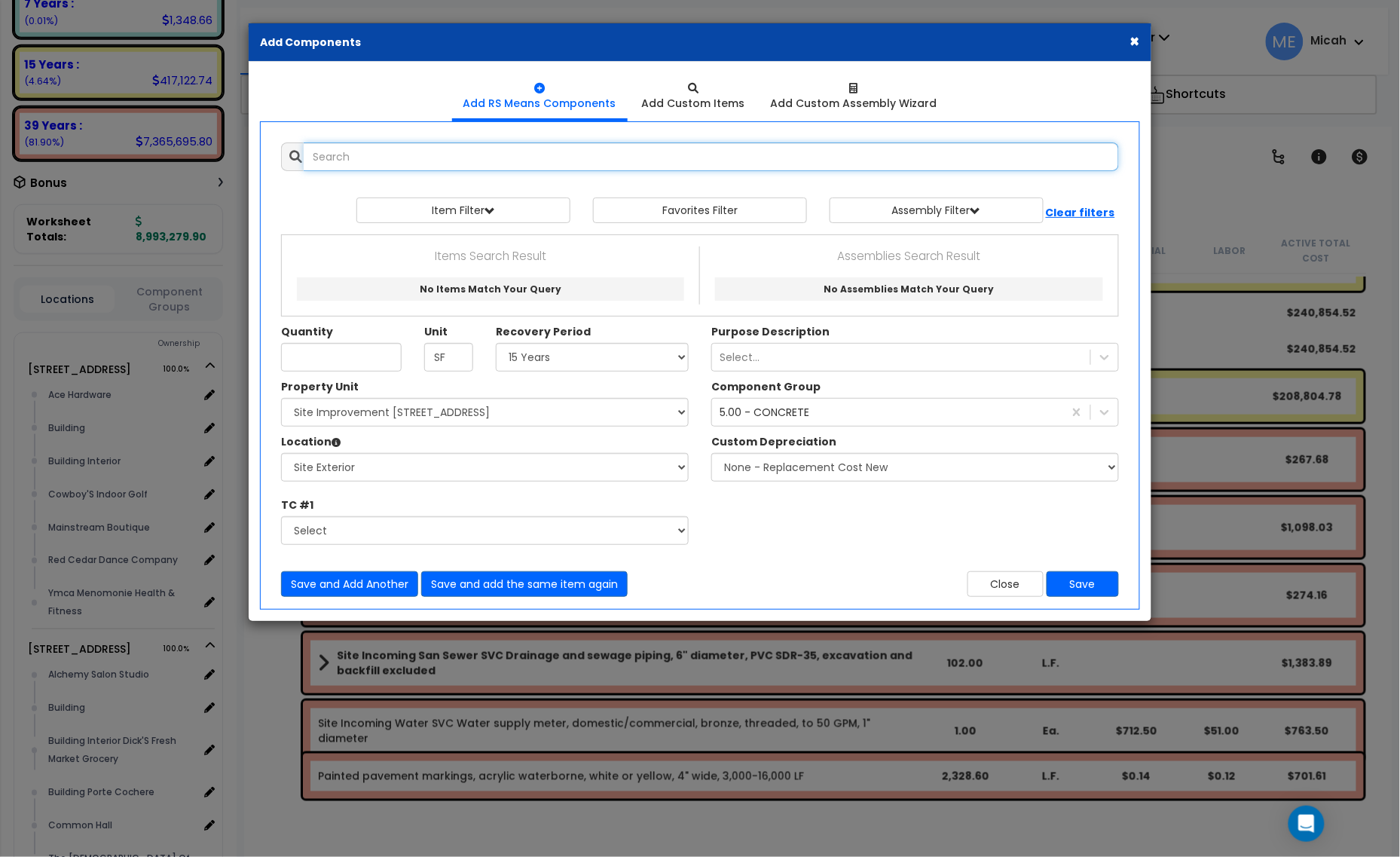
click at [389, 166] on input "text" at bounding box center [711, 156] width 815 height 29
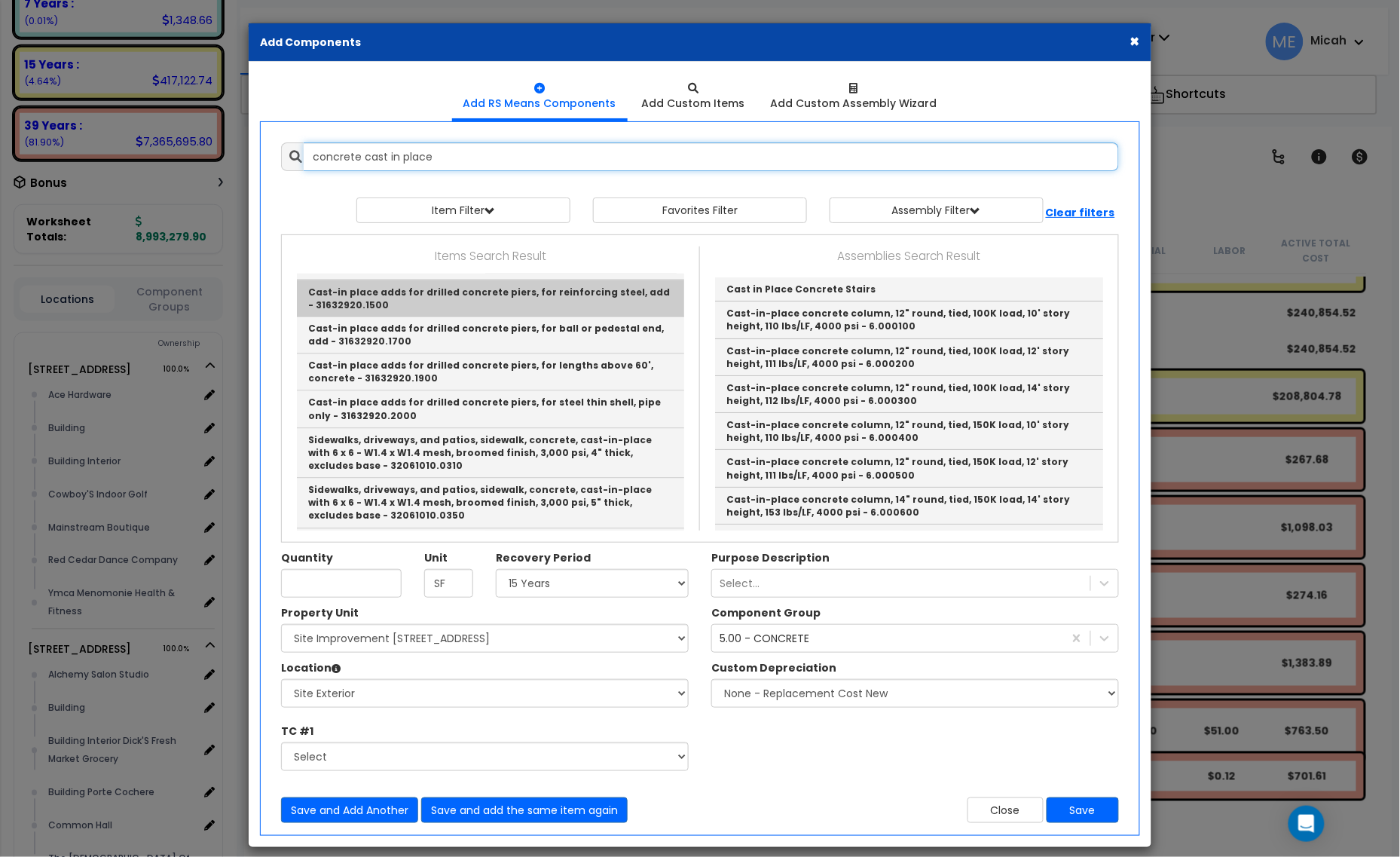
scroll to position [943, 0]
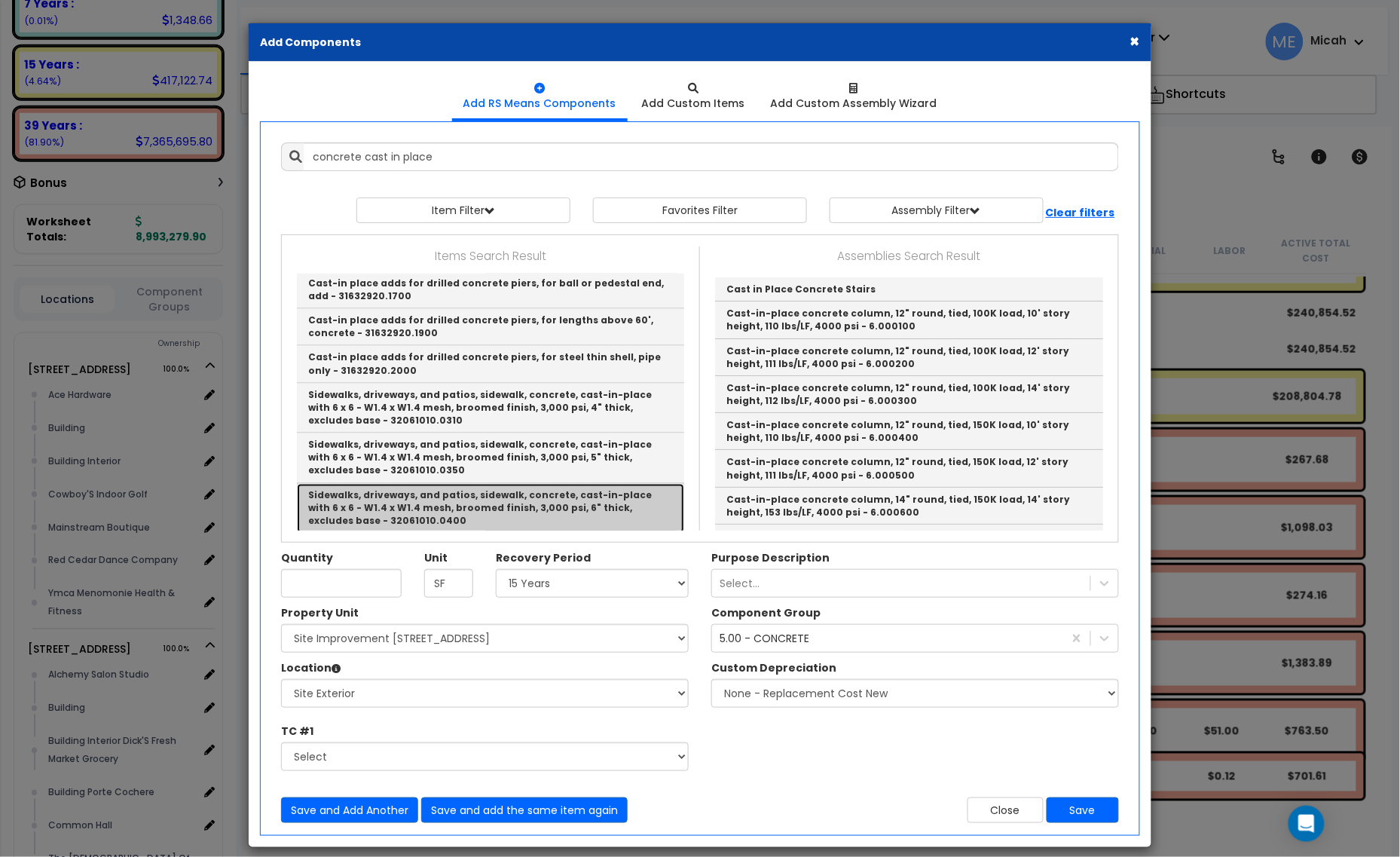
click at [604, 484] on link "Sidewalks, driveways, and patios, sidewalk, concrete, cast-in-place with 6 x 6 …" at bounding box center [490, 508] width 387 height 50
type input "Sidewalks, driveways, and patios, sidewalk, concrete, cast-in-place with 6 x 6 …"
checkbox input "false"
type input "S.F."
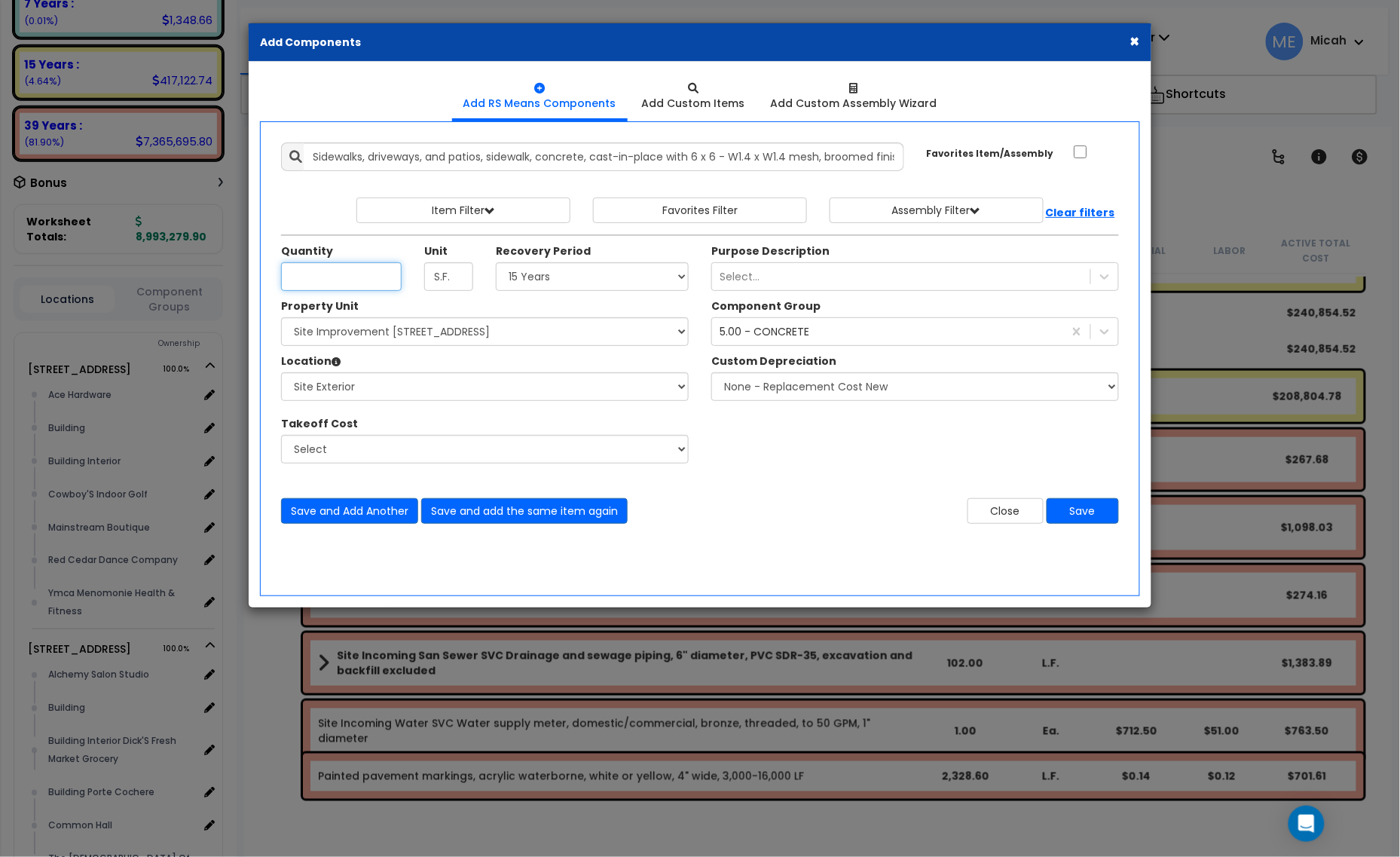
type input "9"
type input "696.8"
click at [723, 328] on div "5.00 - CONCRETE" at bounding box center [763, 331] width 89 height 15
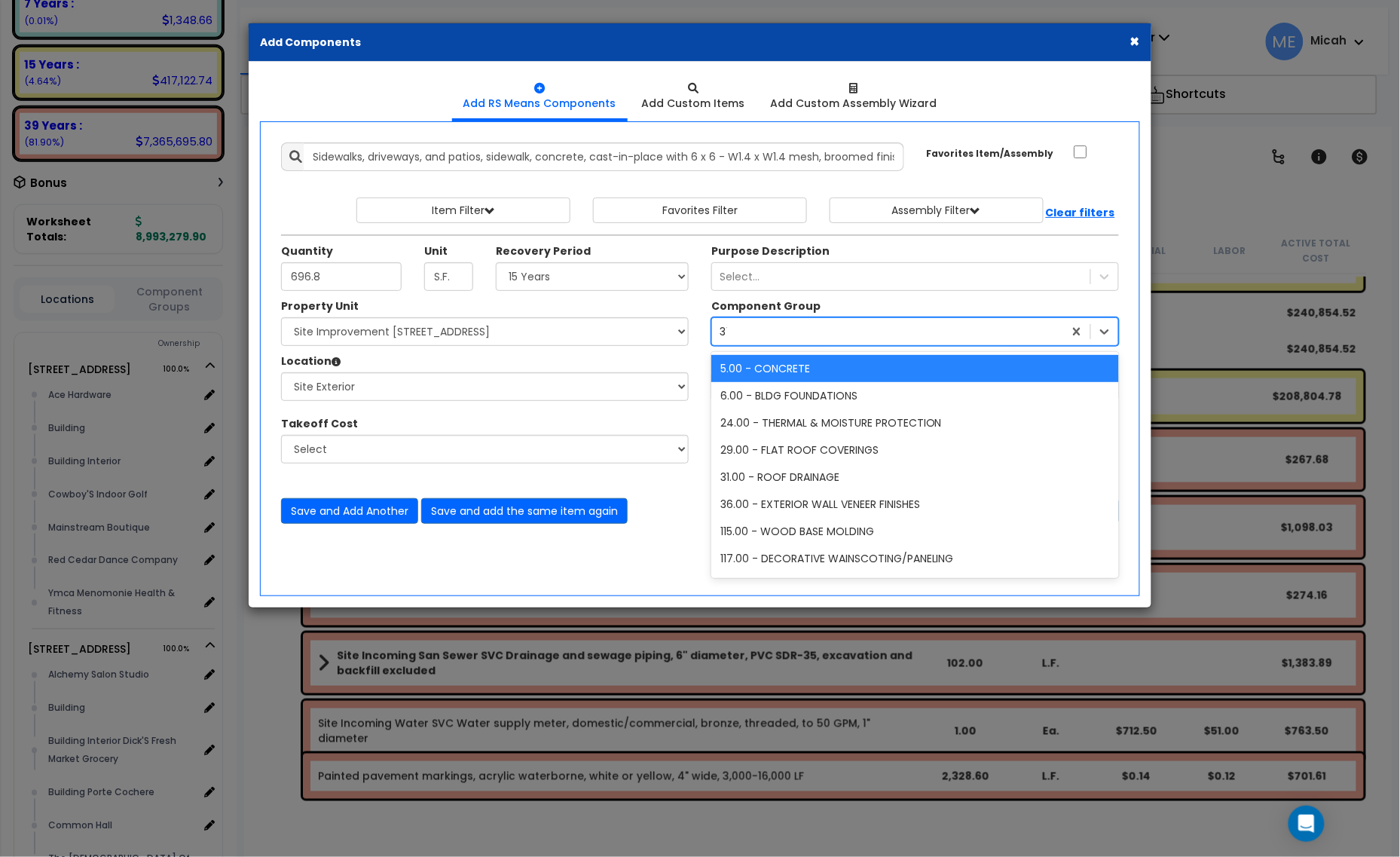
type input "378"
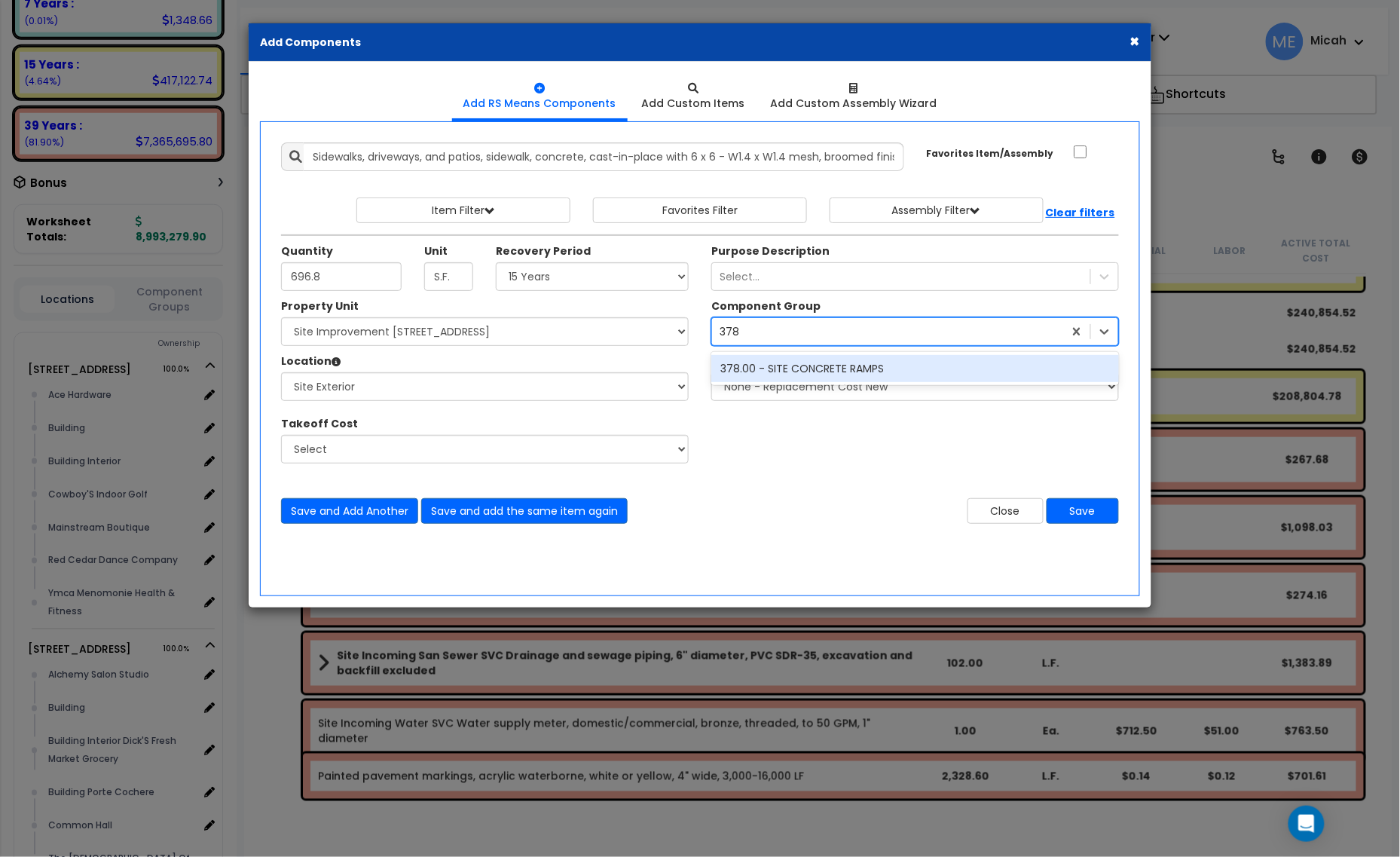
click at [769, 371] on div "378.00 - SITE CONCRETE RAMPS" at bounding box center [915, 369] width 408 height 28
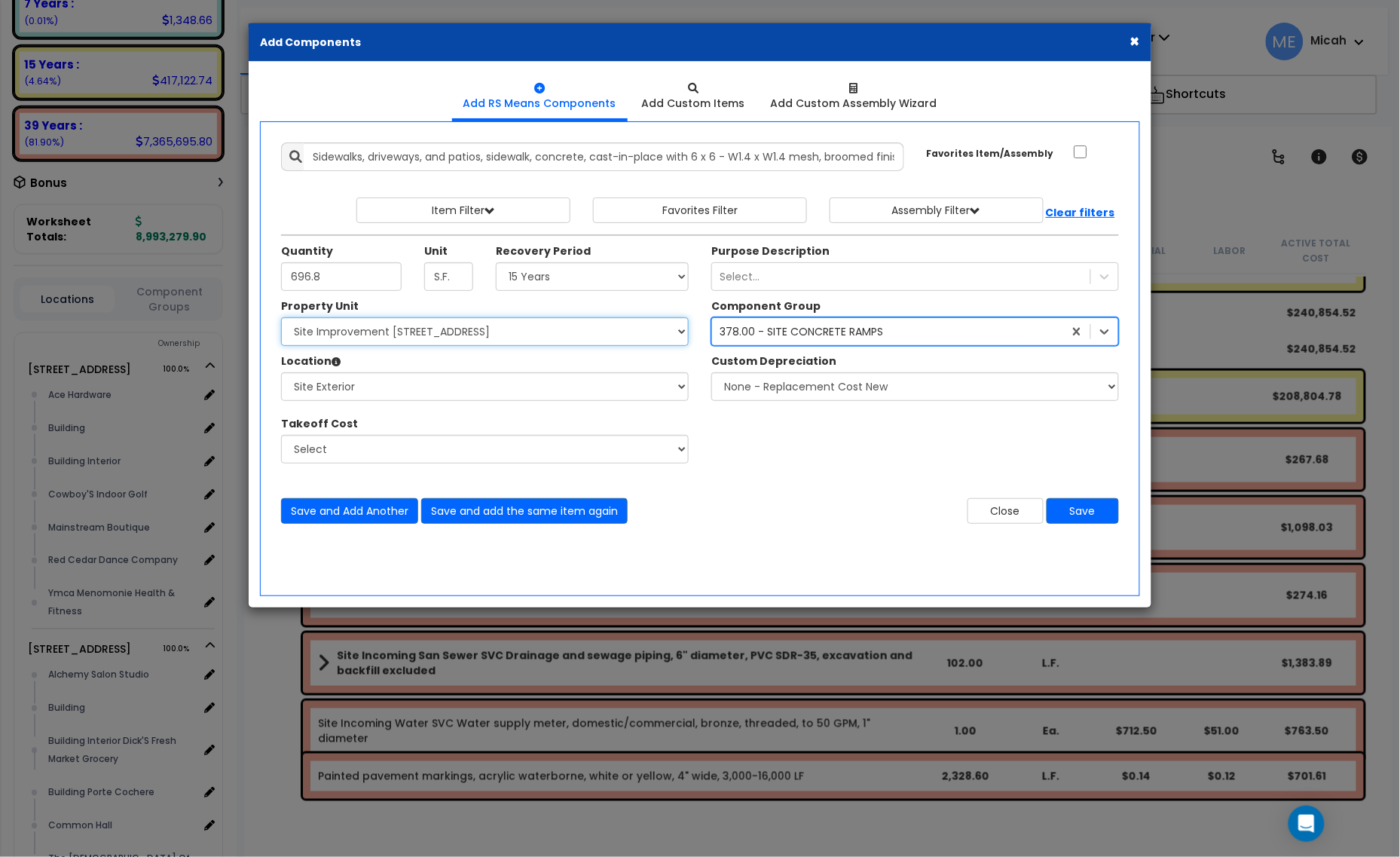
click at [461, 329] on select "Select [STREET_ADDRESS] [STREET_ADDRESS] Site Improvement [STREET_ADDRESS] Site…" at bounding box center [484, 331] width 408 height 29
select select "161444"
click at [281, 318] on select "Select [STREET_ADDRESS] [STREET_ADDRESS] Site Improvement [STREET_ADDRESS] Site…" at bounding box center [484, 331] width 408 height 29
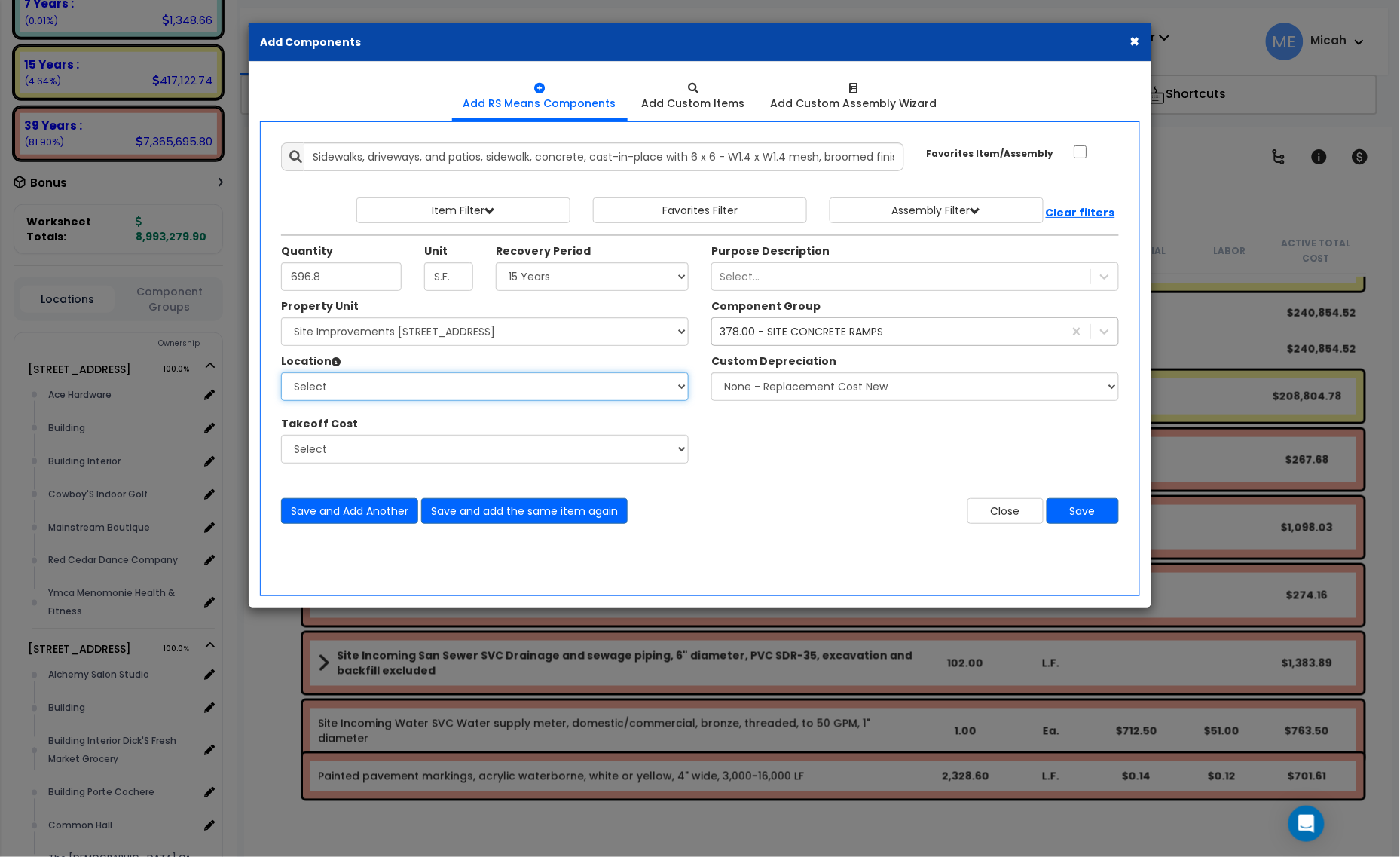
click at [415, 393] on select "Select Site Exterior Add Additional Location" at bounding box center [484, 386] width 408 height 29
select select "462"
click at [281, 373] on select "Select Site Exterior Add Additional Location" at bounding box center [484, 386] width 408 height 29
click at [375, 516] on button "Save and Add Another" at bounding box center [350, 511] width 138 height 26
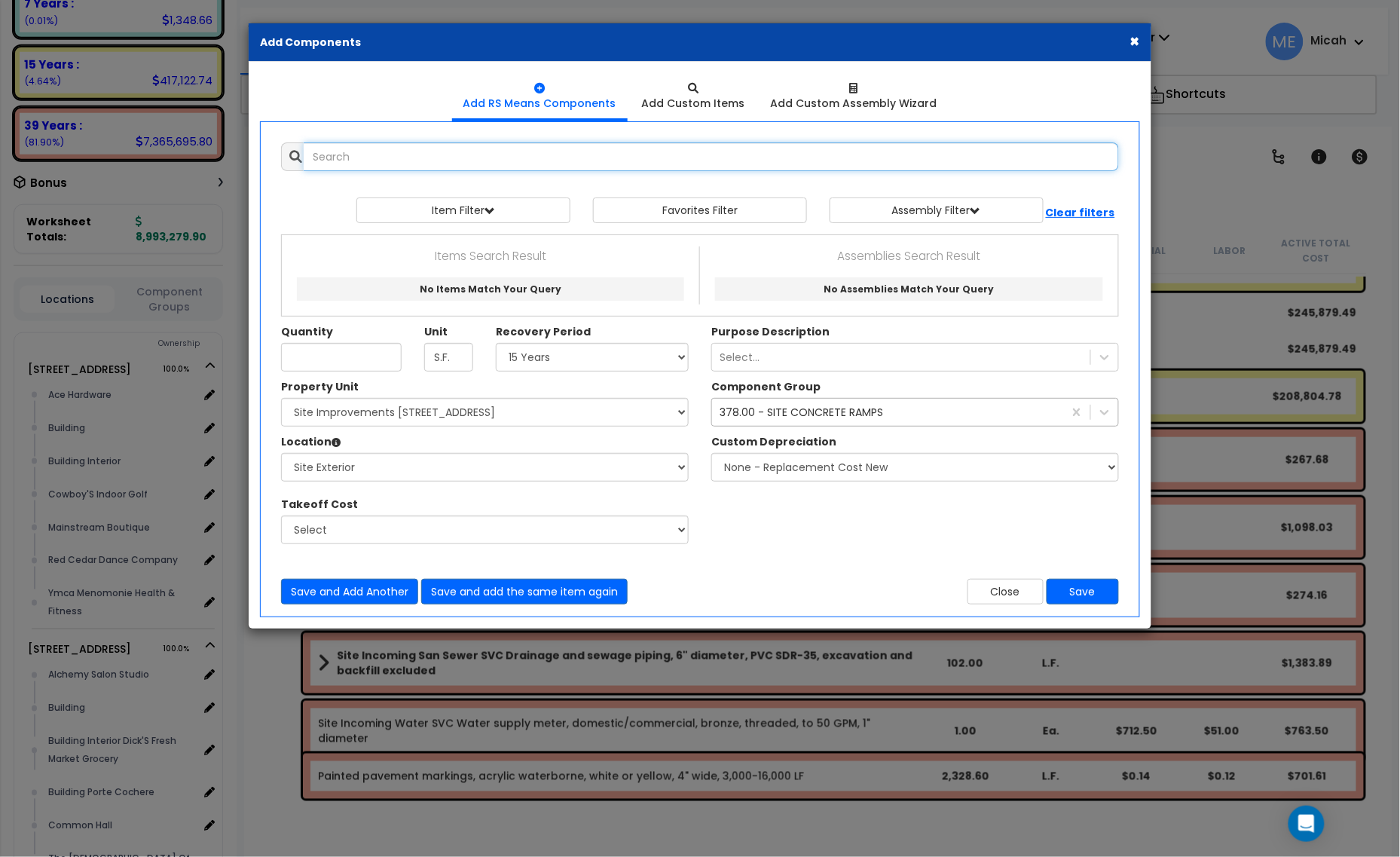
scroll to position [0, 0]
click at [344, 147] on input "text" at bounding box center [711, 156] width 815 height 29
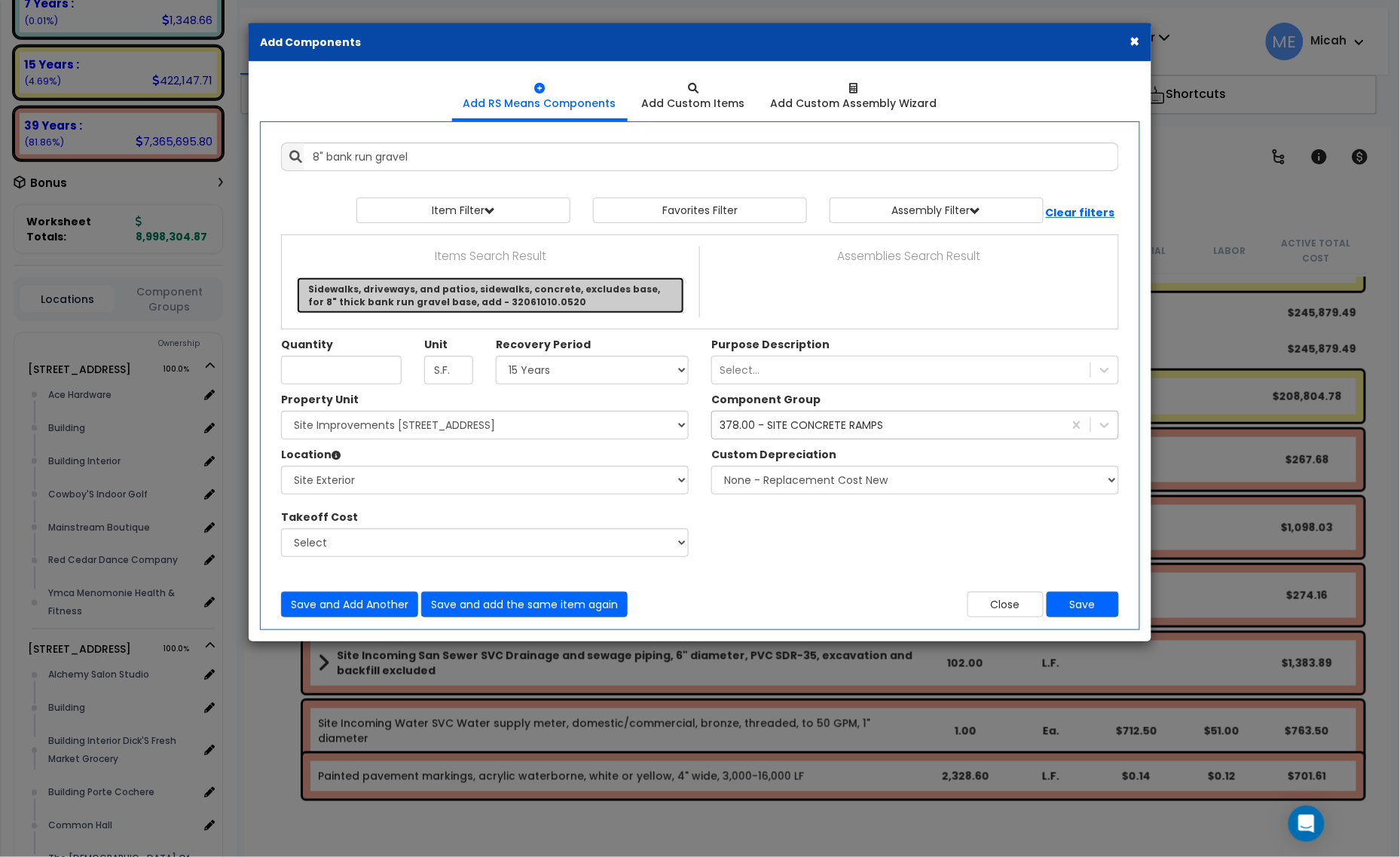
click at [452, 294] on link "Sidewalks, driveways, and patios, sidewalks, concrete, excludes base, for 8" th…" at bounding box center [490, 295] width 387 height 36
type input "Sidewalks, driveways, and patios, sidewalks, concrete, excludes base, for 8" th…"
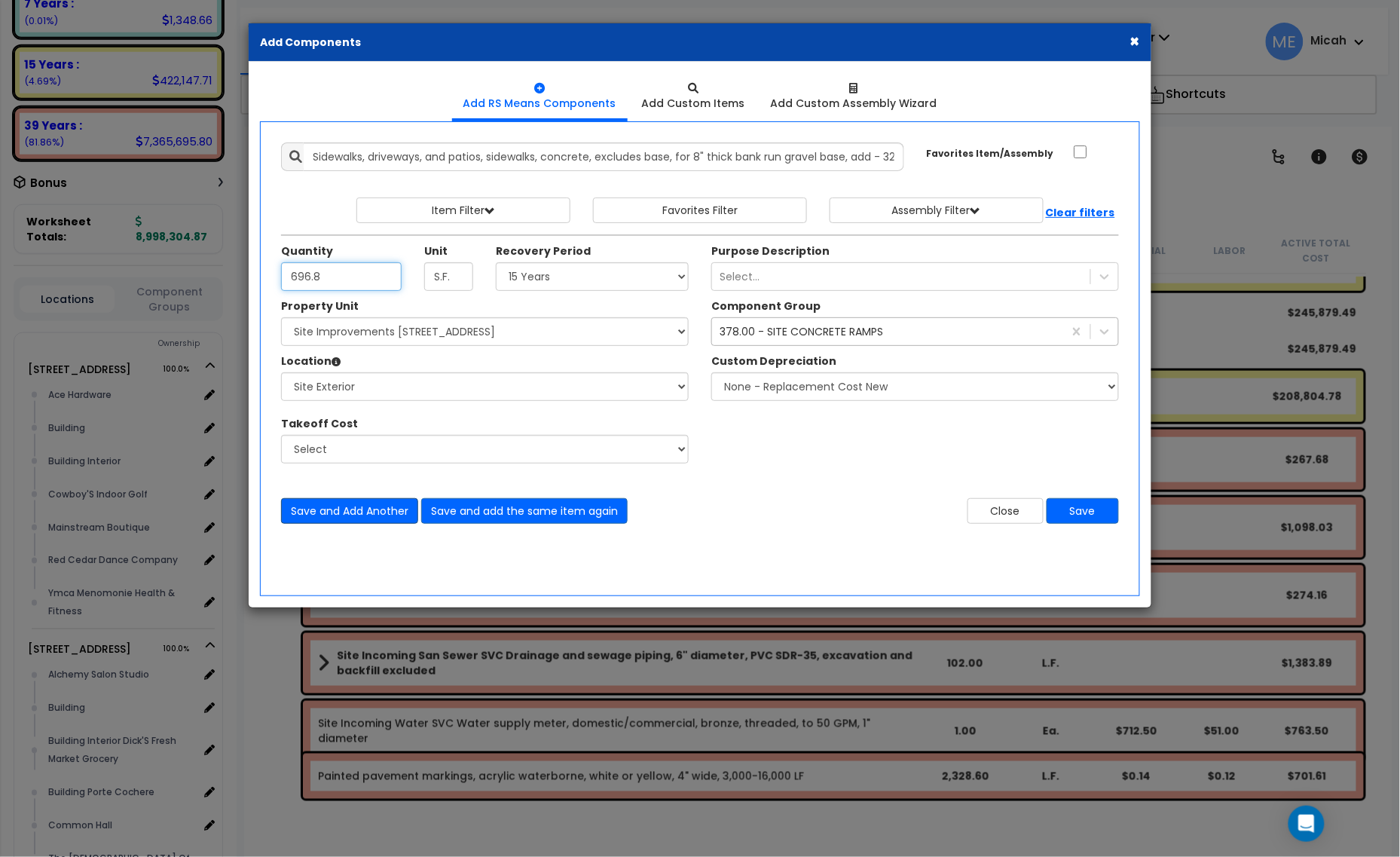
type input "696.8"
click at [393, 516] on button "Save and Add Another" at bounding box center [350, 511] width 138 height 26
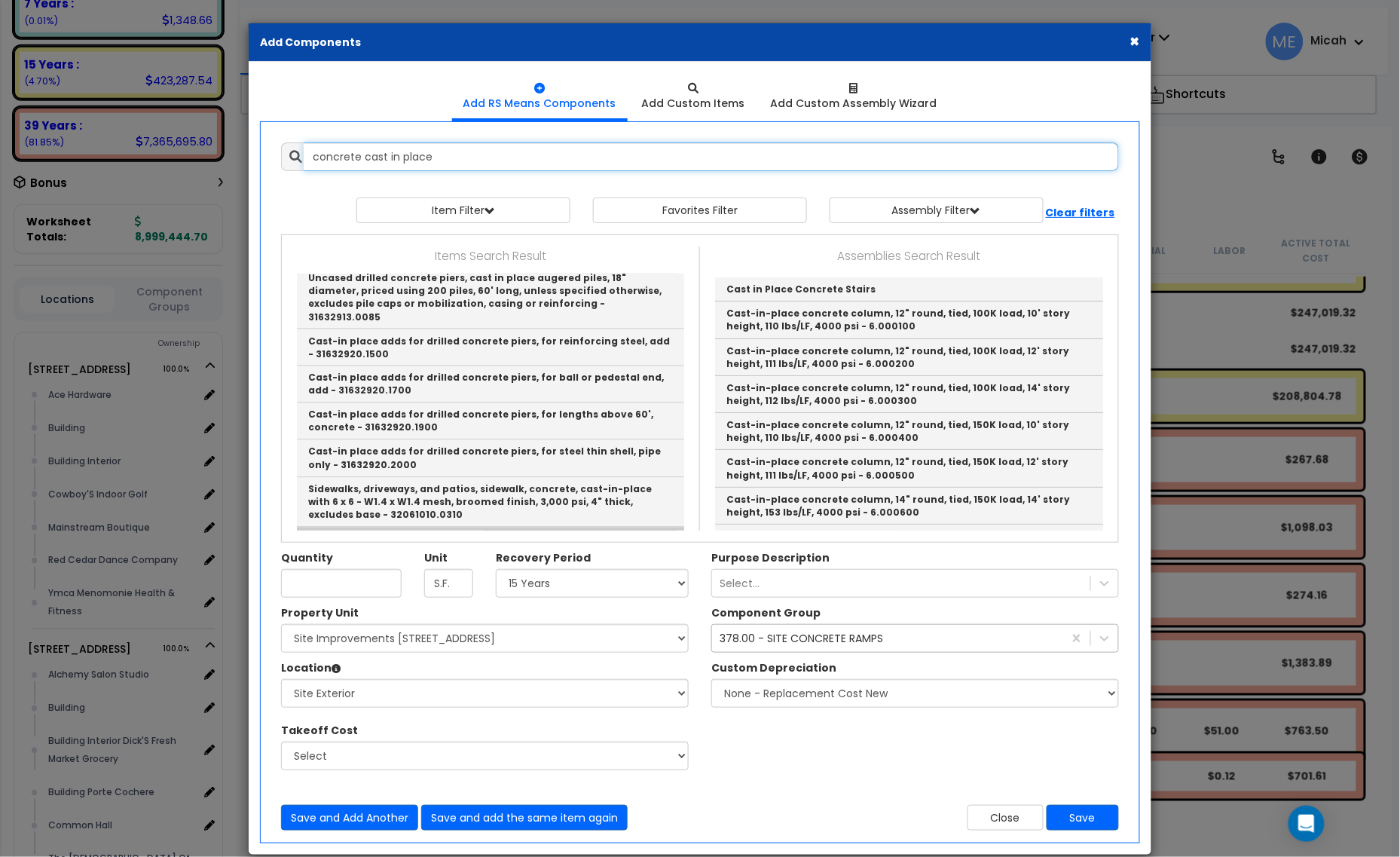
scroll to position [943, 0]
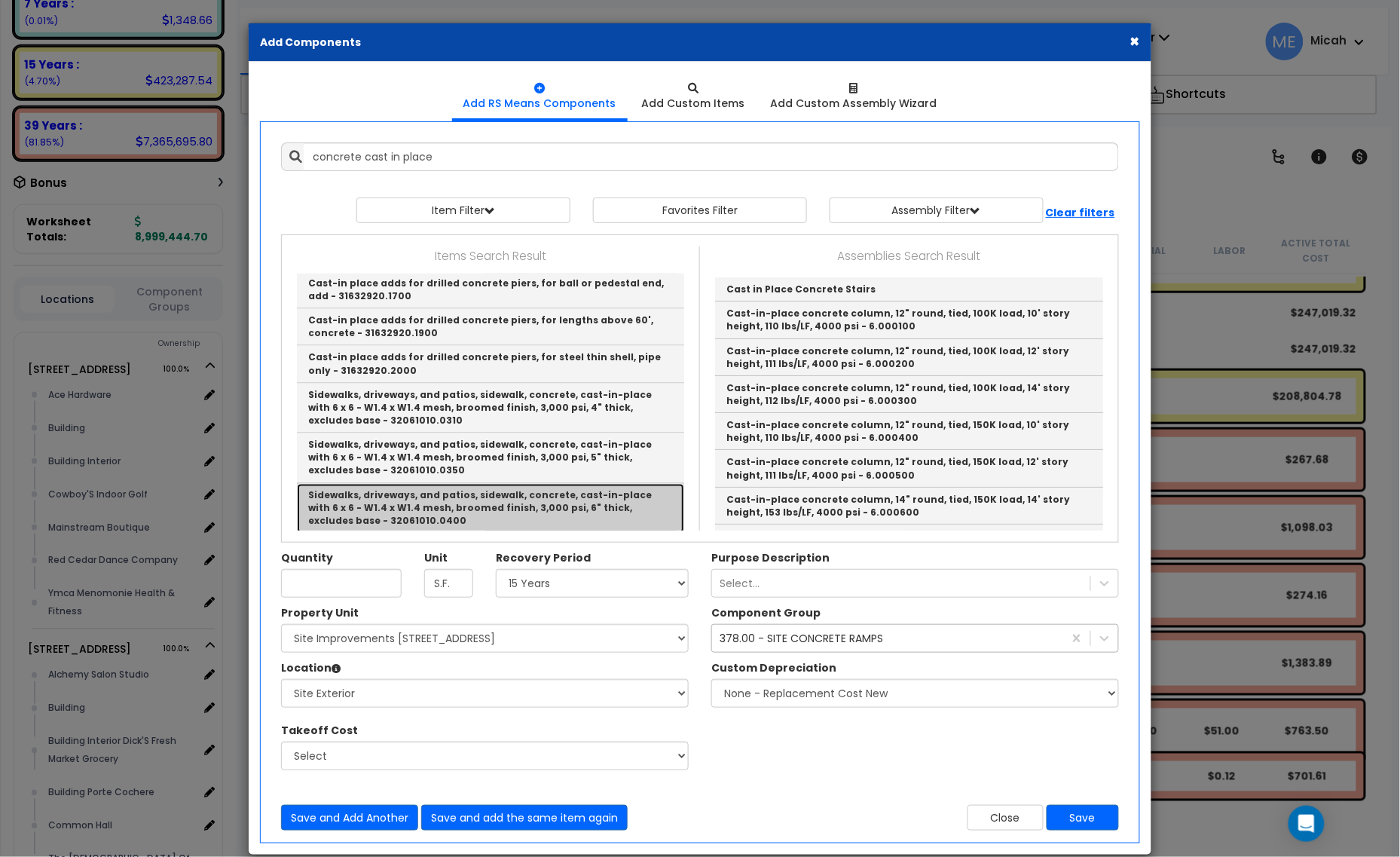
click at [570, 484] on link "Sidewalks, driveways, and patios, sidewalk, concrete, cast-in-place with 6 x 6 …" at bounding box center [490, 508] width 387 height 50
type input "Sidewalks, driveways, and patios, sidewalk, concrete, cast-in-place with 6 x 6 …"
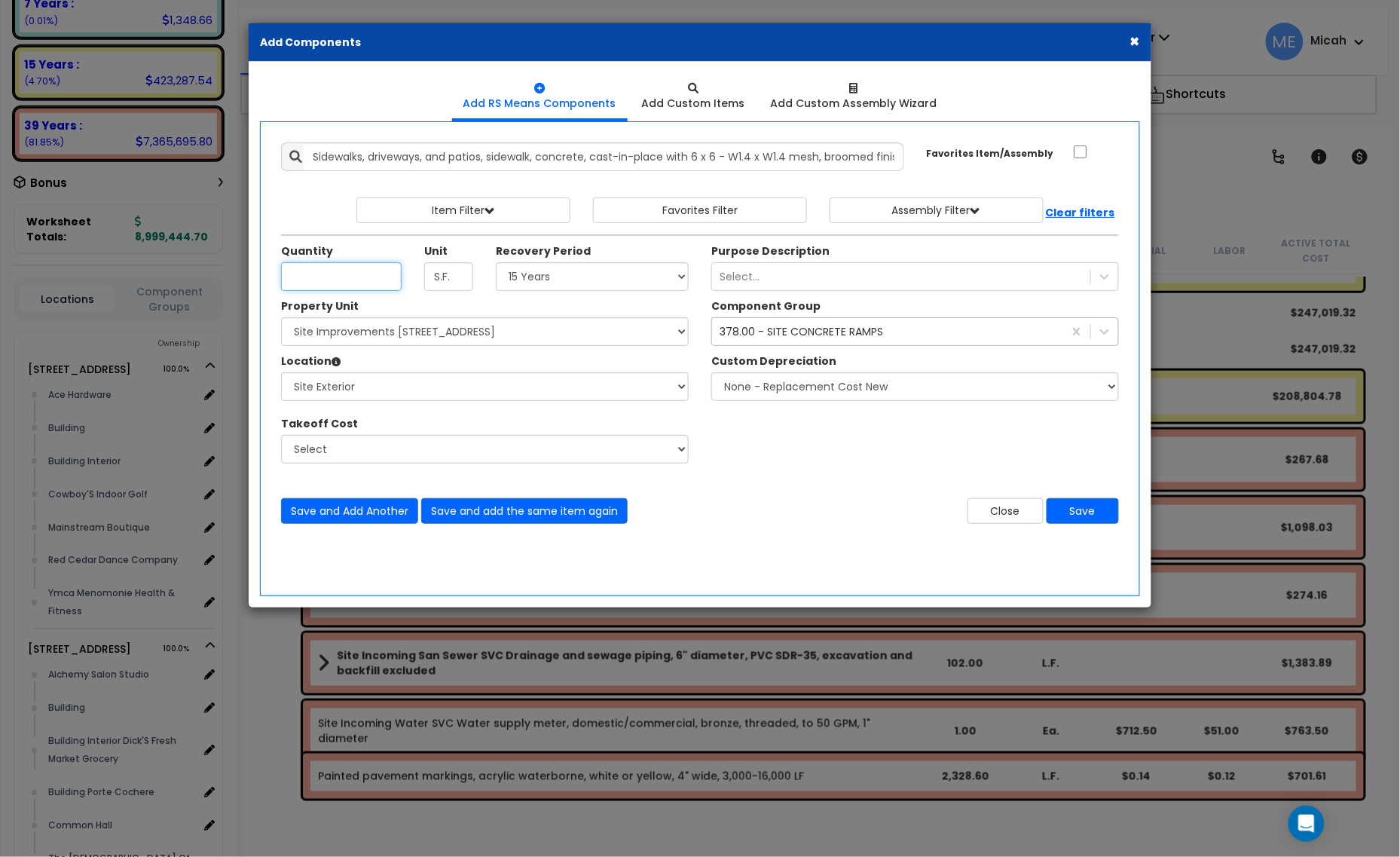
click at [354, 264] on input "Unit Quantity" at bounding box center [341, 276] width 121 height 29
type input "1,760.8"
click at [343, 503] on button "Save and Add Another" at bounding box center [350, 511] width 138 height 26
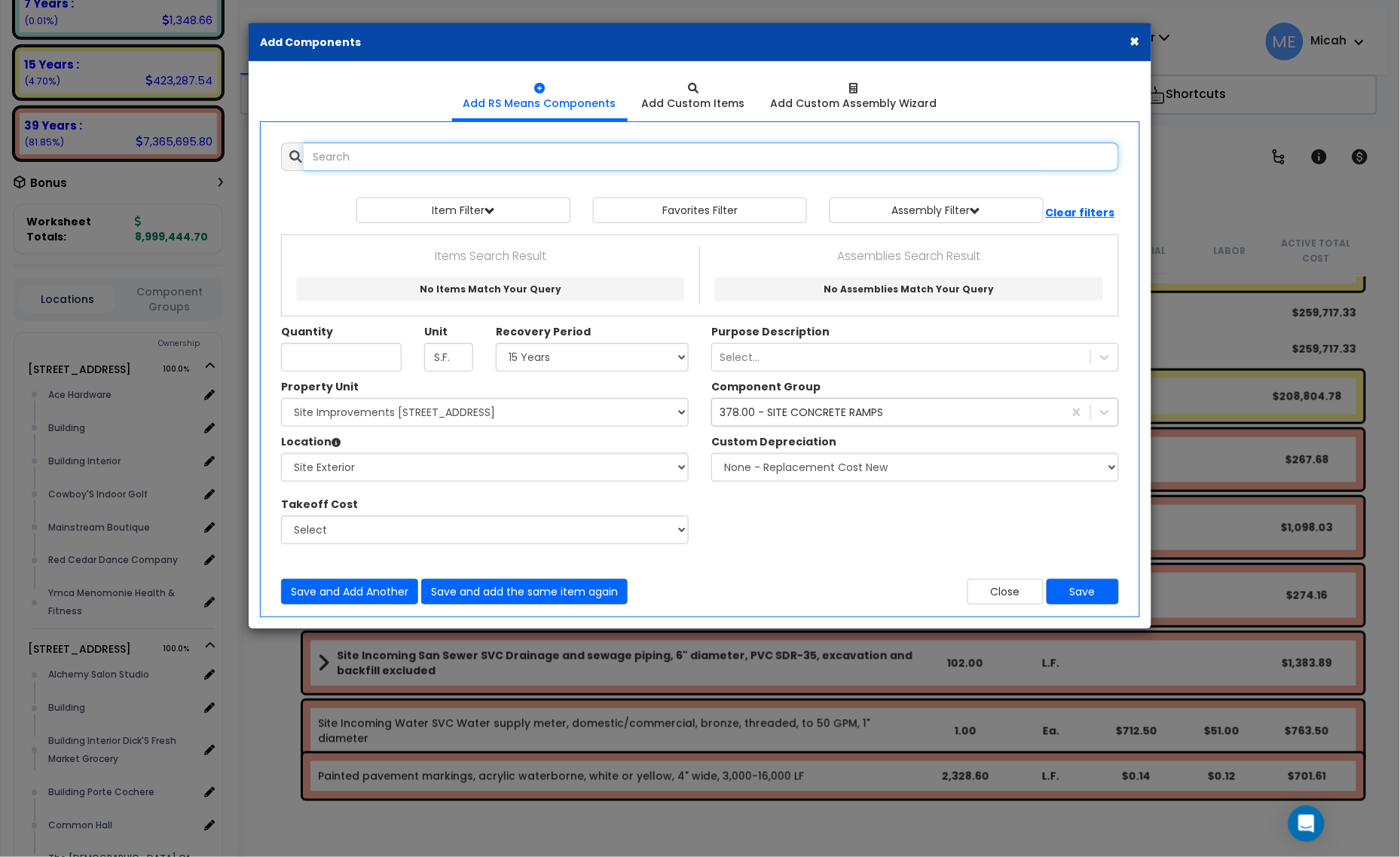
scroll to position [0, 0]
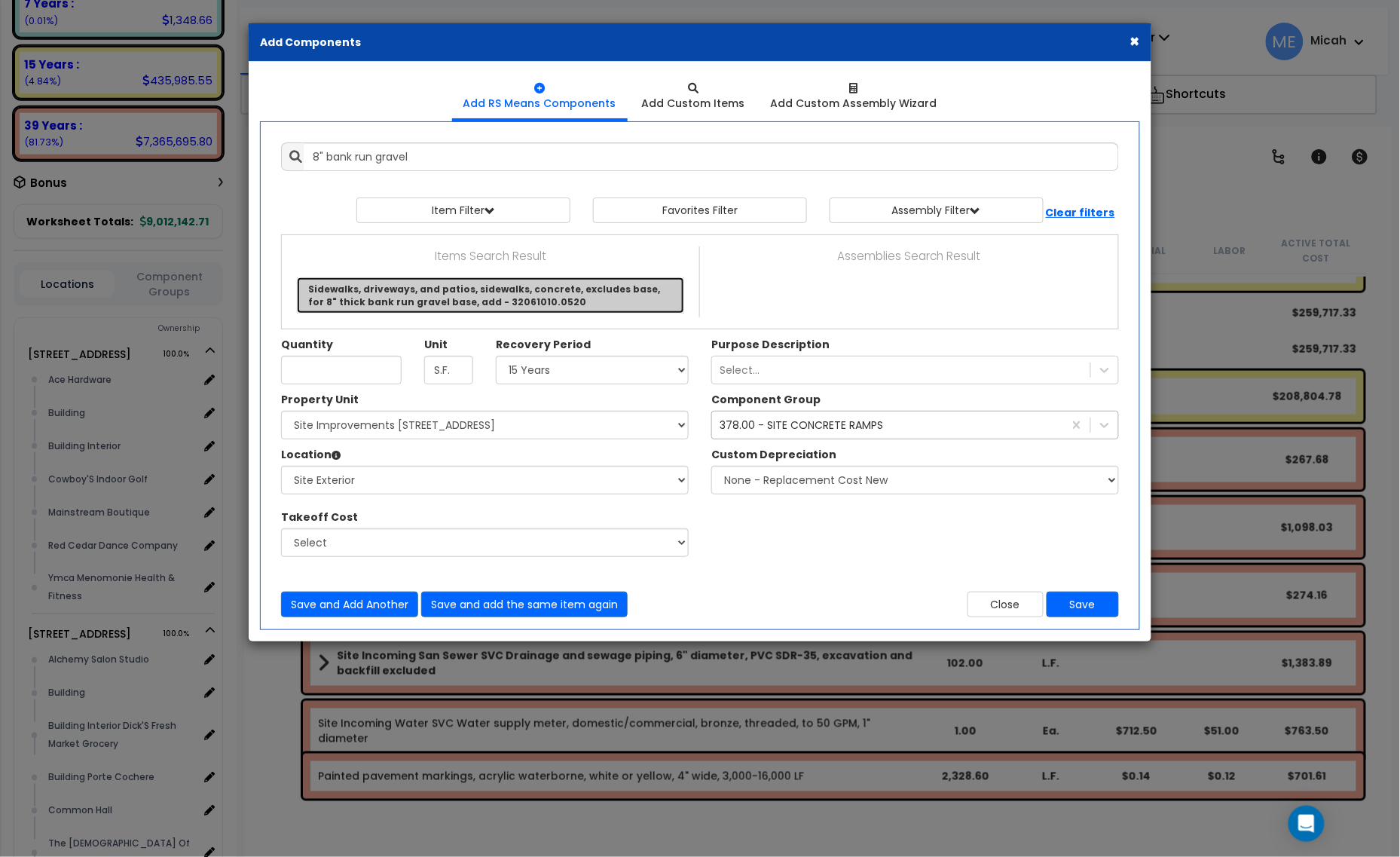
click at [513, 307] on link "Sidewalks, driveways, and patios, sidewalks, concrete, excludes base, for 8" th…" at bounding box center [490, 295] width 387 height 36
type input "Sidewalks, driveways, and patios, sidewalks, concrete, excludes base, for 8" th…"
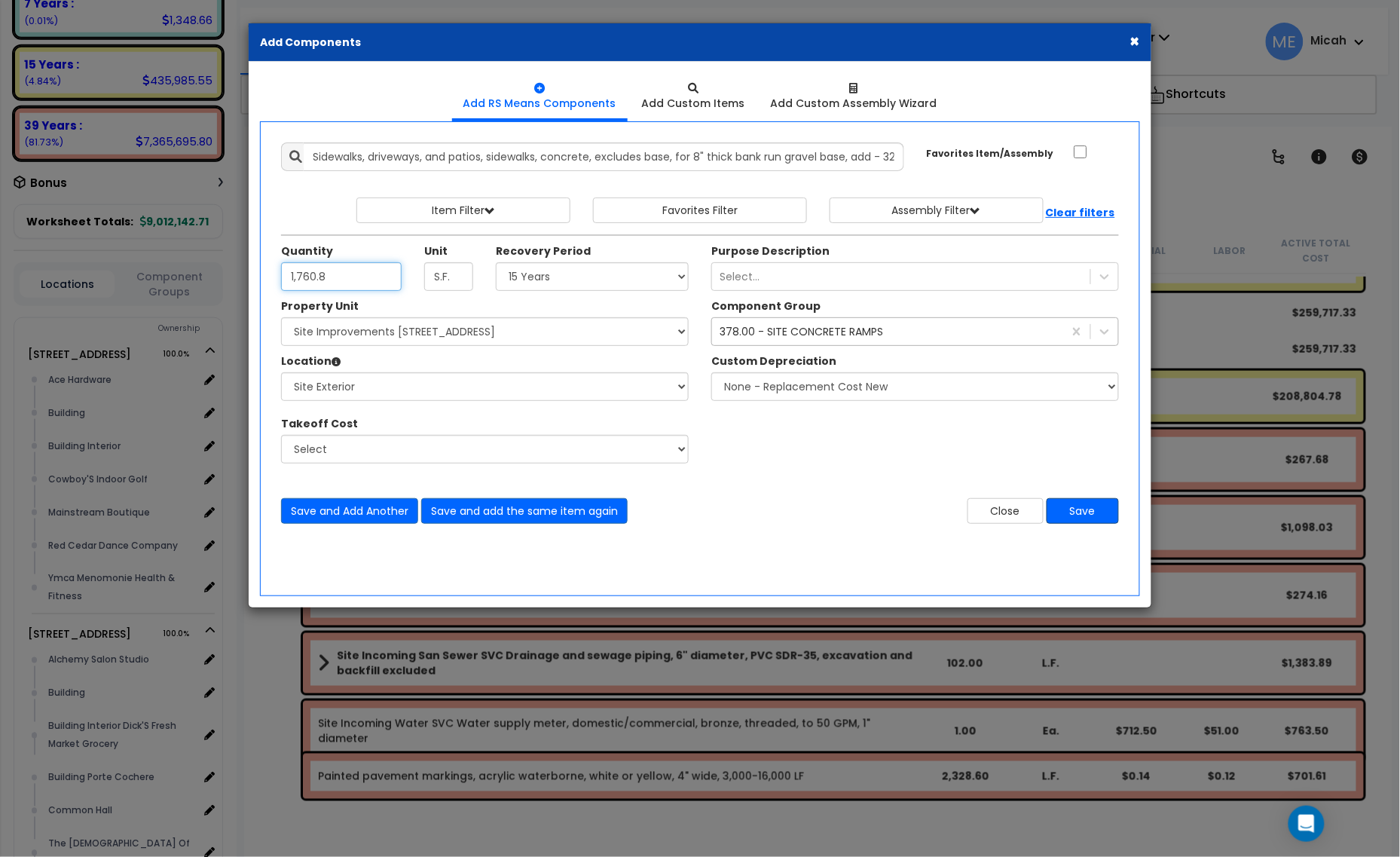
type input "1,760.8"
click at [1091, 509] on button "Save" at bounding box center [1083, 511] width 73 height 26
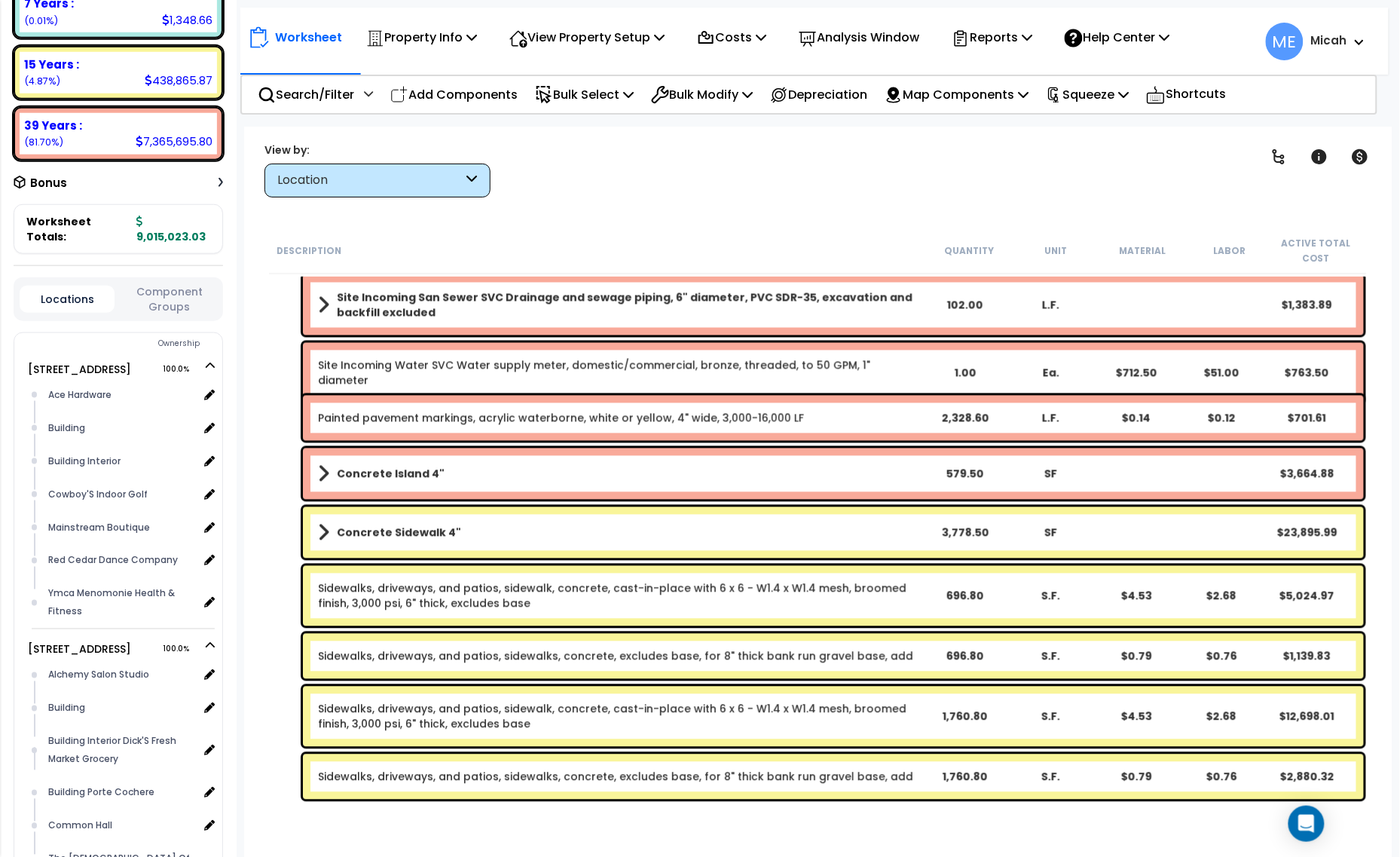
scroll to position [66, 0]
click at [489, 92] on p "Add Components" at bounding box center [454, 94] width 128 height 21
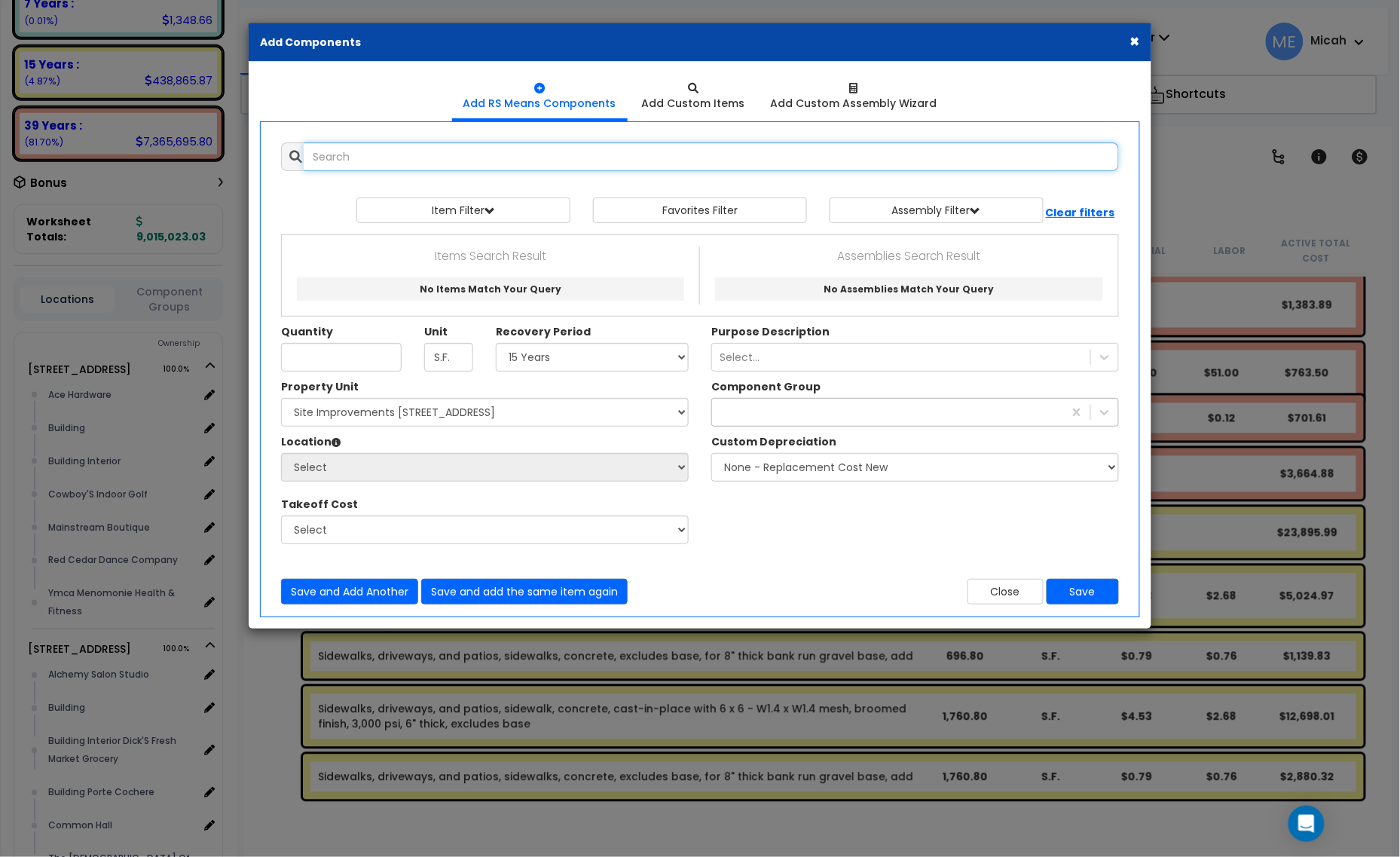
select select
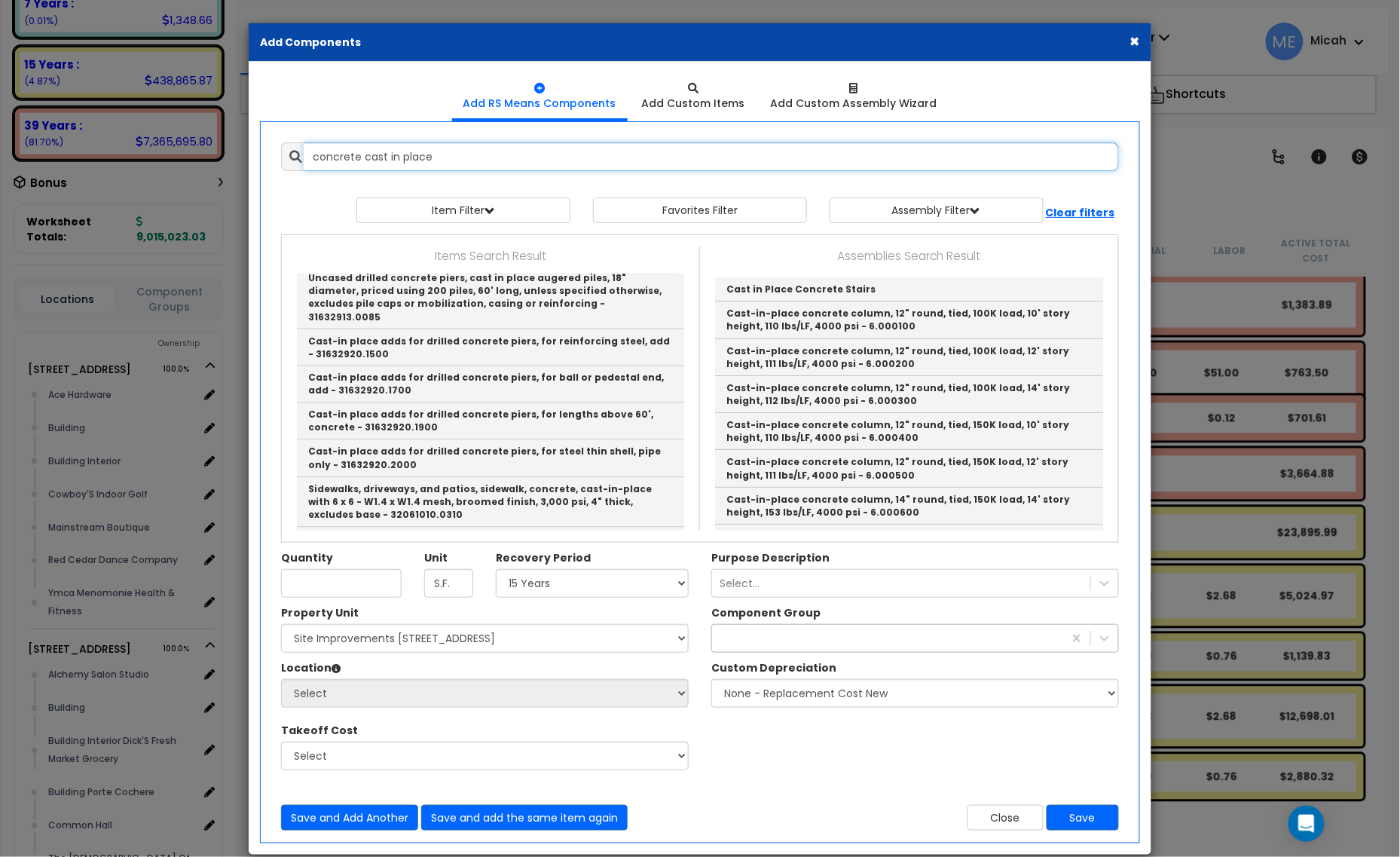
scroll to position [943, 0]
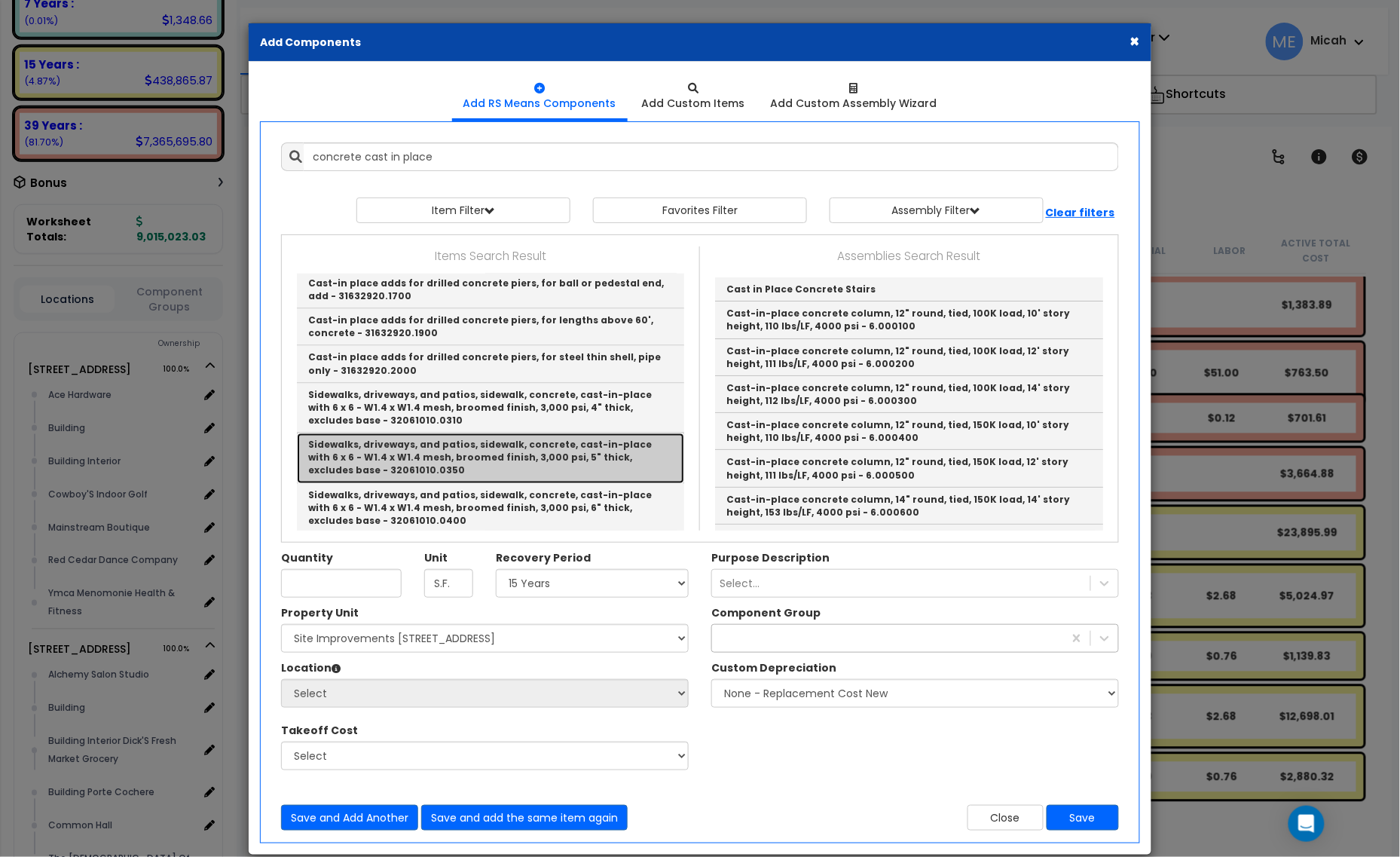
click at [542, 433] on link "Sidewalks, driveways, and patios, sidewalk, concrete, cast-in-place with 6 x 6 …" at bounding box center [490, 458] width 387 height 50
type input "Sidewalks, driveways, and patios, sidewalk, concrete, cast-in-place with 6 x 6 …"
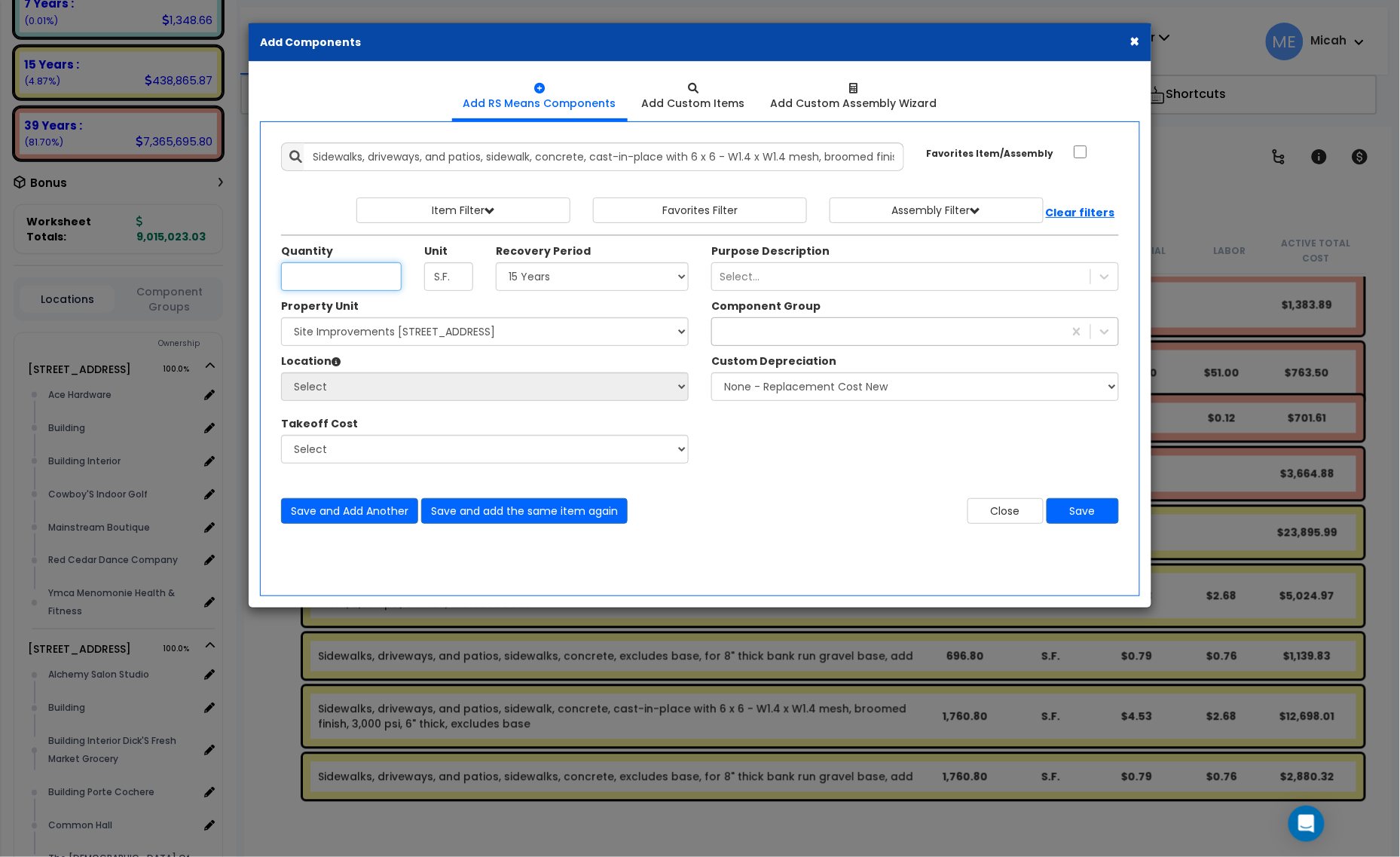
scroll to position [0, 0]
type input "330.5"
click at [540, 280] on select "Select 5 Years 7 Years 15 Years 20 Years 39 Years 27.5 Year" at bounding box center [592, 276] width 193 height 29
select select "15Y"
click at [496, 263] on select "Select 5 Years 7 Years 15 Years 20 Years 39 Years 27.5 Year" at bounding box center [592, 276] width 193 height 29
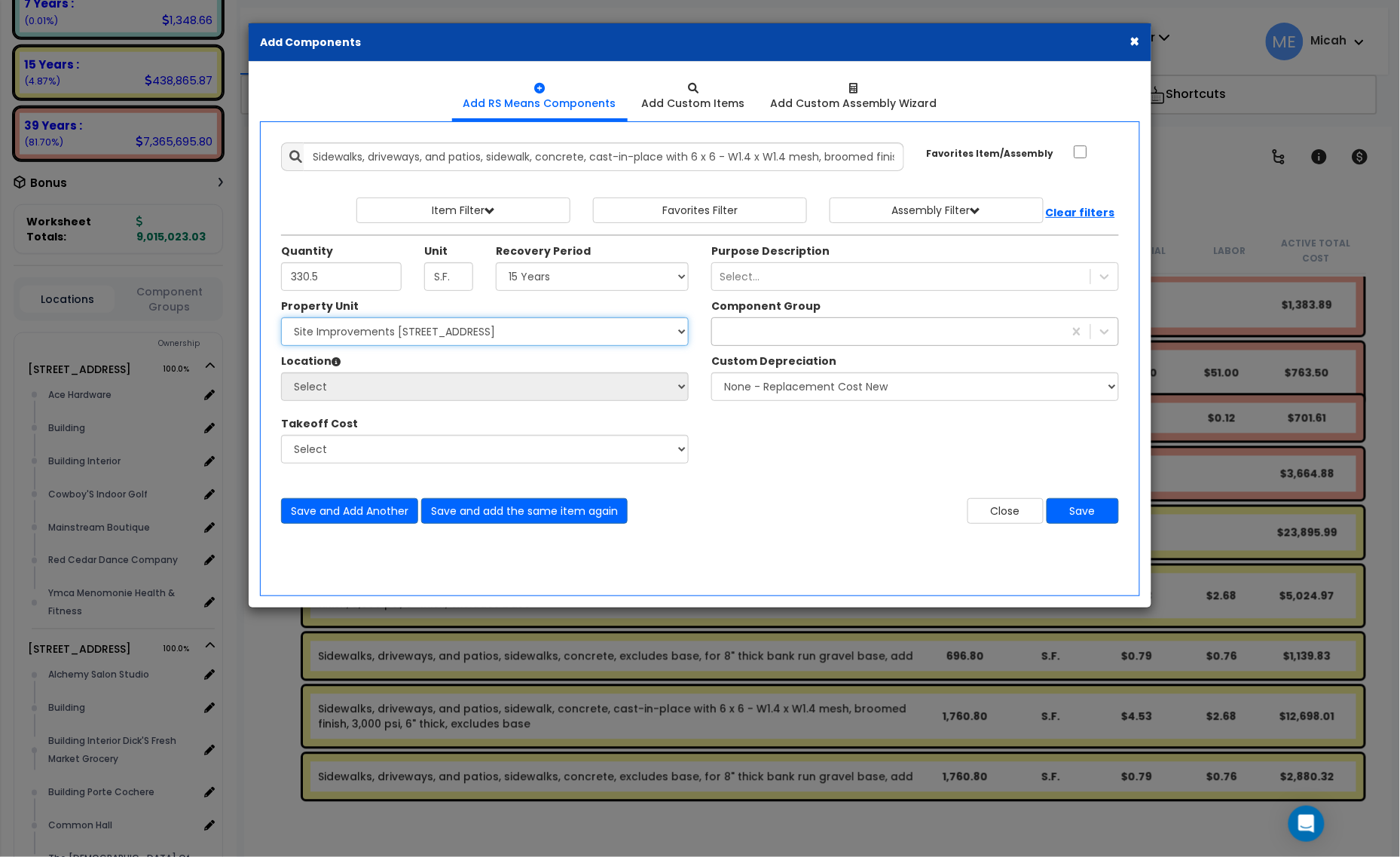
click at [476, 335] on select "Select [STREET_ADDRESS] [STREET_ADDRESS] Site Improvement [STREET_ADDRESS] Site…" at bounding box center [484, 331] width 408 height 29
select select "161444"
click at [281, 318] on select "Select [STREET_ADDRESS] [STREET_ADDRESS] Site Improvement [STREET_ADDRESS] Site…" at bounding box center [484, 331] width 408 height 29
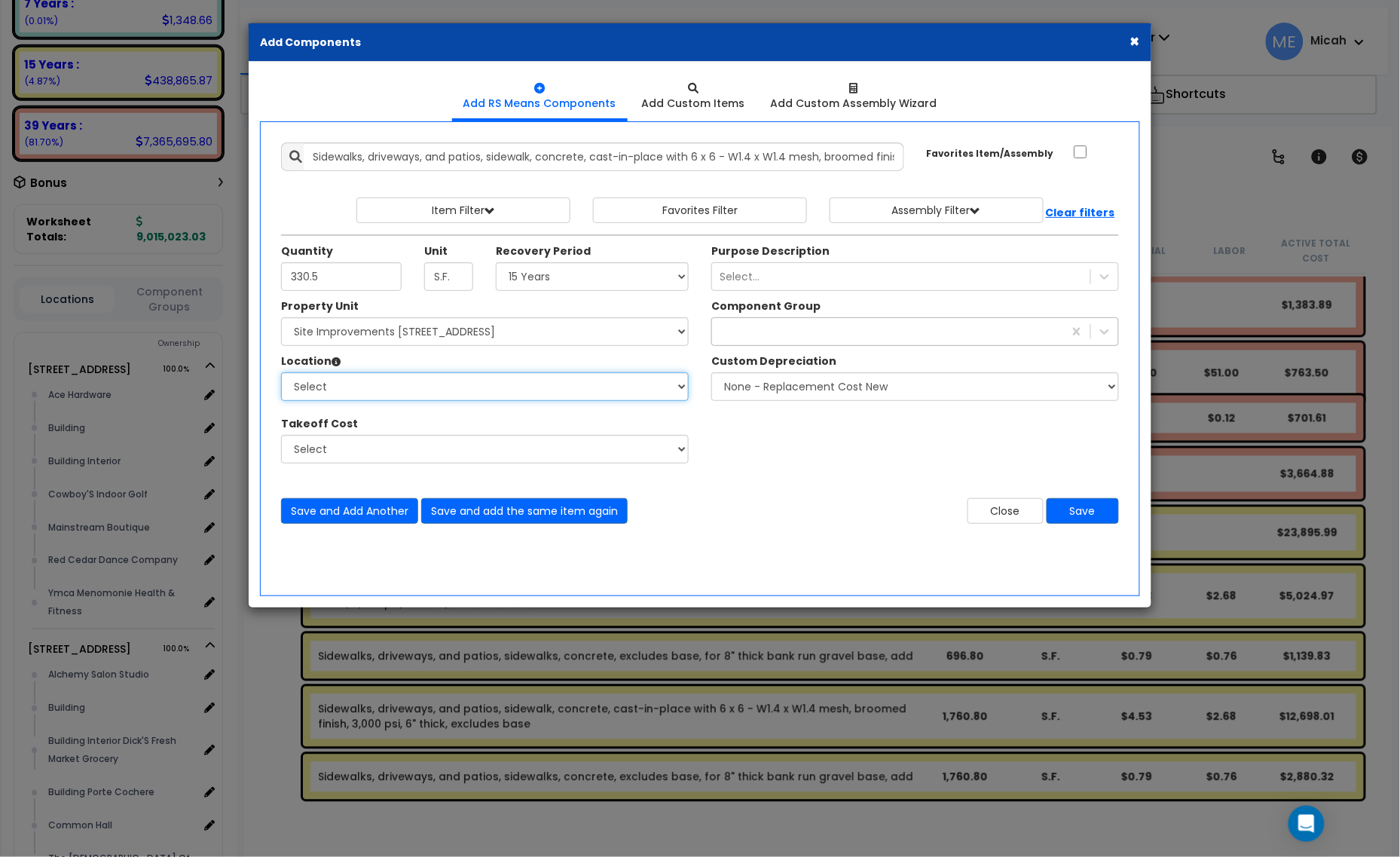
click at [426, 393] on select "Select Site Exterior Add Additional Location" at bounding box center [484, 386] width 408 height 29
select select "462"
click at [281, 373] on select "Select Site Exterior Add Additional Location" at bounding box center [484, 386] width 408 height 29
click at [765, 333] on div "378" at bounding box center [887, 331] width 351 height 25
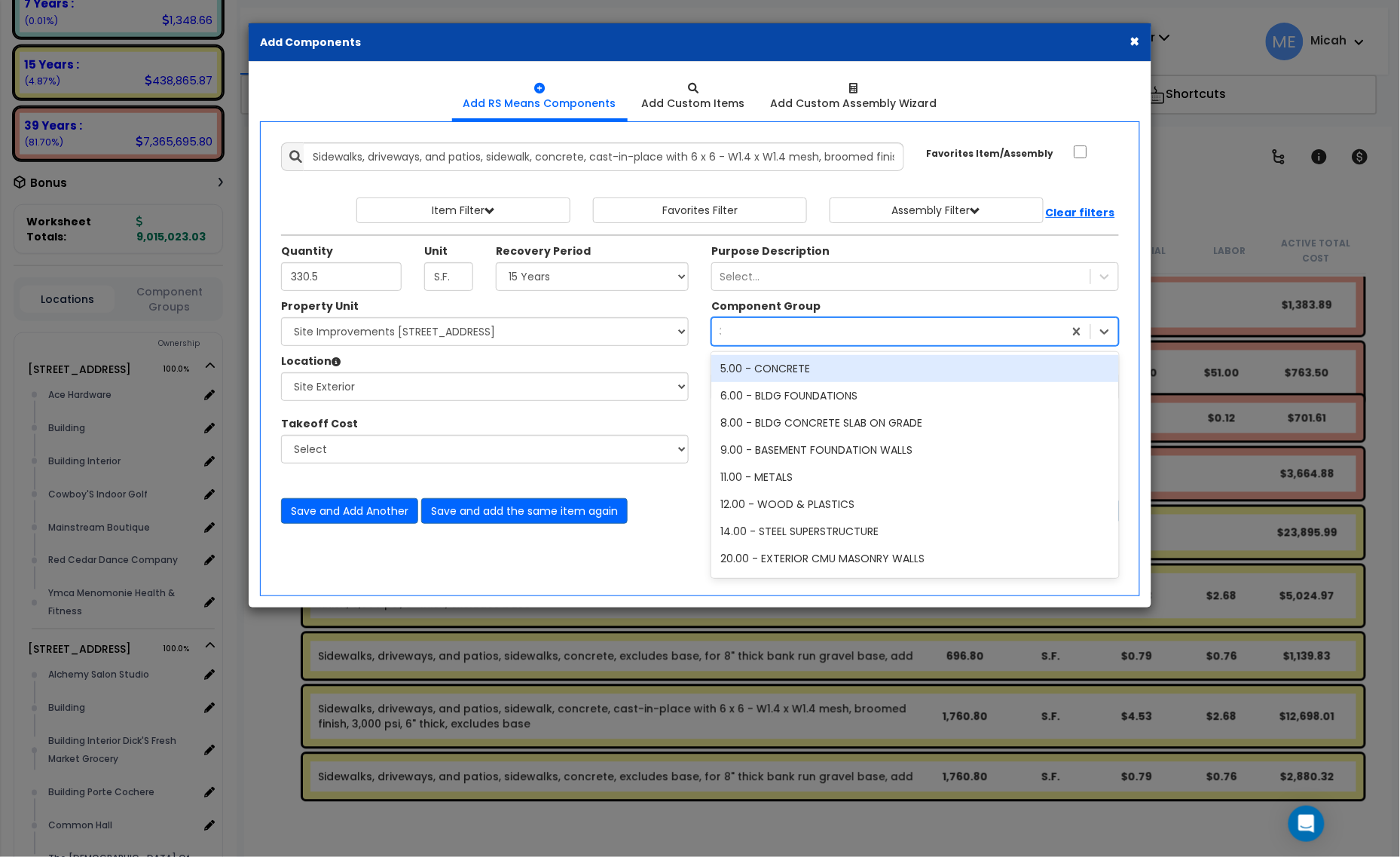
click at [776, 368] on div "5.00 - CONCRETE" at bounding box center [915, 369] width 408 height 28
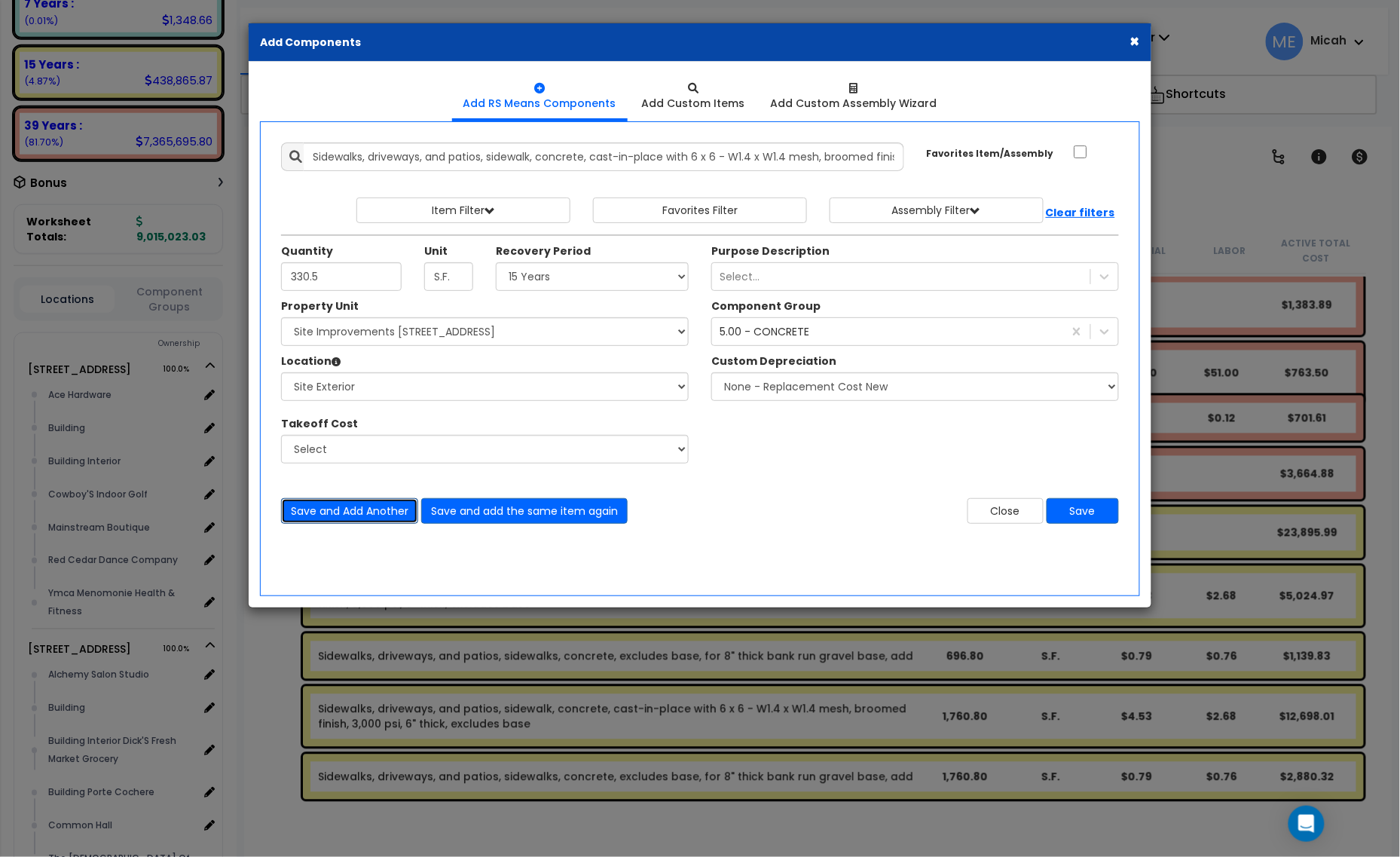
click at [367, 518] on button "Save and Add Another" at bounding box center [350, 511] width 138 height 26
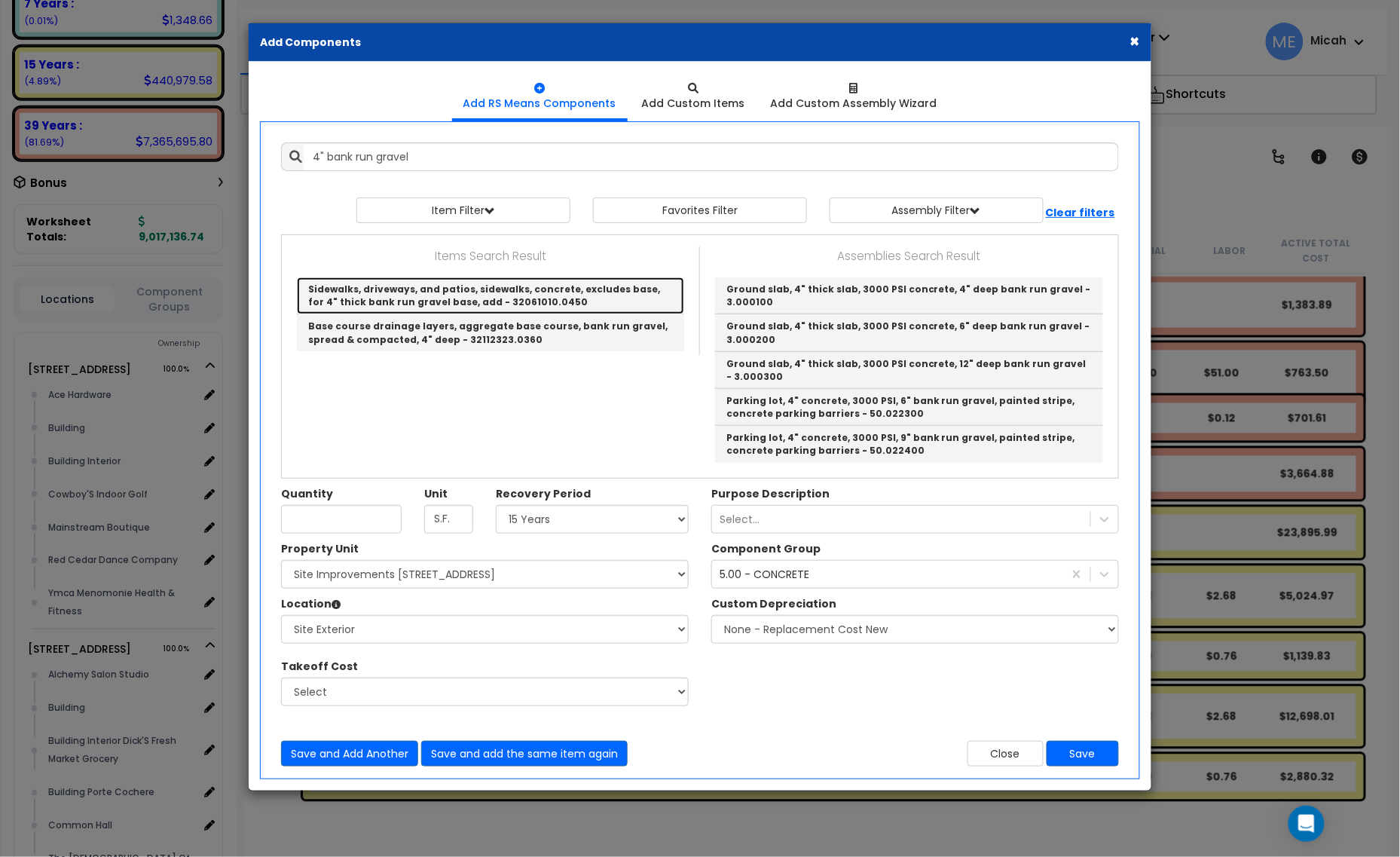
click at [512, 289] on link "Sidewalks, driveways, and patios, sidewalks, concrete, excludes base, for 4" th…" at bounding box center [490, 296] width 387 height 37
type input "Sidewalks, driveways, and patios, sidewalks, concrete, excludes base, for 4" th…"
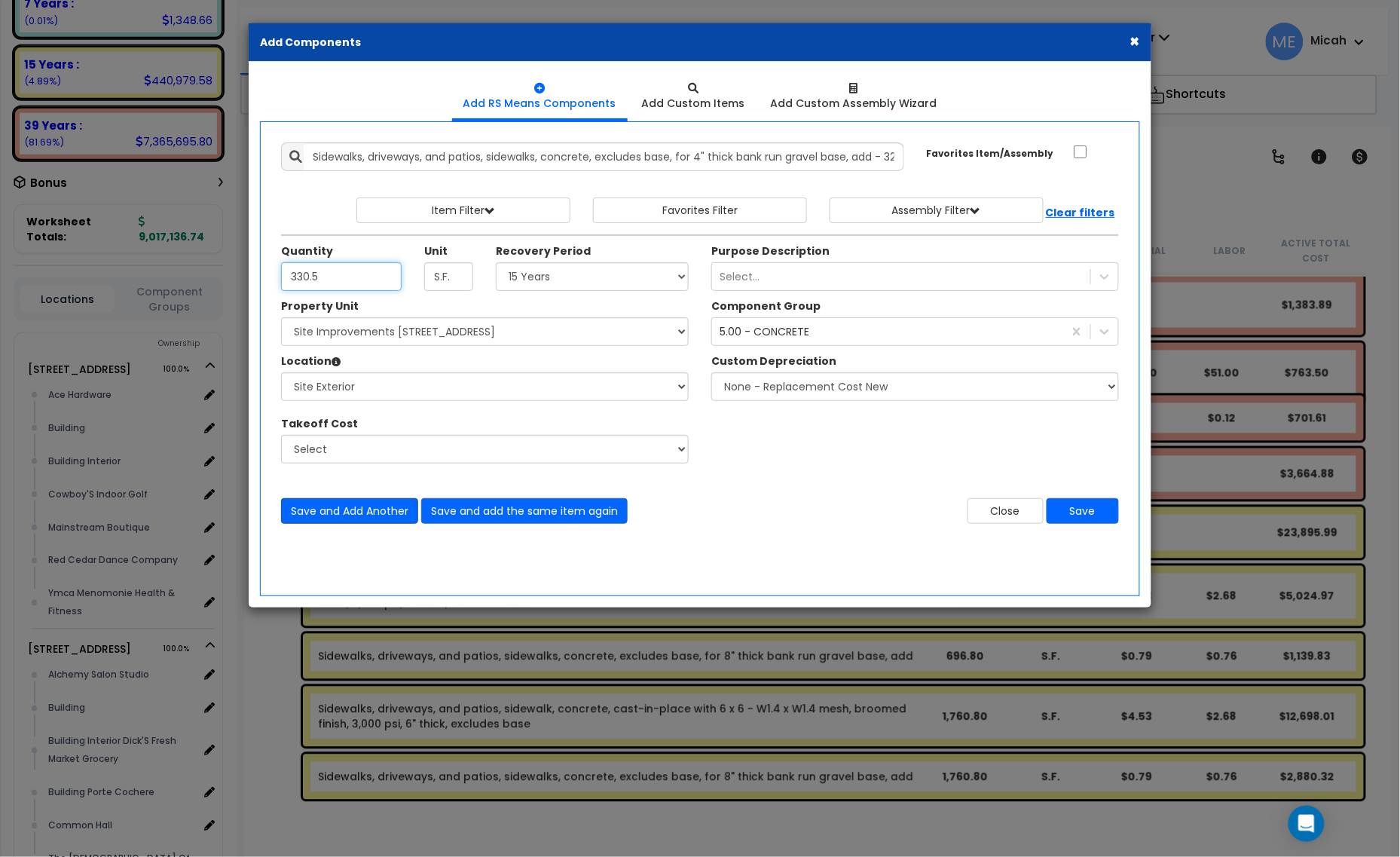
type input "330.5"
click at [320, 506] on button "Save and Add Another" at bounding box center [350, 511] width 138 height 26
